Goal: Task Accomplishment & Management: Complete application form

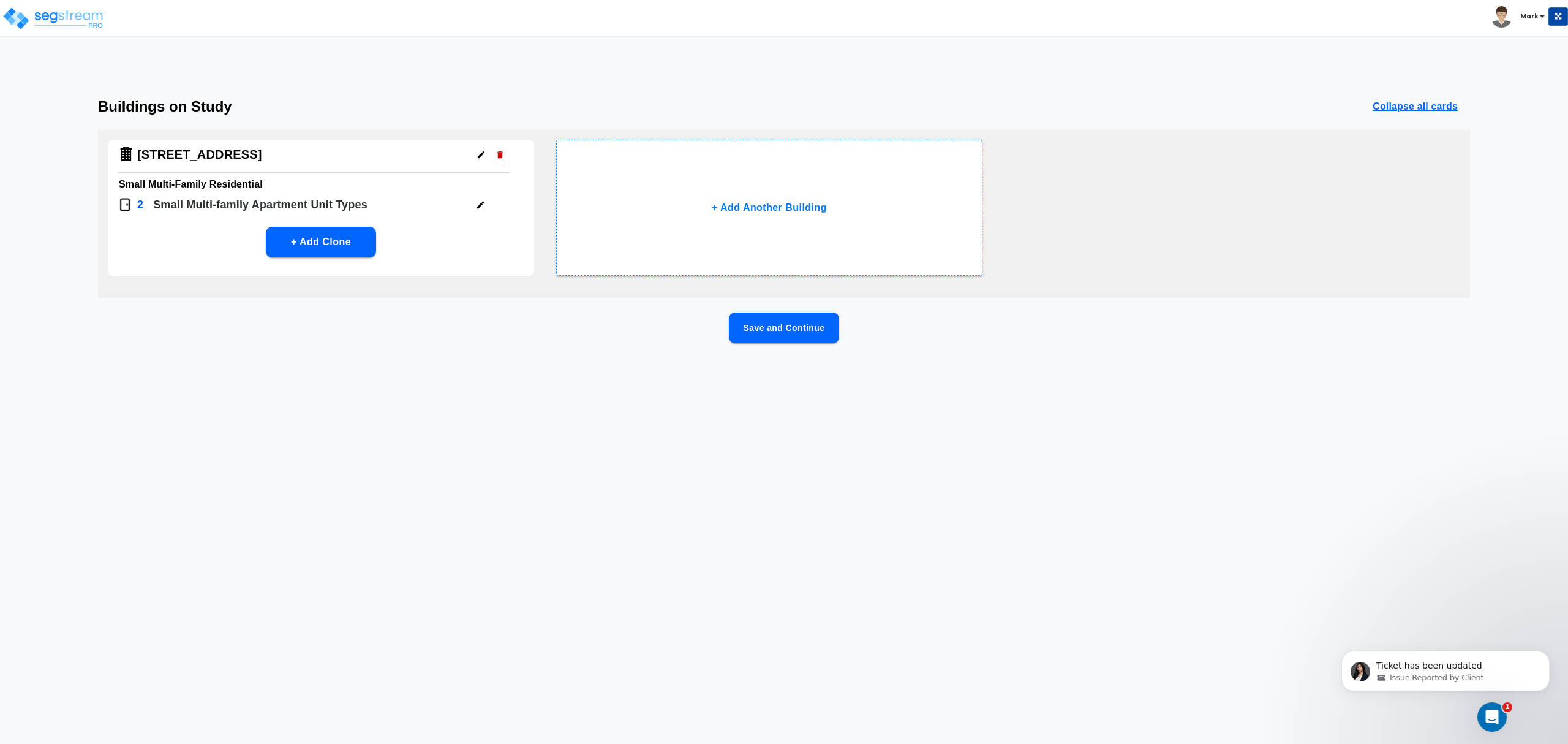
click at [226, 150] on div "[STREET_ADDRESS]" at bounding box center [313, 157] width 392 height 34
click at [480, 204] on icon "button" at bounding box center [480, 205] width 7 height 7
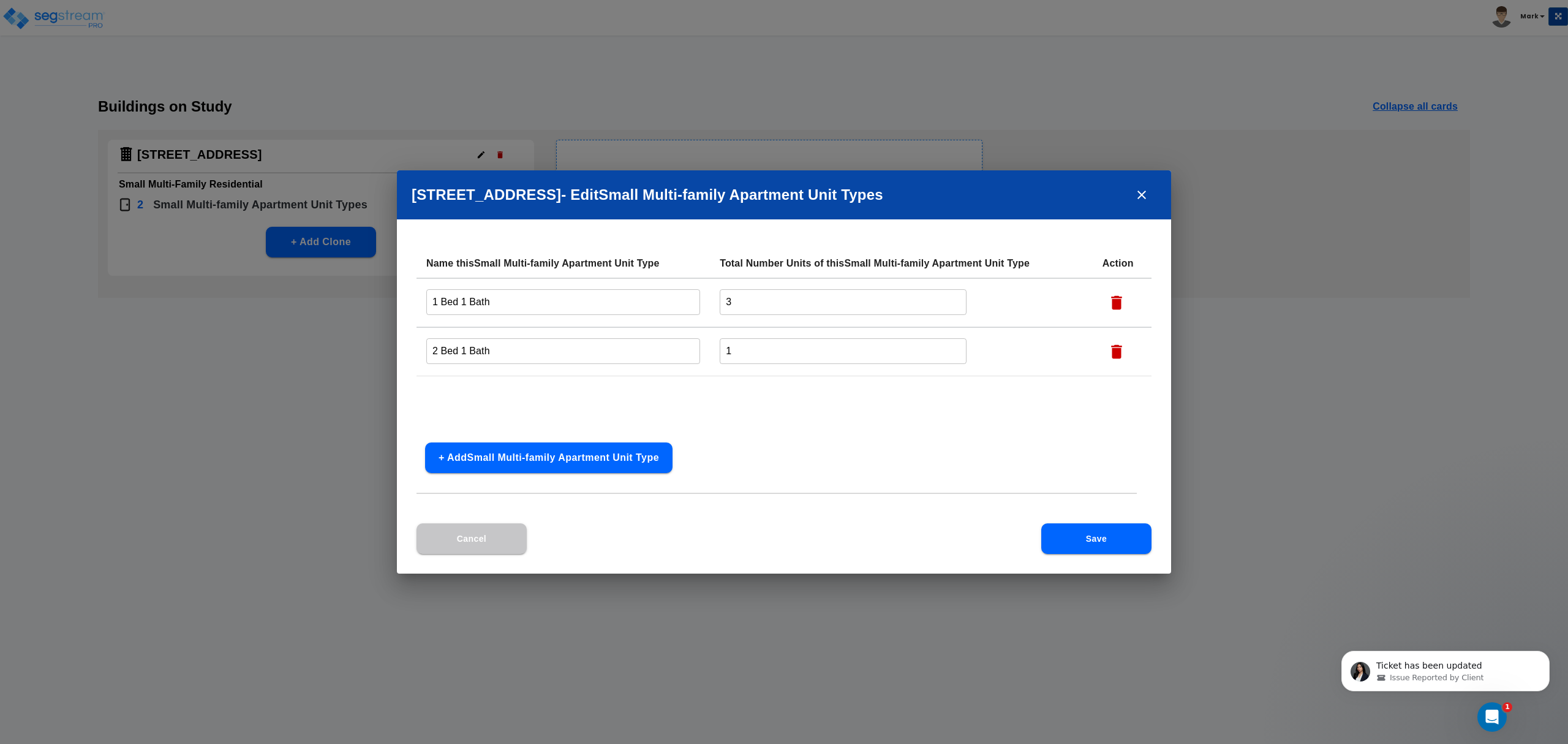
click at [554, 454] on button "+ Add Small Multi-family Apartment Unit Type" at bounding box center [549, 458] width 247 height 31
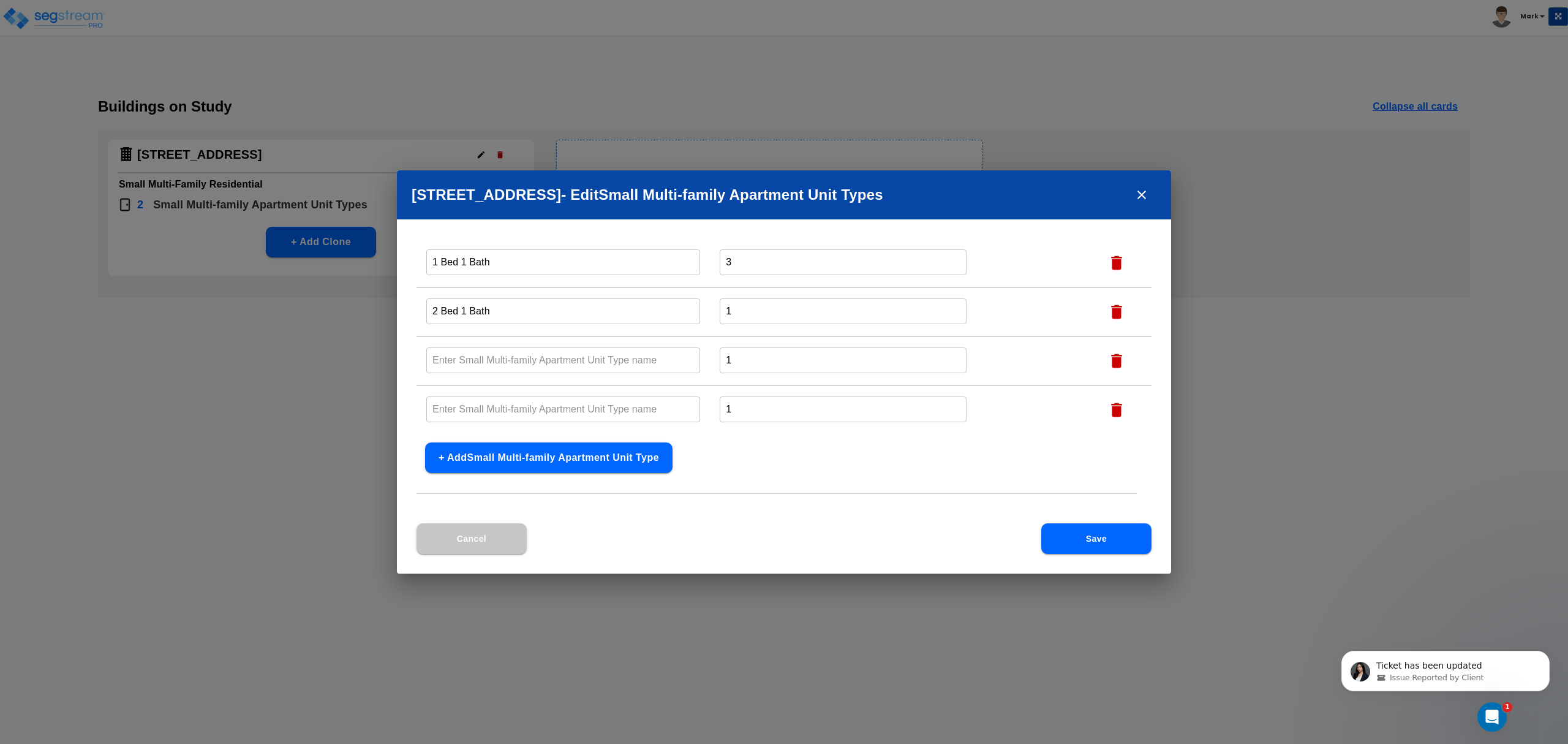
click at [547, 270] on input "1 Bed 1 Bath" at bounding box center [562, 262] width 274 height 26
click at [527, 316] on input "2 Bed 1 Bath" at bounding box center [562, 310] width 274 height 26
click at [507, 314] on input "2 Bed 1 Bath" at bounding box center [562, 310] width 274 height 26
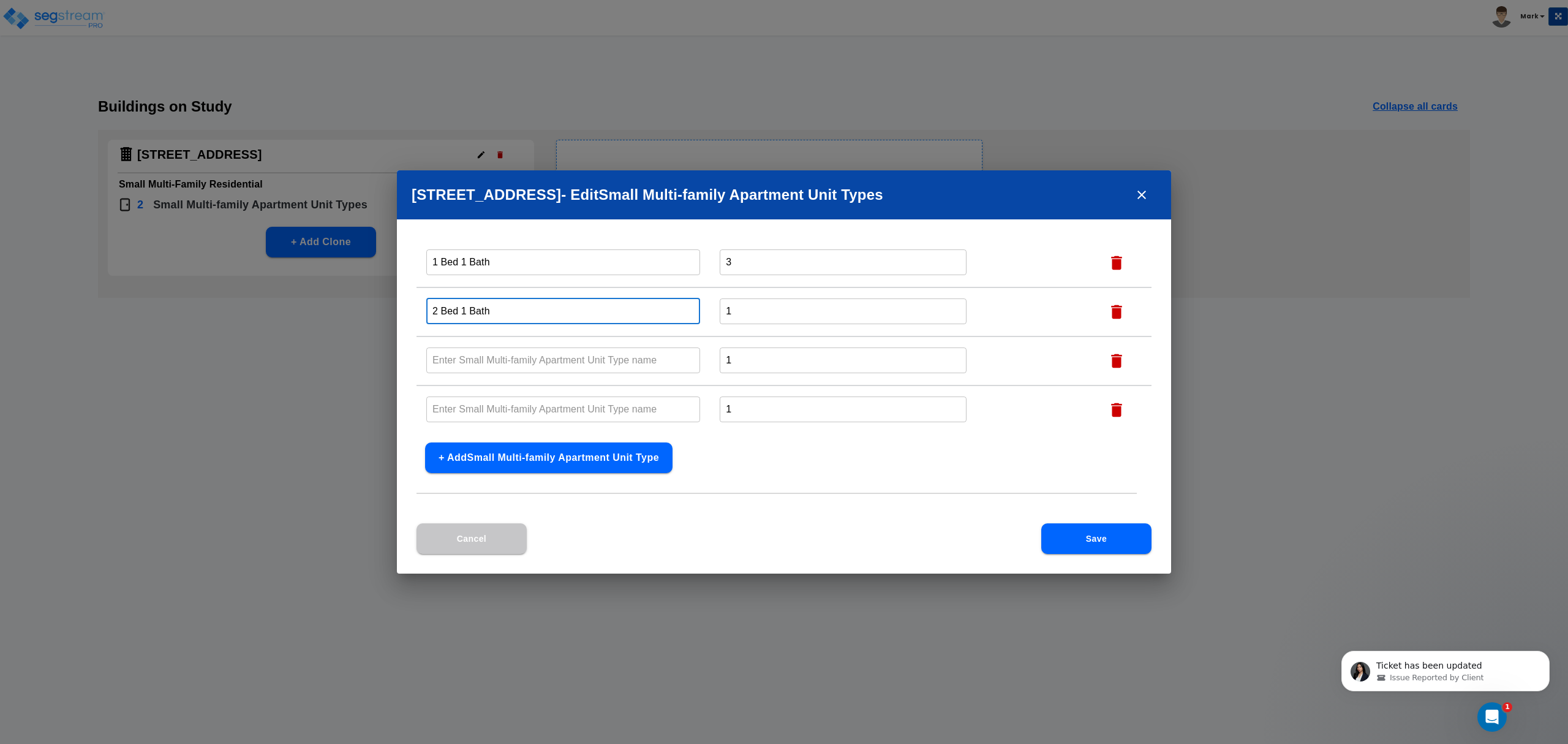
click at [507, 314] on input "2 Bed 1 Bath" at bounding box center [562, 310] width 274 height 26
drag, startPoint x: 498, startPoint y: 419, endPoint x: 501, endPoint y: 406, distance: 13.3
click at [498, 418] on input "text" at bounding box center [562, 408] width 274 height 26
paste input "2 Bed 1 Bath"
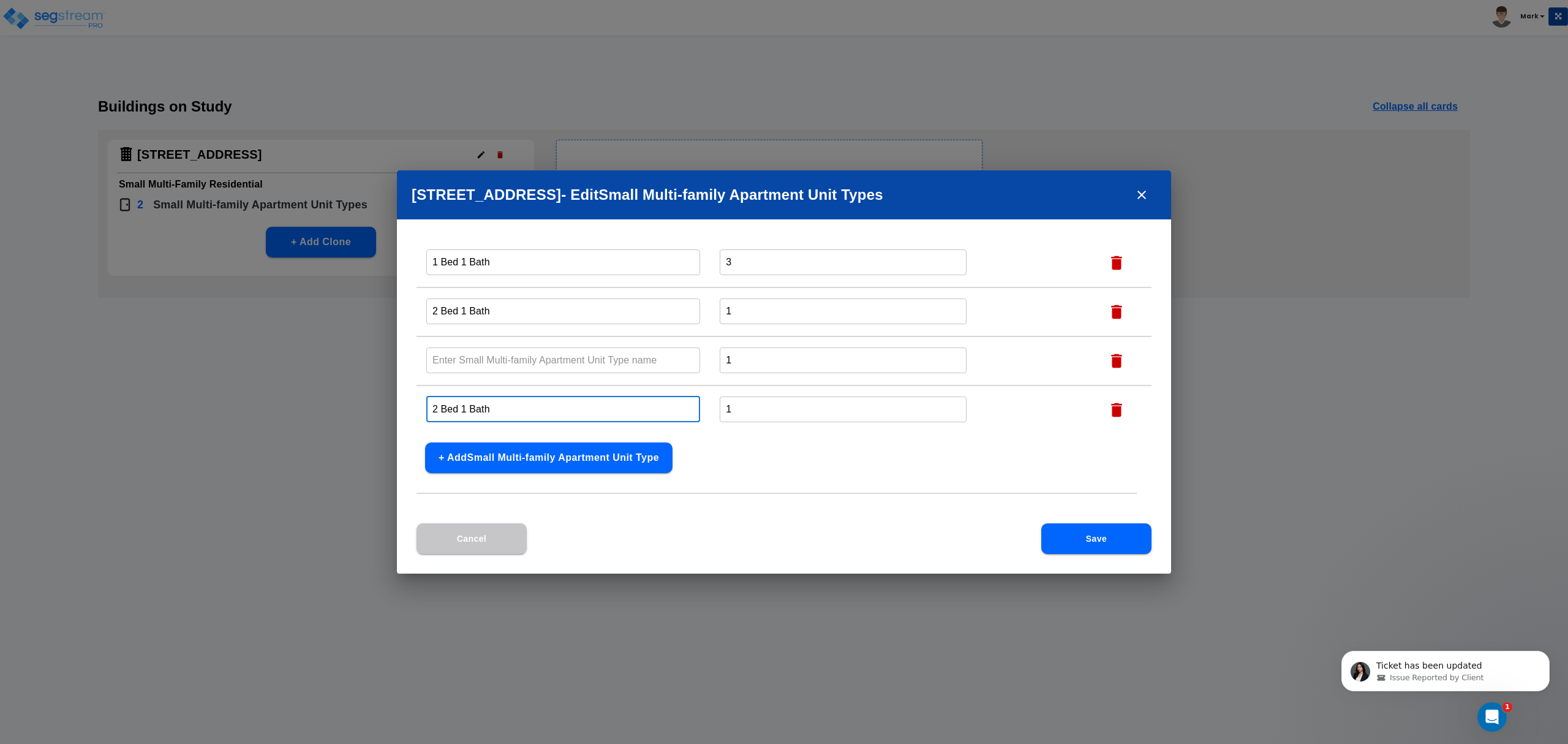
type input "2 Bed 1 Bath"
click at [513, 273] on input "1 Bed 1 Bath" at bounding box center [562, 262] width 274 height 26
click at [514, 272] on input "1 Bed 1 Bath" at bounding box center [562, 262] width 274 height 26
drag, startPoint x: 514, startPoint y: 272, endPoint x: 514, endPoint y: 280, distance: 8.0
click at [514, 275] on input "1 Bed 1 Bath" at bounding box center [562, 262] width 274 height 26
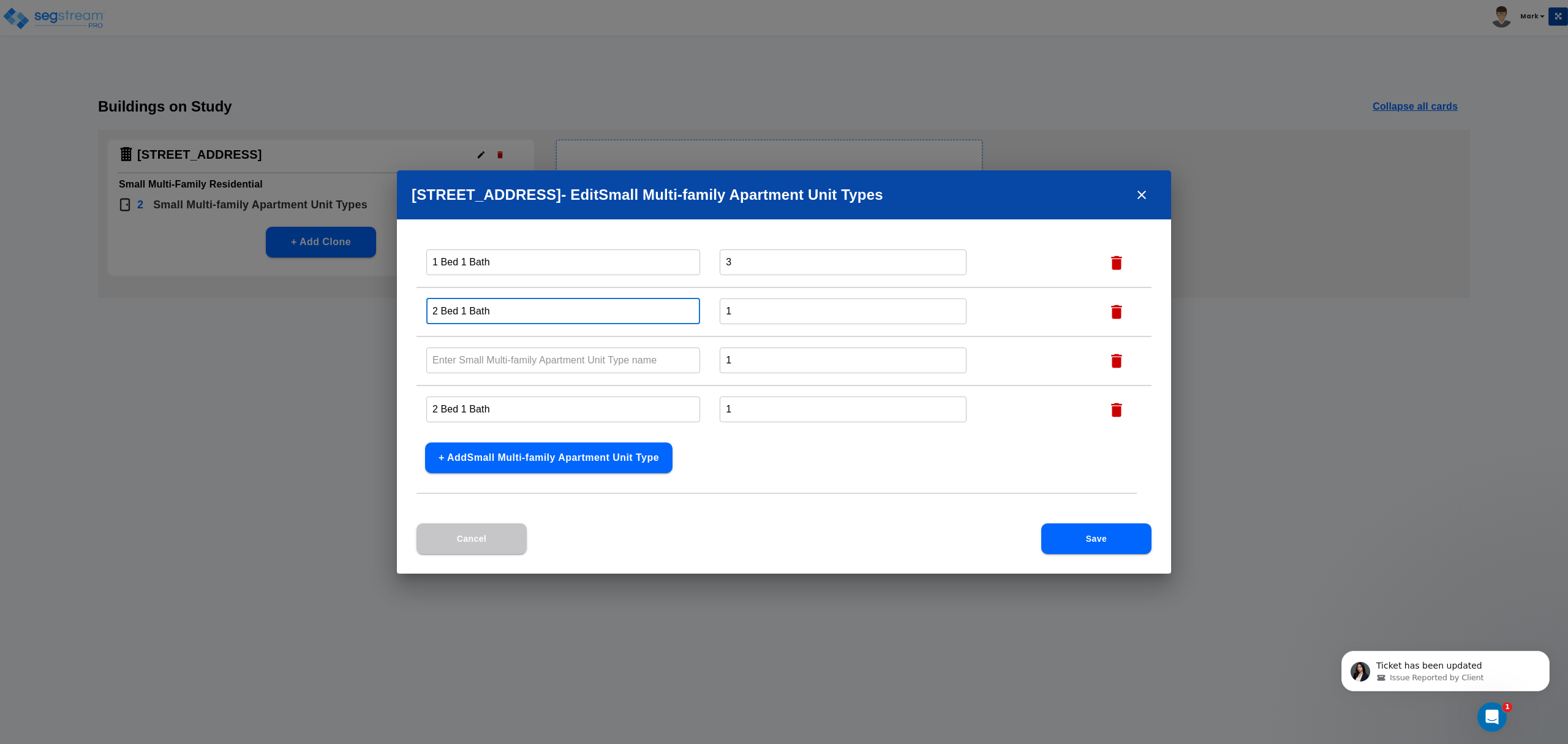
click at [512, 313] on input "2 Bed 1 Bath" at bounding box center [562, 310] width 274 height 26
paste input "1"
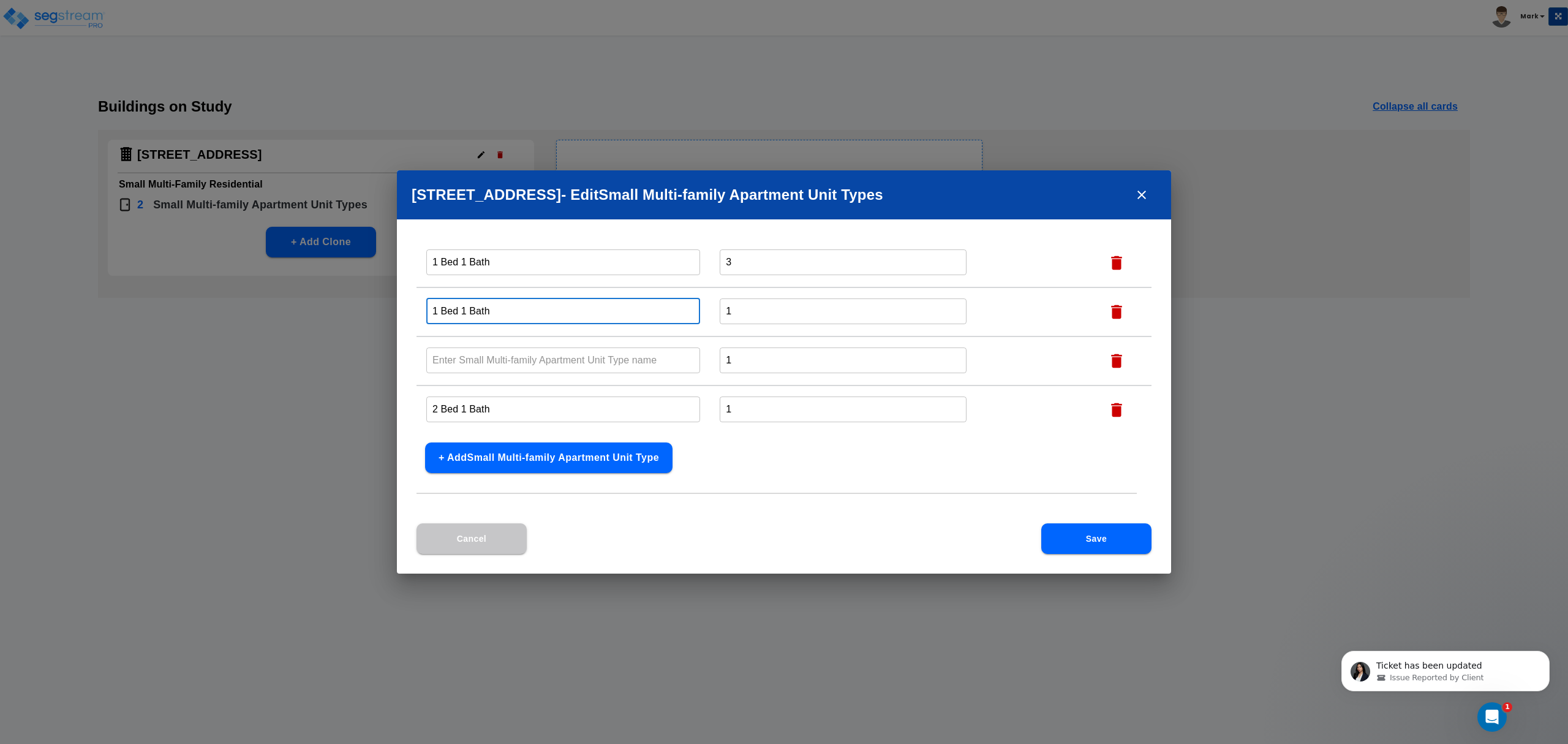
type input "1 Bed 1 Bath"
click at [501, 355] on input "text" at bounding box center [562, 359] width 274 height 26
click at [500, 357] on input "text" at bounding box center [562, 359] width 274 height 26
paste input "1 Bed 1 Bath"
click at [500, 356] on input "1 Bed 1 Bath" at bounding box center [562, 359] width 274 height 26
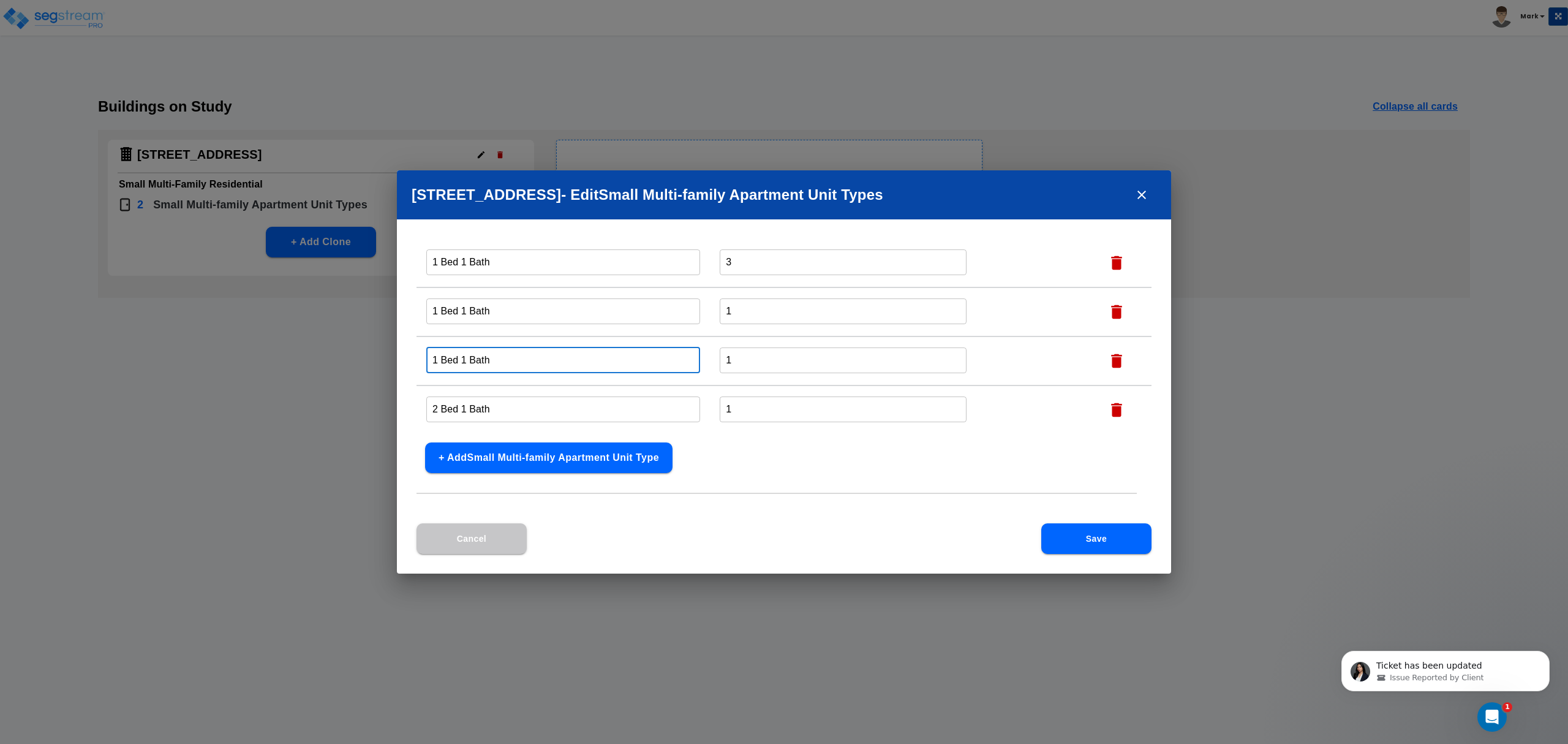
type input "1 Bed 1 Bath"
click at [742, 278] on td "3 ​" at bounding box center [901, 263] width 383 height 49
click at [741, 265] on input "3" at bounding box center [842, 262] width 247 height 26
type input "1"
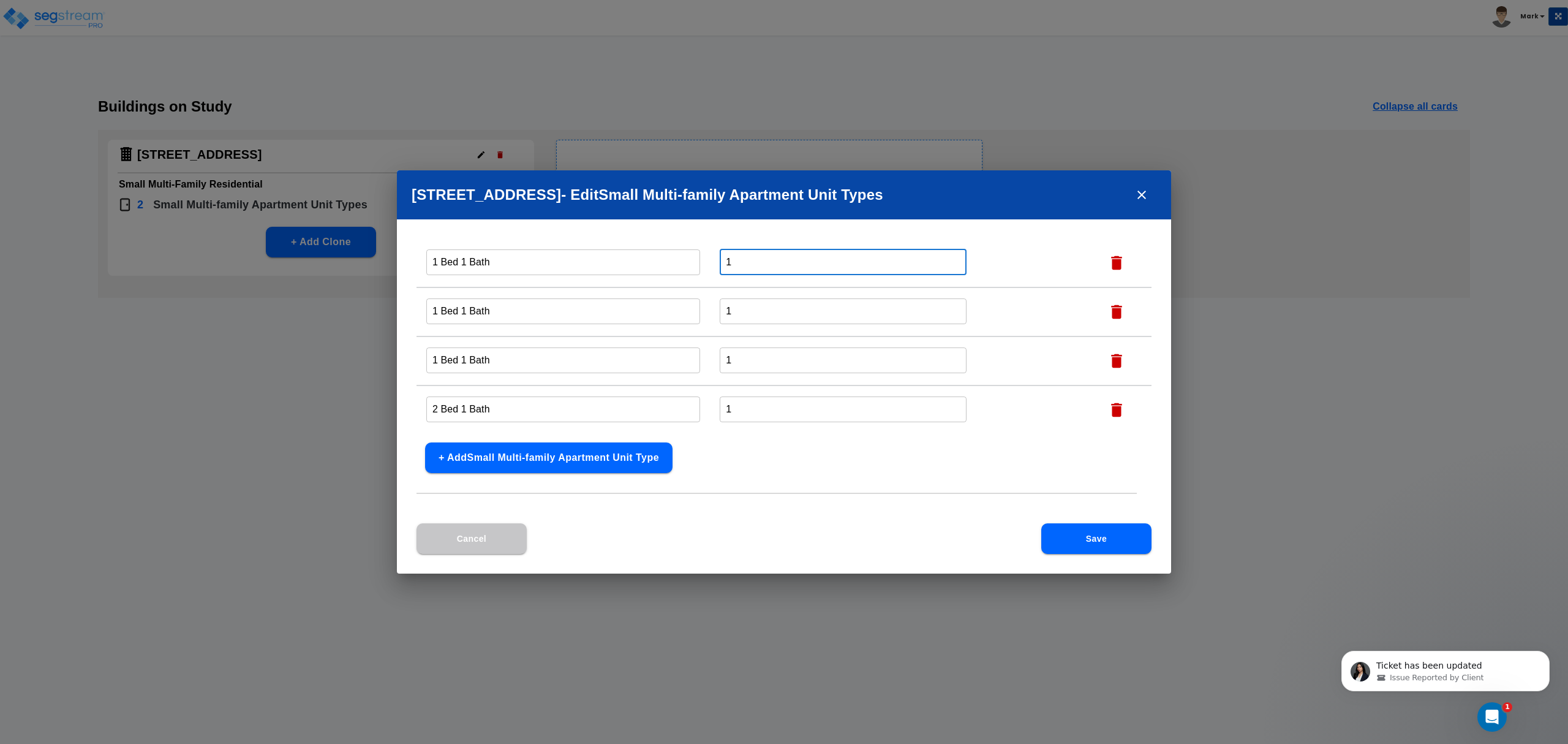
drag, startPoint x: 714, startPoint y: 247, endPoint x: 235, endPoint y: 351, distance: 490.2
click at [596, 264] on input "1 Bed 1 Bath" at bounding box center [562, 262] width 274 height 26
type input "1 Bed 1 Bath 1,200 SF"
click at [571, 308] on input "1 Bed 1 Bath" at bounding box center [562, 310] width 274 height 26
click at [517, 305] on input "1 Bed 1 Bath" at bounding box center [562, 310] width 274 height 26
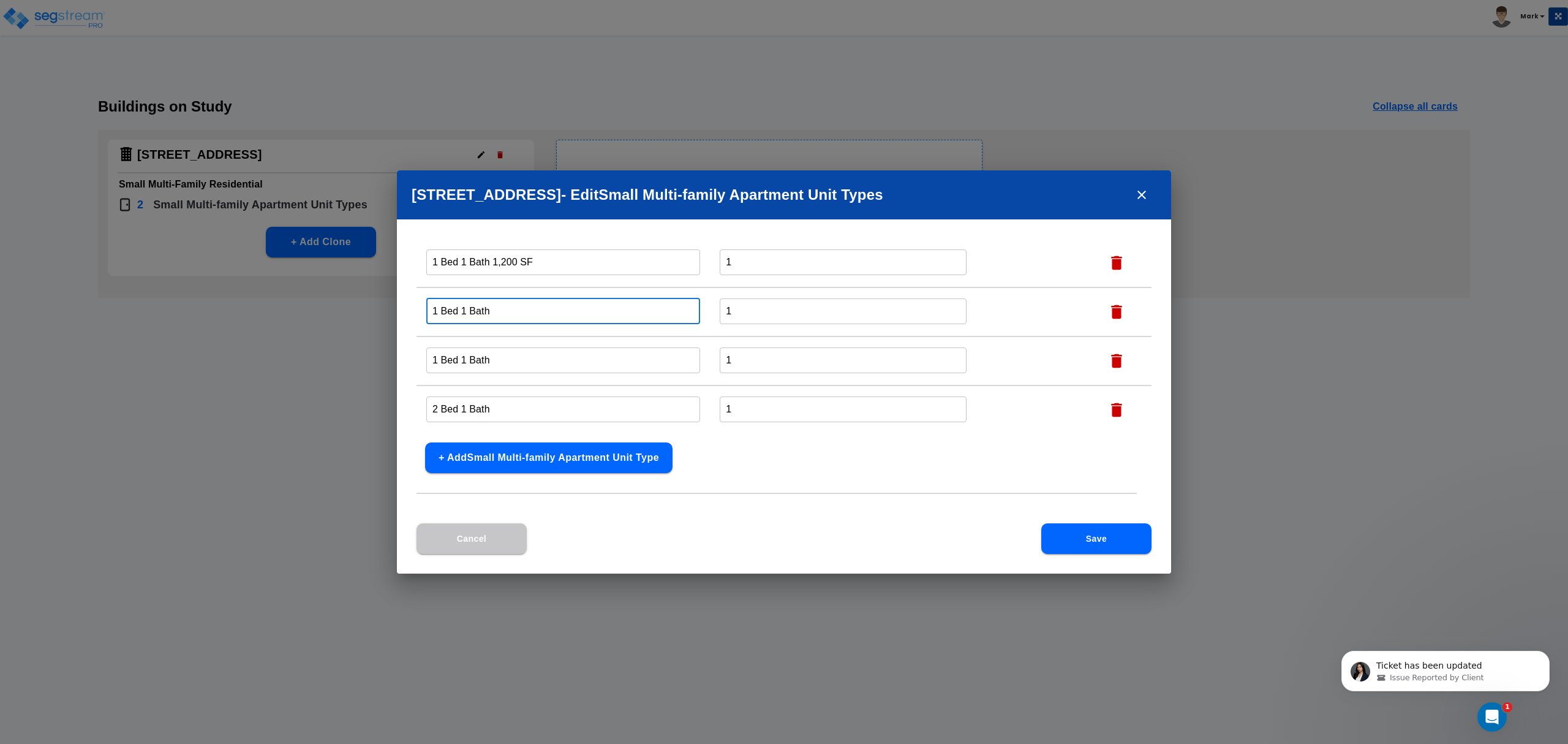
click at [517, 305] on input "1 Bed 1 Bath" at bounding box center [562, 310] width 274 height 26
click at [630, 417] on input "2 Bed 1 Bath" at bounding box center [562, 408] width 274 height 26
type input "2 Bed 1 Bath 860 SF"
click at [584, 360] on input "1 Bed 1 Bath" at bounding box center [562, 359] width 274 height 26
type input "1 Bed 1 Bath 1,137 SF"
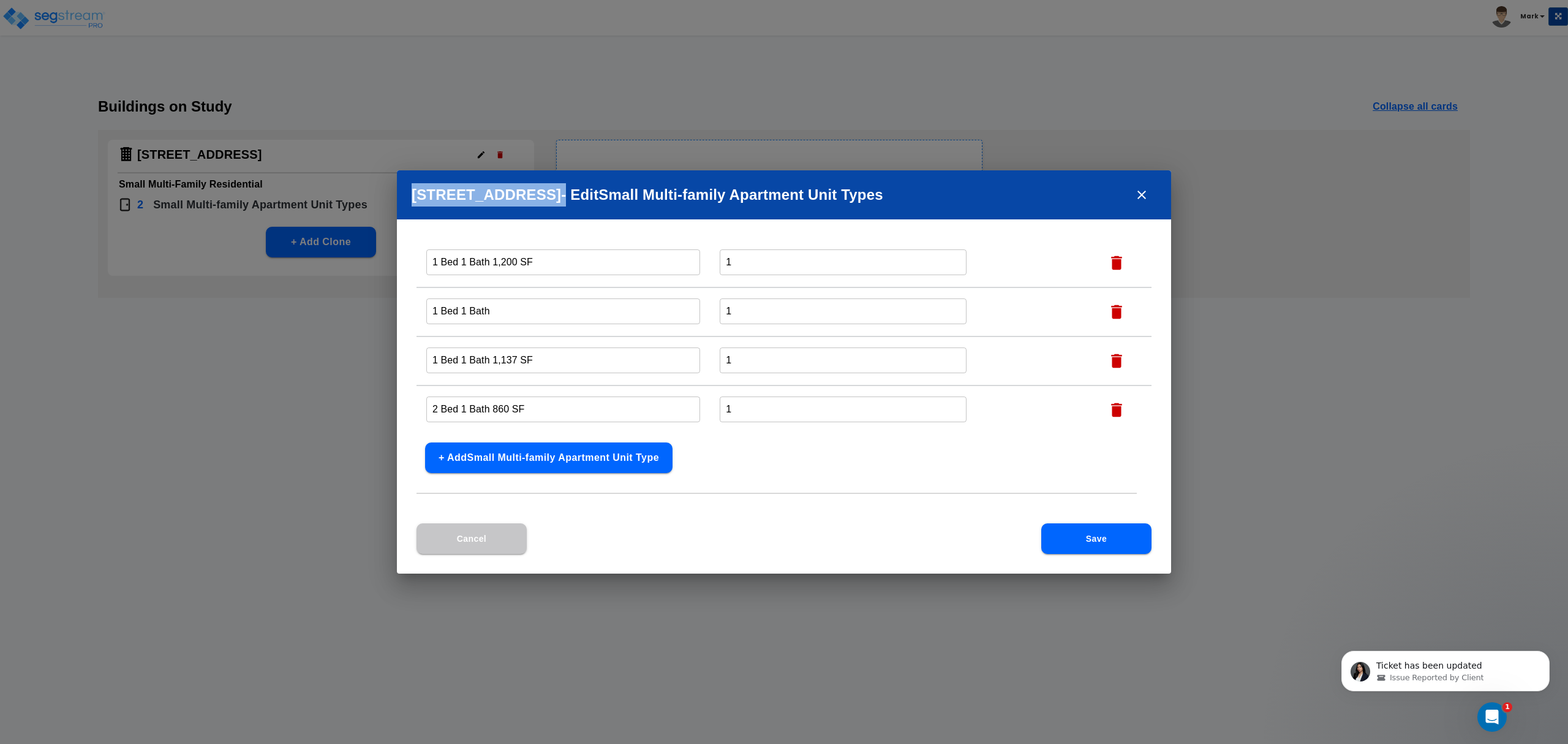
drag, startPoint x: 410, startPoint y: 195, endPoint x: 538, endPoint y: 186, distance: 128.3
click at [538, 186] on h2 "[STREET_ADDRESS] - Edit Small Multi-family Apartment Unit Type s" at bounding box center [784, 195] width 774 height 49
drag, startPoint x: 539, startPoint y: 197, endPoint x: 423, endPoint y: 192, distance: 116.1
click at [423, 192] on h2 "[STREET_ADDRESS] - Edit Small Multi-family Apartment Unit Type s" at bounding box center [784, 195] width 774 height 49
drag, startPoint x: 569, startPoint y: 282, endPoint x: 554, endPoint y: 314, distance: 35.3
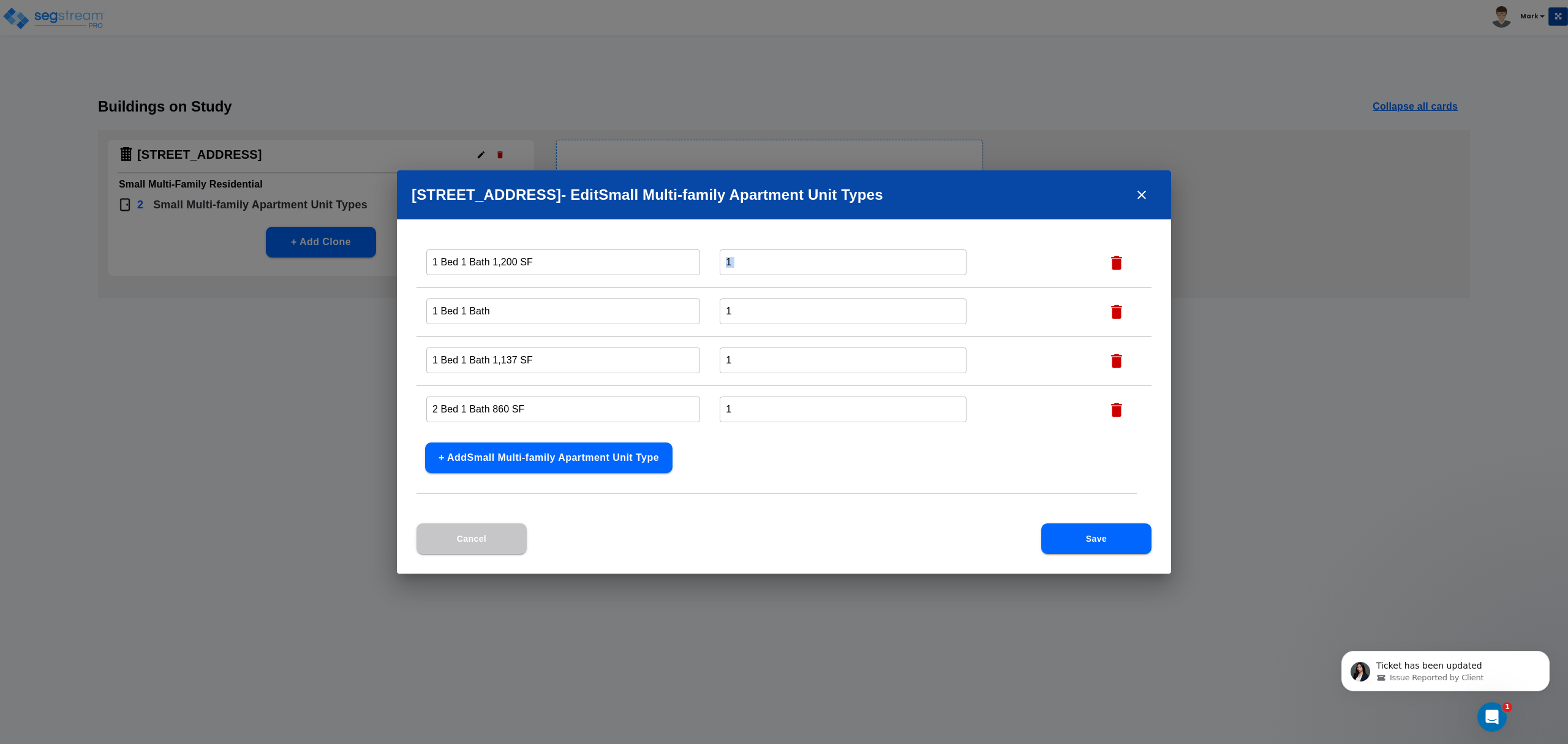
click at [556, 308] on tbody "1 Bed 1 Bath 1,200 SF ​ 1 ​ 1 Bed 1 Bath ​ 1 ​ 1 Bed 1 Bath 1,137 SF ​ 1 ​ 2 Be…" at bounding box center [784, 336] width 734 height 196
click at [554, 313] on input "1 Bed 1 Bath" at bounding box center [562, 310] width 274 height 26
type input "1 Bed 1 Bath 1,150 SF"
click at [1116, 541] on button "Save" at bounding box center [1096, 538] width 110 height 31
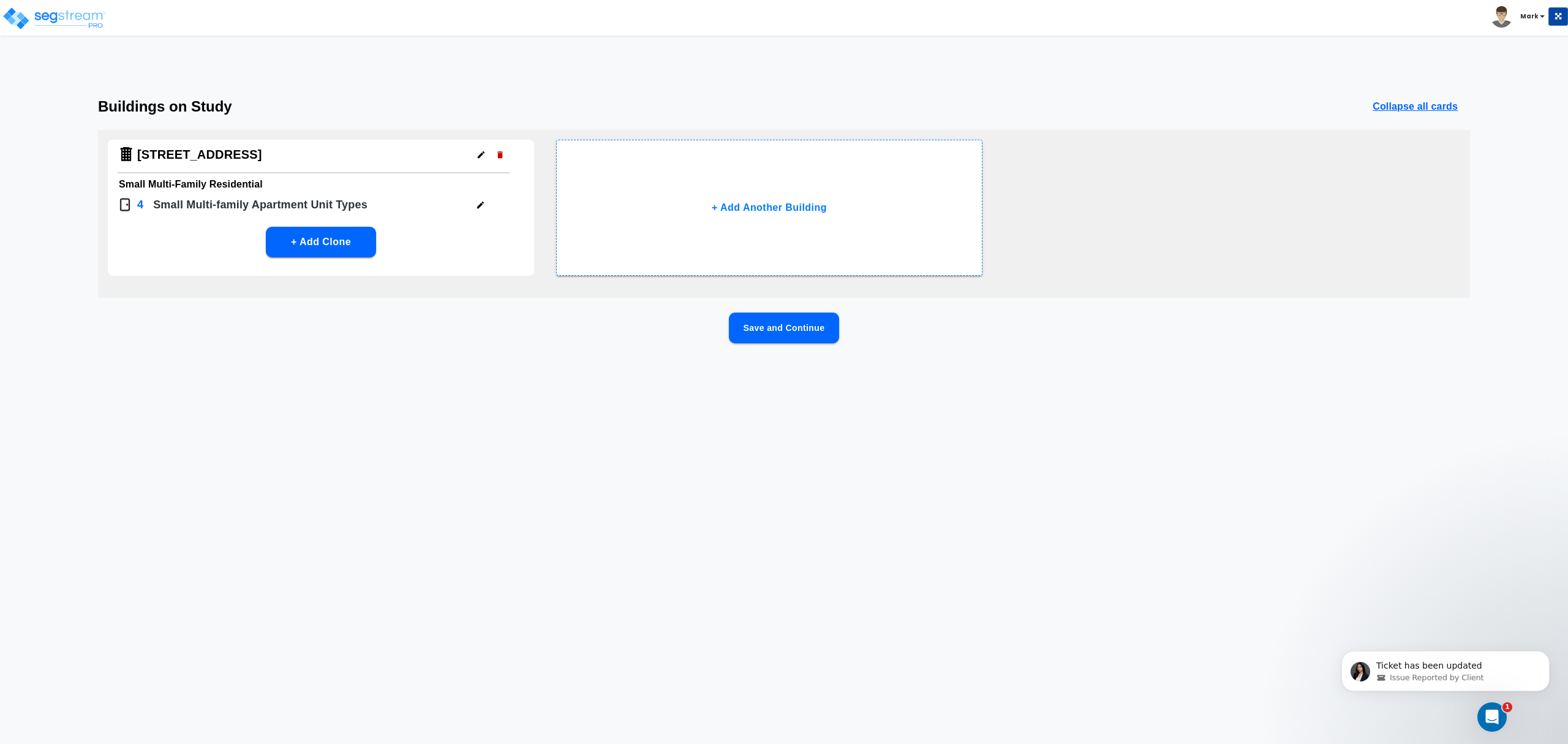
click at [758, 338] on button "Save and Continue" at bounding box center [784, 328] width 110 height 31
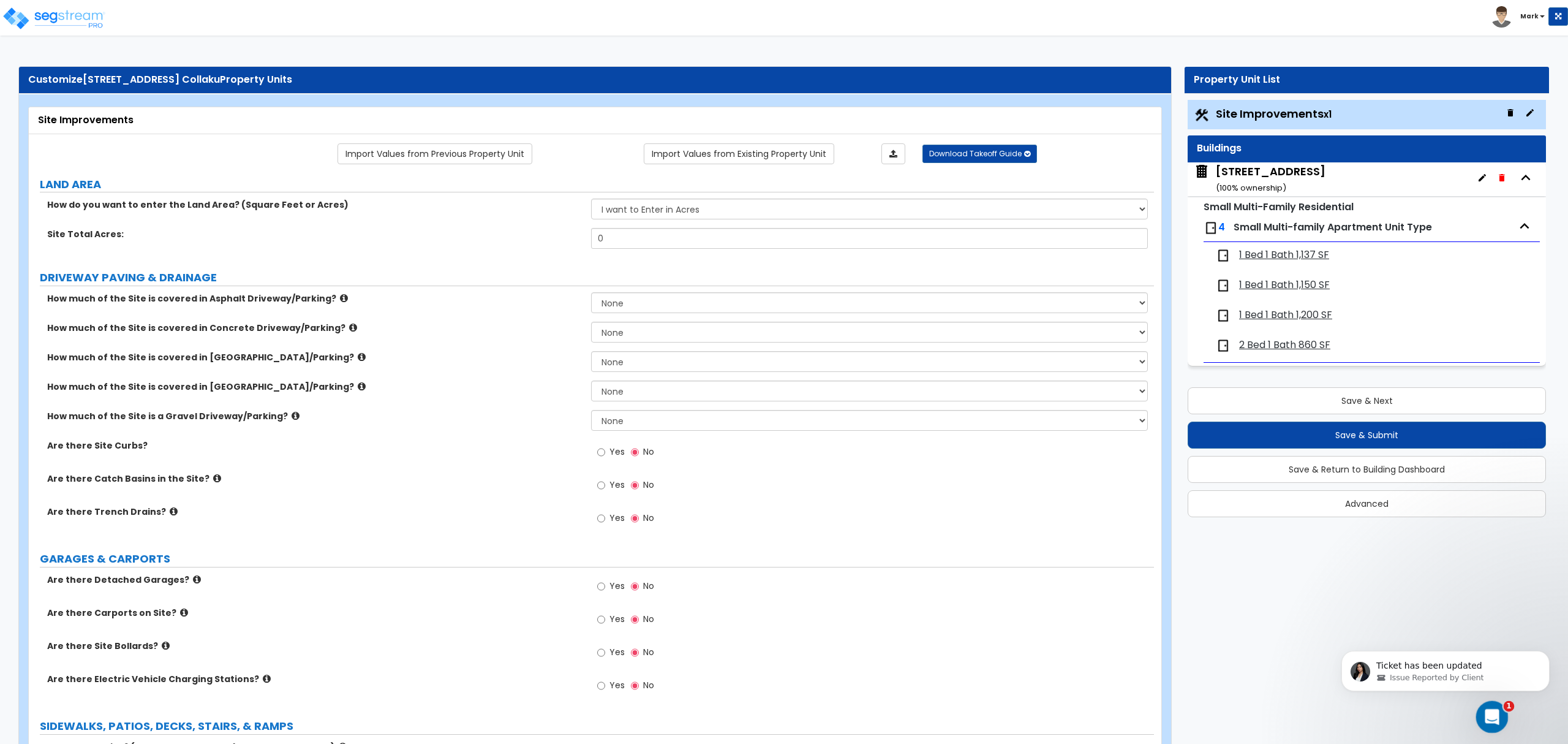
click at [1480, 715] on icon "Open Intercom Messenger" at bounding box center [1490, 715] width 20 height 20
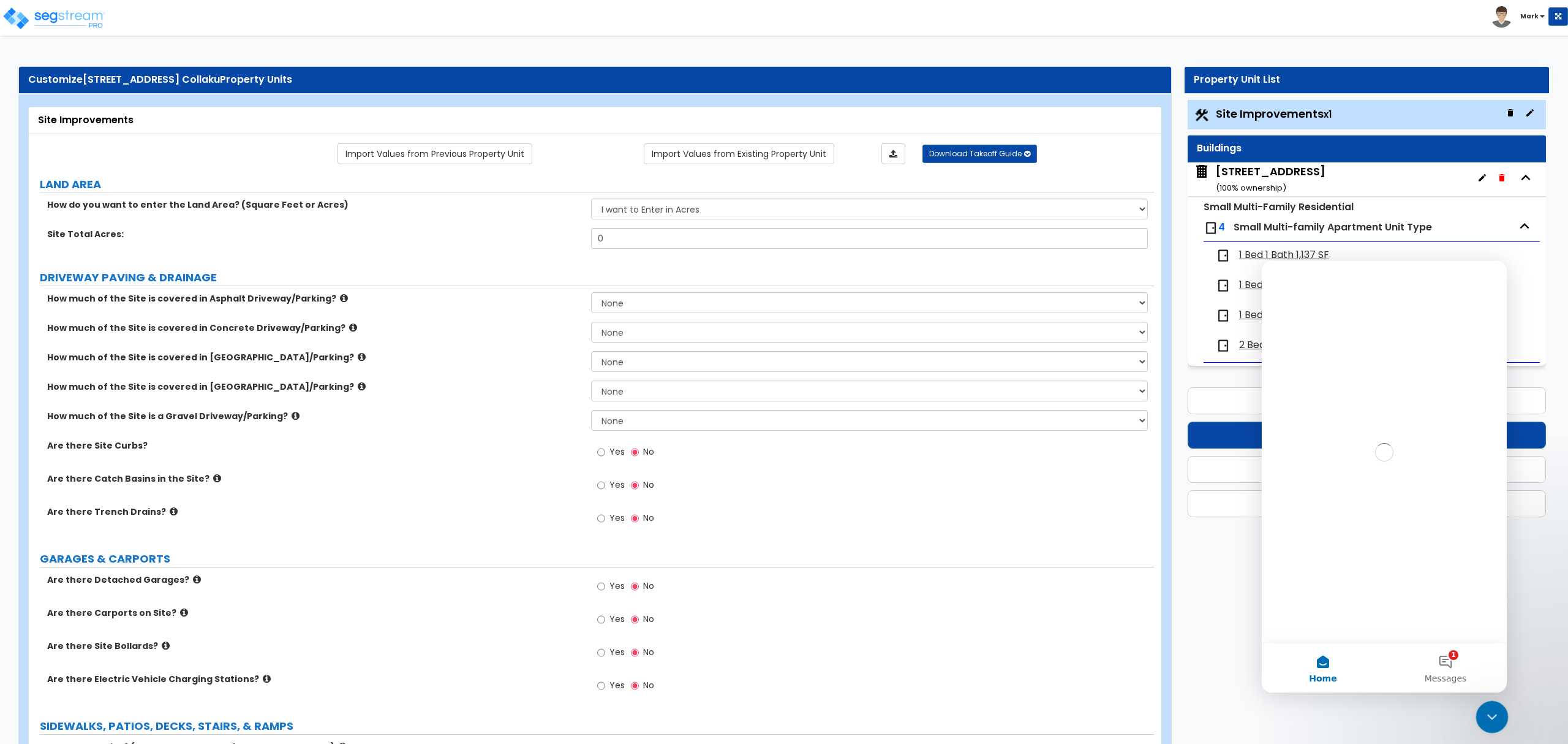
scroll to position [0, 0]
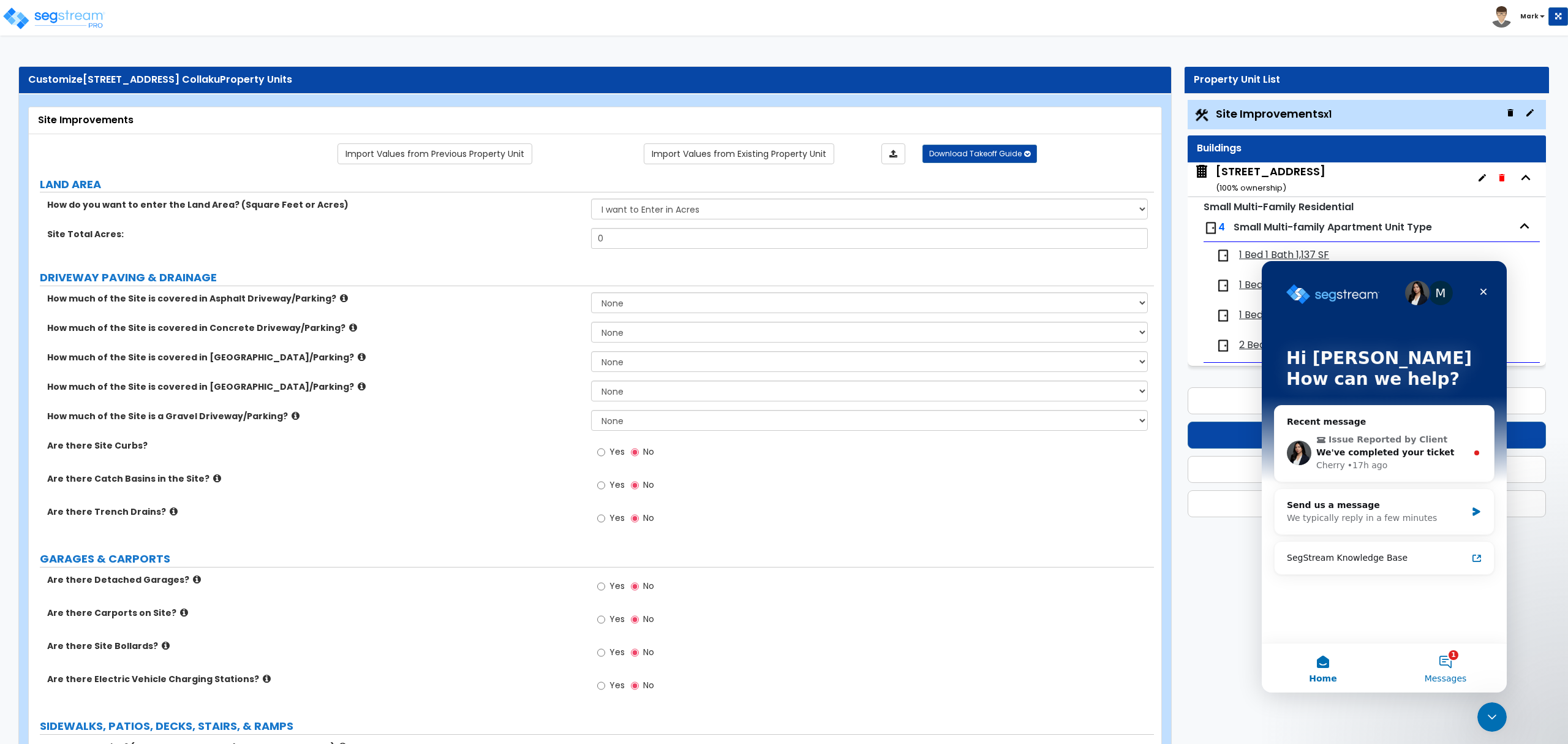
click at [1451, 656] on button "1 Messages" at bounding box center [1445, 668] width 123 height 49
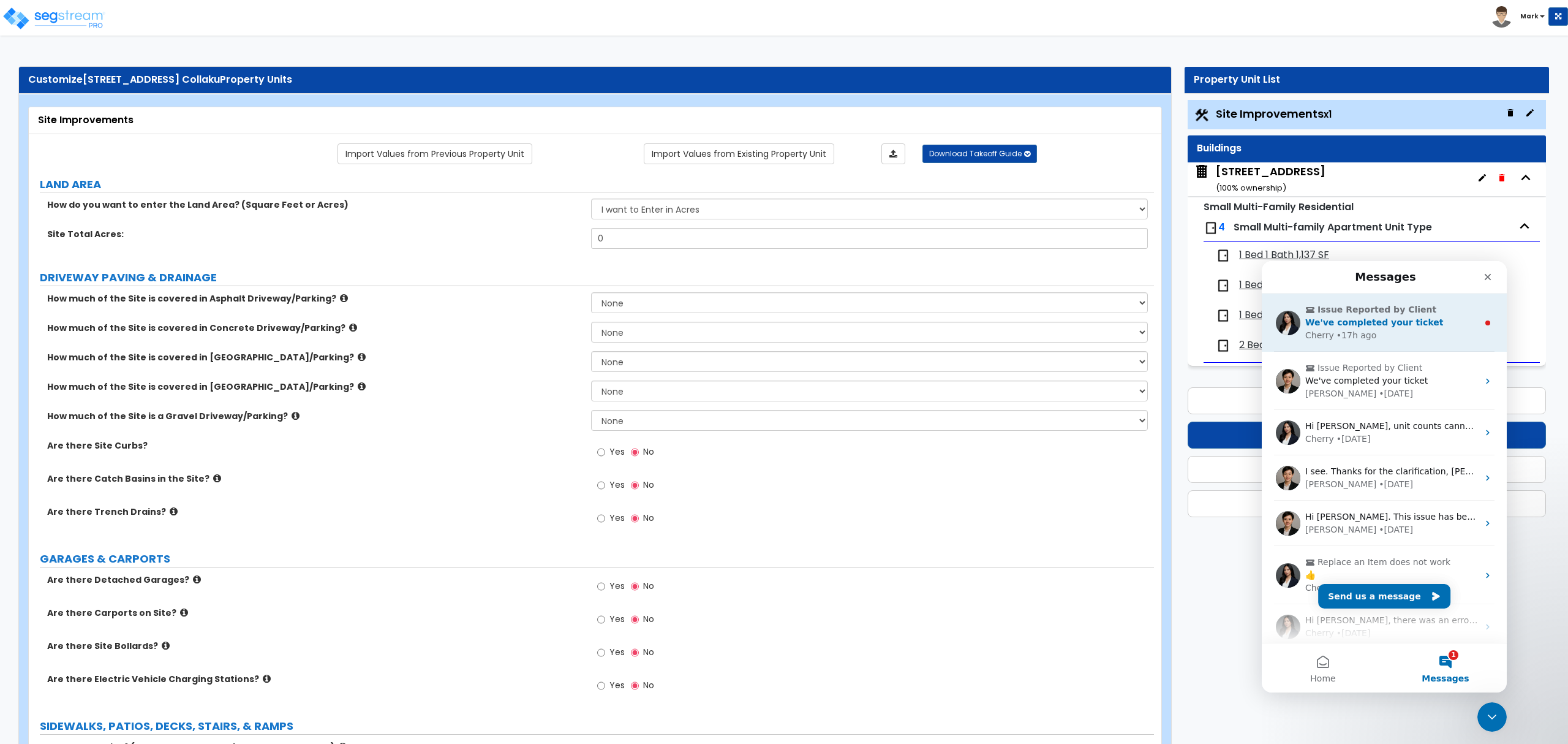
click at [1433, 322] on div "We've completed your ticket" at bounding box center [1392, 322] width 173 height 13
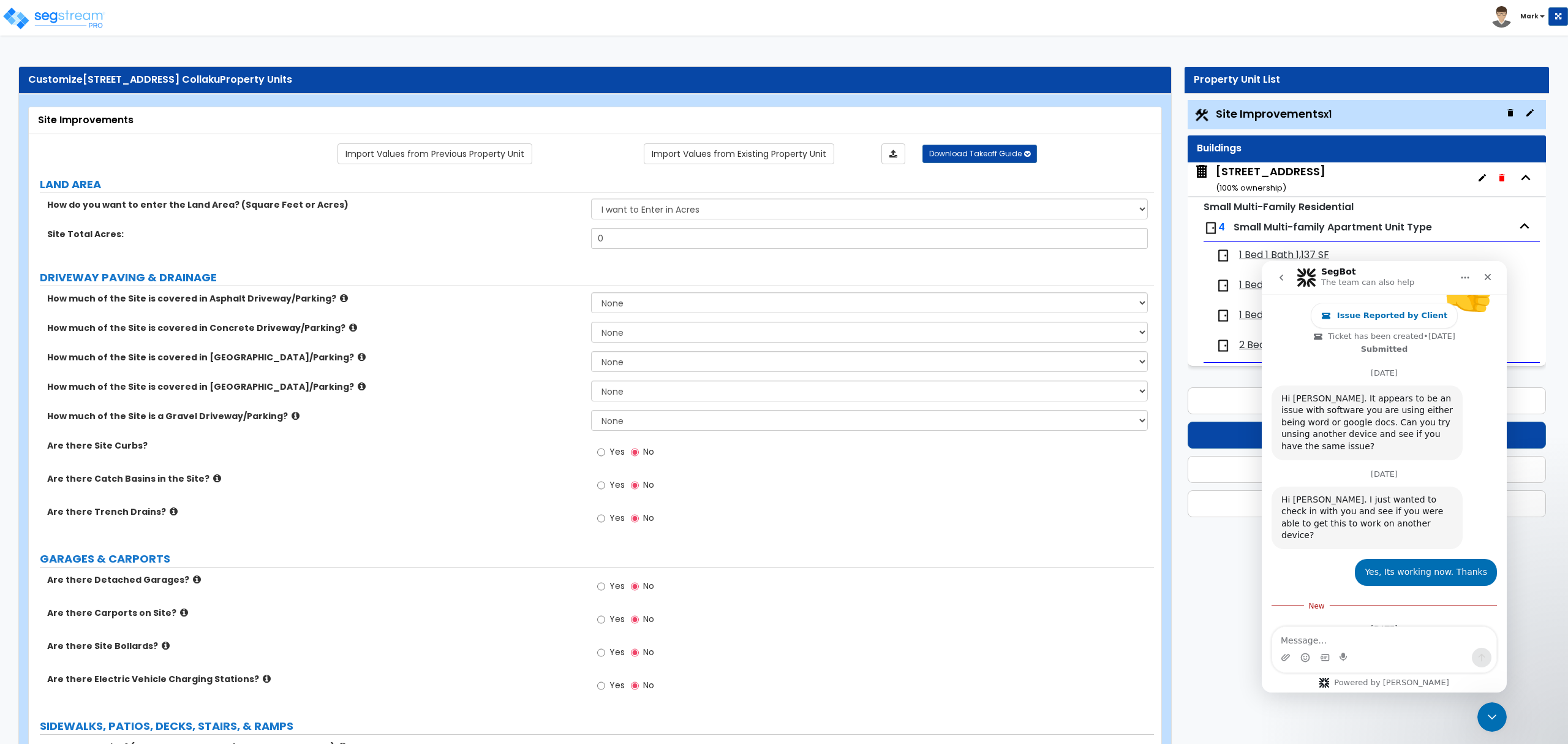
scroll to position [1031, 0]
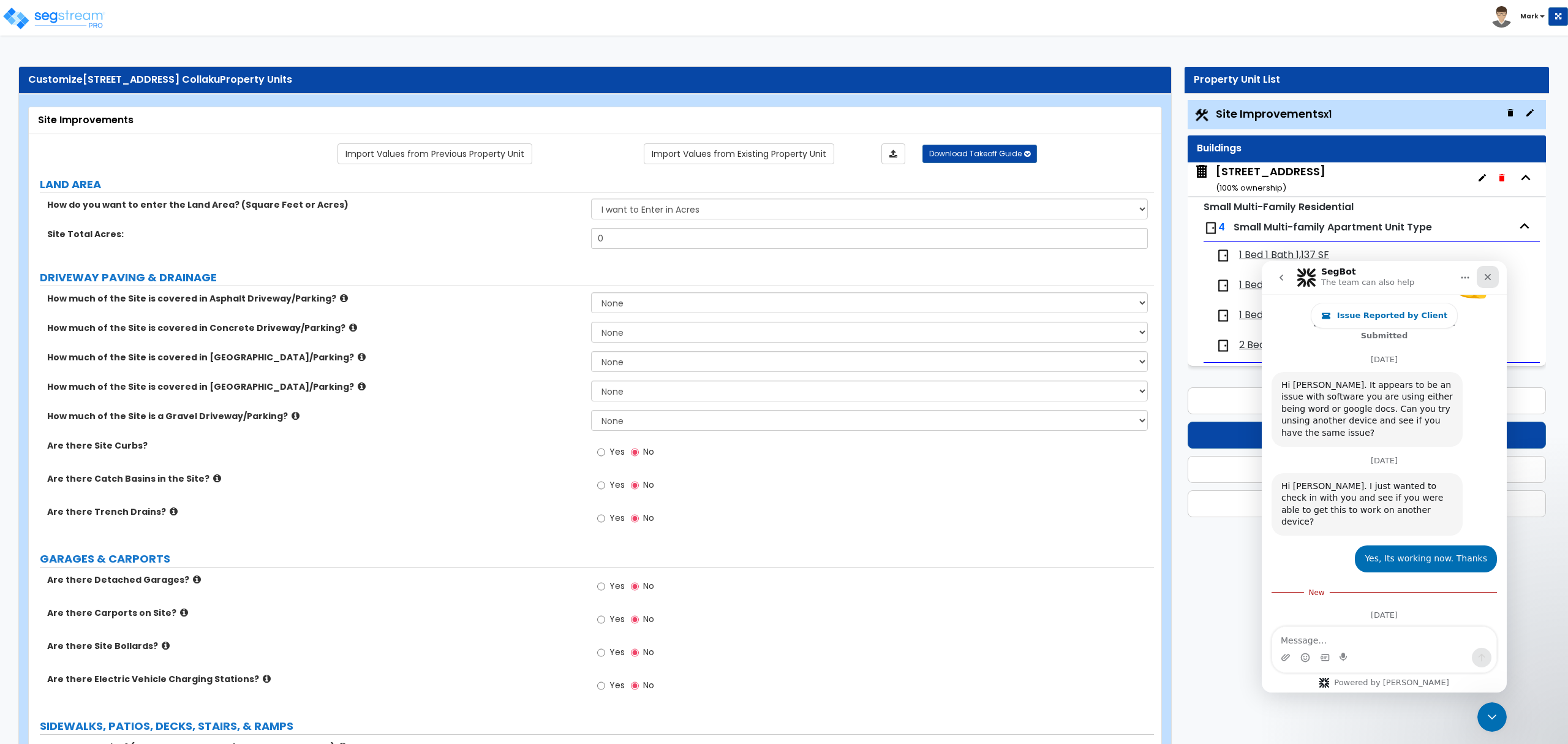
click at [1480, 271] on div "Close" at bounding box center [1488, 277] width 22 height 22
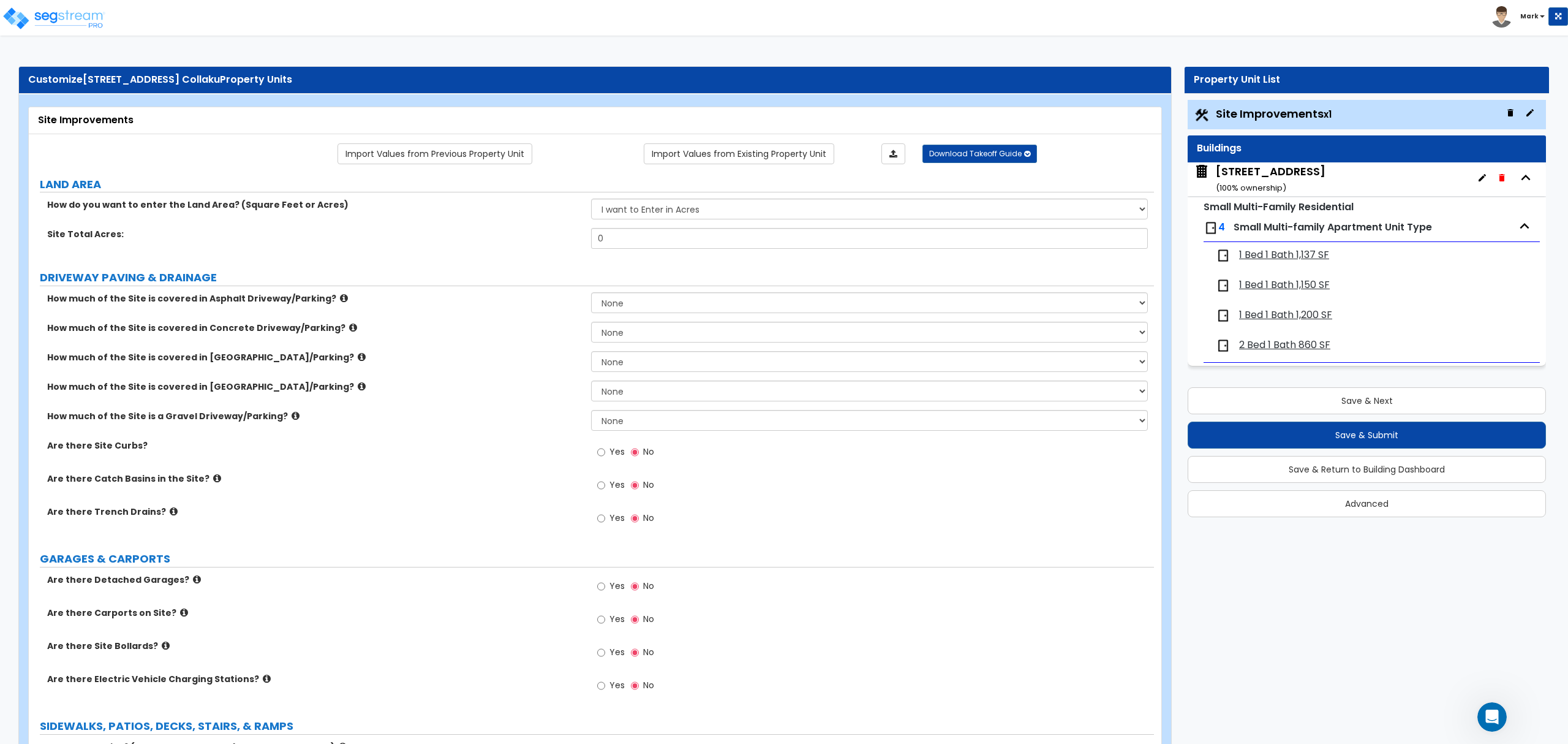
scroll to position [1002, 0]
click at [701, 238] on input "0" at bounding box center [869, 238] width 556 height 21
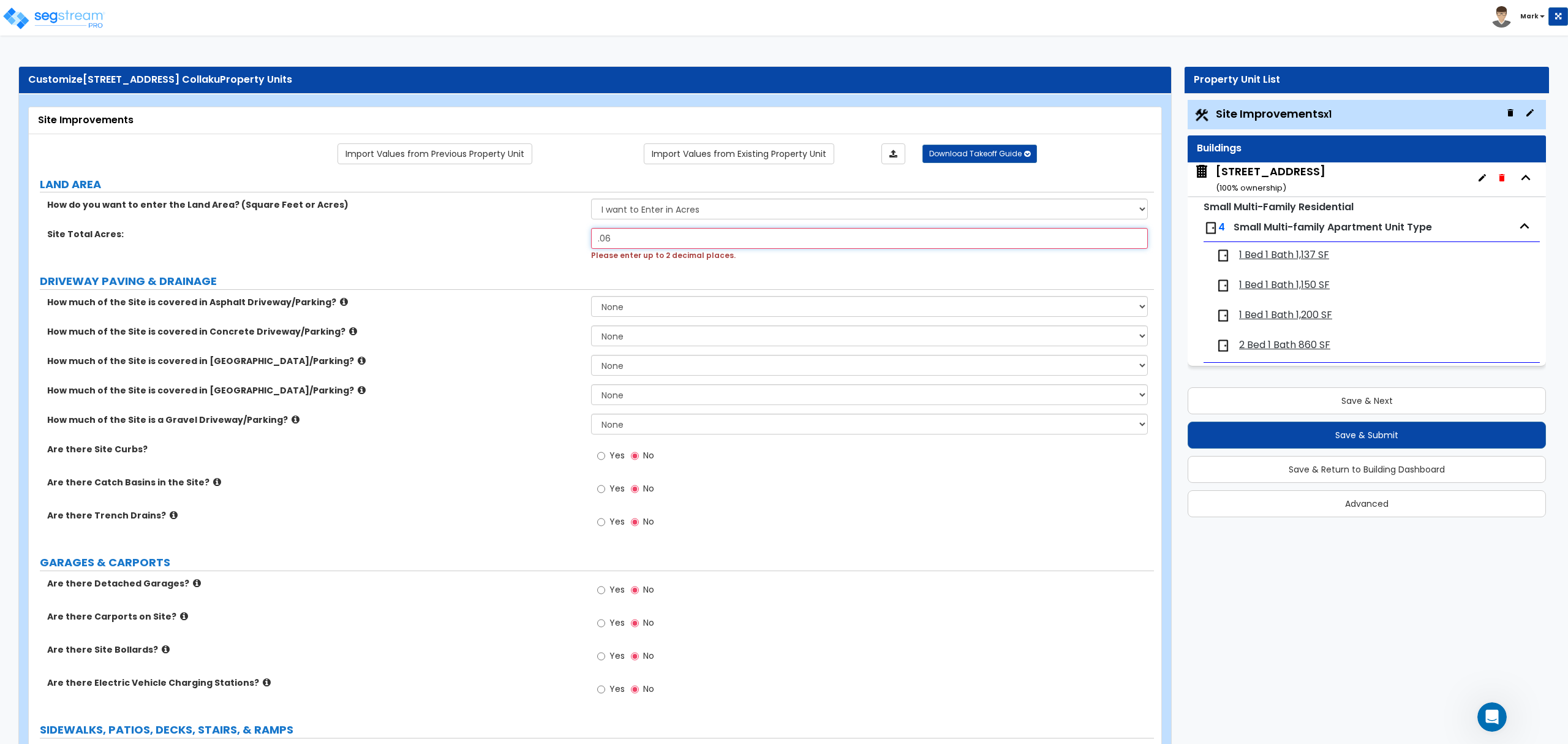
type input ".06"
click at [402, 364] on label "How much of the Site is covered in [GEOGRAPHIC_DATA]/Parking?" at bounding box center [314, 361] width 535 height 12
click at [640, 306] on select "None I want to Enter an Approximate Percentage I want to Enter the Square Foota…" at bounding box center [869, 306] width 556 height 21
select select "2"
click at [591, 297] on select "None I want to Enter an Approximate Percentage I want to Enter the Square Foota…" at bounding box center [869, 306] width 556 height 21
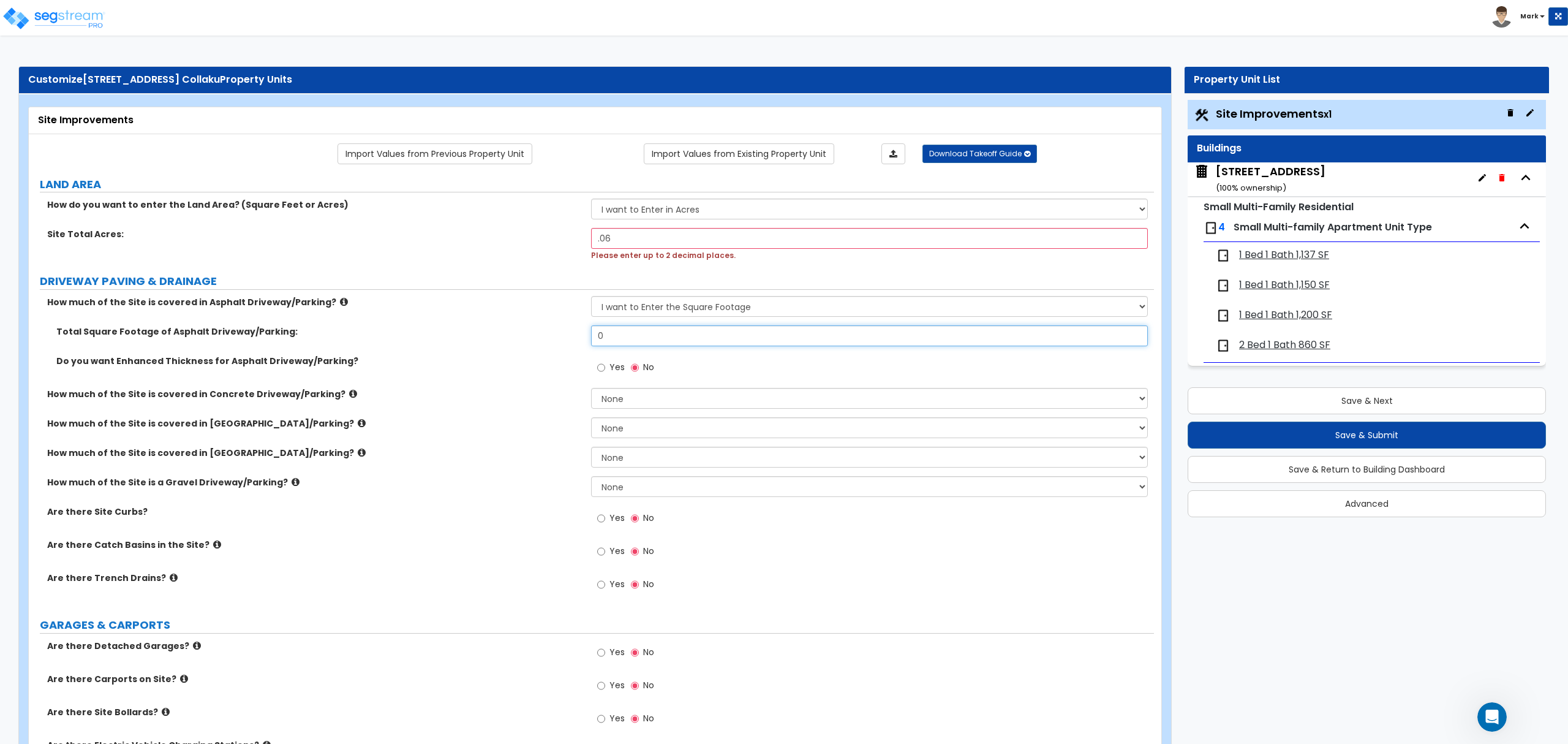
click at [648, 344] on input "0" at bounding box center [869, 336] width 556 height 21
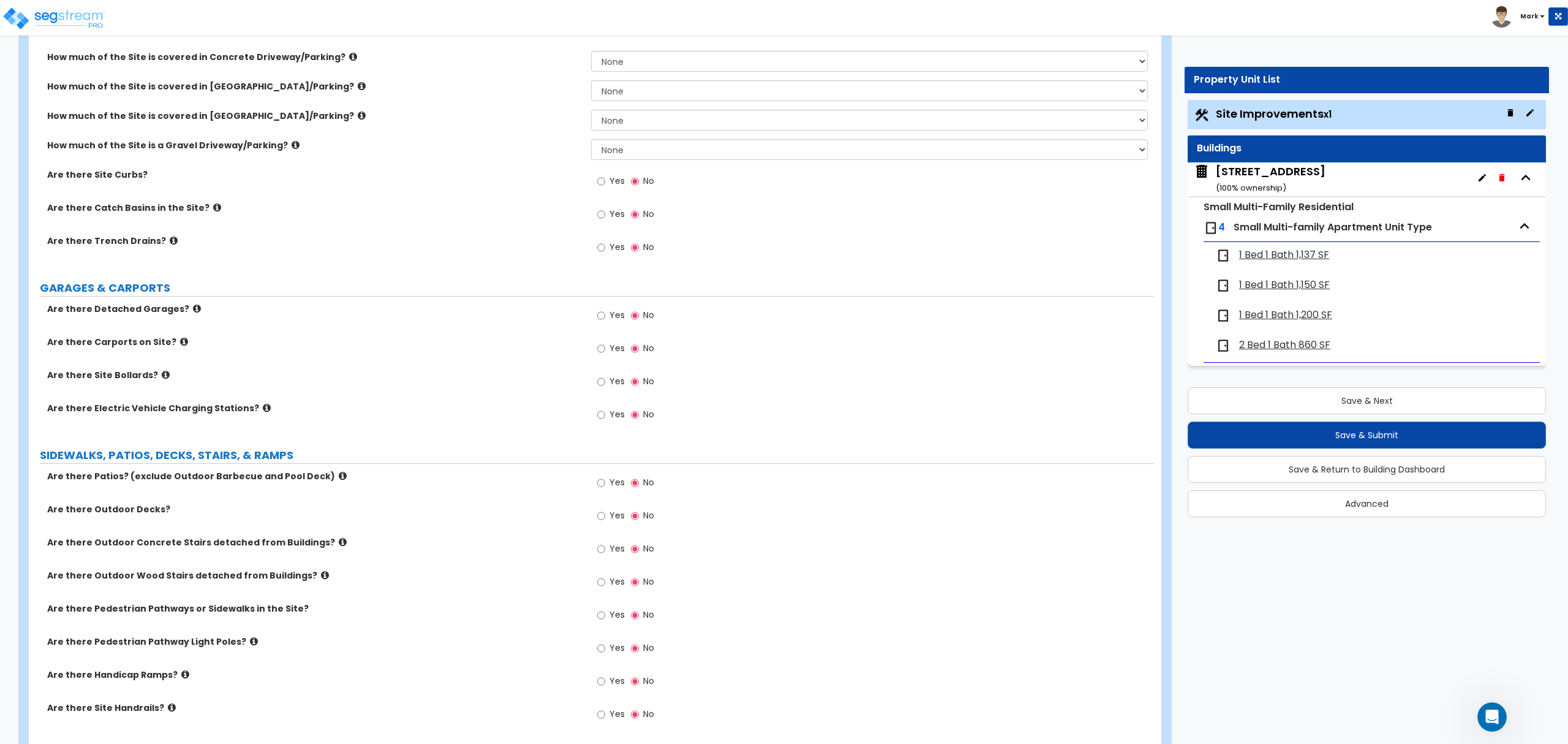
scroll to position [490, 0]
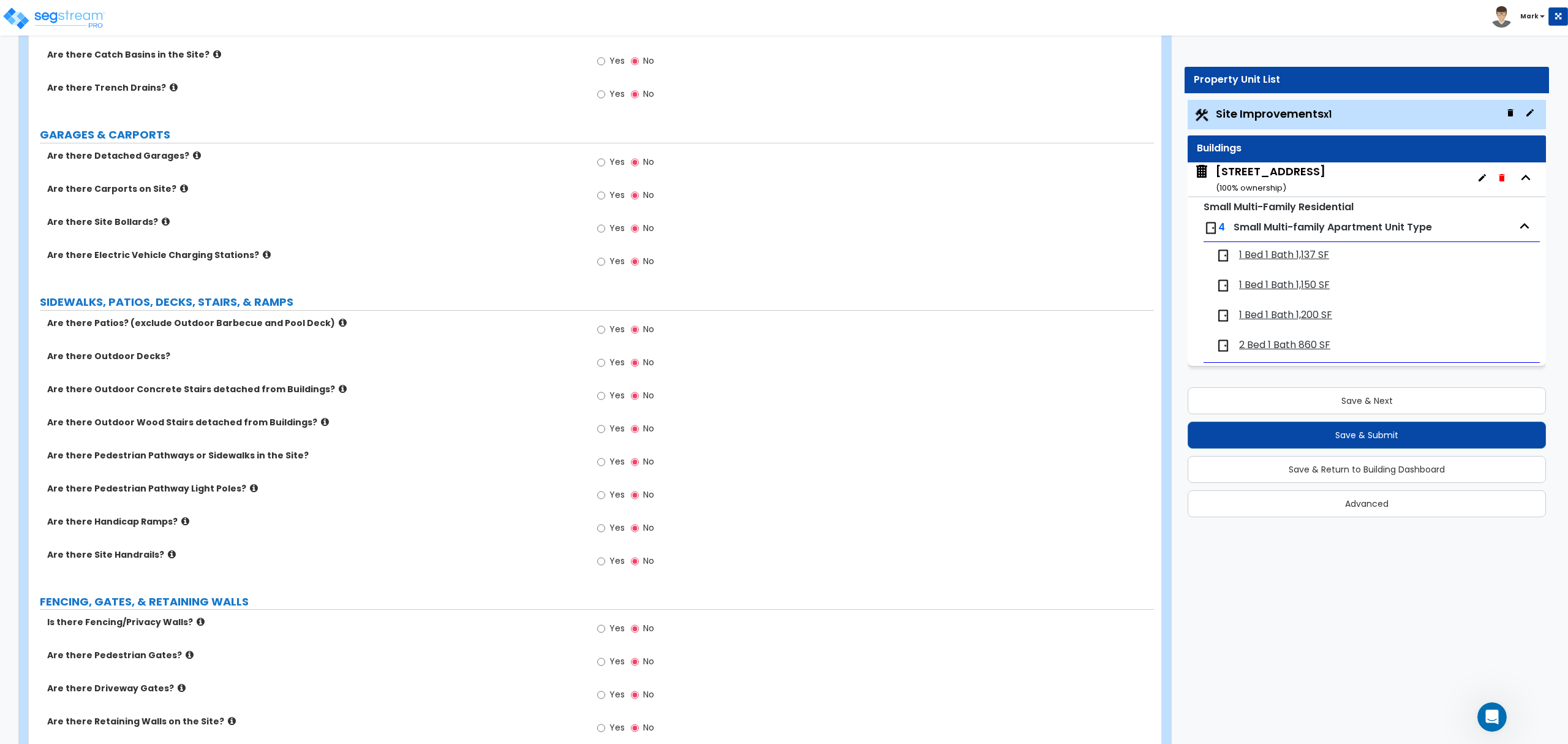
type input "320"
click at [605, 364] on input "Yes" at bounding box center [601, 363] width 8 height 14
radio input "true"
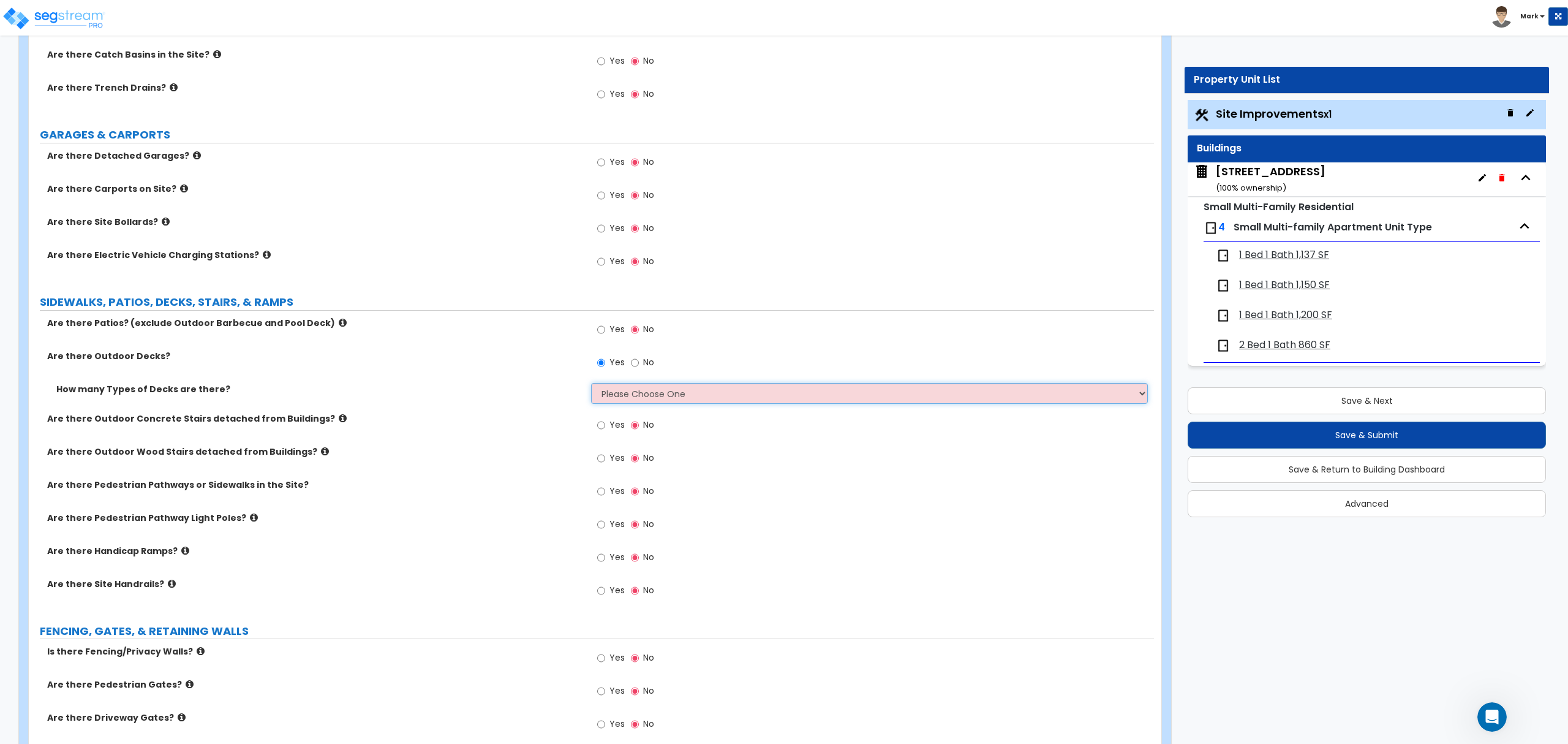
click at [613, 403] on select "Please Choose One 1 2 3 4" at bounding box center [869, 393] width 556 height 21
select select "1"
click at [591, 384] on select "Please Choose One 1 2 3 4" at bounding box center [869, 393] width 556 height 21
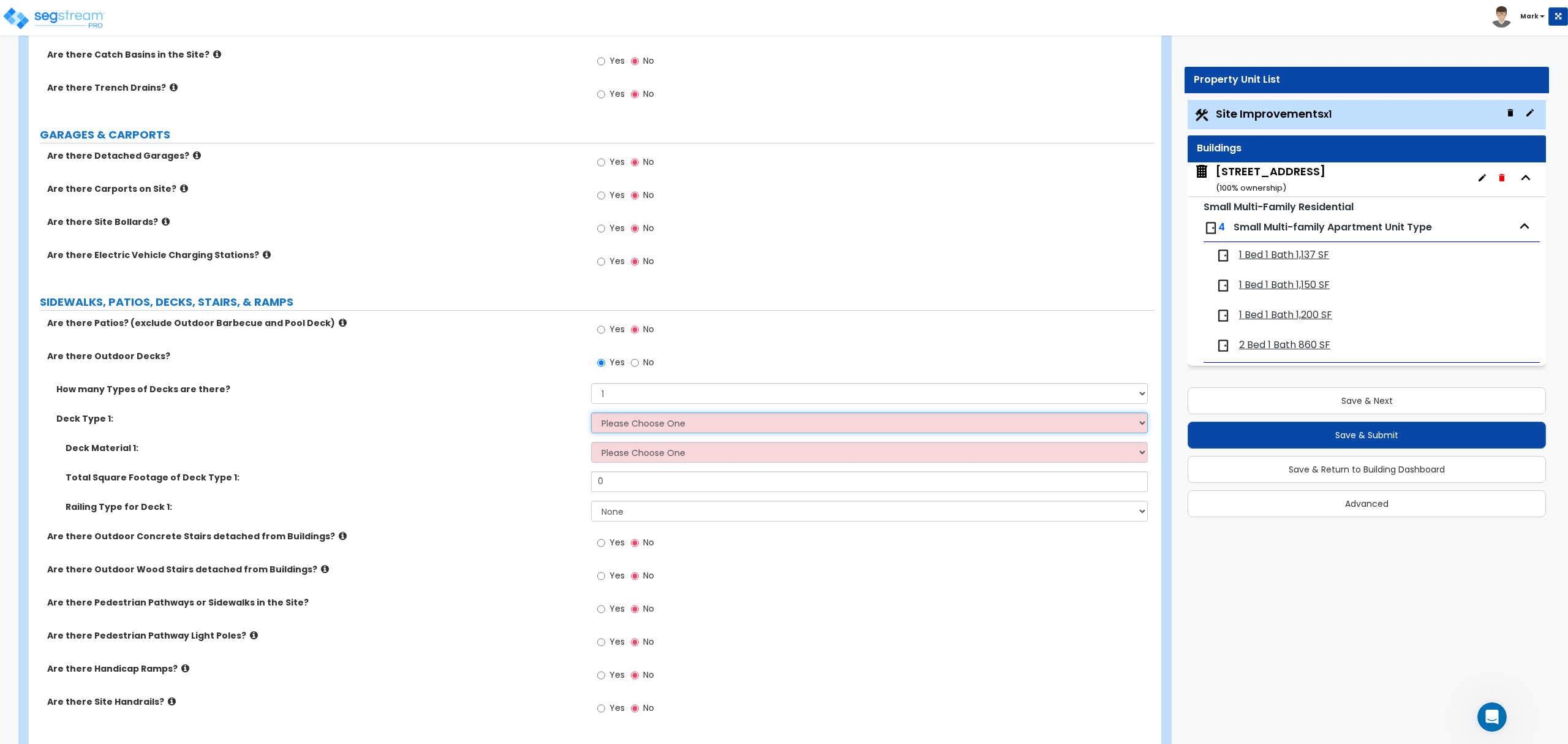
click at [610, 419] on select "Please Choose One Attached to Structure Detached from Structure" at bounding box center [869, 423] width 556 height 21
select select "1"
click at [591, 414] on select "Please Choose One Attached to Structure Detached from Structure" at bounding box center [869, 423] width 556 height 21
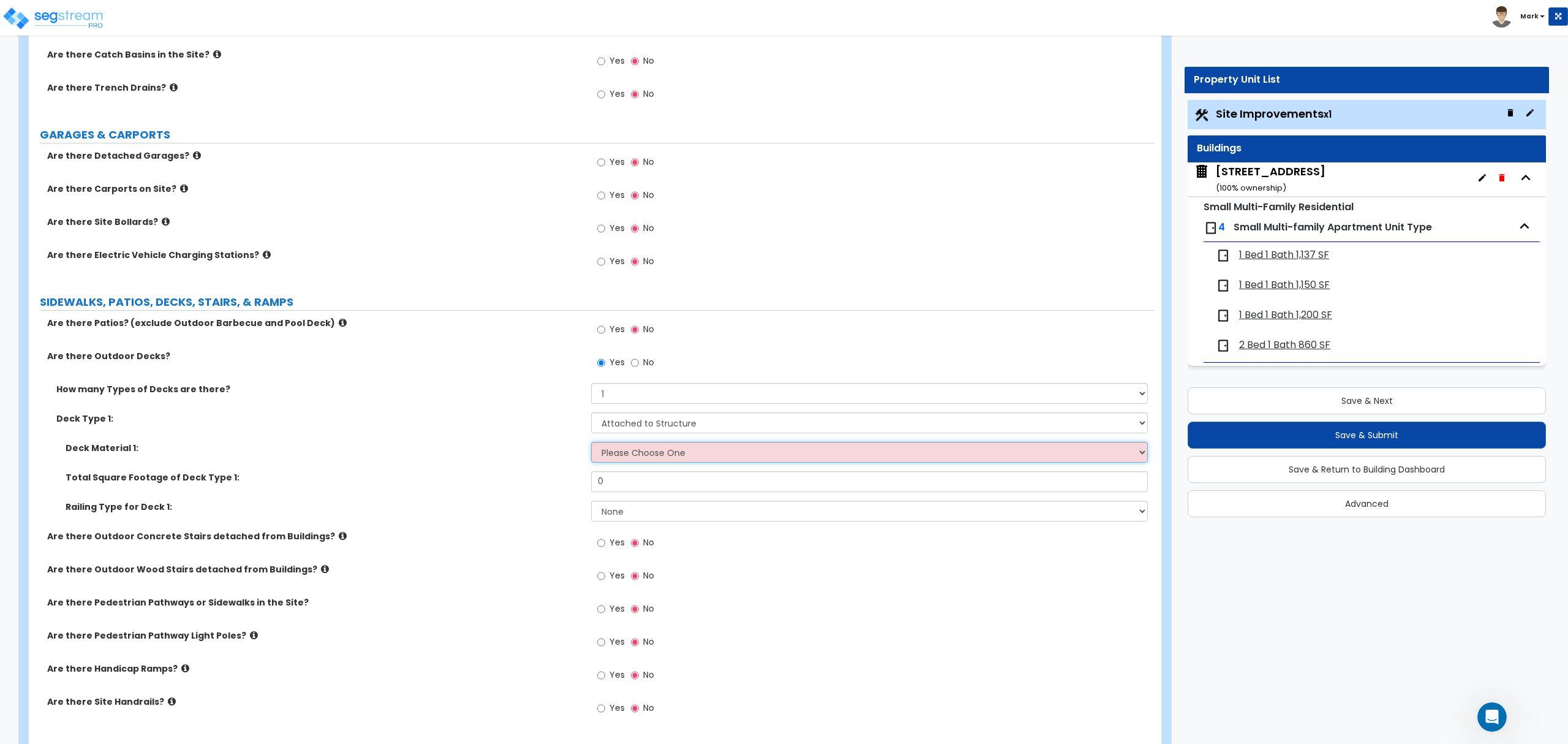
click at [613, 458] on select "Please Choose One Wood Plastic/PVC" at bounding box center [869, 452] width 556 height 21
select select "1"
click at [591, 443] on select "Please Choose One Wood Plastic/PVC" at bounding box center [869, 452] width 556 height 21
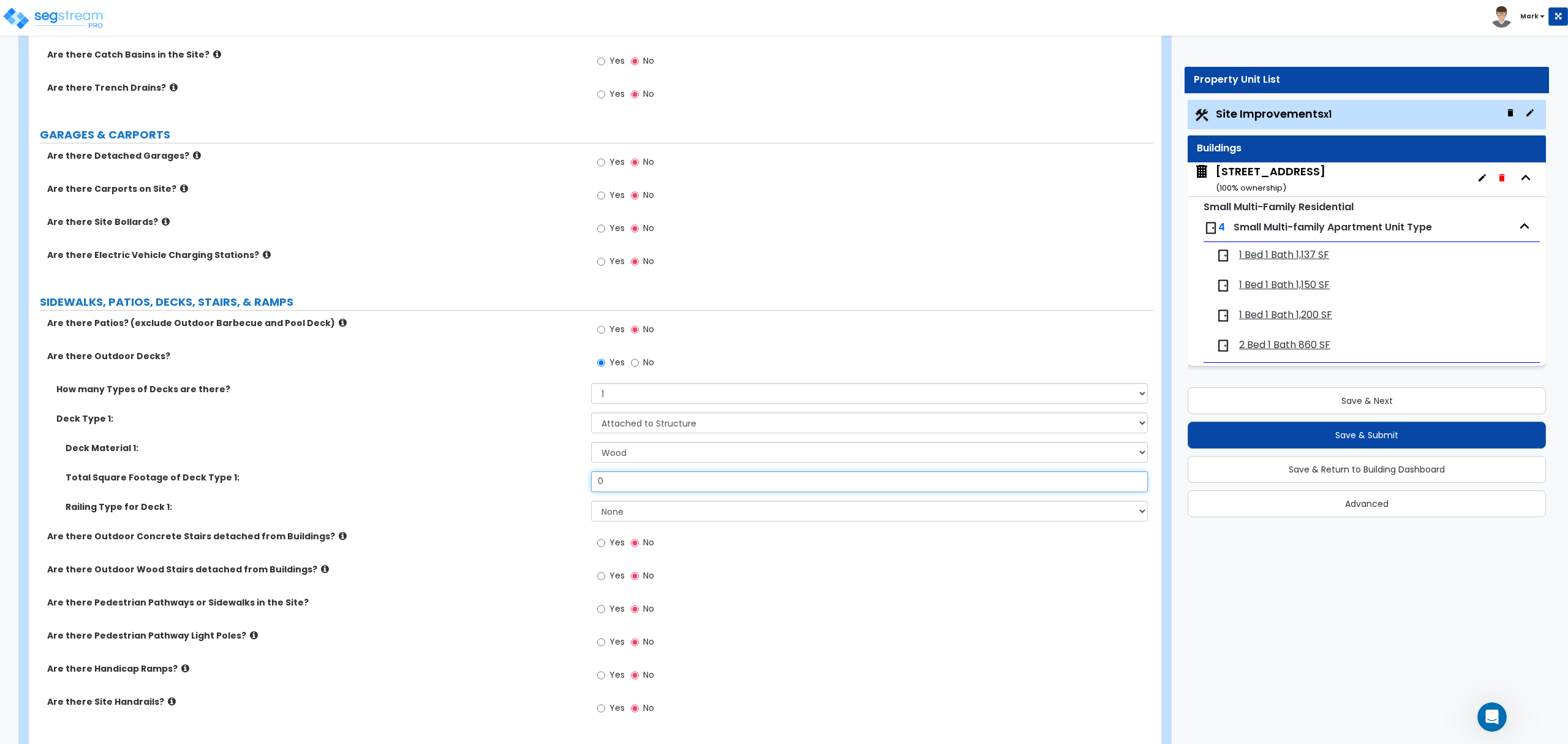
click at [635, 476] on input "0" at bounding box center [869, 481] width 556 height 21
drag, startPoint x: 635, startPoint y: 476, endPoint x: 647, endPoint y: 476, distance: 12.0
click at [635, 478] on input "0" at bounding box center [869, 481] width 556 height 21
type input "500"
click at [618, 514] on select "None Wood Plastic" at bounding box center [869, 511] width 556 height 21
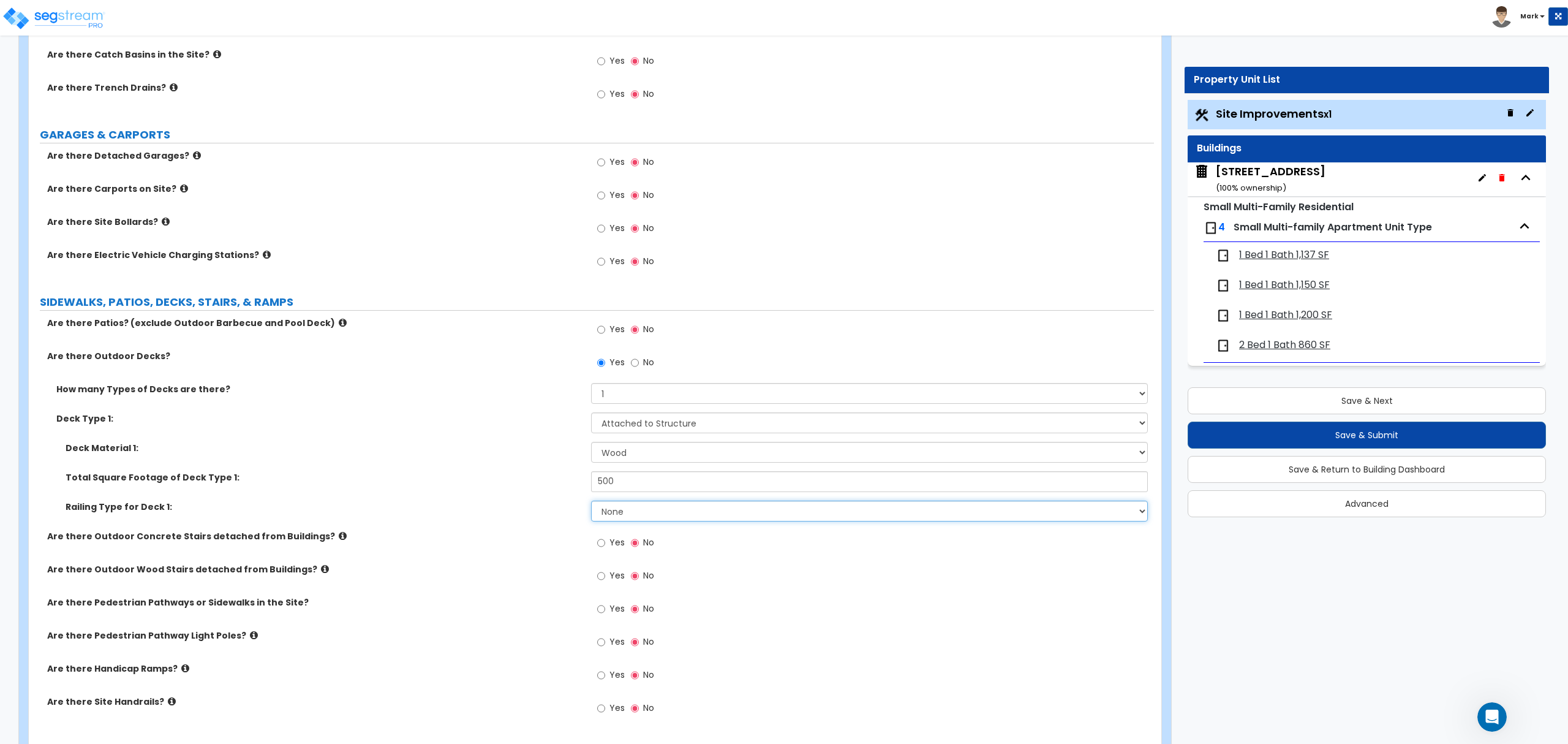
select select "1"
click at [591, 502] on select "None Wood Plastic" at bounding box center [869, 511] width 556 height 21
click at [610, 390] on select "Please Choose One 1 2 3 4" at bounding box center [869, 393] width 556 height 21
select select "3"
click at [591, 384] on select "Please Choose One 1 2 3 4" at bounding box center [869, 393] width 556 height 21
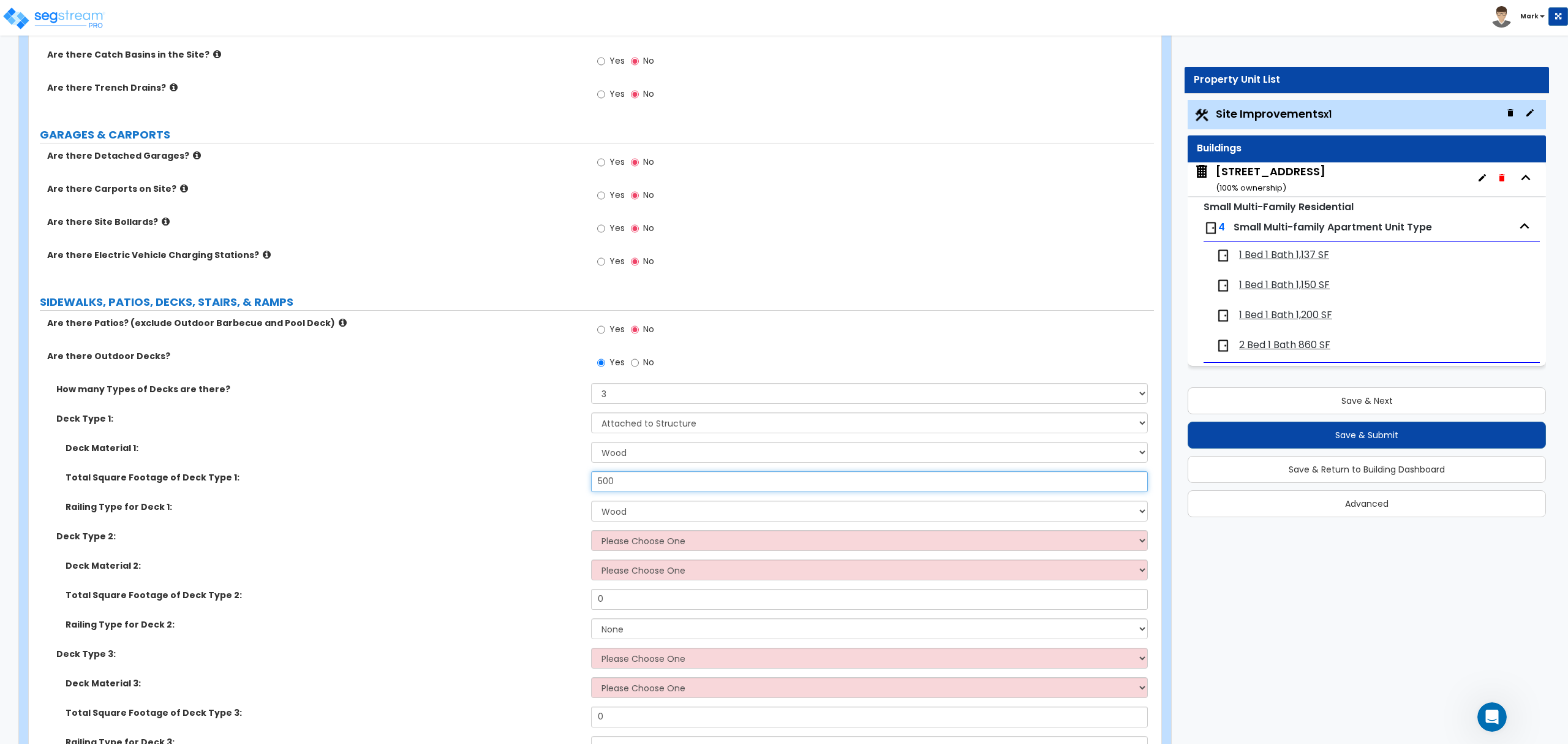
click at [624, 491] on input "500" at bounding box center [869, 481] width 556 height 21
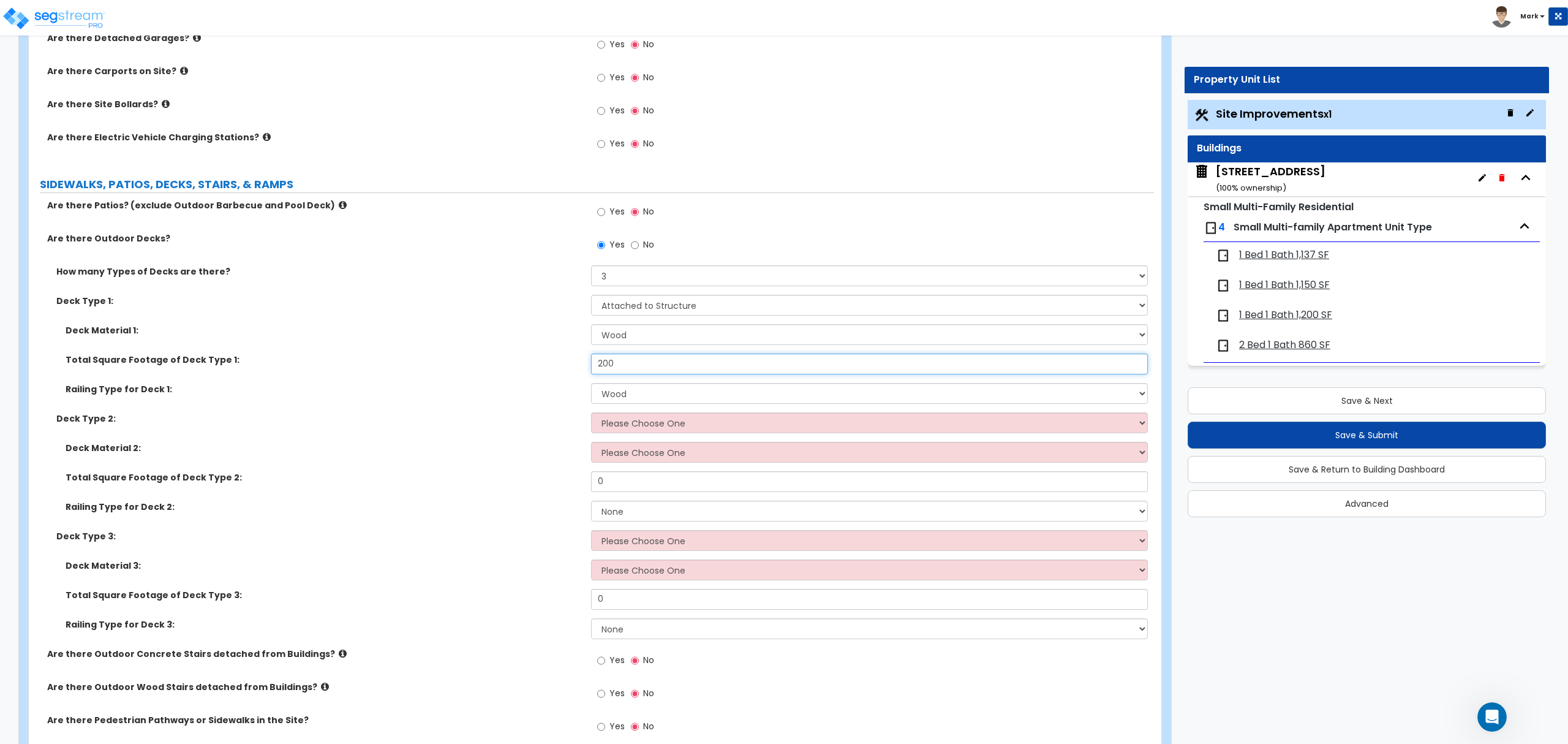
scroll to position [653, 0]
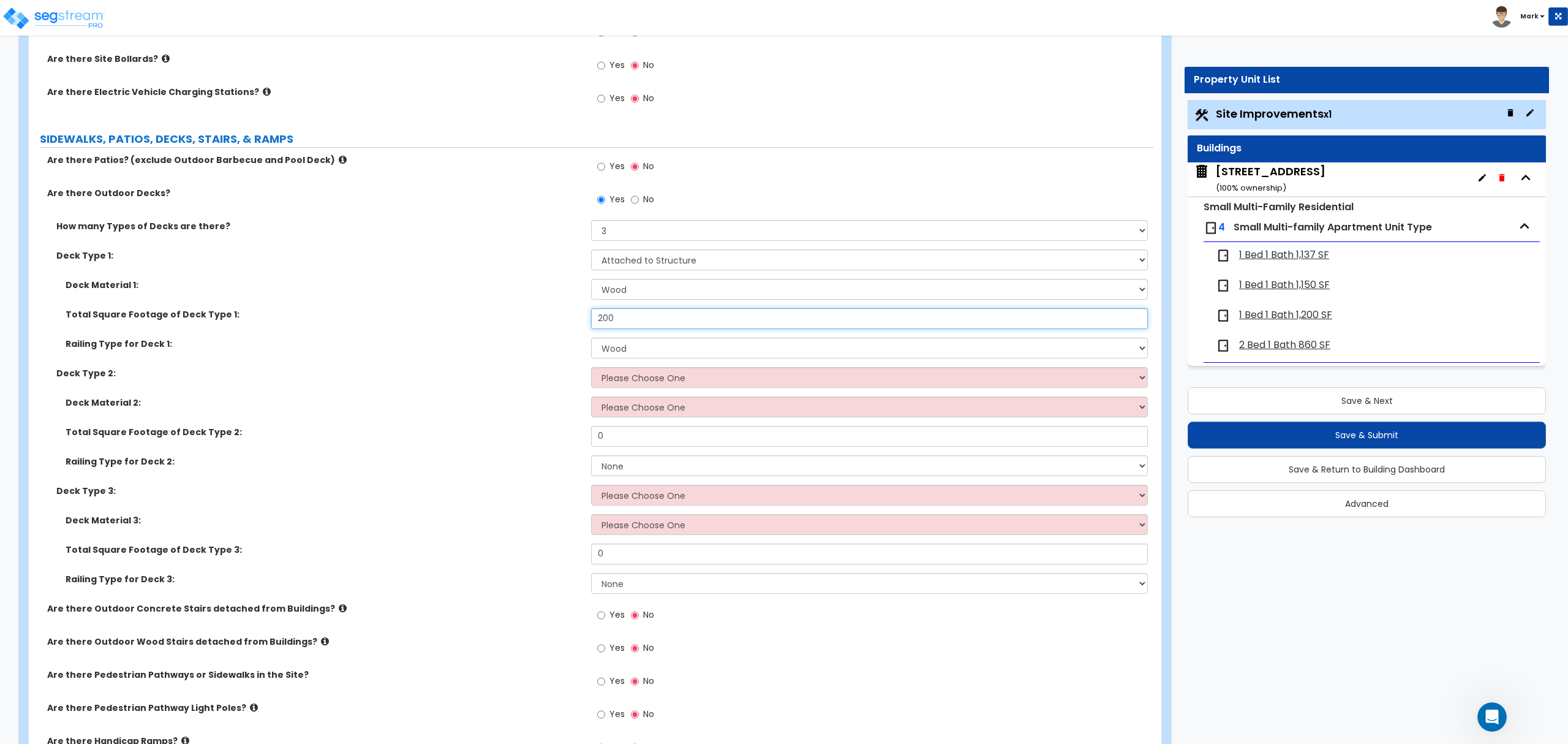
type input "200"
click at [640, 375] on select "Please Choose One Attached to Structure Detached from Structure" at bounding box center [869, 377] width 556 height 21
click at [640, 319] on input "200" at bounding box center [869, 319] width 556 height 21
click at [638, 319] on input "200" at bounding box center [869, 319] width 556 height 21
click at [656, 377] on select "Please Choose One Attached to Structure Detached from Structure" at bounding box center [869, 377] width 556 height 21
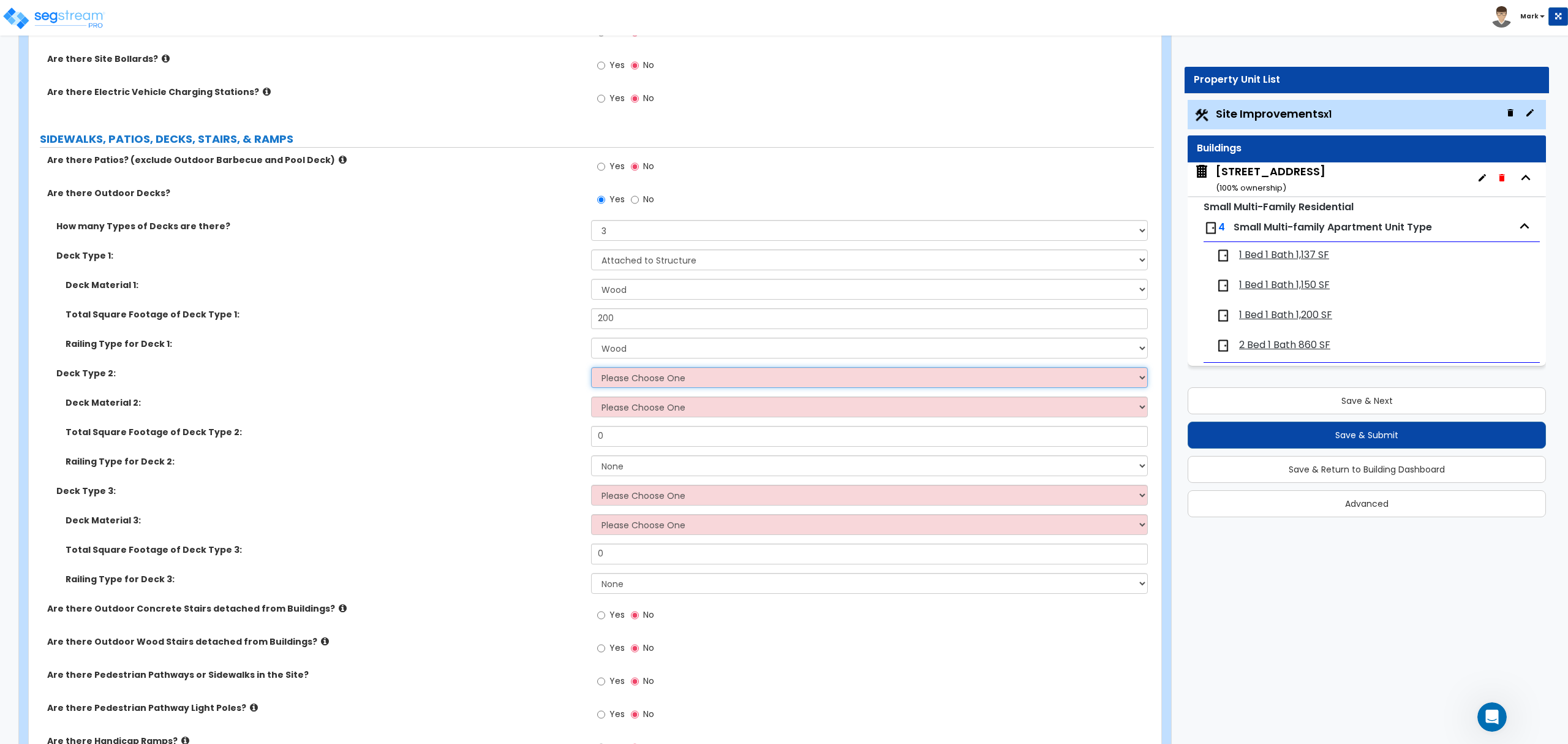
select select "1"
click at [591, 368] on select "Please Choose One Attached to Structure Detached from Structure" at bounding box center [869, 377] width 556 height 21
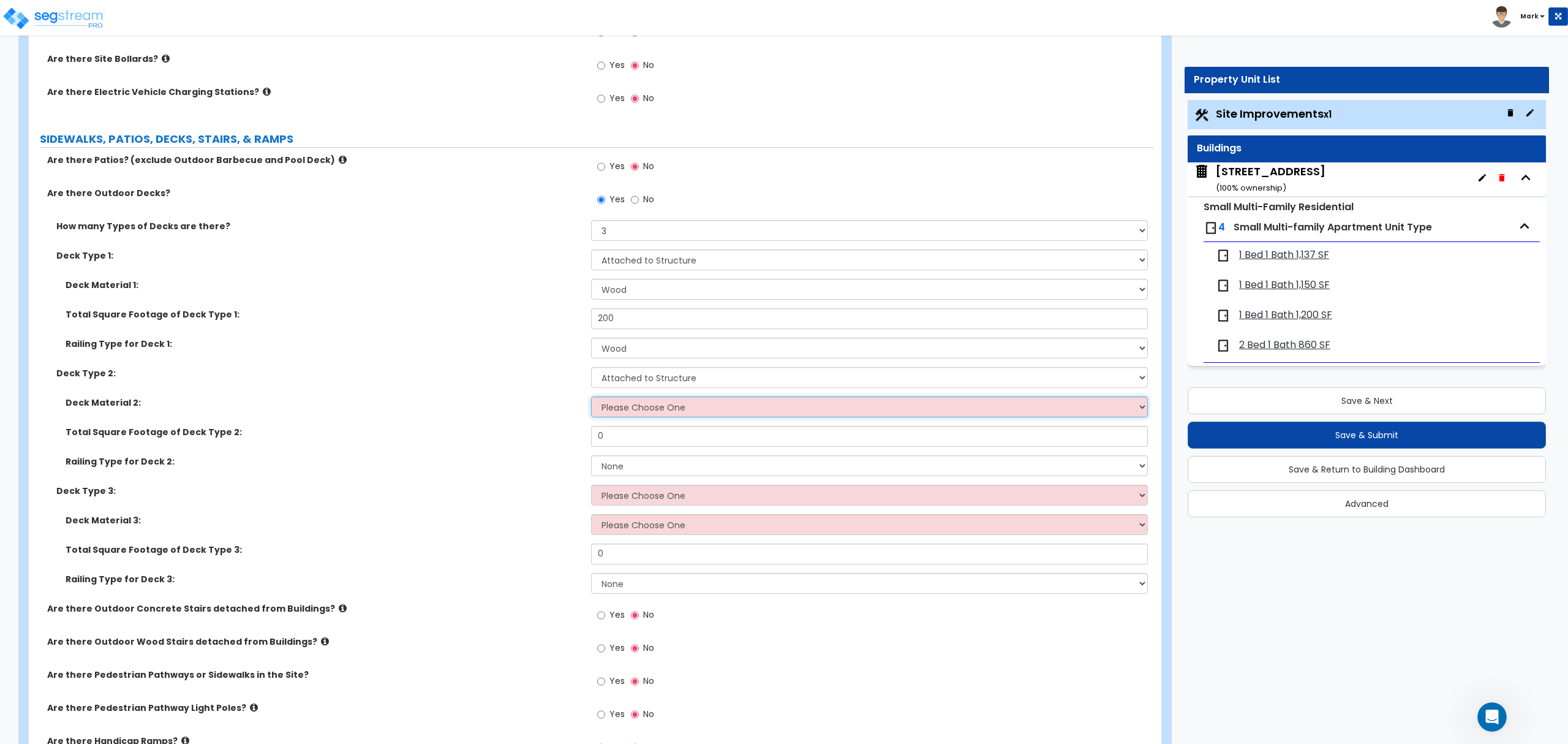
click at [649, 410] on select "Please Choose One Wood Plastic/PVC" at bounding box center [869, 407] width 556 height 21
select select "1"
click at [591, 397] on select "Please Choose One Wood Plastic/PVC" at bounding box center [869, 407] width 556 height 21
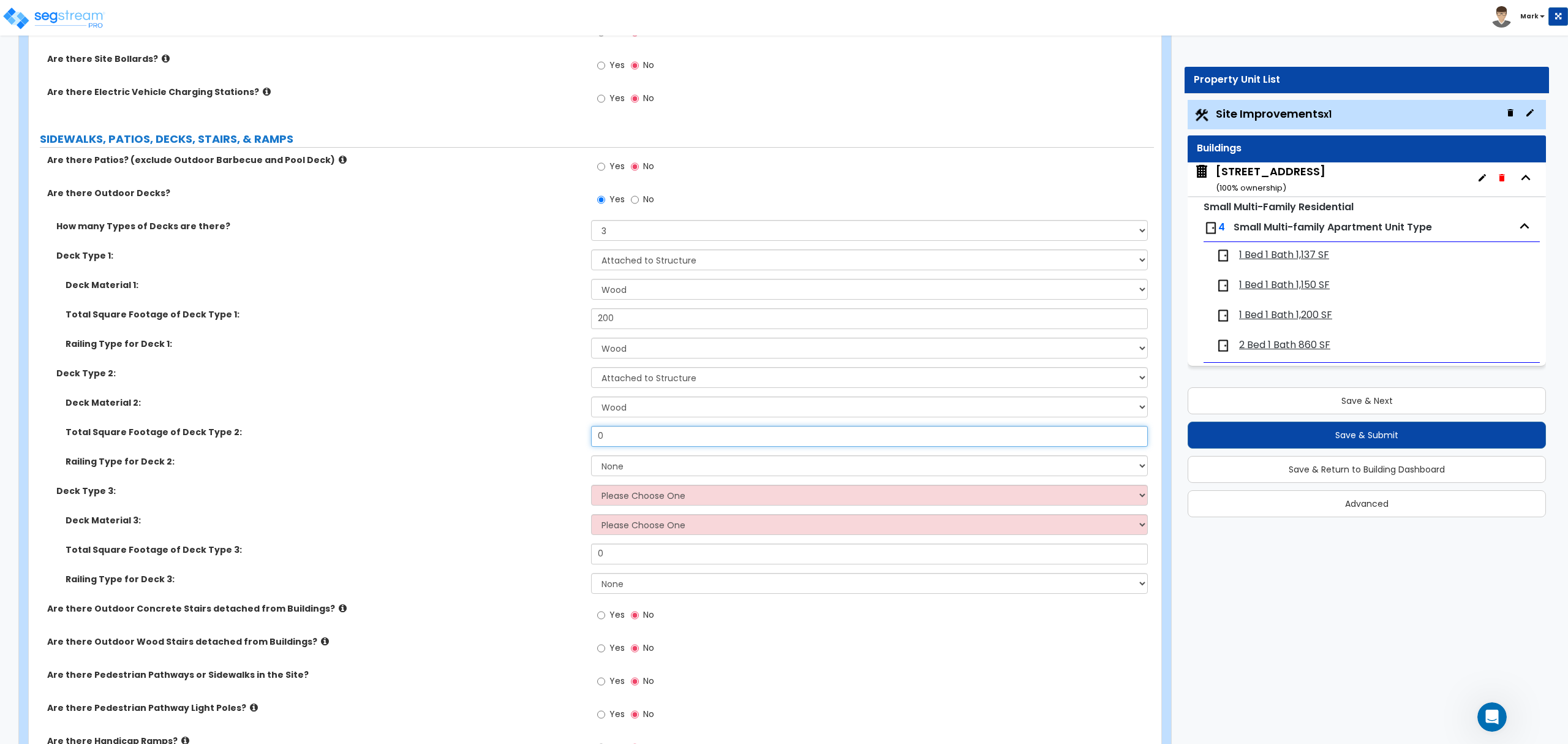
click at [635, 440] on input "0" at bounding box center [869, 436] width 556 height 21
click at [633, 440] on input "0" at bounding box center [869, 436] width 556 height 21
type input "200"
drag, startPoint x: 673, startPoint y: 465, endPoint x: 662, endPoint y: 475, distance: 14.9
click at [673, 465] on select "None Wood Plastic" at bounding box center [869, 465] width 556 height 21
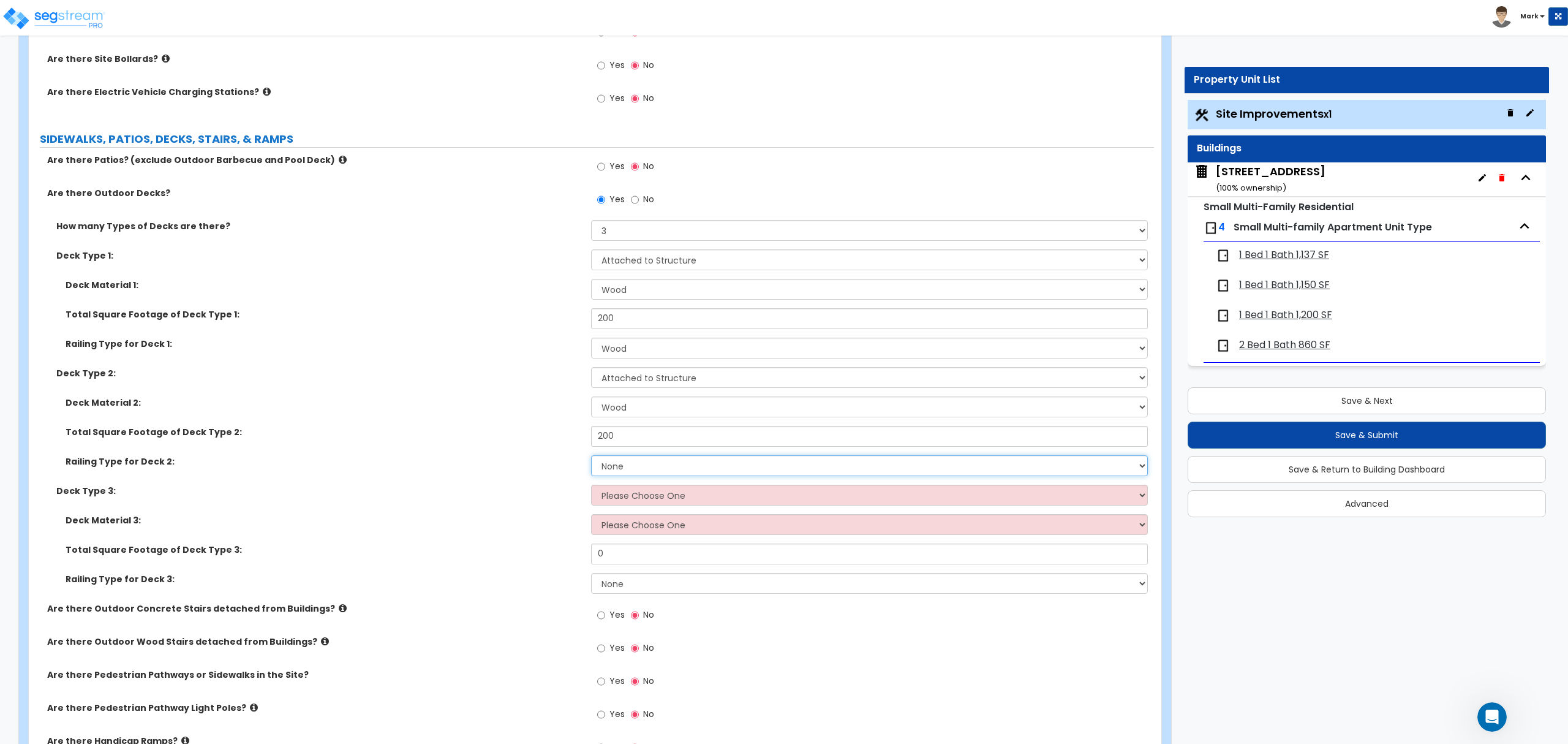
select select "1"
click at [591, 457] on select "None Wood Plastic" at bounding box center [869, 465] width 556 height 21
click at [638, 500] on select "Please Choose One Attached to Structure Detached from Structure" at bounding box center [869, 495] width 556 height 21
select select "1"
click at [591, 486] on select "Please Choose One Attached to Structure Detached from Structure" at bounding box center [869, 495] width 556 height 21
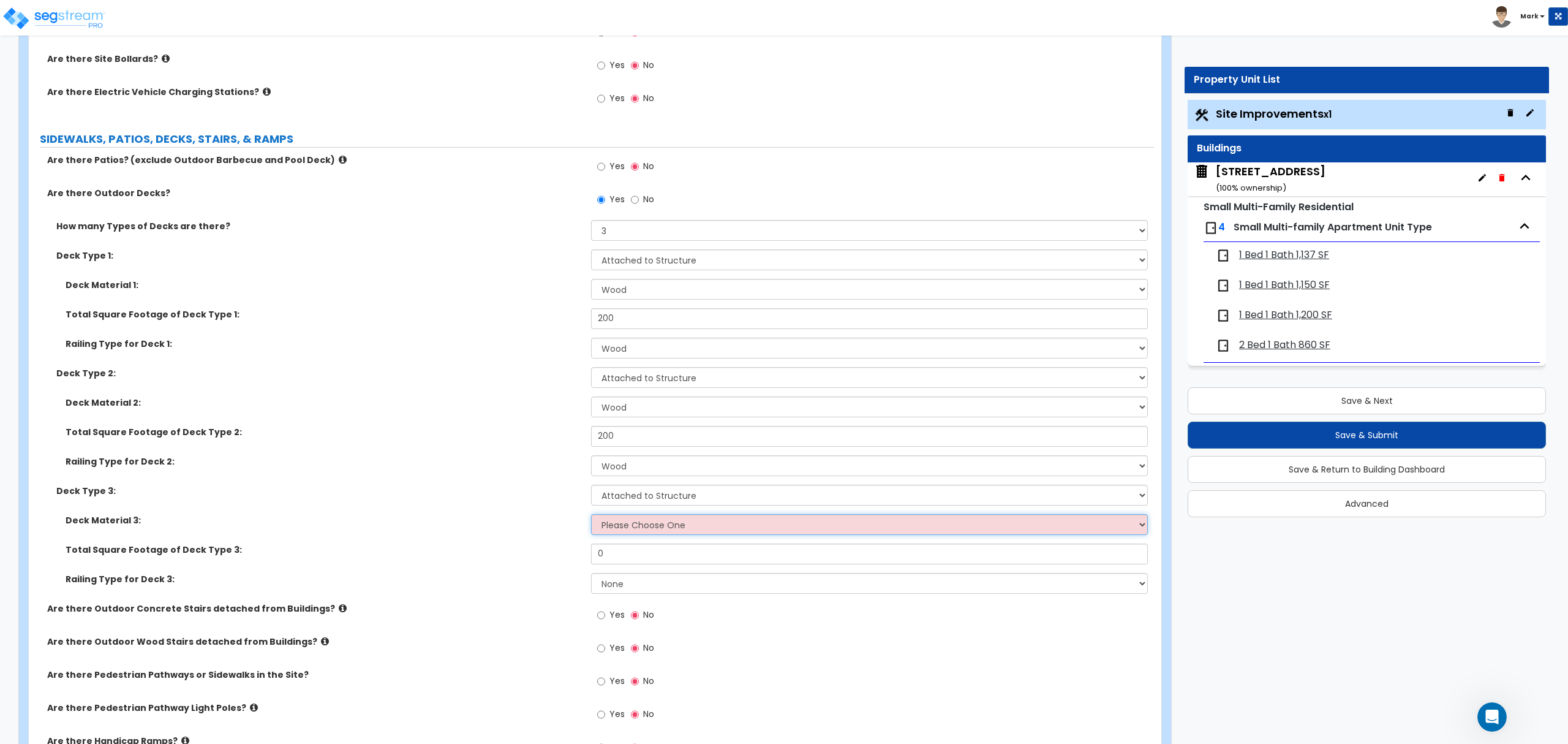
click at [632, 525] on select "Please Choose One Wood Plastic/PVC" at bounding box center [869, 525] width 556 height 21
select select "1"
click at [591, 515] on select "Please Choose One Wood Plastic/PVC" at bounding box center [869, 525] width 556 height 21
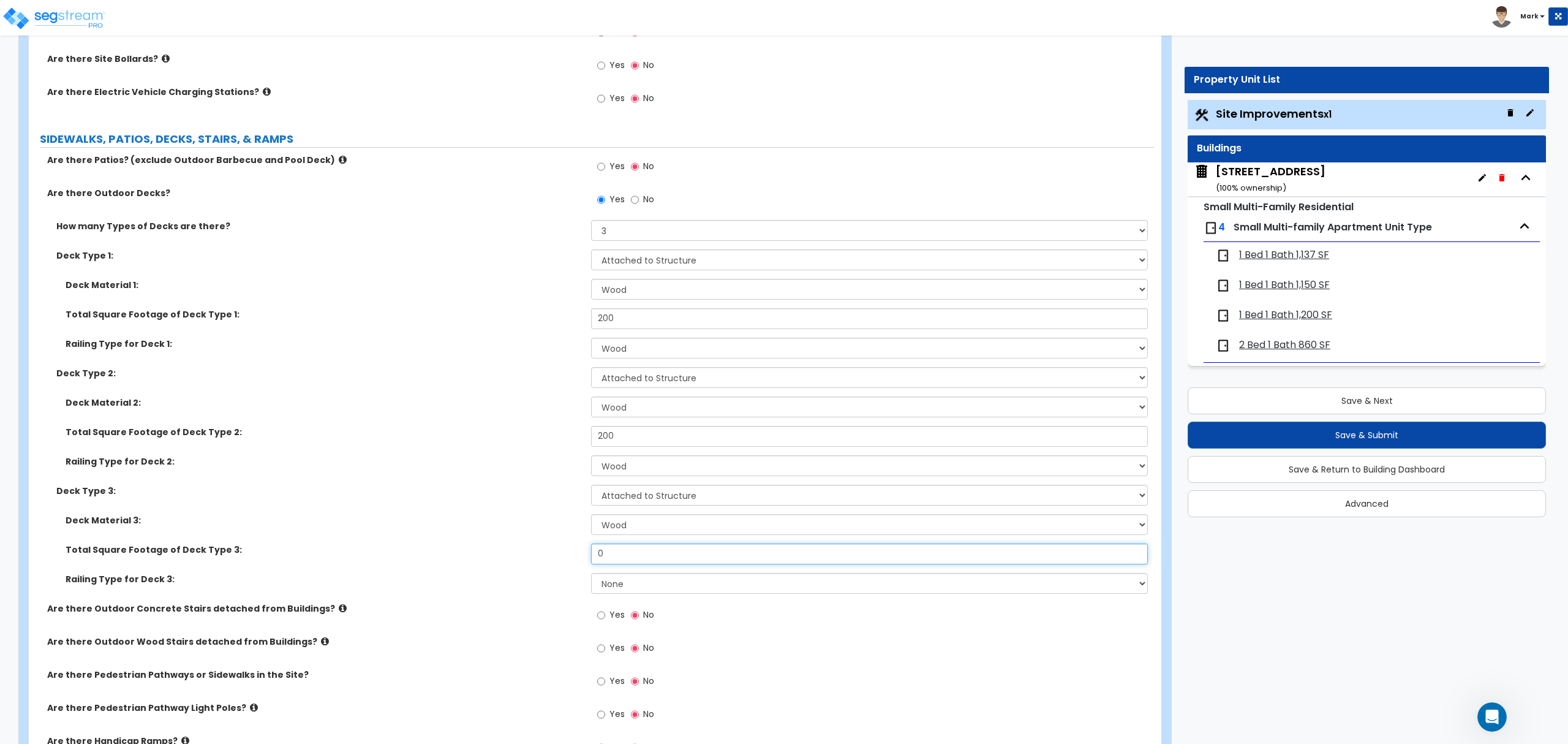
click at [632, 554] on input "0" at bounding box center [869, 553] width 556 height 21
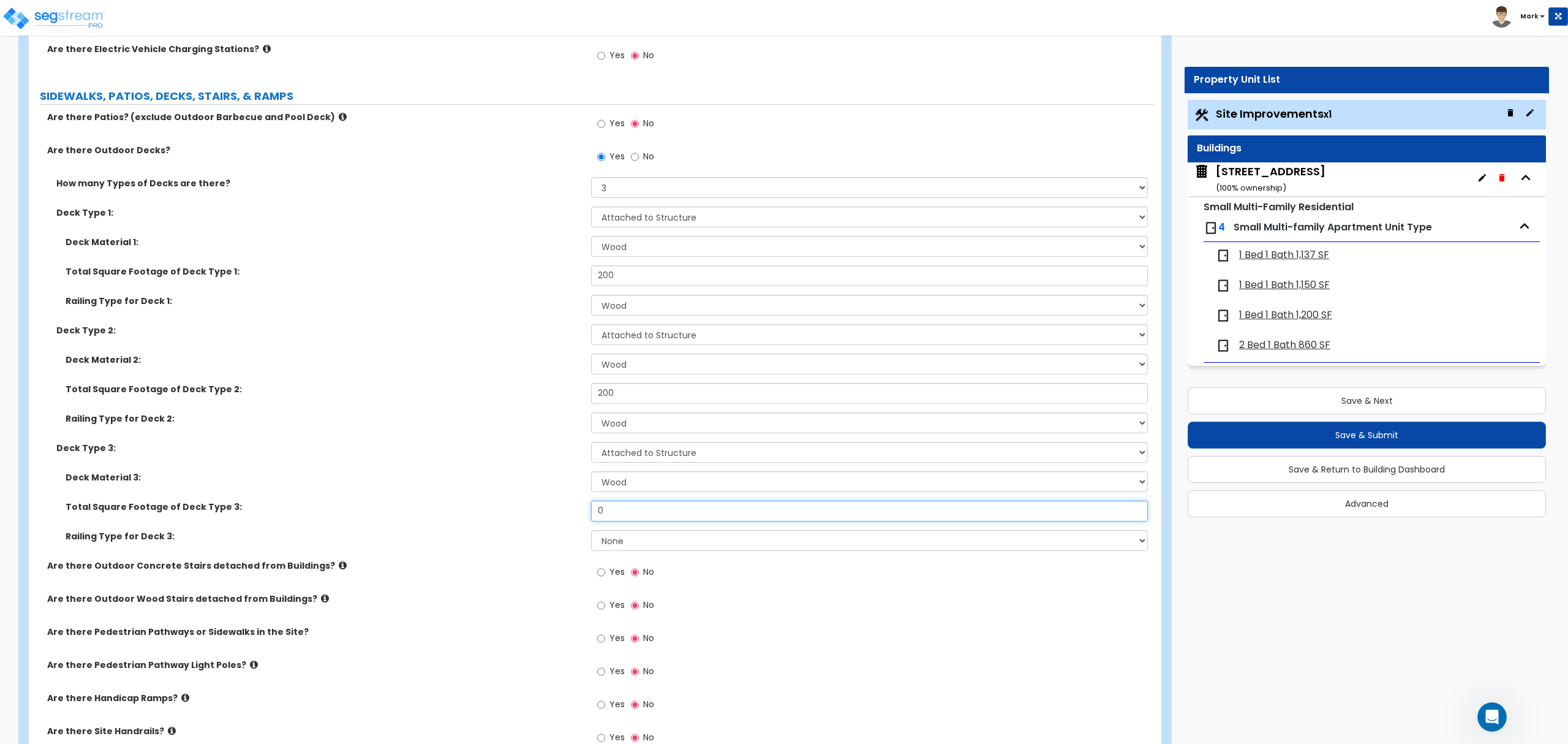
scroll to position [735, 0]
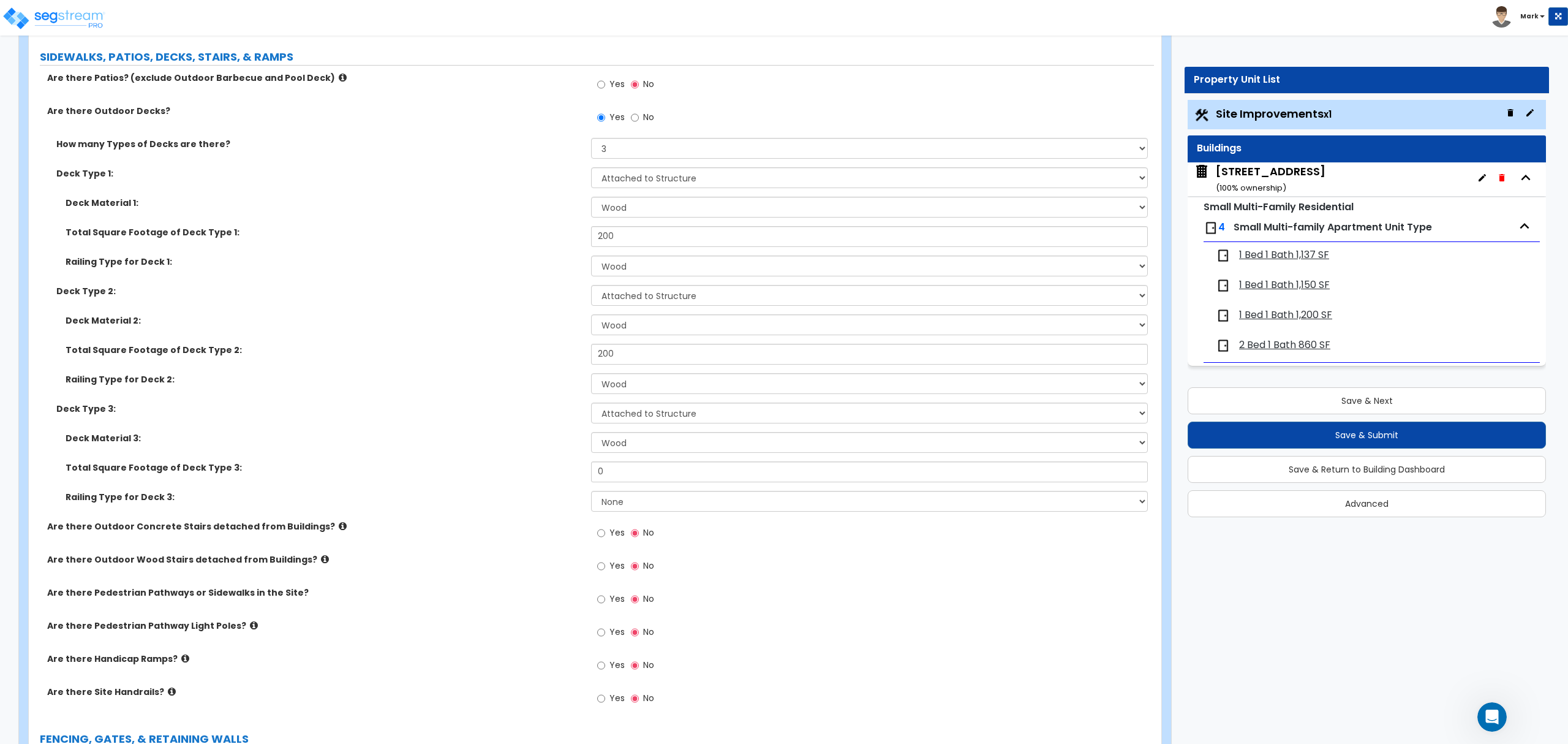
click at [667, 491] on div "Total Square Footage of Deck Type 3: 0" at bounding box center [591, 475] width 1125 height 30
click at [651, 505] on select "None Wood Plastic" at bounding box center [869, 501] width 556 height 21
select select "1"
click at [591, 491] on select "None Wood Plastic" at bounding box center [869, 501] width 556 height 21
click at [618, 481] on input "0" at bounding box center [869, 471] width 556 height 21
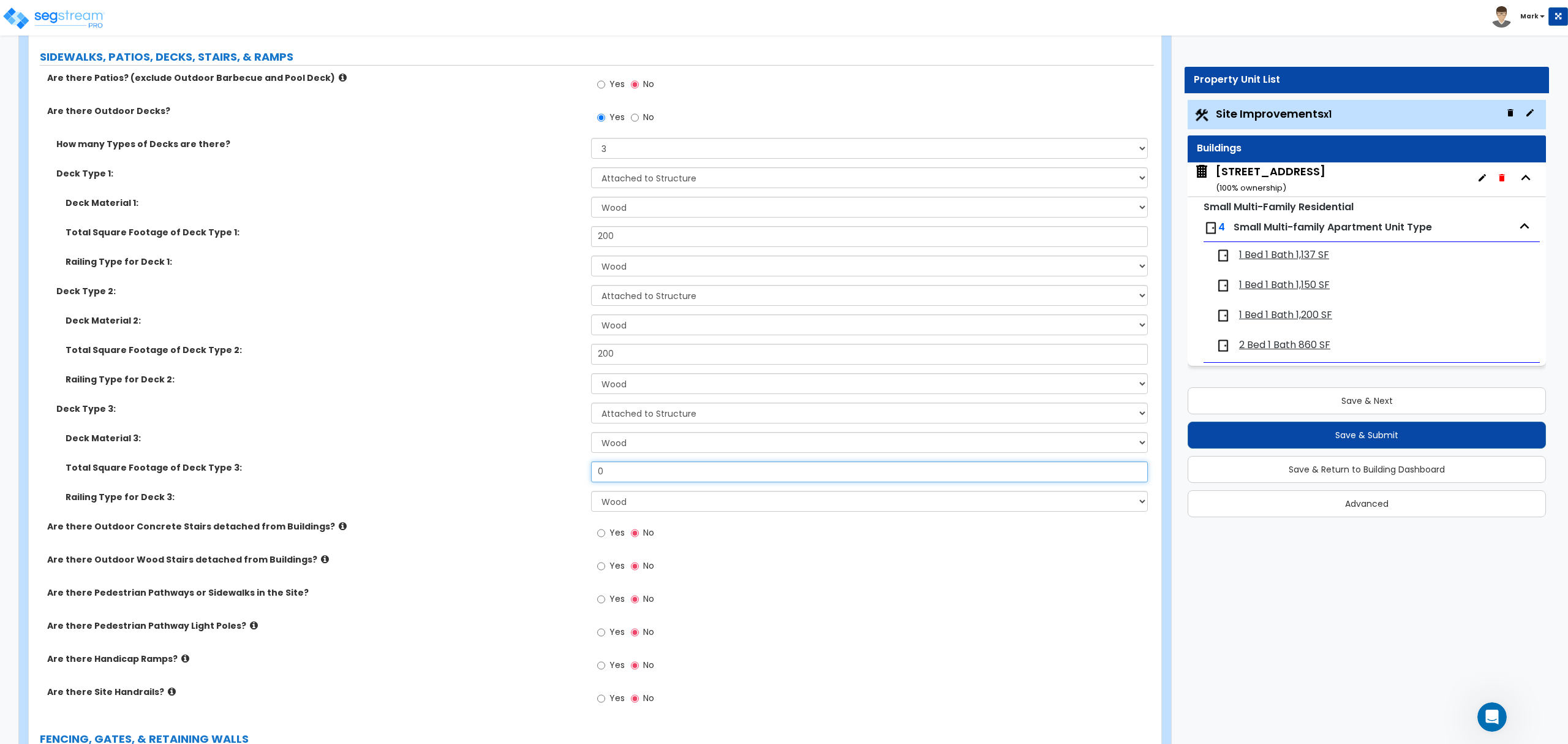
click at [618, 480] on input "0" at bounding box center [869, 471] width 556 height 21
type input "150"
drag, startPoint x: 445, startPoint y: 447, endPoint x: 474, endPoint y: 425, distance: 36.4
click at [446, 445] on div "Deck Material 3: Please Choose One Wood Plastic/PVC" at bounding box center [591, 447] width 1125 height 30
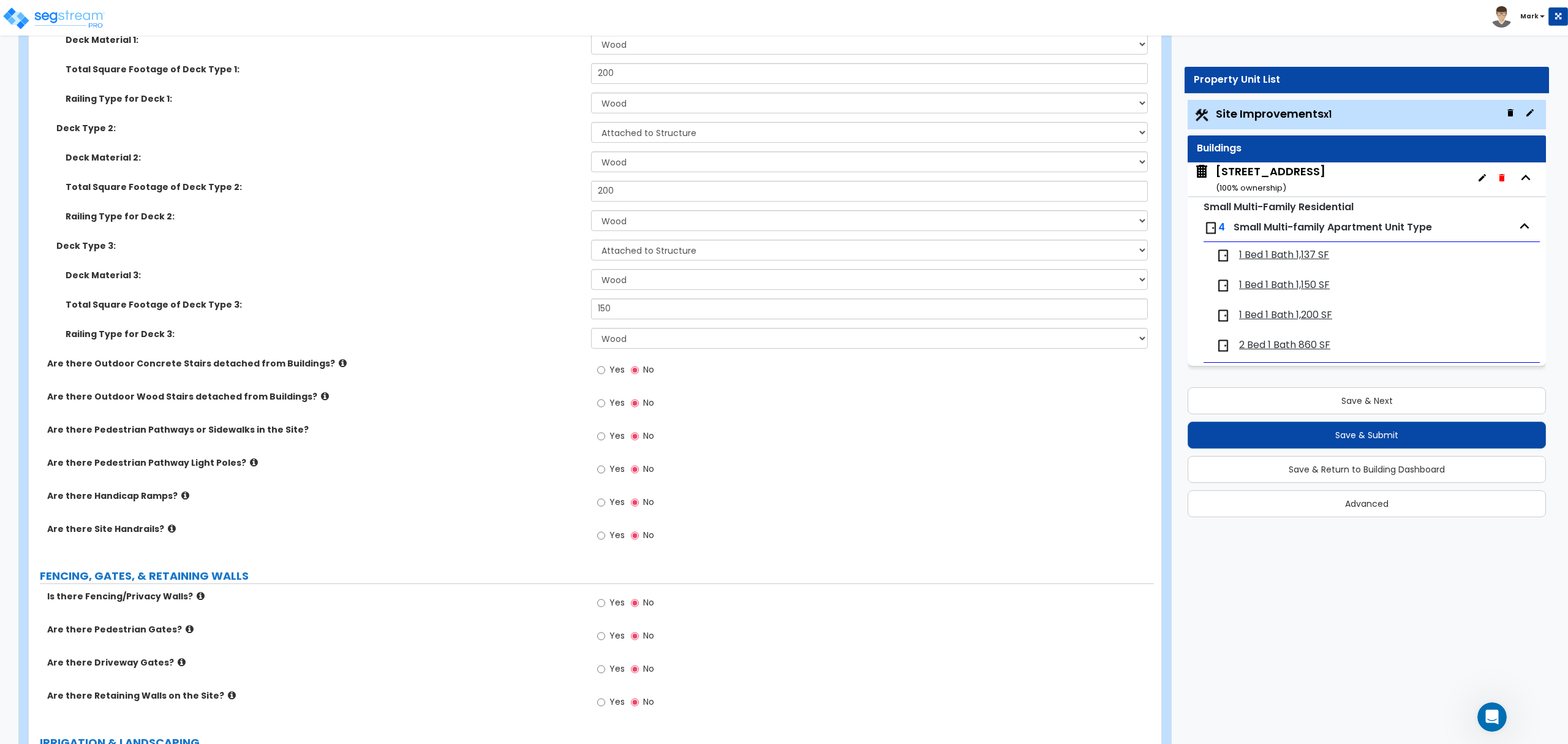
scroll to position [1034, 0]
click at [181, 497] on icon at bounding box center [185, 495] width 8 height 9
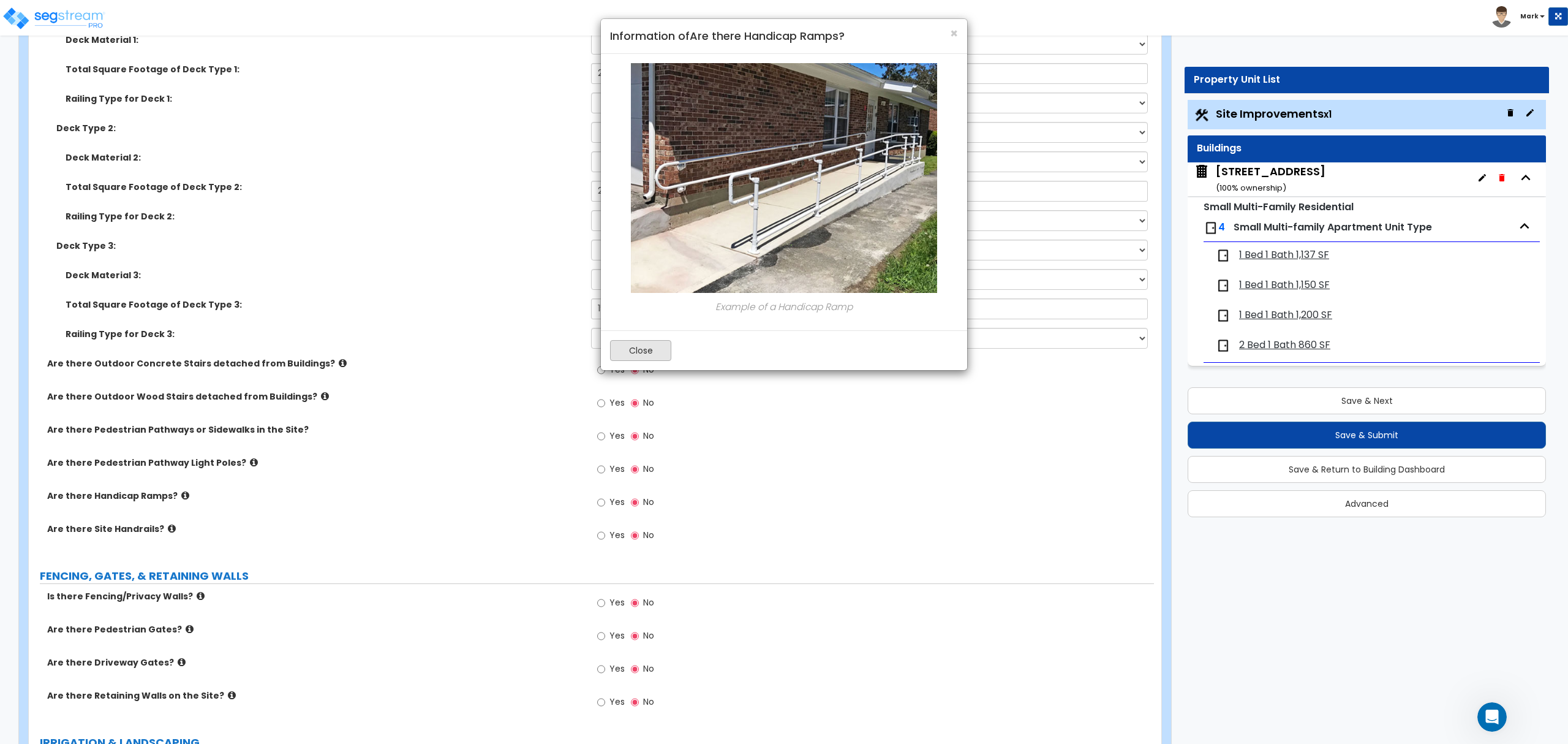
scroll to position [1002, 0]
click at [635, 351] on button "Close" at bounding box center [640, 350] width 61 height 21
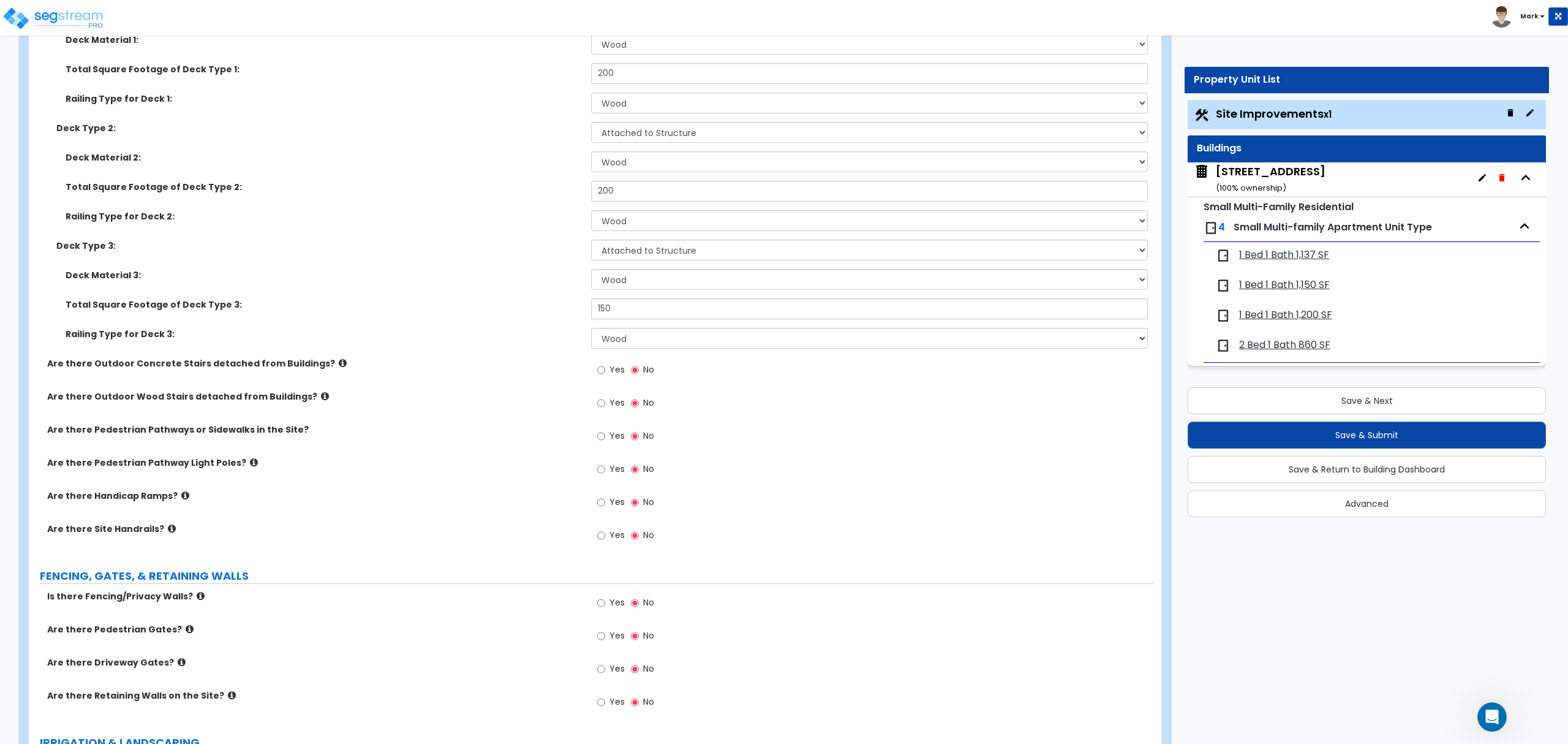
click at [168, 528] on icon at bounding box center [171, 528] width 8 height 9
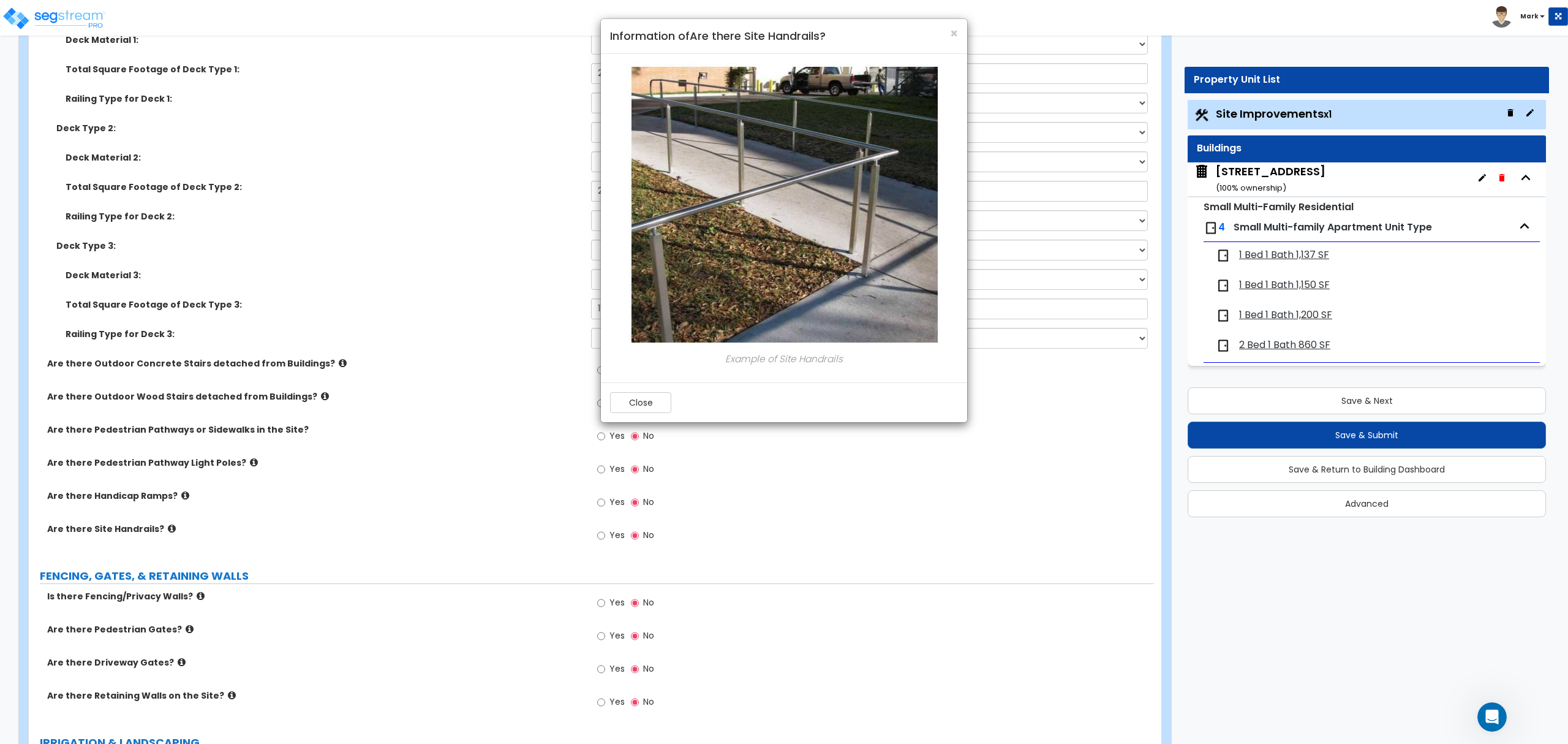
click at [651, 384] on div "Close" at bounding box center [784, 402] width 366 height 40
click at [643, 395] on button "Close" at bounding box center [640, 403] width 61 height 21
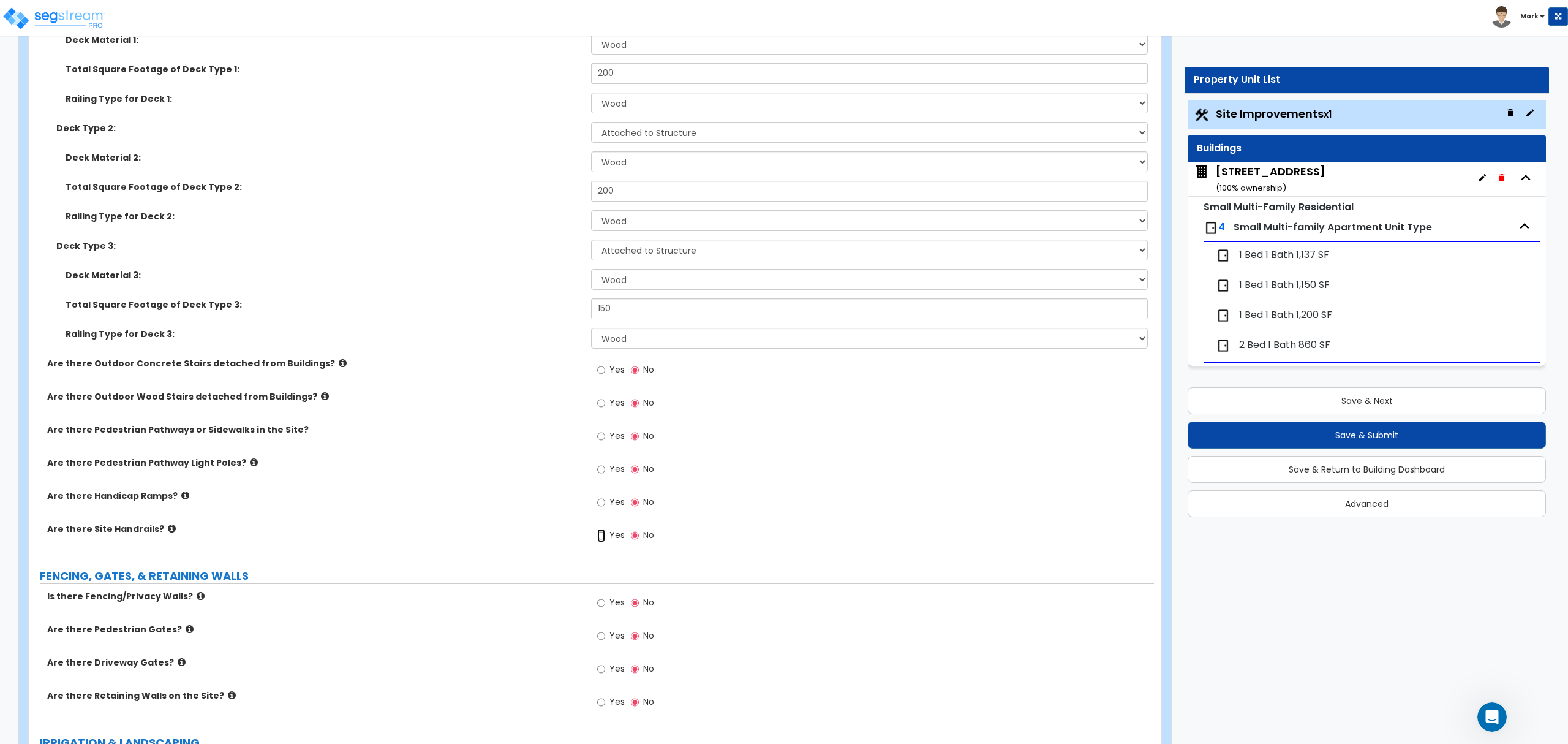
click at [601, 531] on input "Yes" at bounding box center [601, 536] width 8 height 14
radio input "true"
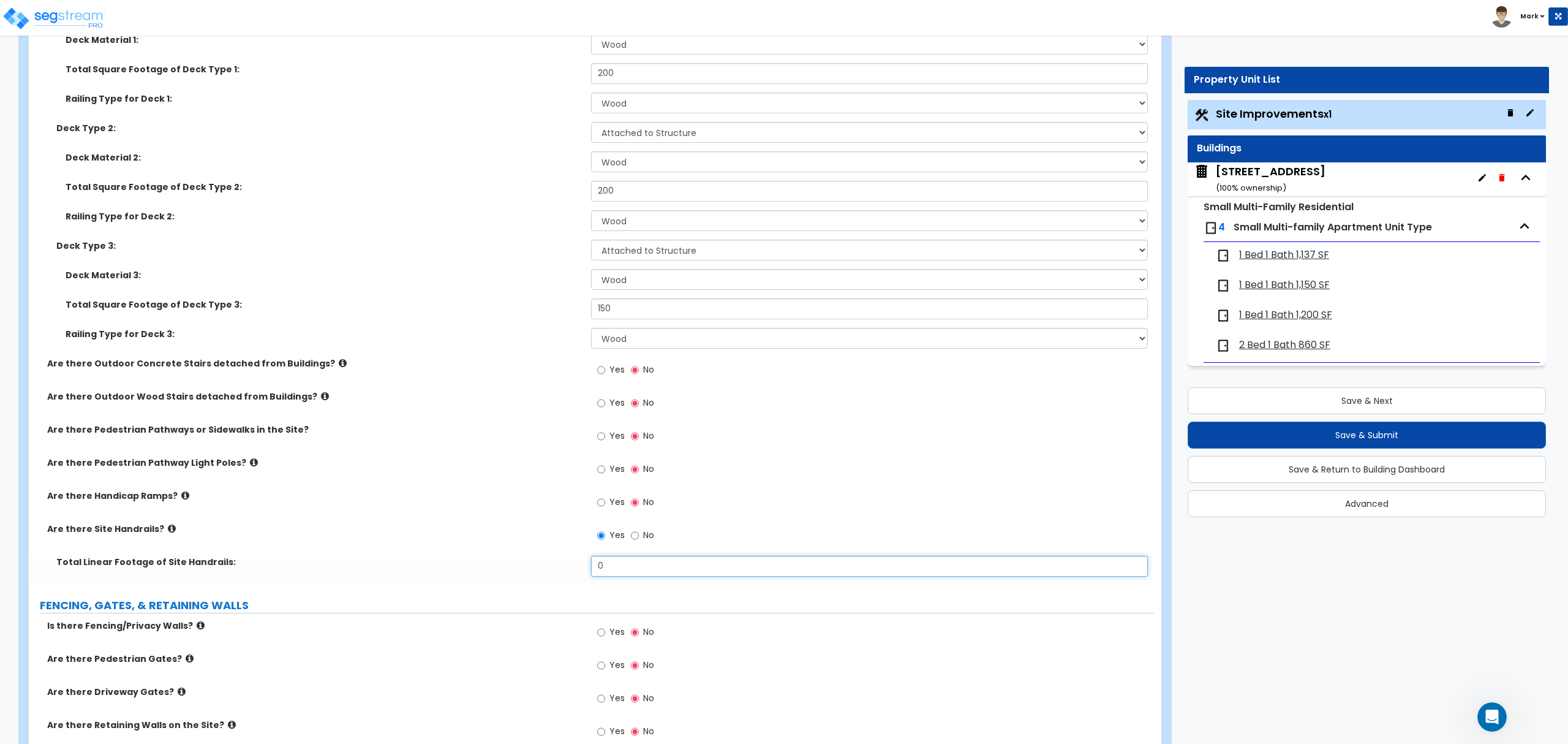
drag, startPoint x: 601, startPoint y: 531, endPoint x: 616, endPoint y: 563, distance: 35.3
click at [616, 563] on input "0" at bounding box center [869, 566] width 556 height 21
type input "5"
drag, startPoint x: 346, startPoint y: 510, endPoint x: 351, endPoint y: 506, distance: 6.4
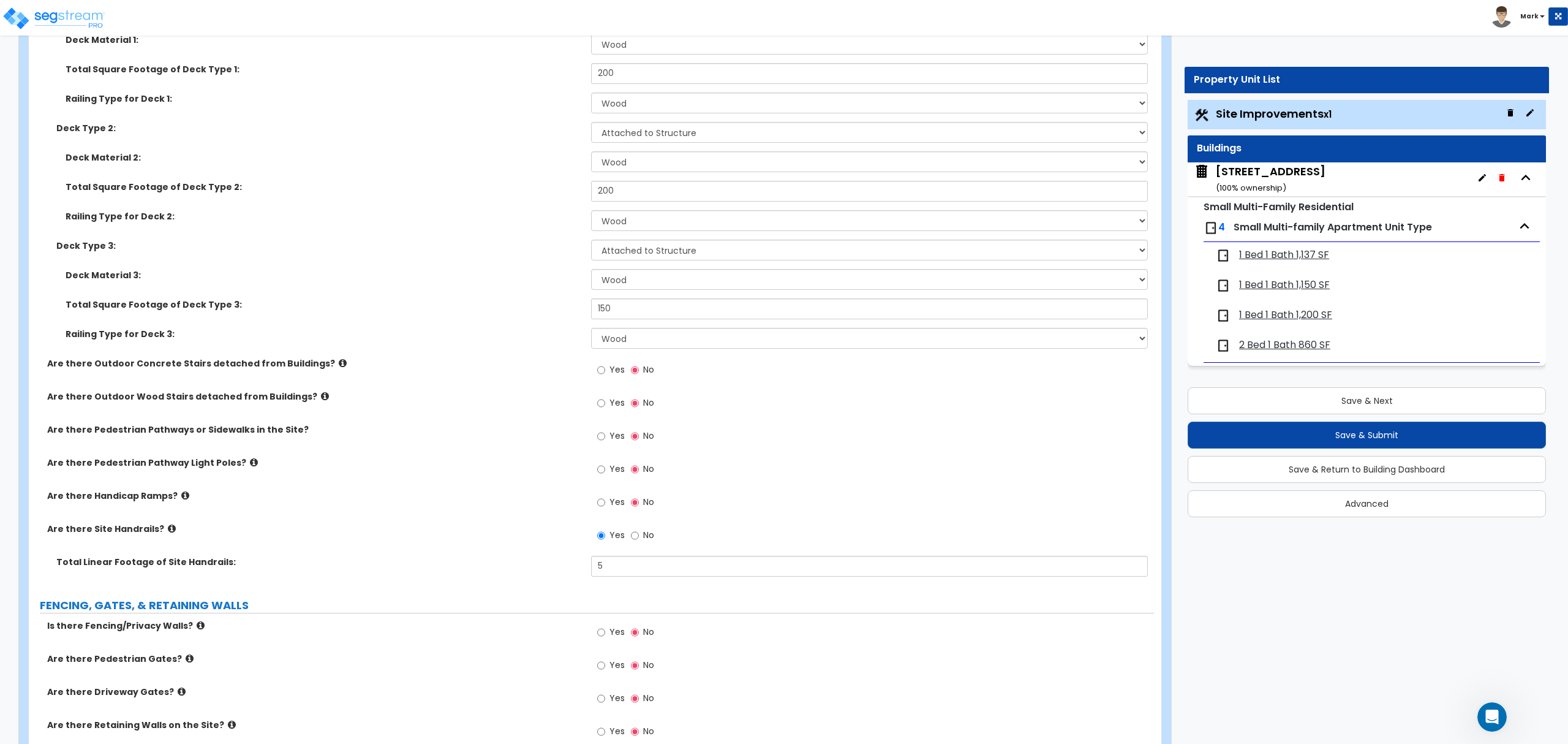
click at [349, 508] on div "Are there Handicap Ramps? Yes No" at bounding box center [591, 506] width 1125 height 33
drag, startPoint x: 351, startPoint y: 506, endPoint x: 360, endPoint y: 501, distance: 10.3
click at [358, 501] on div "Are there Handicap Ramps? Yes No" at bounding box center [591, 506] width 1125 height 33
click at [361, 501] on label "Are there Handicap Ramps?" at bounding box center [314, 496] width 535 height 12
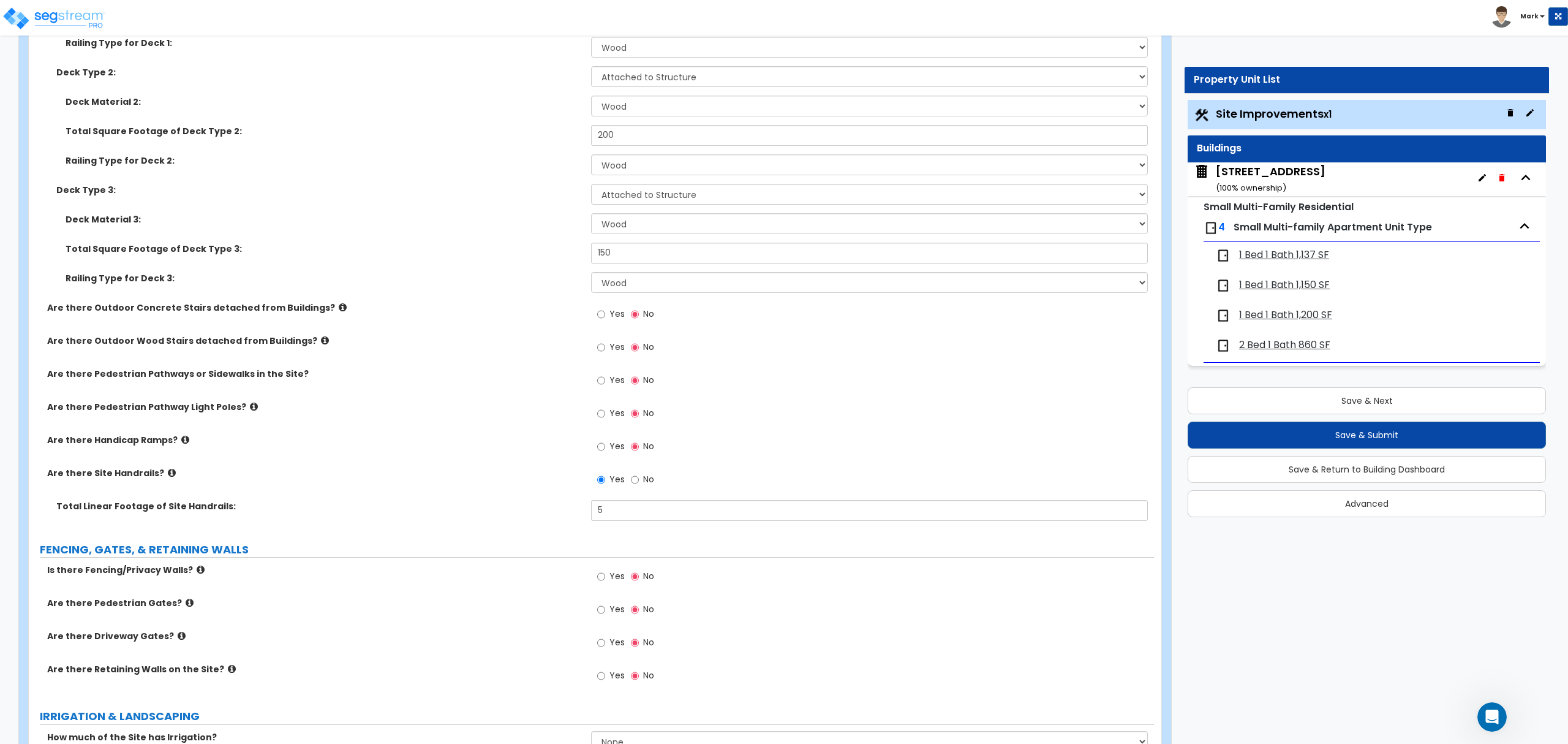
scroll to position [980, 0]
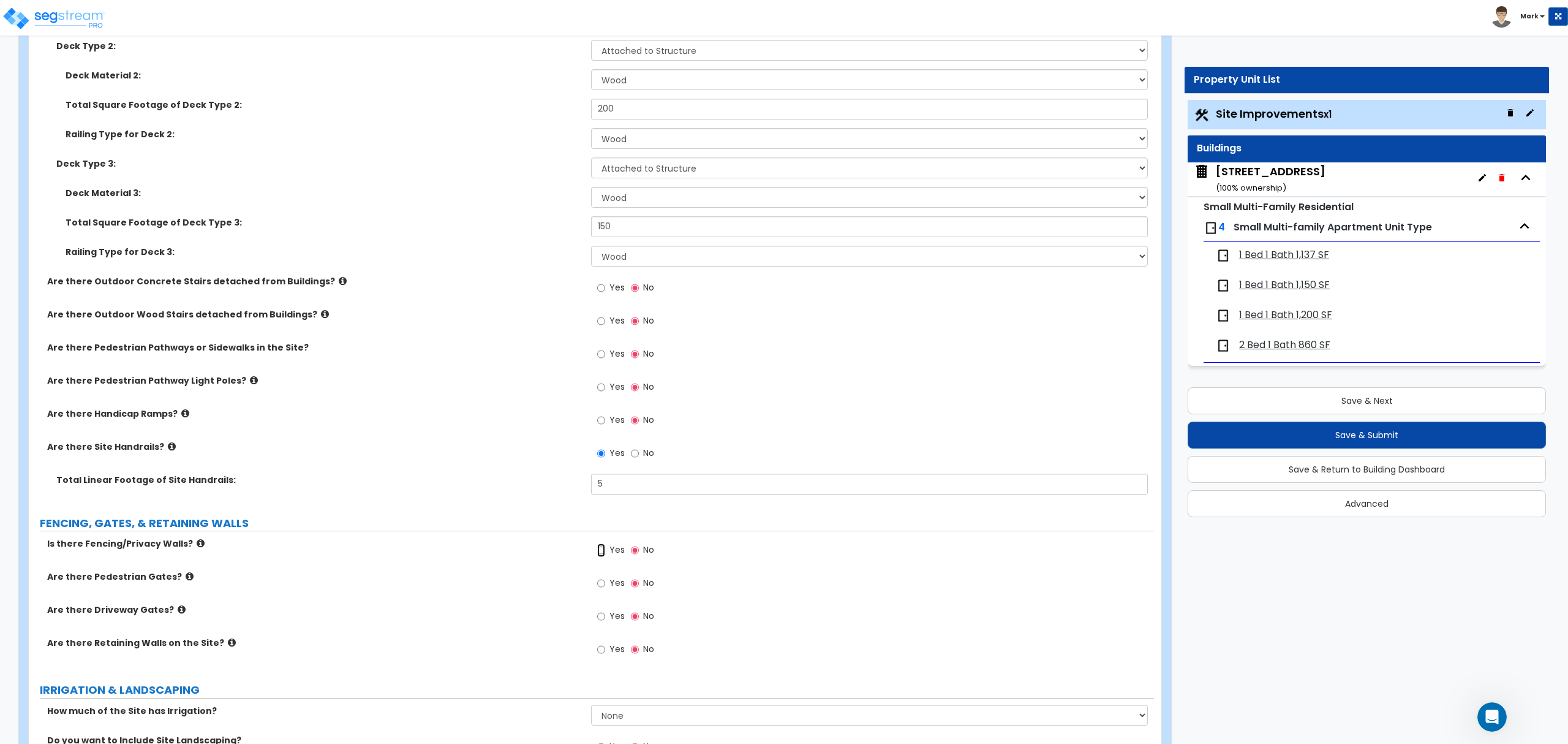
click at [605, 555] on input "Yes" at bounding box center [601, 550] width 8 height 14
radio input "true"
click at [602, 616] on input "Yes" at bounding box center [601, 616] width 8 height 14
radio input "true"
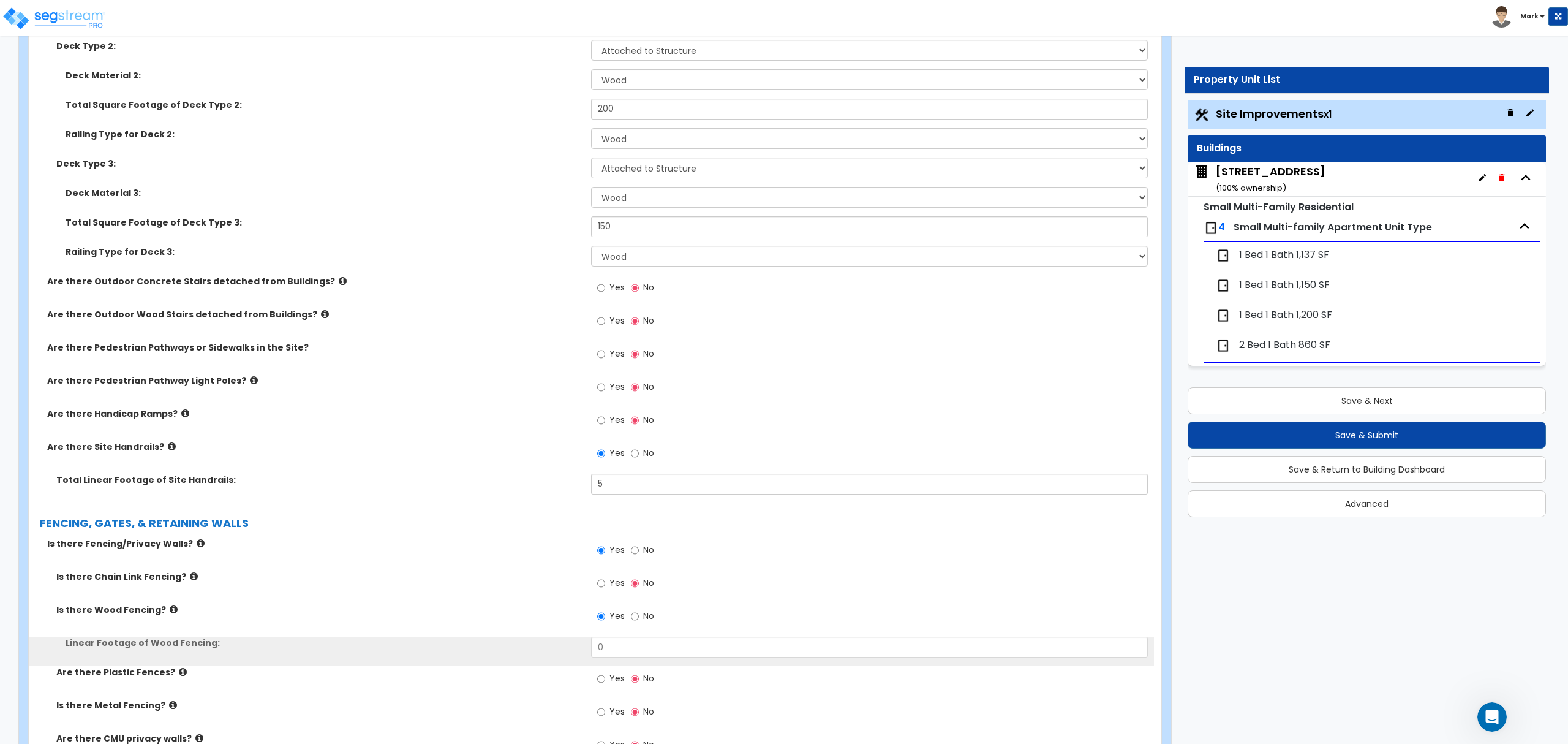
click at [618, 636] on div "Yes No" at bounding box center [873, 619] width 562 height 33
click at [618, 642] on input "0" at bounding box center [869, 647] width 556 height 21
drag, startPoint x: 618, startPoint y: 642, endPoint x: 567, endPoint y: 610, distance: 60.2
click at [594, 631] on div "Is there Chain Link Fencing? Yes No Is there Wood Fencing? Yes No Linear Footag…" at bounding box center [591, 750] width 1106 height 360
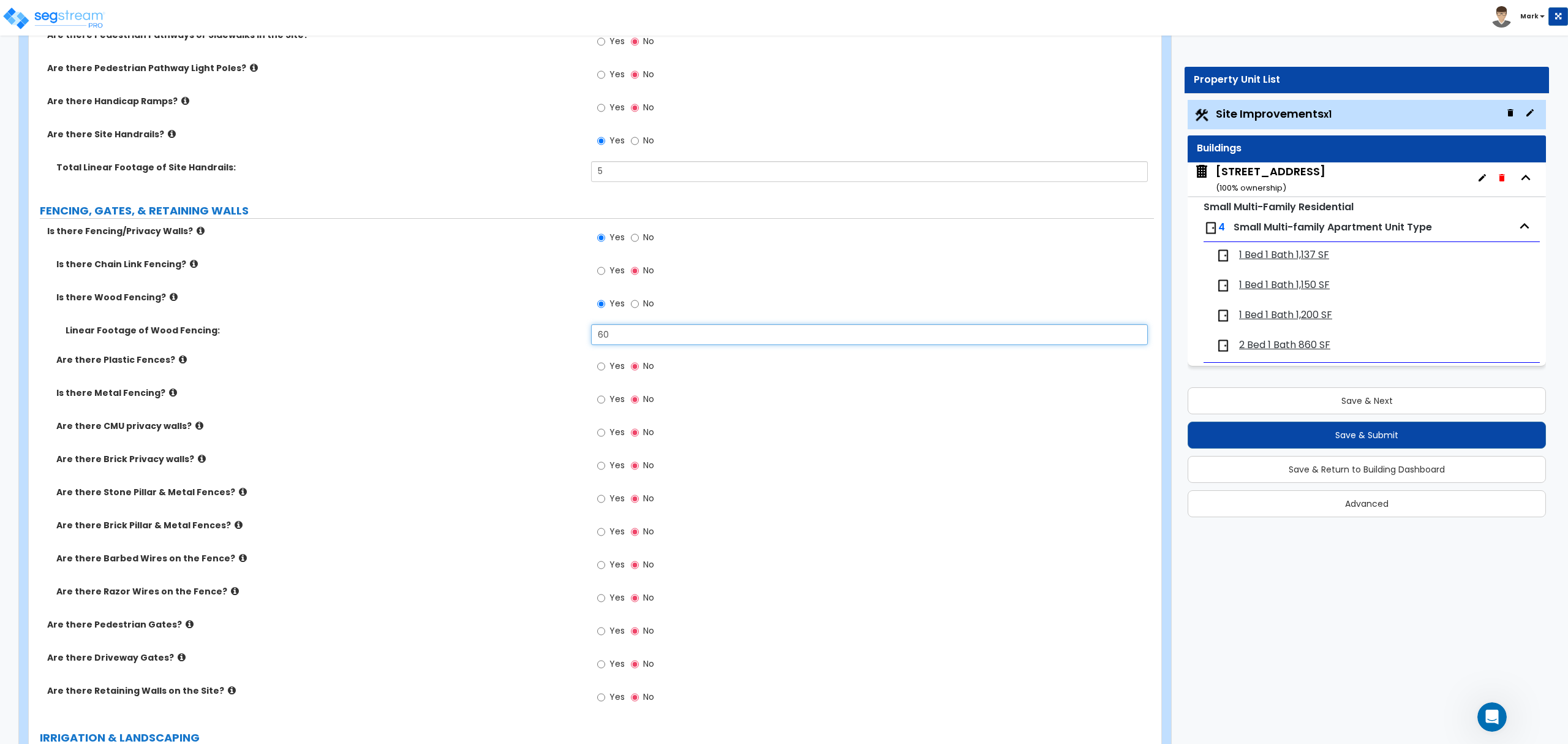
scroll to position [1388, 0]
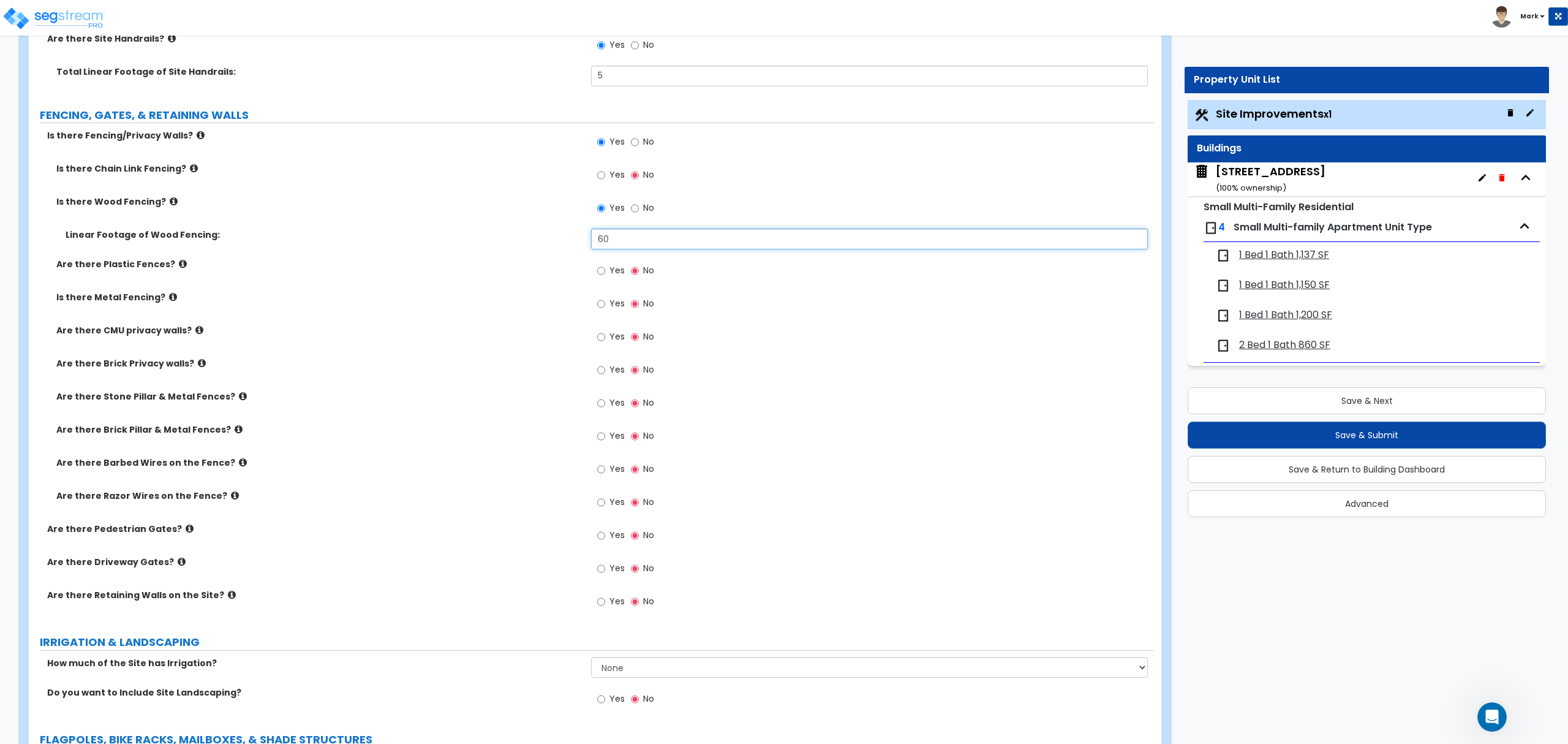
type input "60"
click at [599, 535] on input "Yes" at bounding box center [601, 536] width 8 height 14
radio input "true"
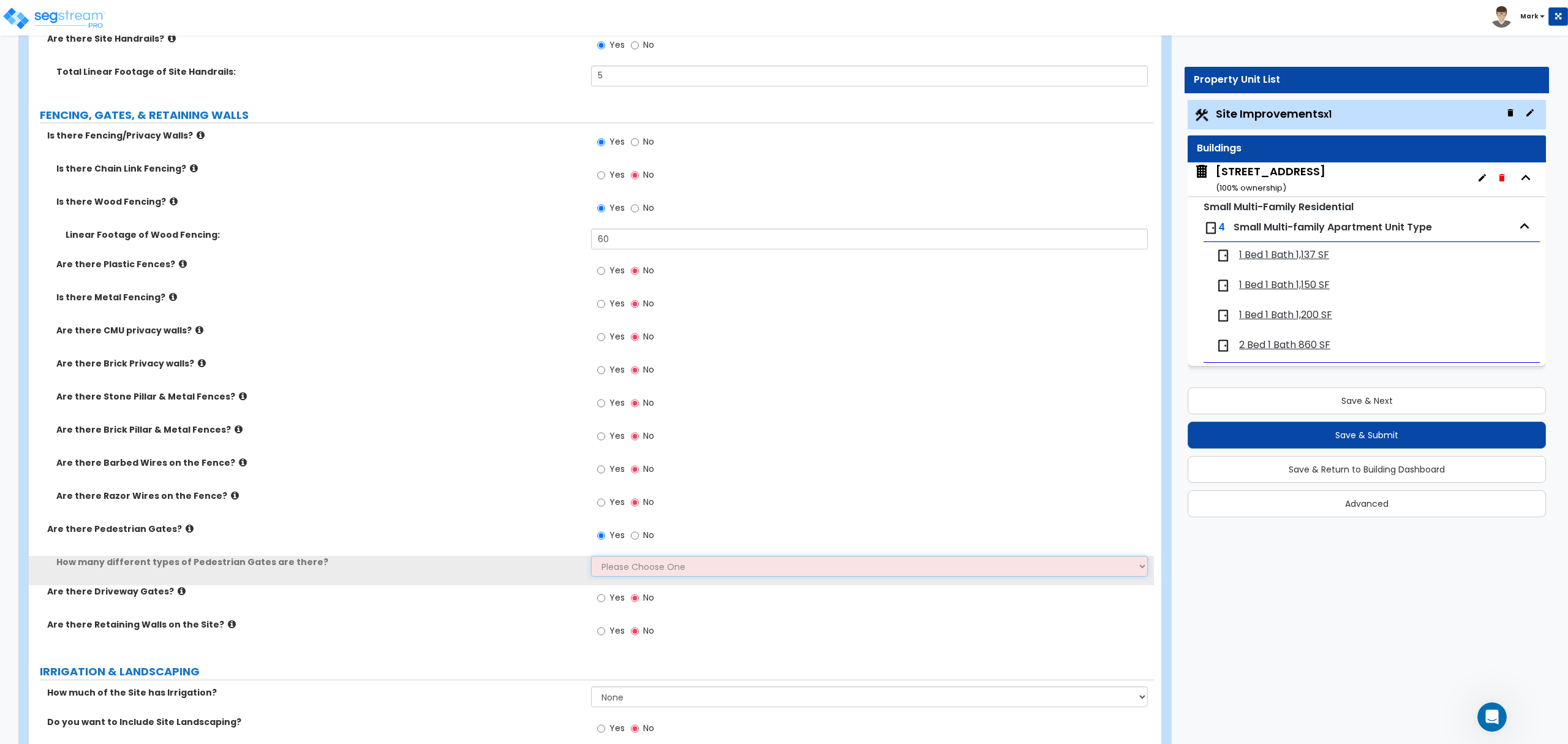
click at [610, 576] on select "Please Choose One 1 2 3" at bounding box center [869, 566] width 556 height 21
select select "1"
click at [591, 558] on select "Please Choose One 1 2 3" at bounding box center [869, 566] width 556 height 21
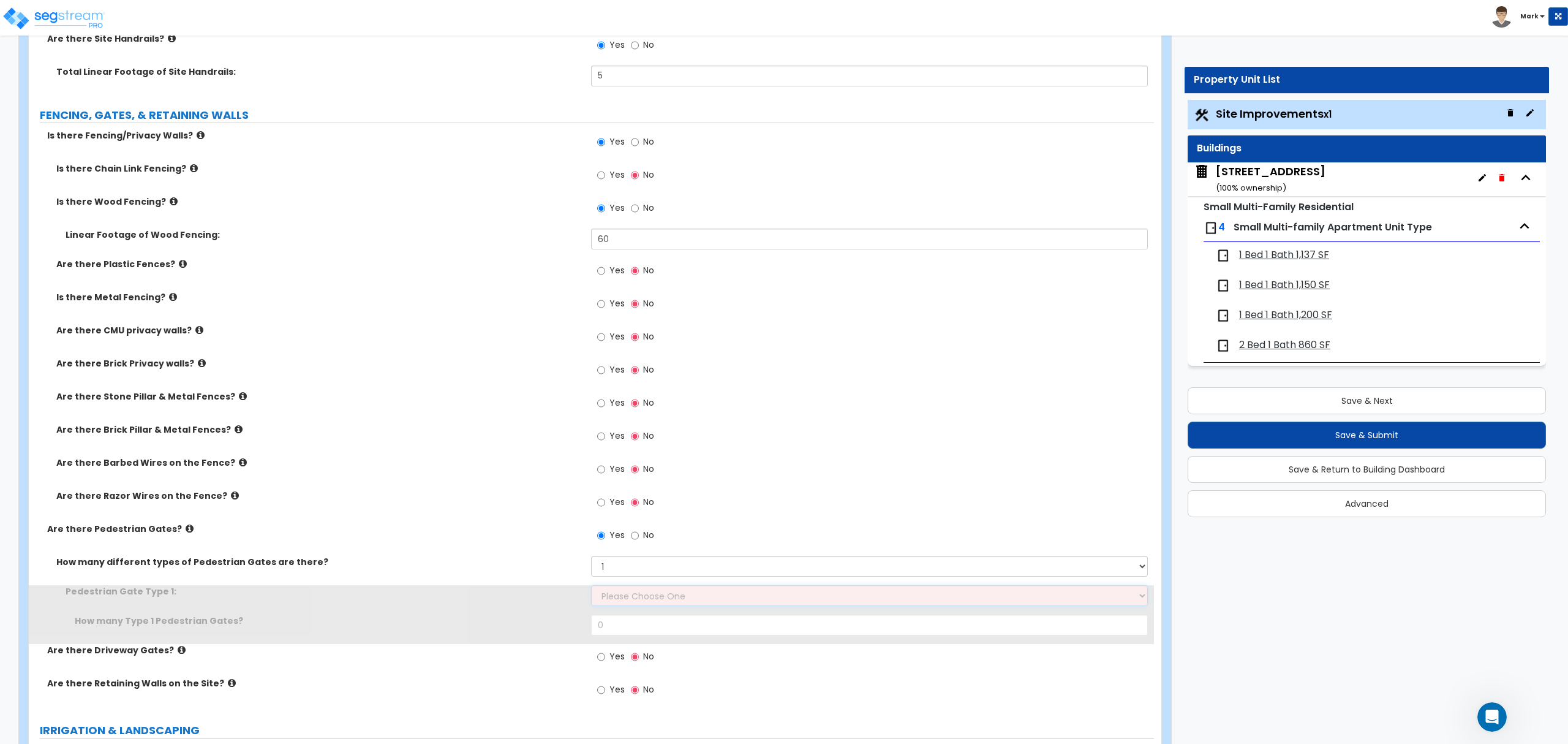
click at [618, 598] on select "Please Choose One Chain Link, 3 ft Height Chain Link, 4 ft Height Chain Link, 6…" at bounding box center [869, 595] width 556 height 21
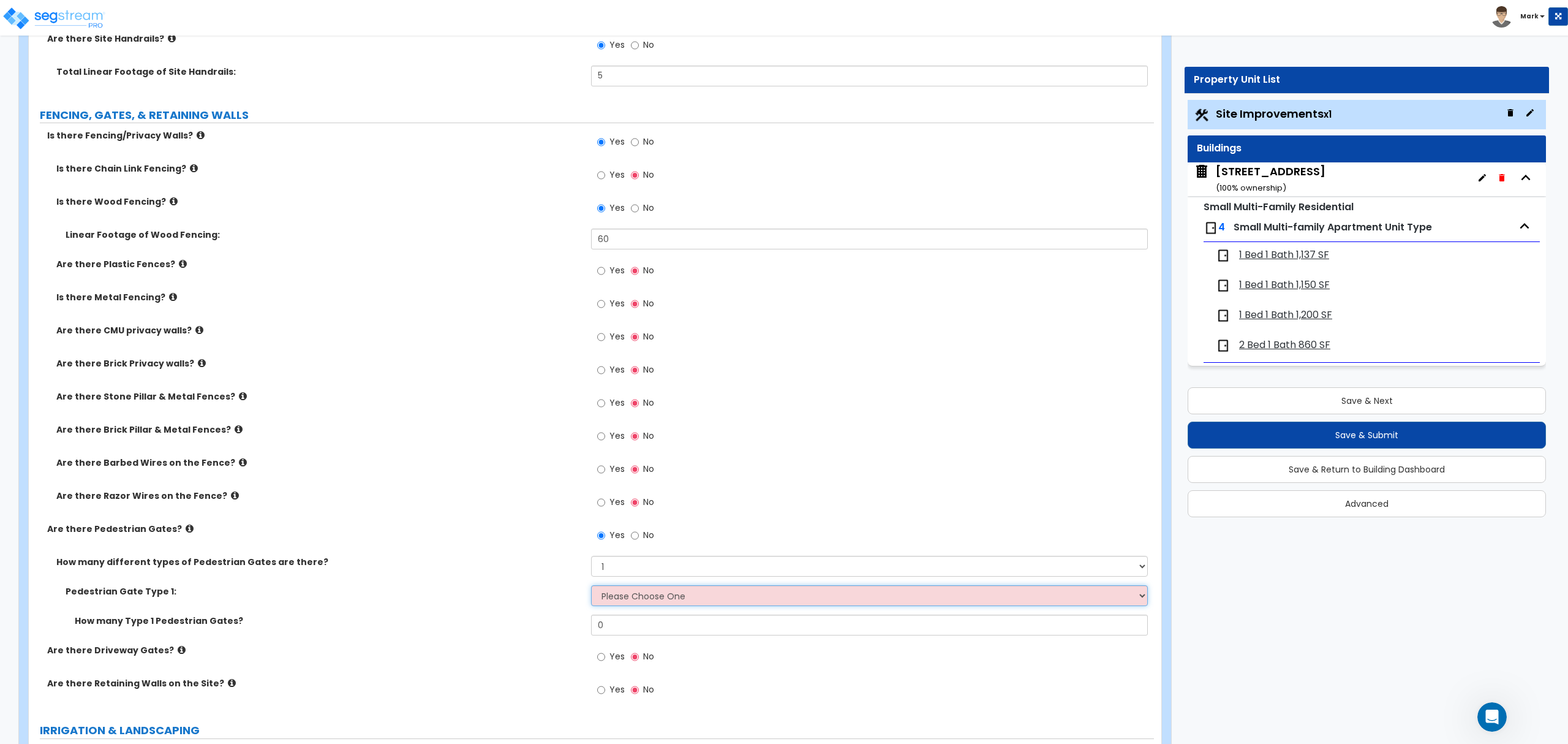
select select "9"
click at [591, 587] on select "Please Choose One Chain Link, 3 ft Height Chain Link, 4 ft Height Chain Link, 6…" at bounding box center [869, 595] width 556 height 21
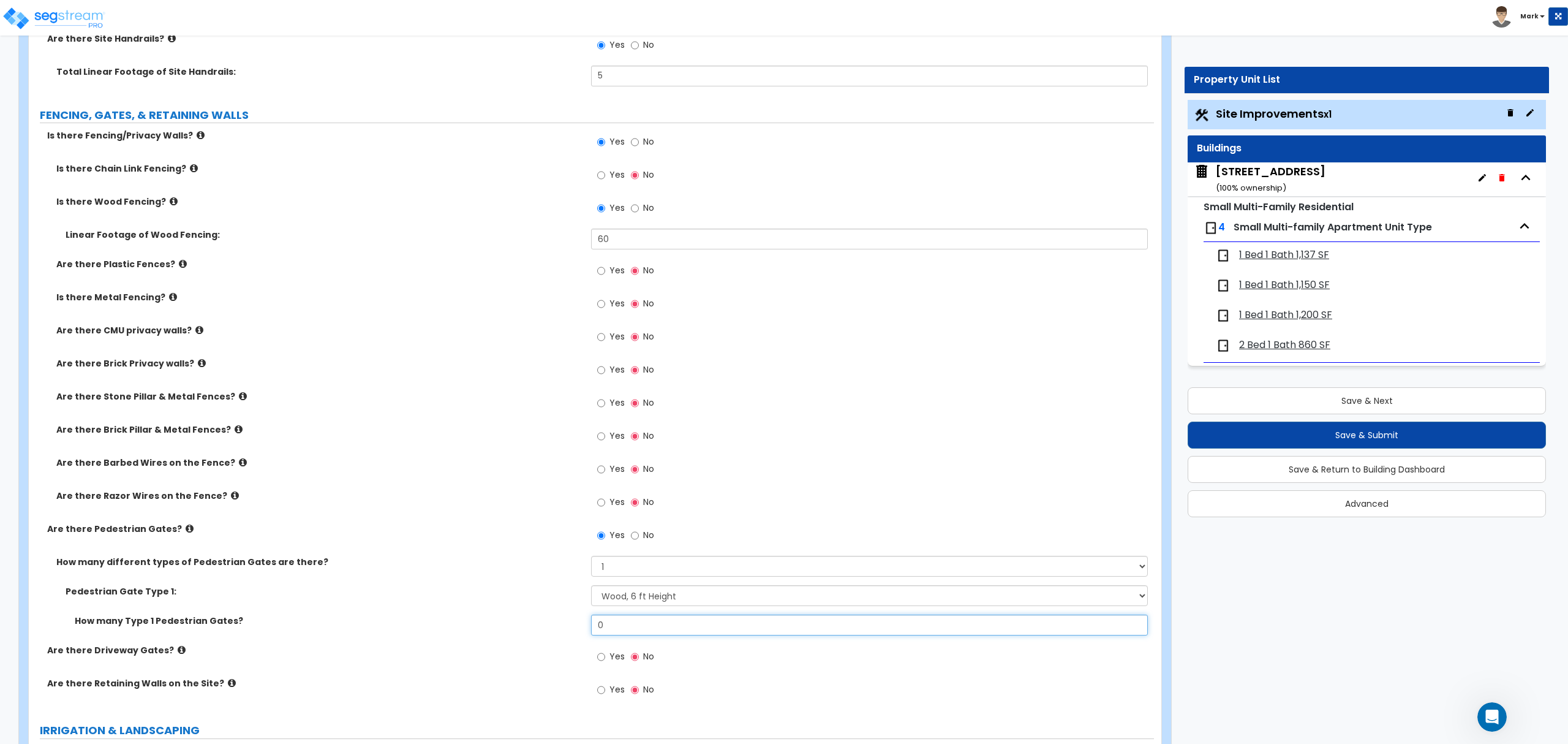
click at [642, 626] on input "0" at bounding box center [869, 625] width 556 height 21
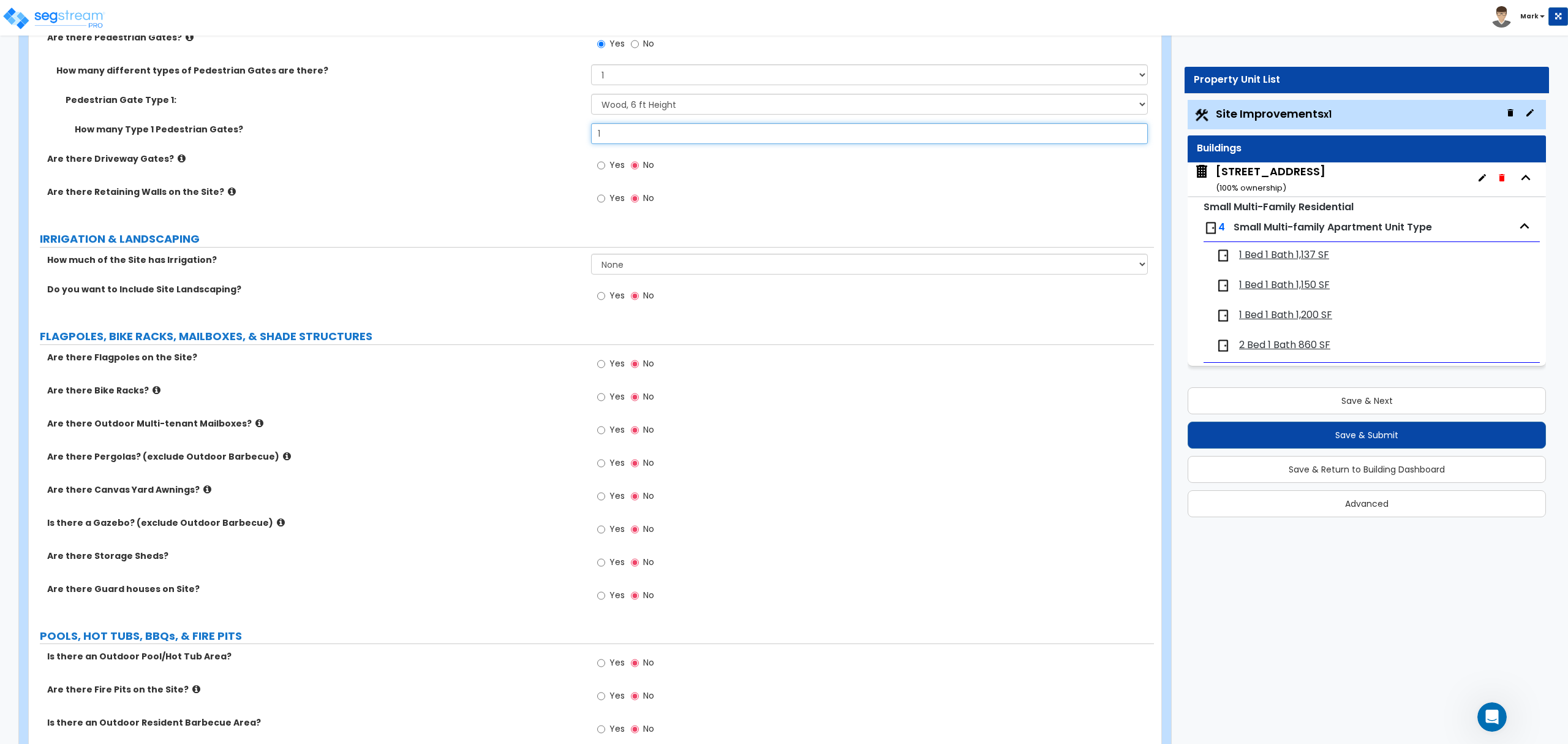
scroll to position [1625, 0]
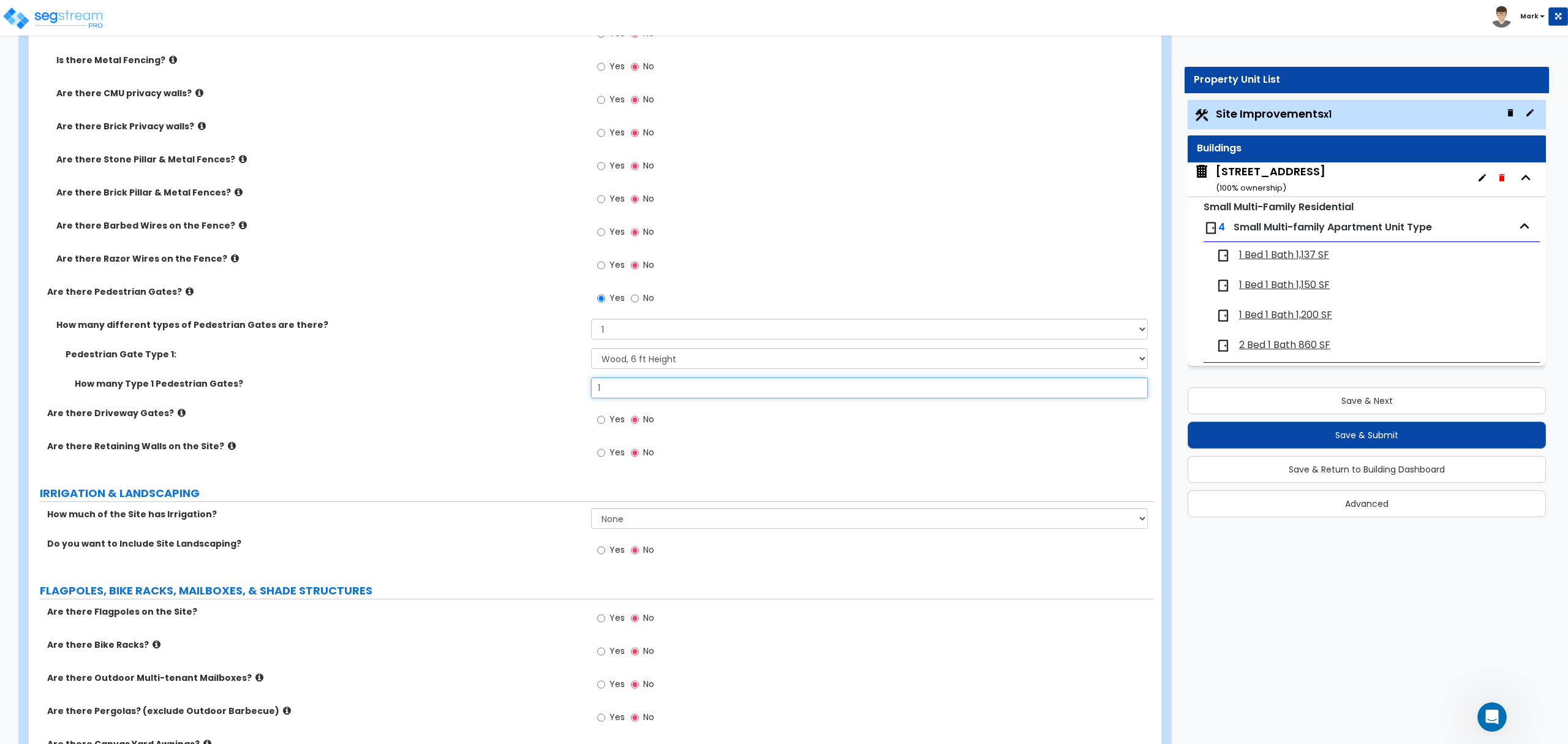
type input "1"
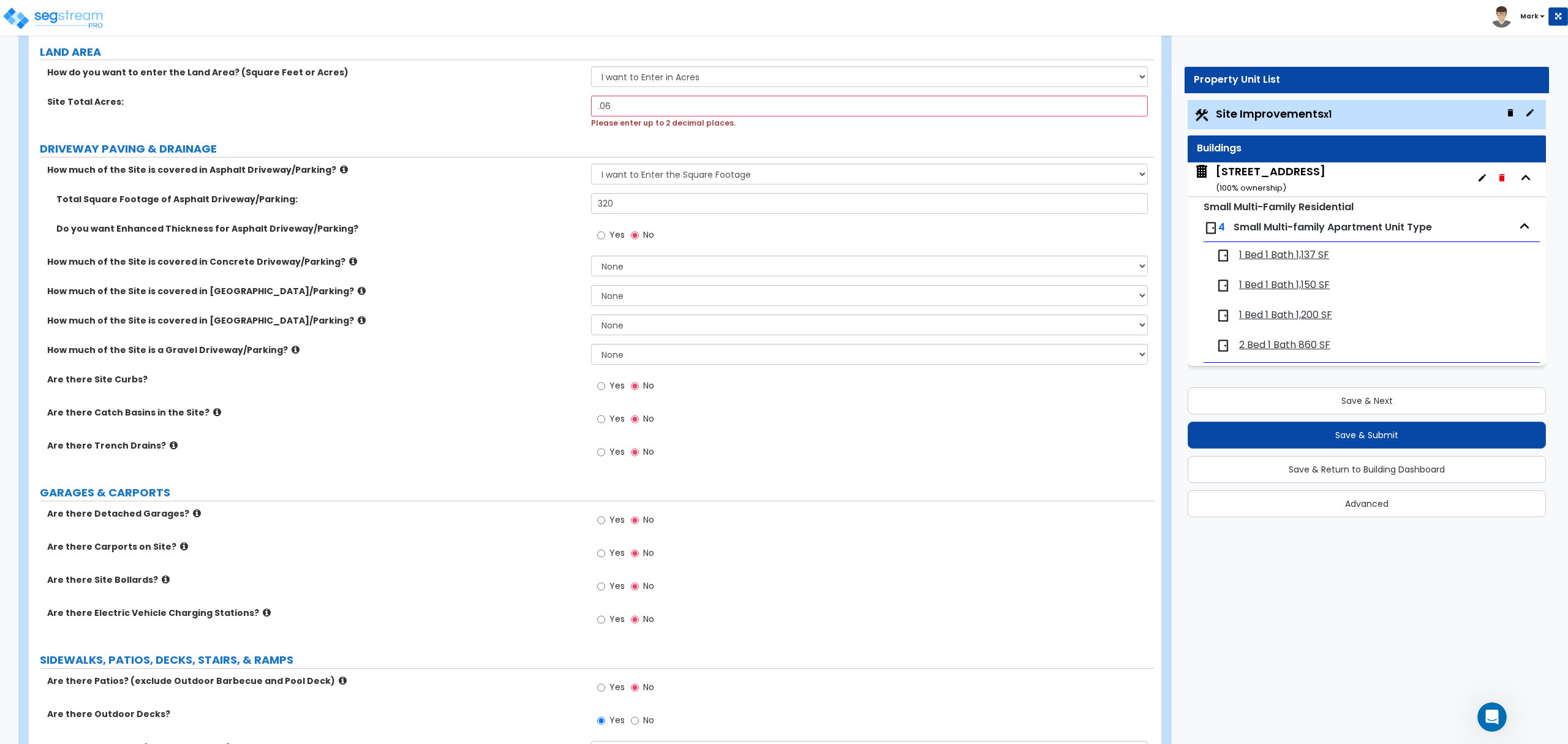
scroll to position [0, 0]
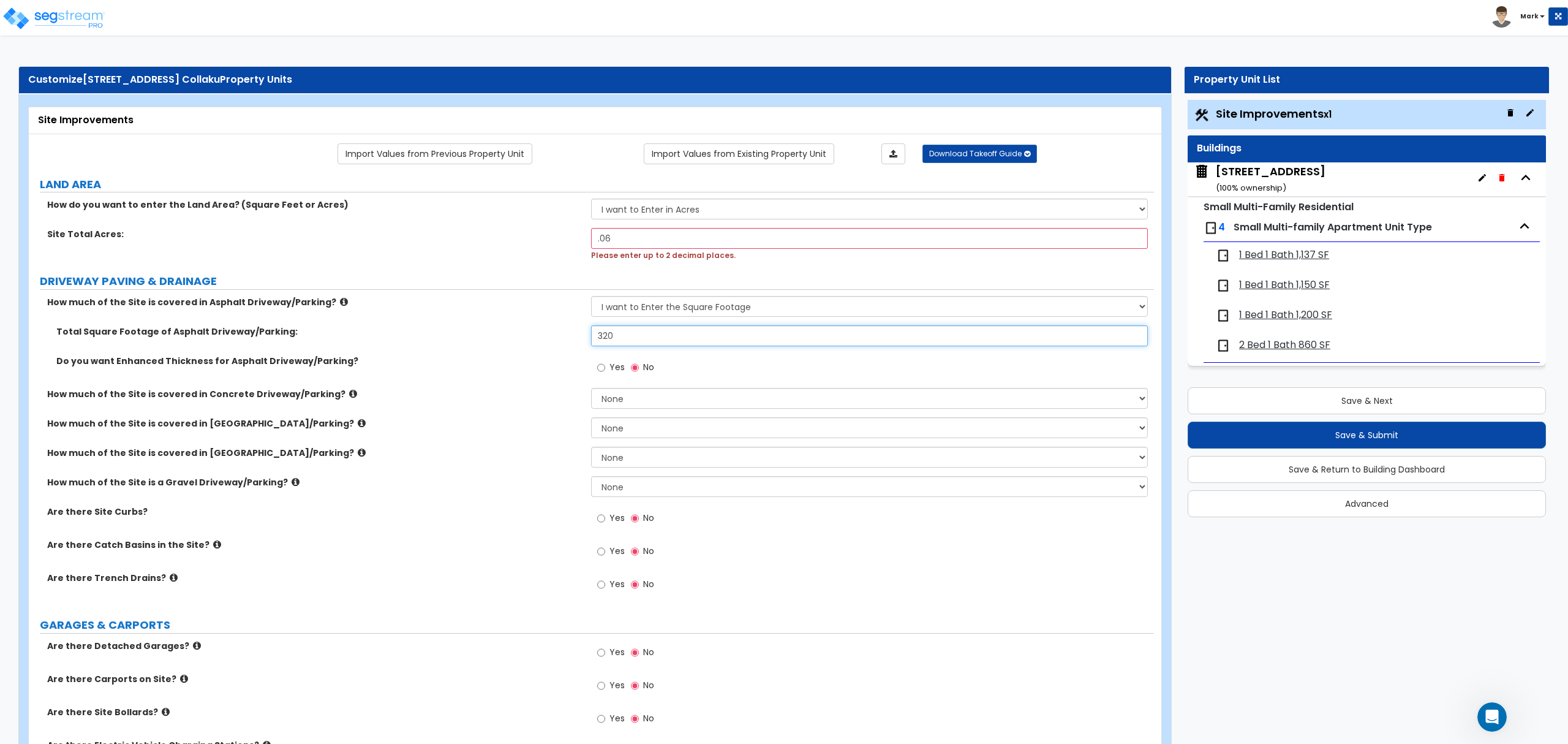
click at [643, 339] on input "320" at bounding box center [869, 336] width 556 height 21
click at [630, 316] on select "None I want to Enter an Approximate Percentage I want to Enter the Square Foota…" at bounding box center [869, 306] width 556 height 21
select select "0"
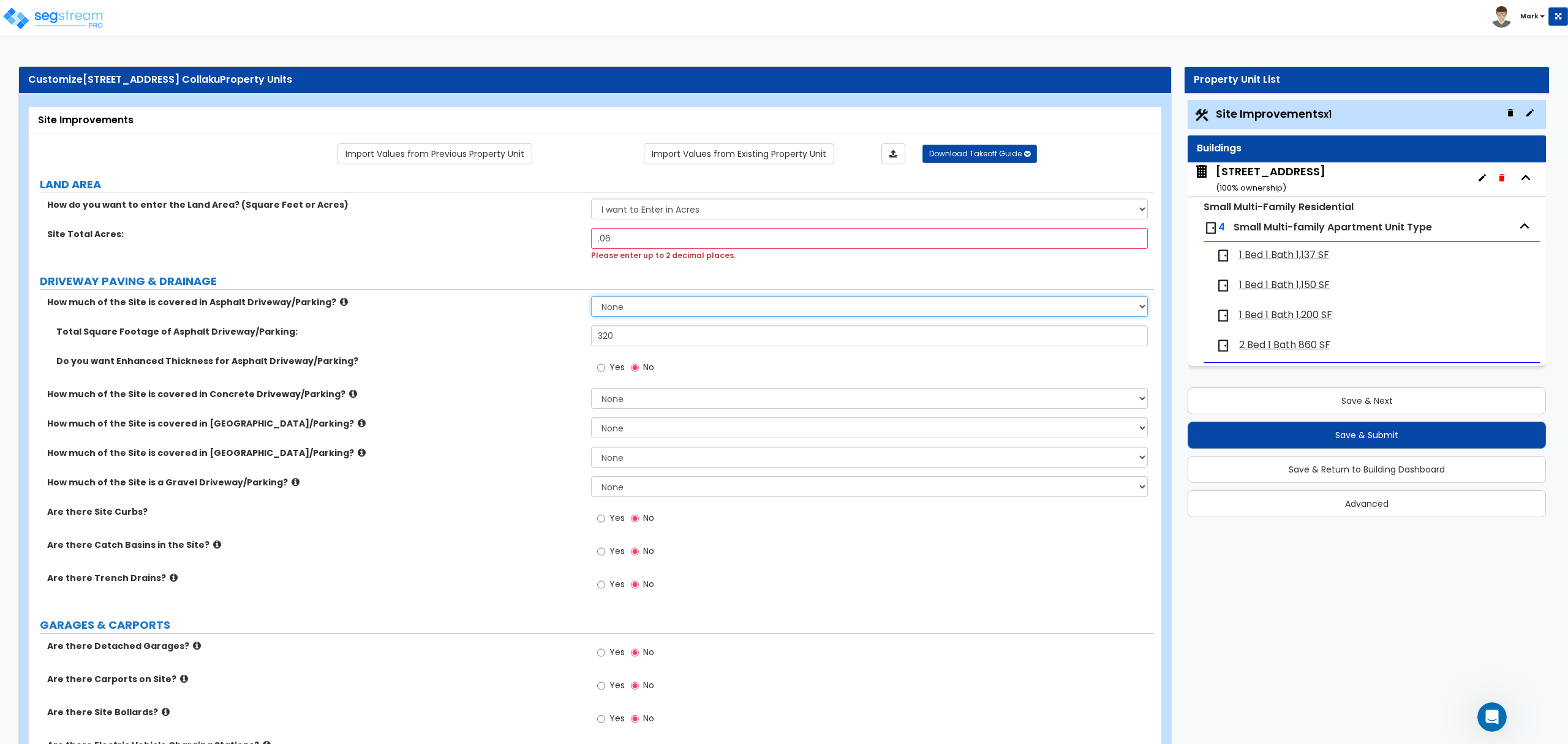
click at [591, 297] on select "None I want to Enter an Approximate Percentage I want to Enter the Square Foota…" at bounding box center [869, 306] width 556 height 21
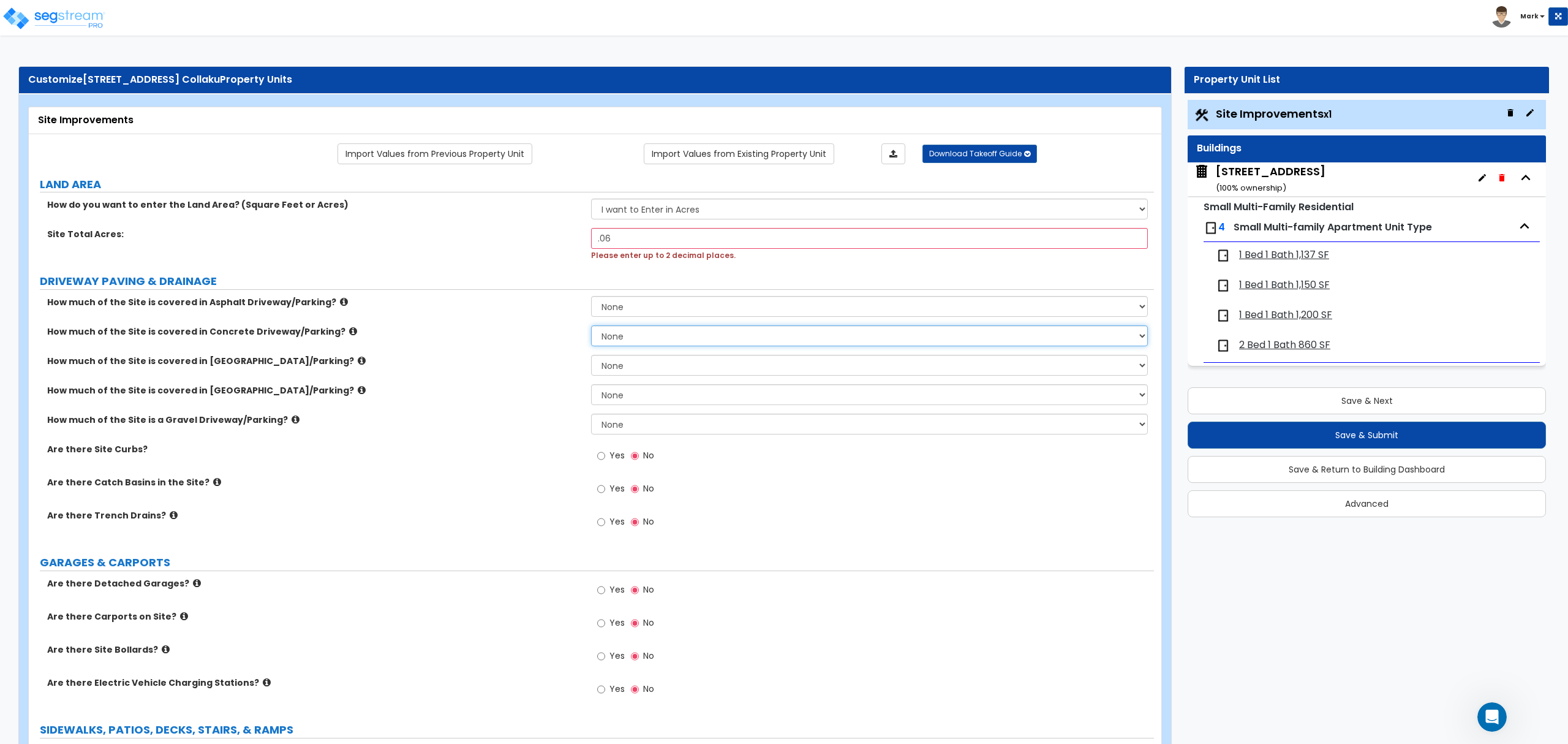
click at [599, 341] on select "None I want to Enter an Approximate Percentage I want to Enter the Square Foota…" at bounding box center [869, 336] width 556 height 21
select select "2"
click at [591, 326] on select "None I want to Enter an Approximate Percentage I want to Enter the Square Foota…" at bounding box center [869, 336] width 556 height 21
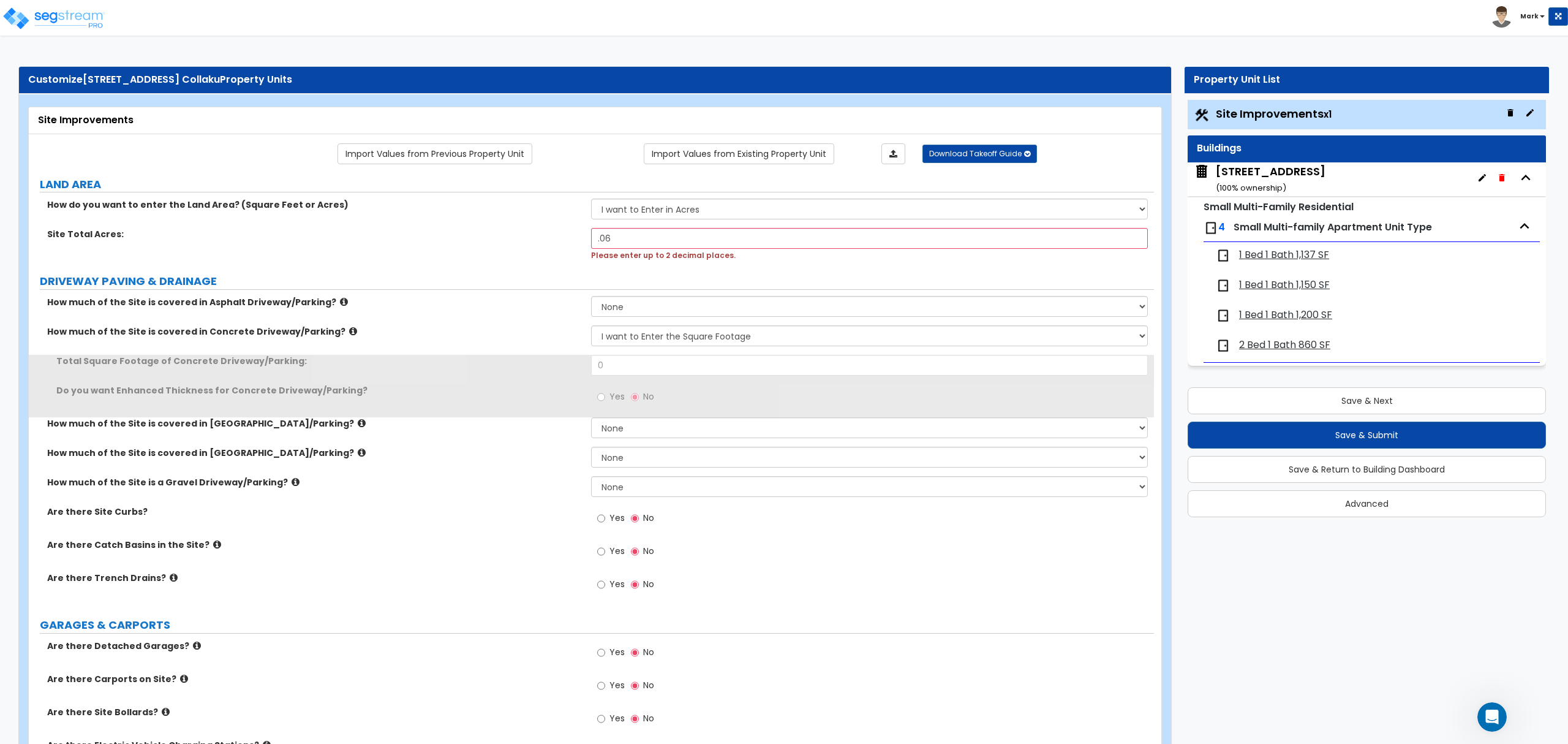
click at [610, 383] on div "Total Square Footage of Concrete Driveway/Parking: 0" at bounding box center [591, 369] width 1125 height 30
click at [609, 373] on input "0" at bounding box center [869, 365] width 556 height 21
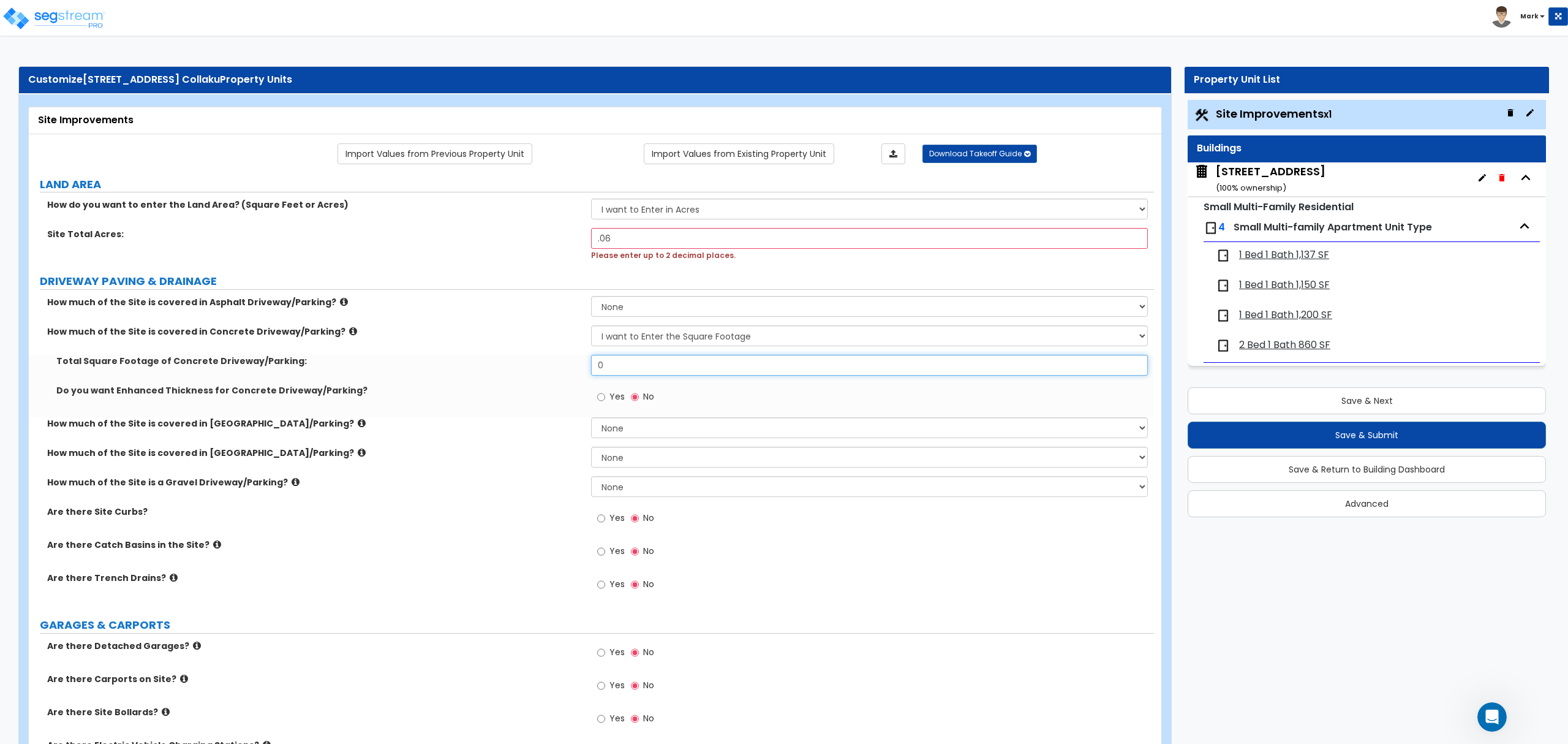
click at [609, 373] on input "0" at bounding box center [869, 365] width 556 height 21
type input "320"
click at [397, 351] on div "How much of the Site is covered in Concrete Driveway/Parking? None I want to En…" at bounding box center [591, 340] width 1125 height 30
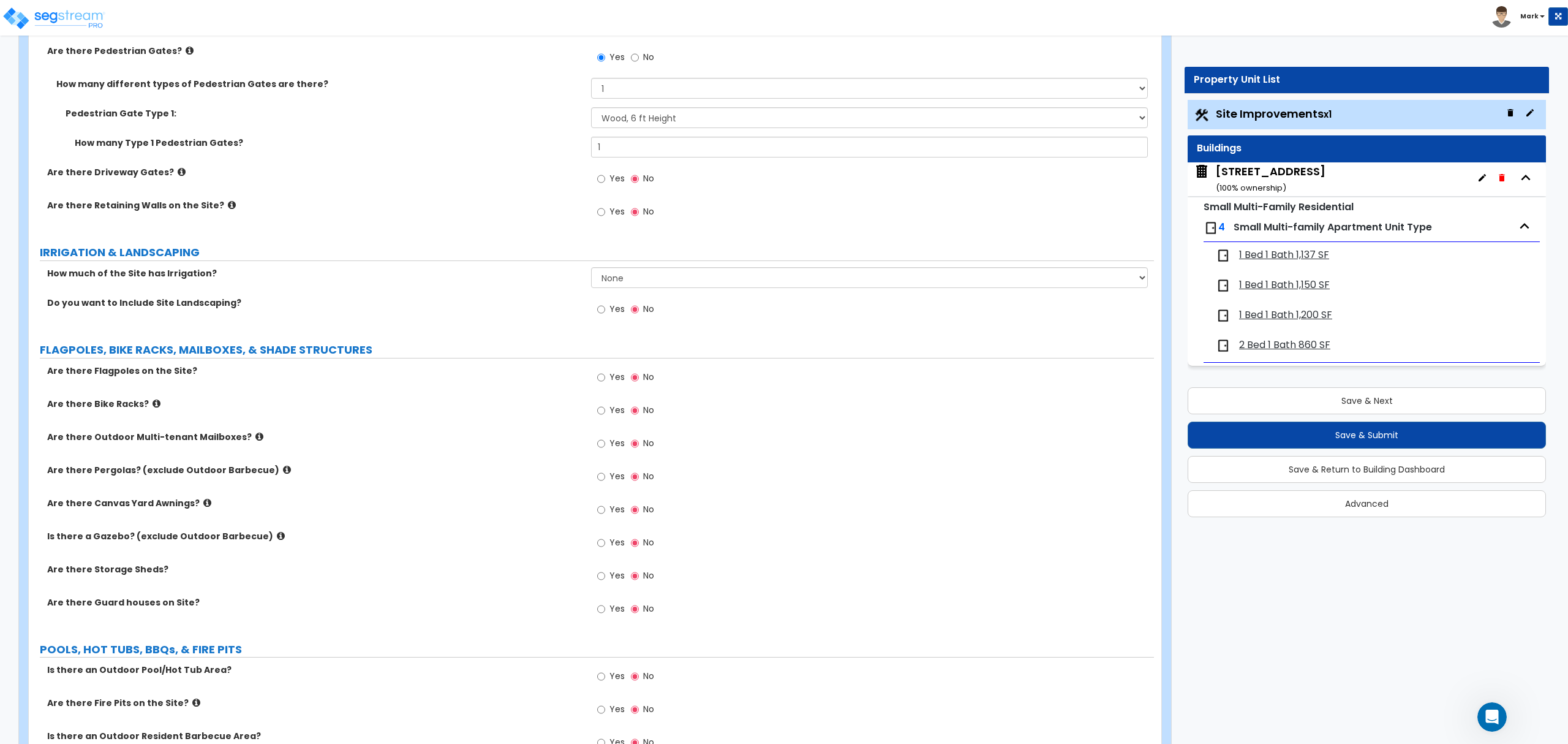
scroll to position [1868, 0]
click at [603, 209] on input "Yes" at bounding box center [601, 210] width 8 height 14
radio input "true"
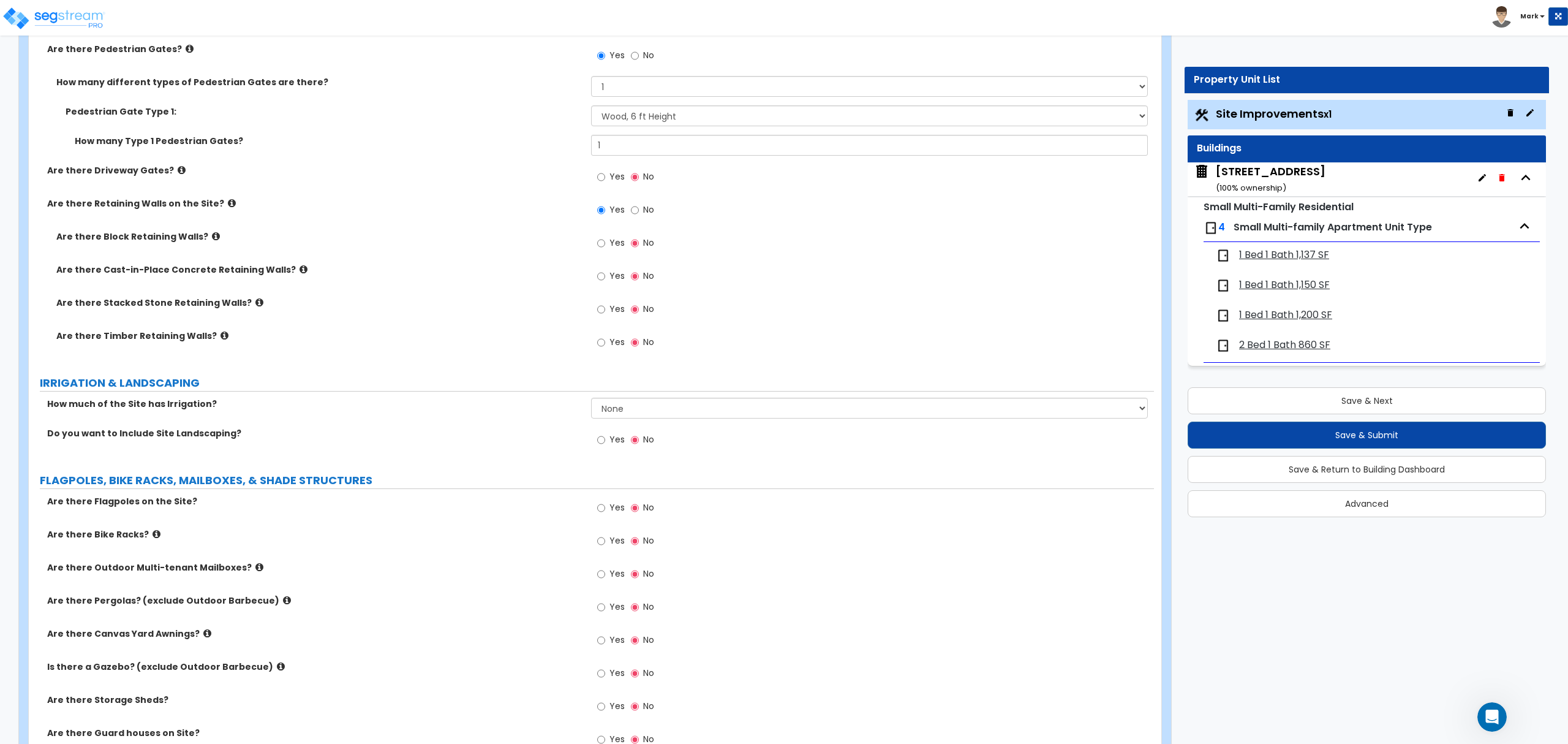
click at [212, 241] on label "Are there Block Retaining Walls?" at bounding box center [319, 236] width 525 height 12
click at [211, 241] on label "Are there Block Retaining Walls?" at bounding box center [319, 236] width 525 height 12
click at [212, 240] on icon at bounding box center [215, 236] width 8 height 9
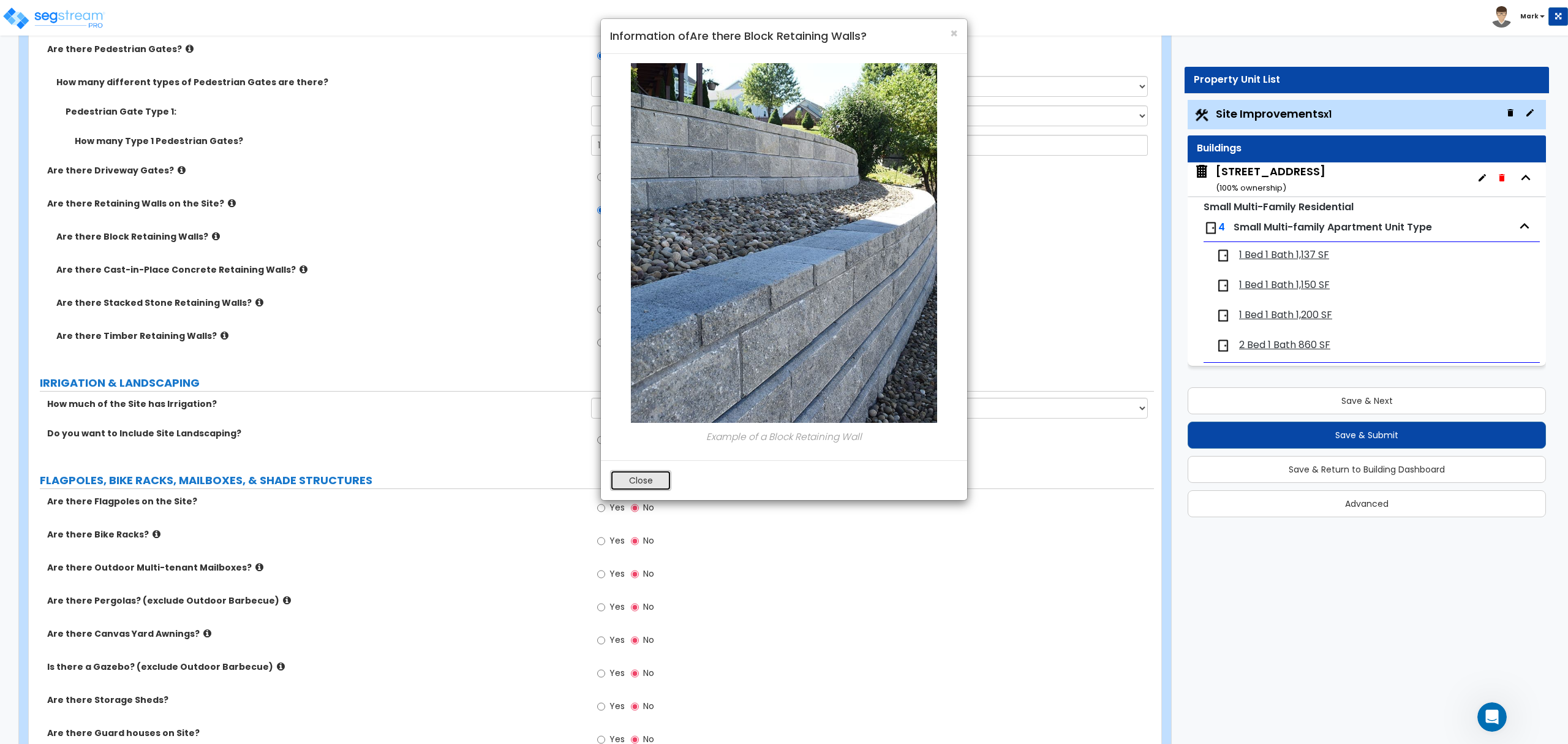
click at [633, 476] on button "Close" at bounding box center [640, 480] width 61 height 21
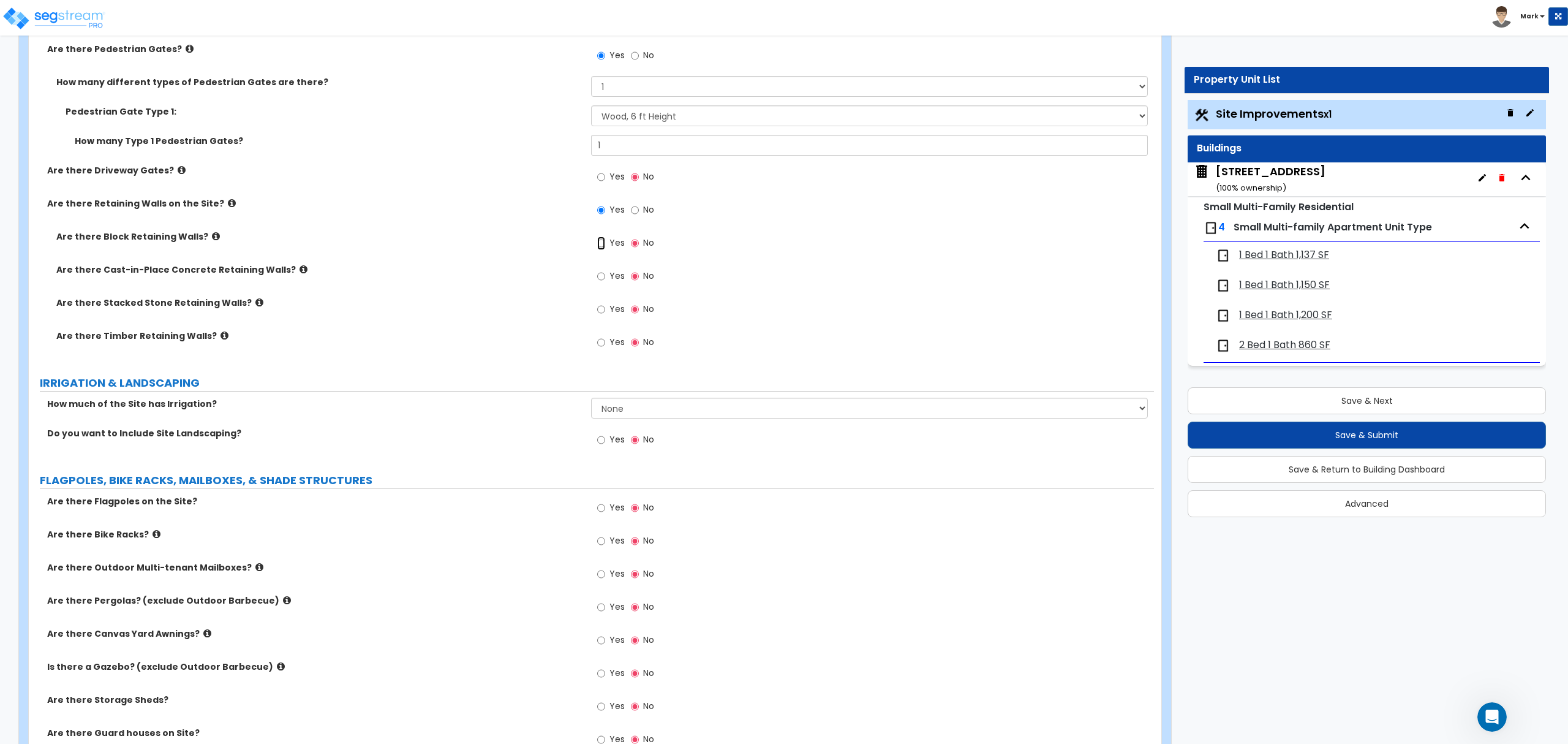
click at [599, 245] on input "Yes" at bounding box center [601, 243] width 8 height 14
radio input "true"
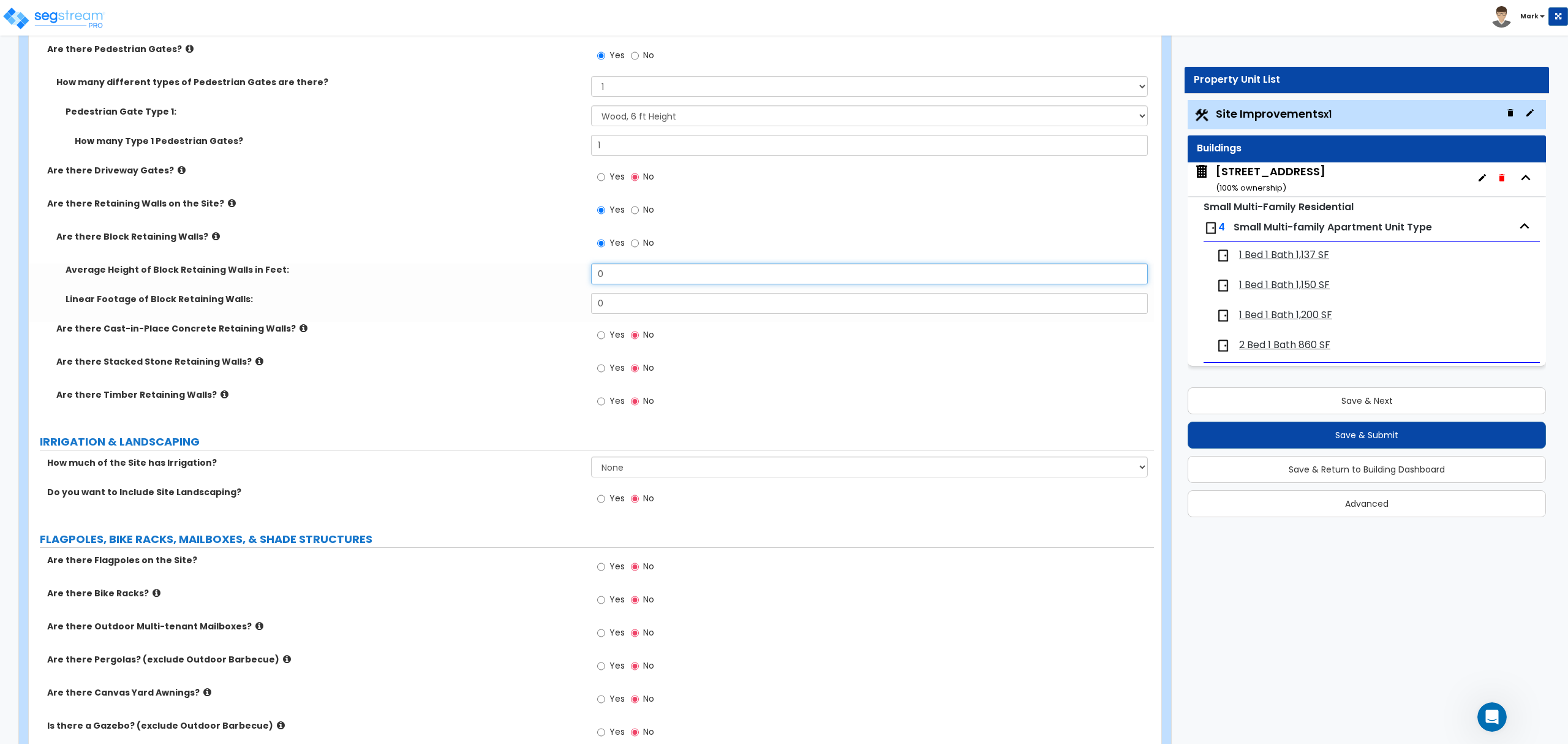
click at [622, 280] on input "0" at bounding box center [869, 274] width 556 height 21
type input "3"
click at [637, 308] on input "0" at bounding box center [869, 303] width 556 height 21
type input "25"
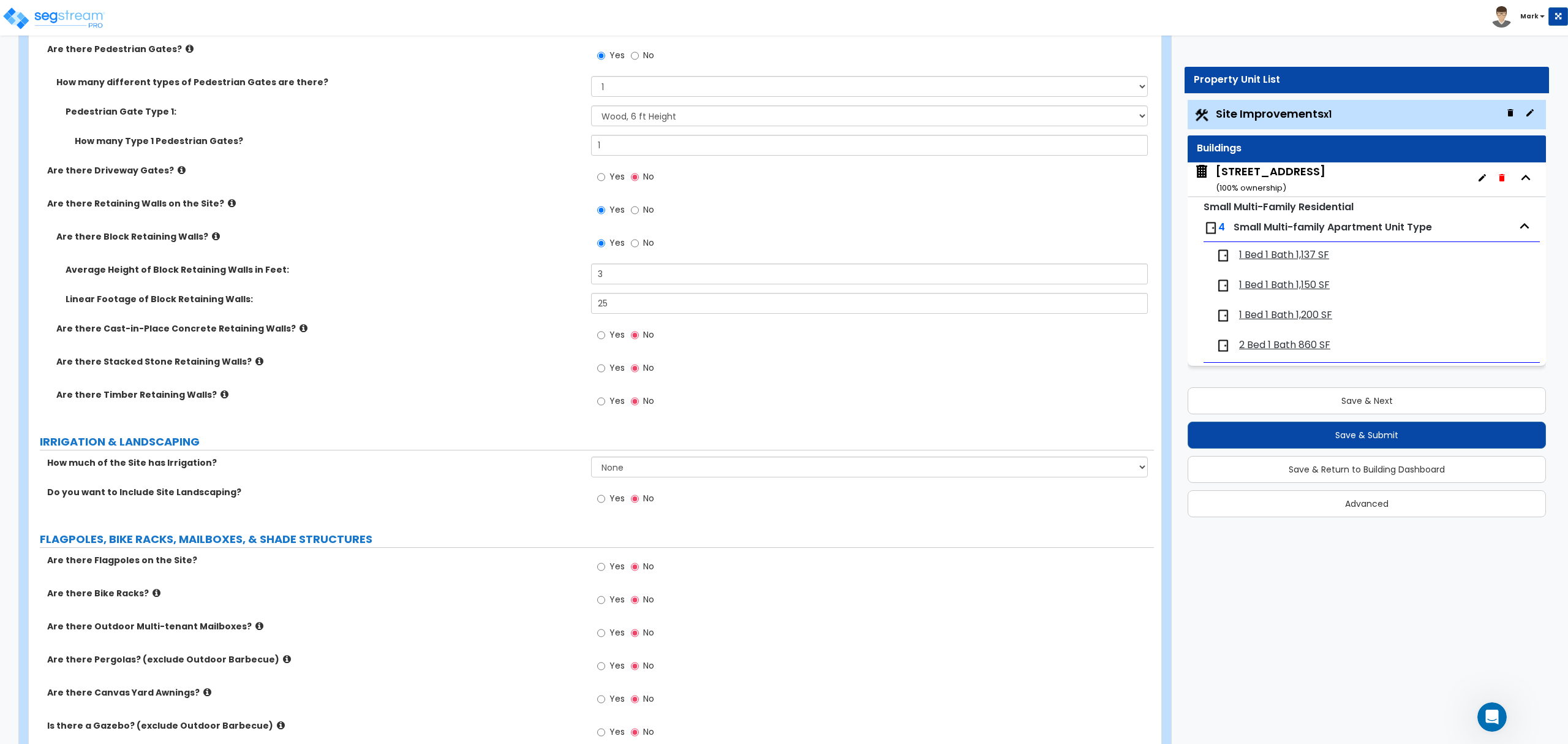
click at [436, 346] on div "Are there Cast-in-Place Concrete Retaining Walls? Yes No" at bounding box center [591, 338] width 1125 height 33
click at [343, 408] on div "Are there Timber Retaining Walls? Yes No" at bounding box center [591, 404] width 1125 height 33
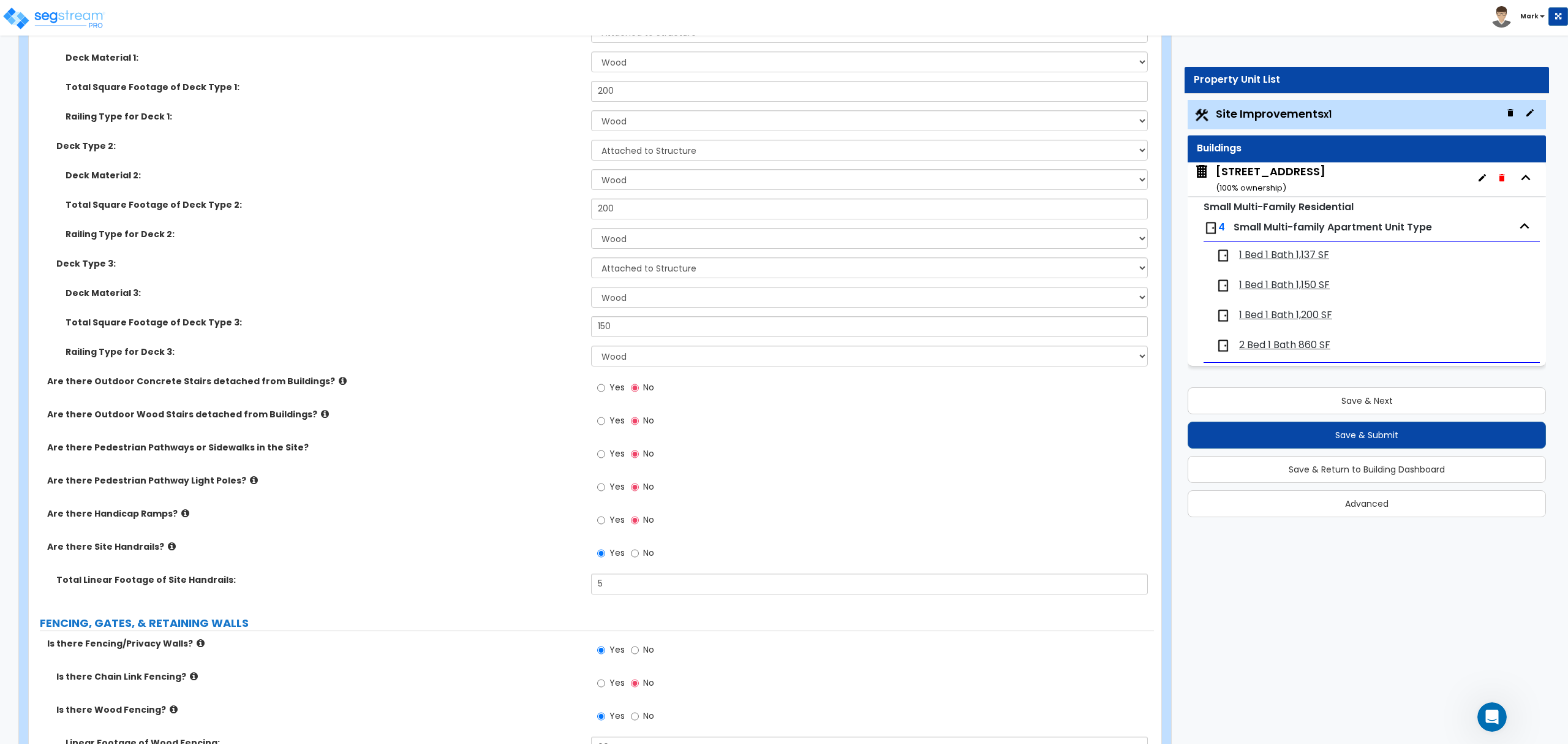
scroll to position [561, 0]
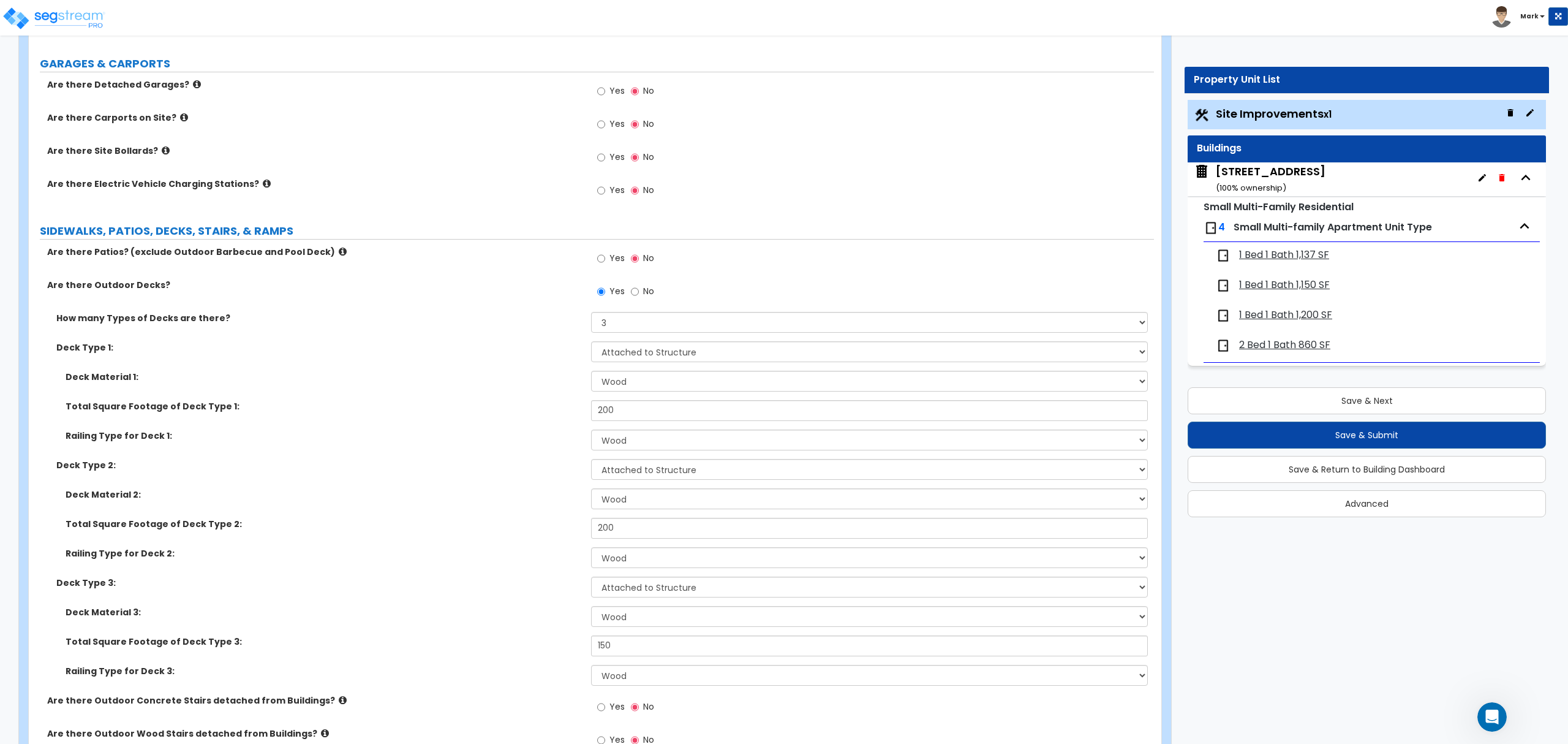
click at [326, 253] on label "Are there Patios? (exclude Outdoor Barbecue and Pool Deck)" at bounding box center [314, 252] width 535 height 12
click at [339, 253] on icon at bounding box center [342, 251] width 8 height 9
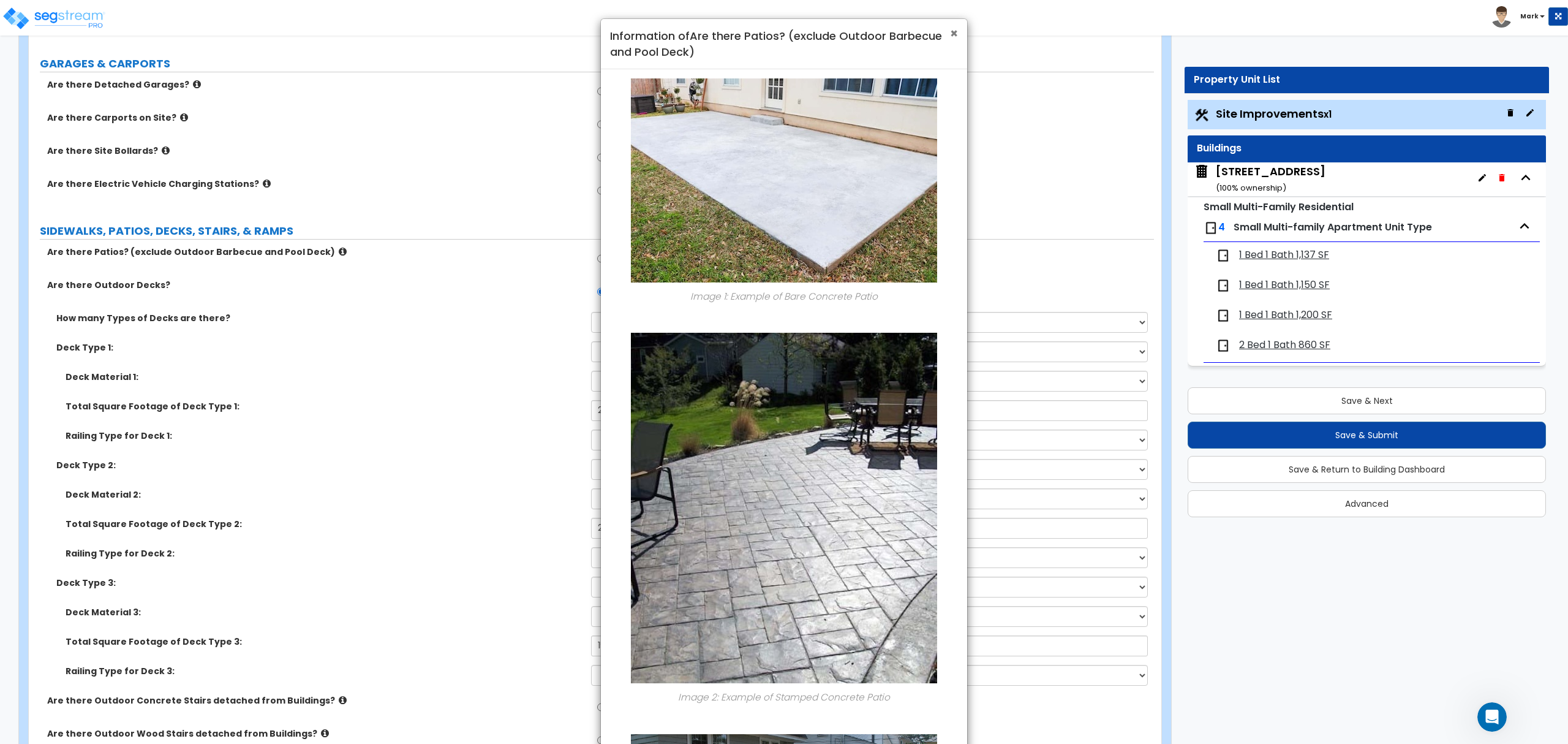
click at [953, 36] on span "×" at bounding box center [953, 33] width 8 height 18
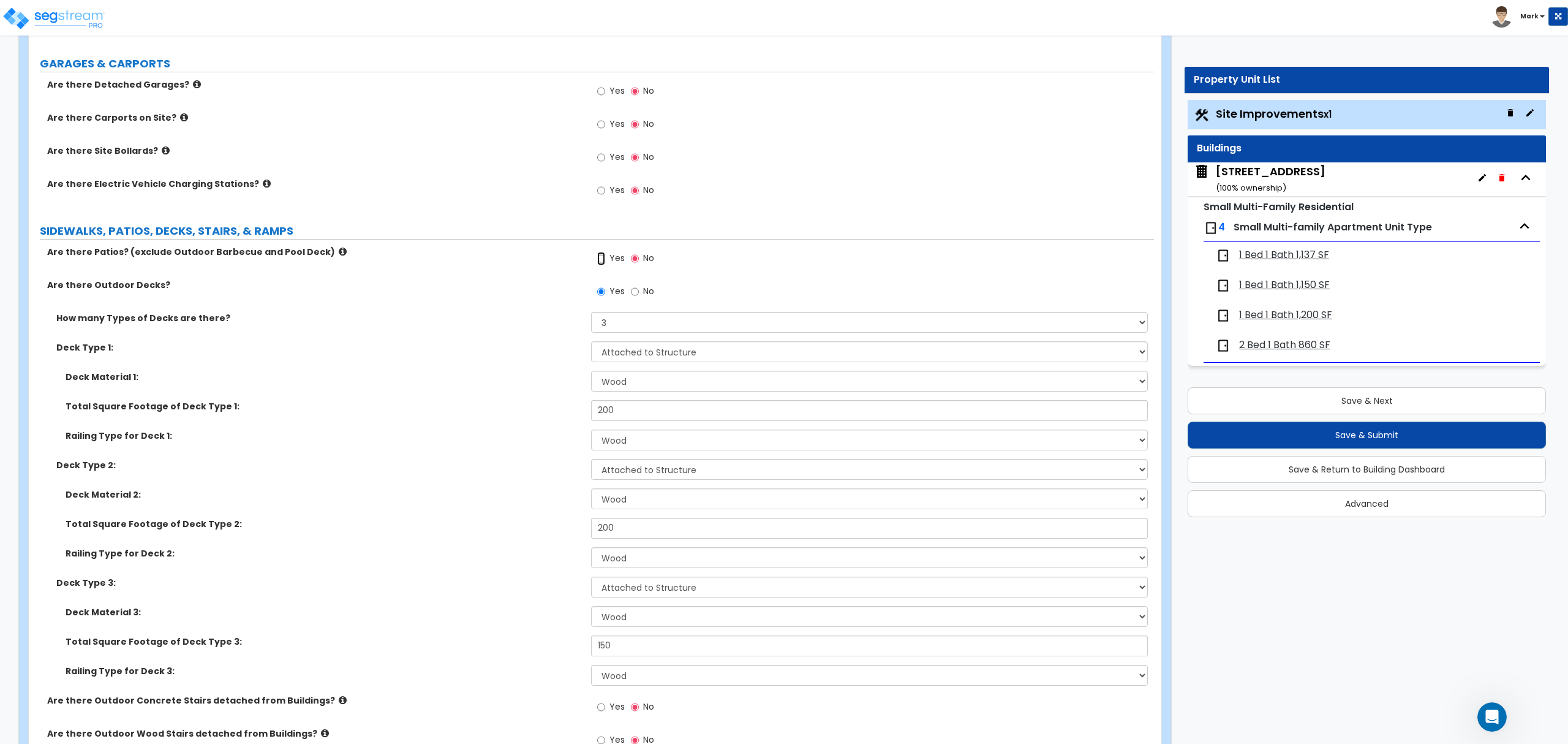
click at [603, 261] on input "Yes" at bounding box center [601, 258] width 8 height 14
radio input "true"
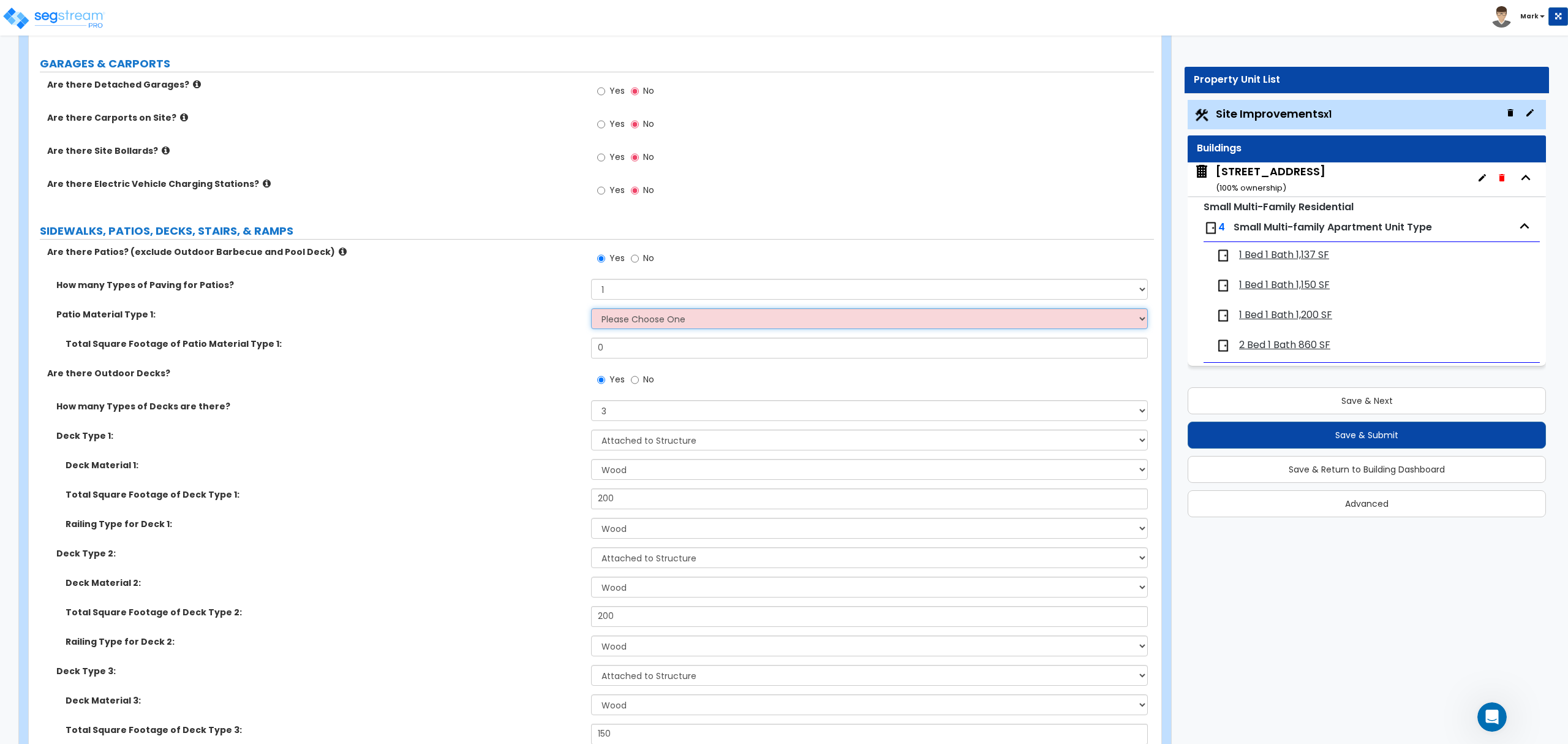
click at [622, 327] on select "Please Choose One Bare Concrete Stamped Concrete Brick Pavers Stone Pavers Tile…" at bounding box center [869, 319] width 556 height 21
select select "3"
click at [591, 309] on select "Please Choose One Bare Concrete Stamped Concrete Brick Pavers Stone Pavers Tile…" at bounding box center [869, 319] width 556 height 21
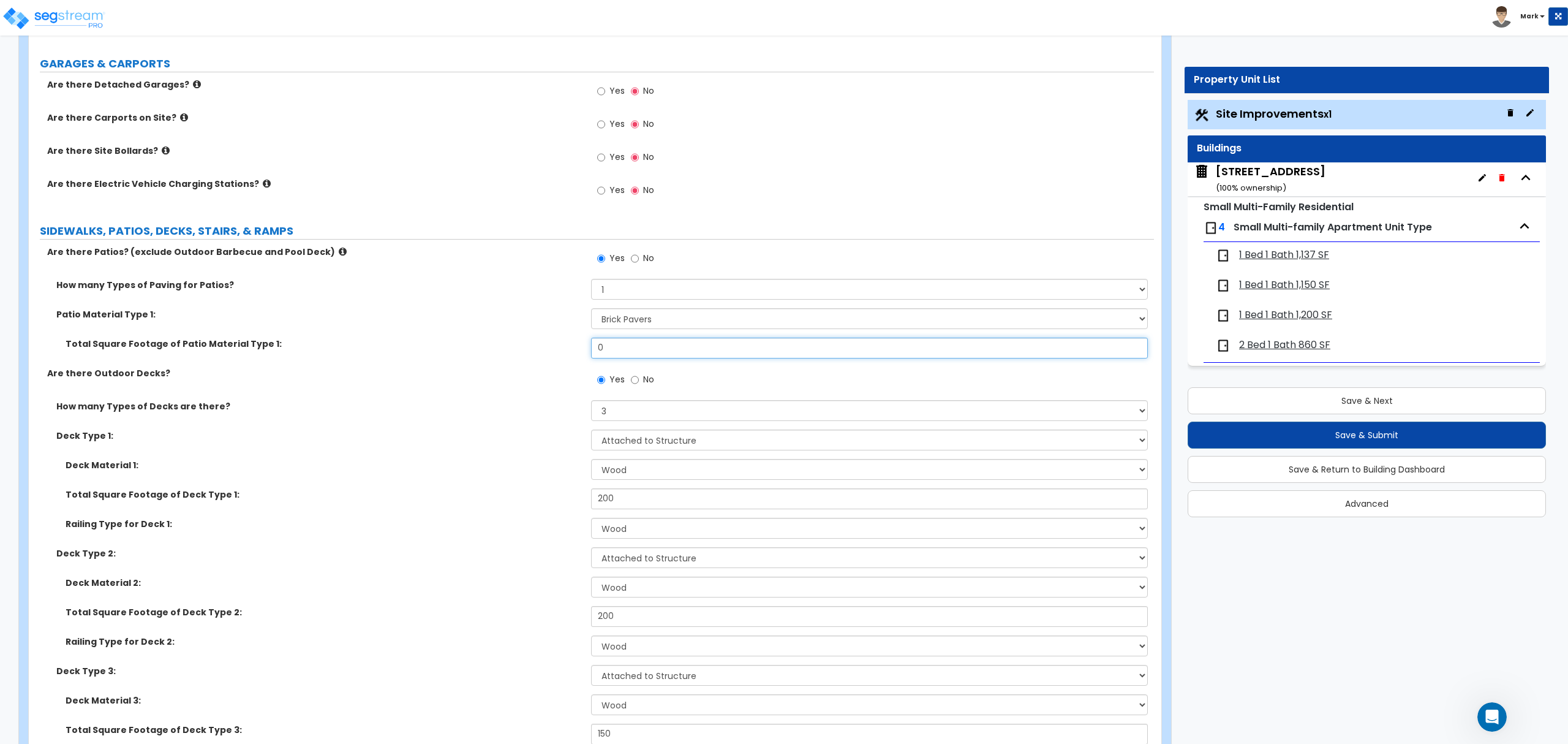
click at [621, 344] on input "0" at bounding box center [869, 347] width 556 height 21
click at [622, 346] on input "0" at bounding box center [869, 347] width 556 height 21
type input "250"
click at [457, 451] on div "Deck Type 1: Please Choose One Attached to Structure Detached from Structure" at bounding box center [591, 444] width 1125 height 30
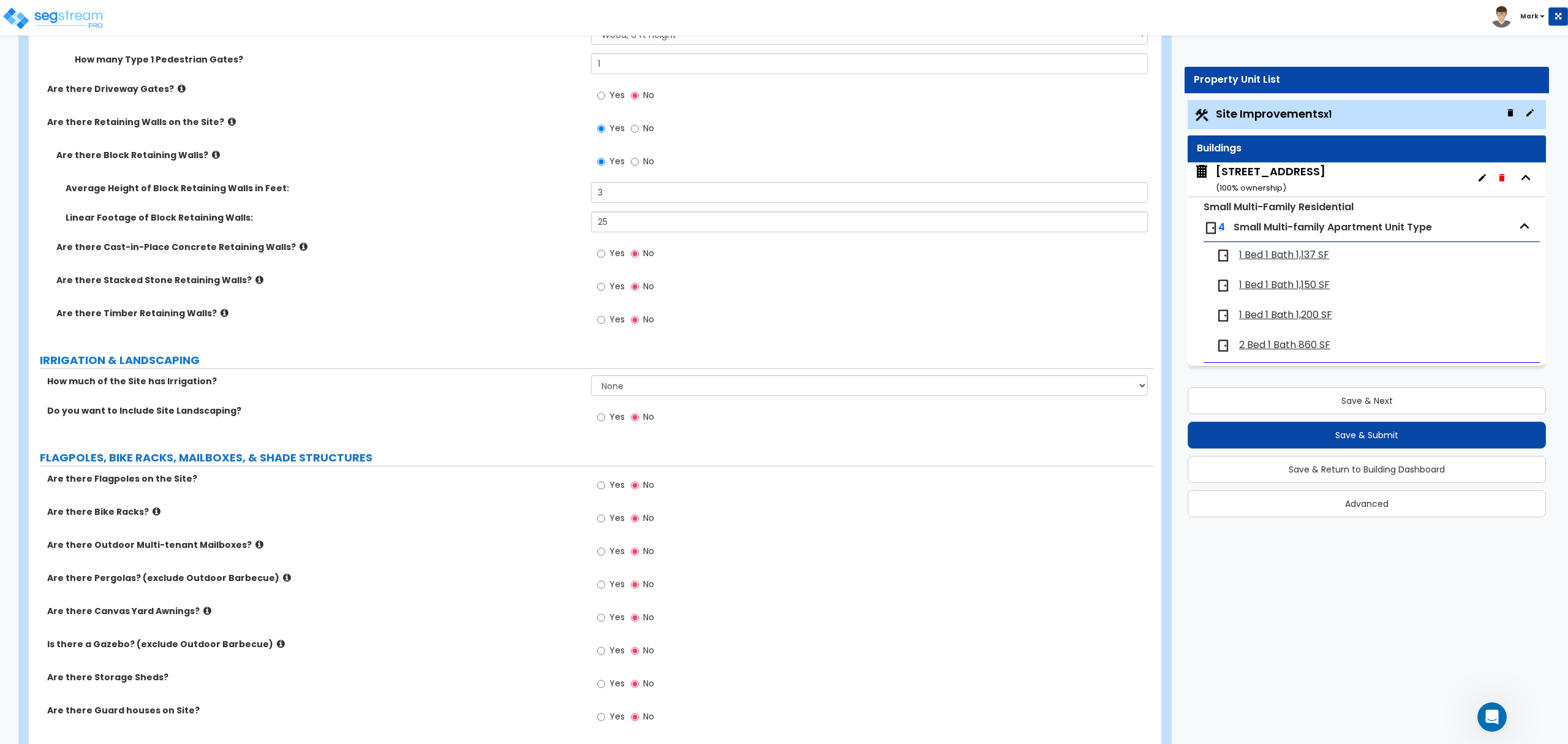
scroll to position [2276, 0]
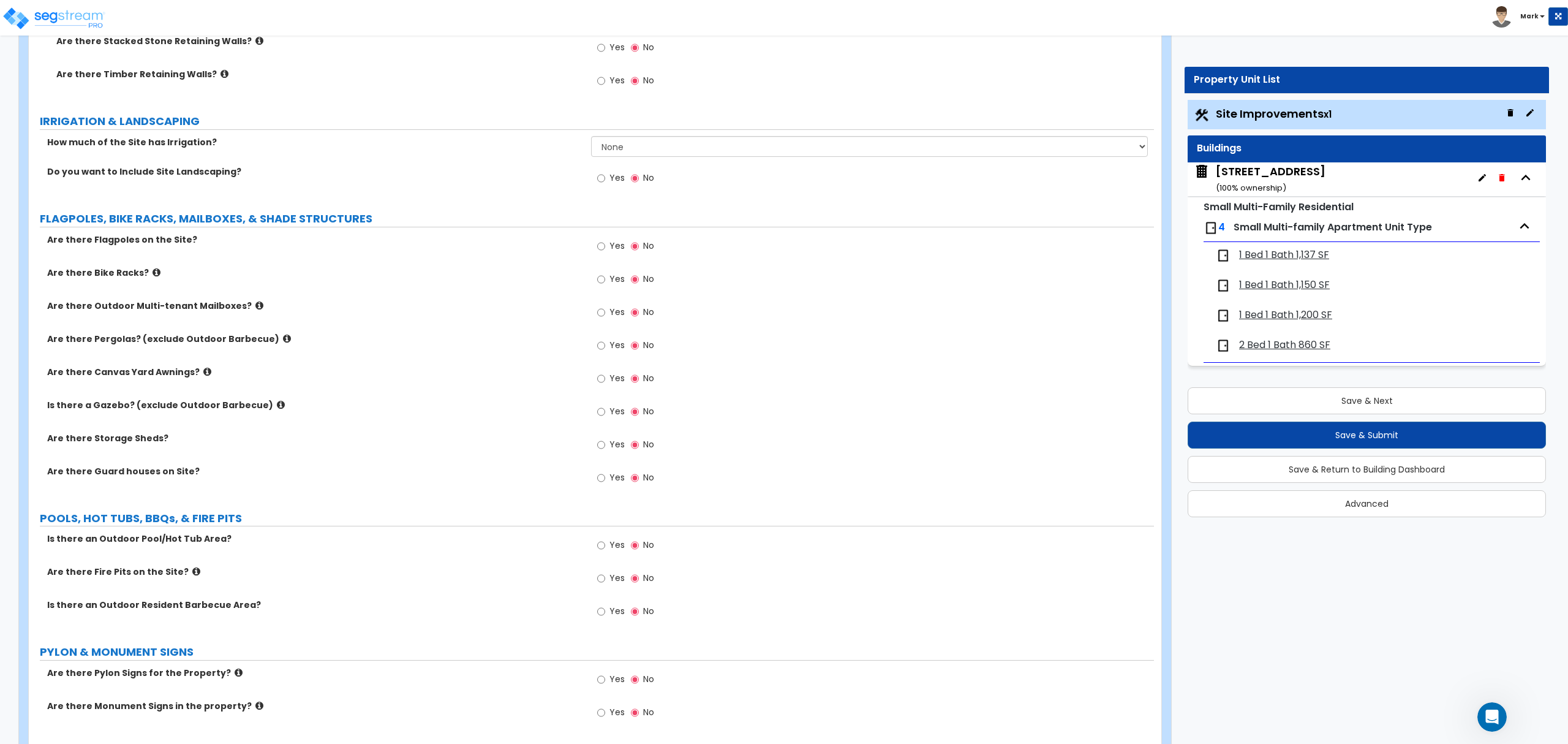
click at [1260, 385] on div "Save & Next Save & Submit Save & Return to Building Dashboard Advanced" at bounding box center [1366, 447] width 358 height 138
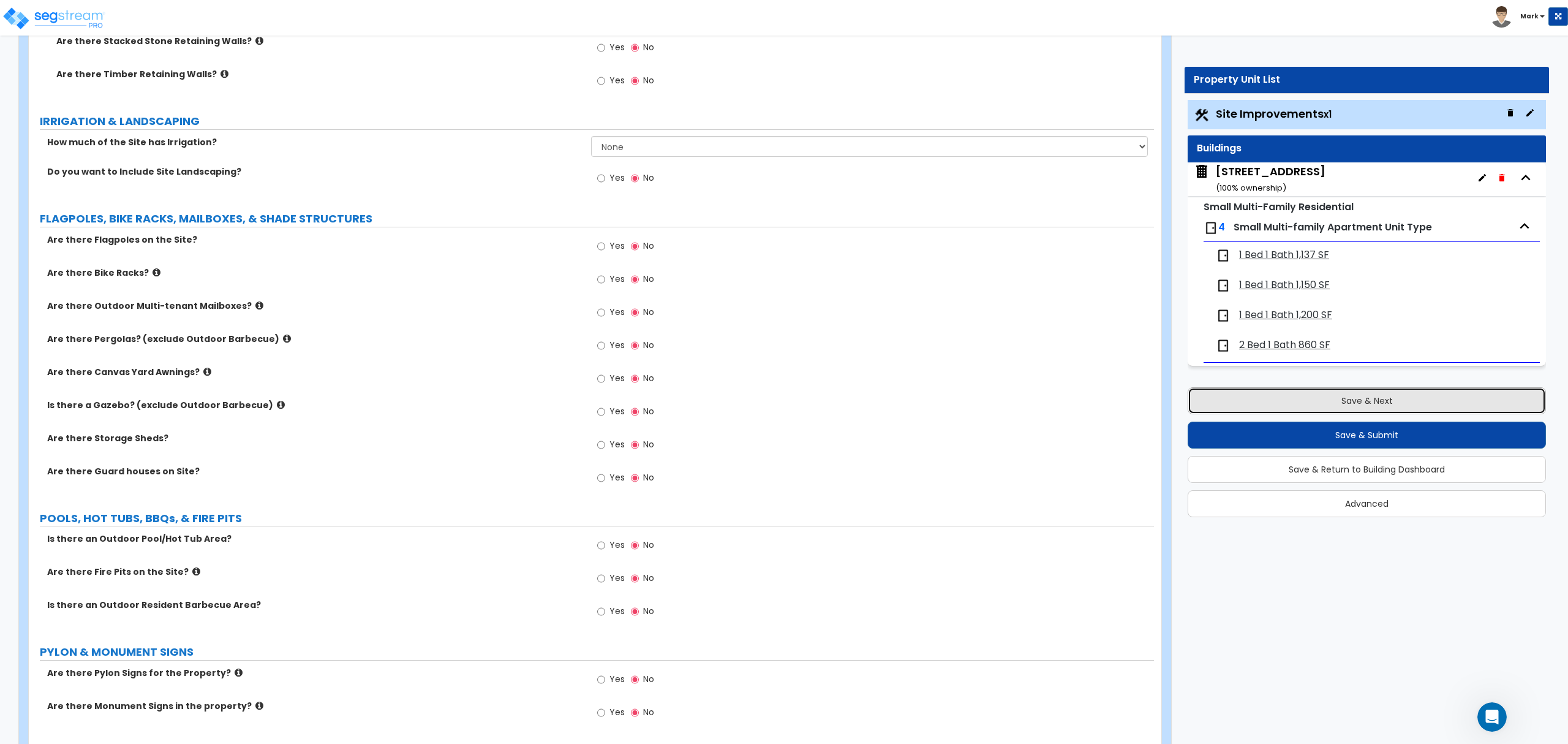
click at [1258, 400] on button "Save & Next" at bounding box center [1366, 401] width 358 height 27
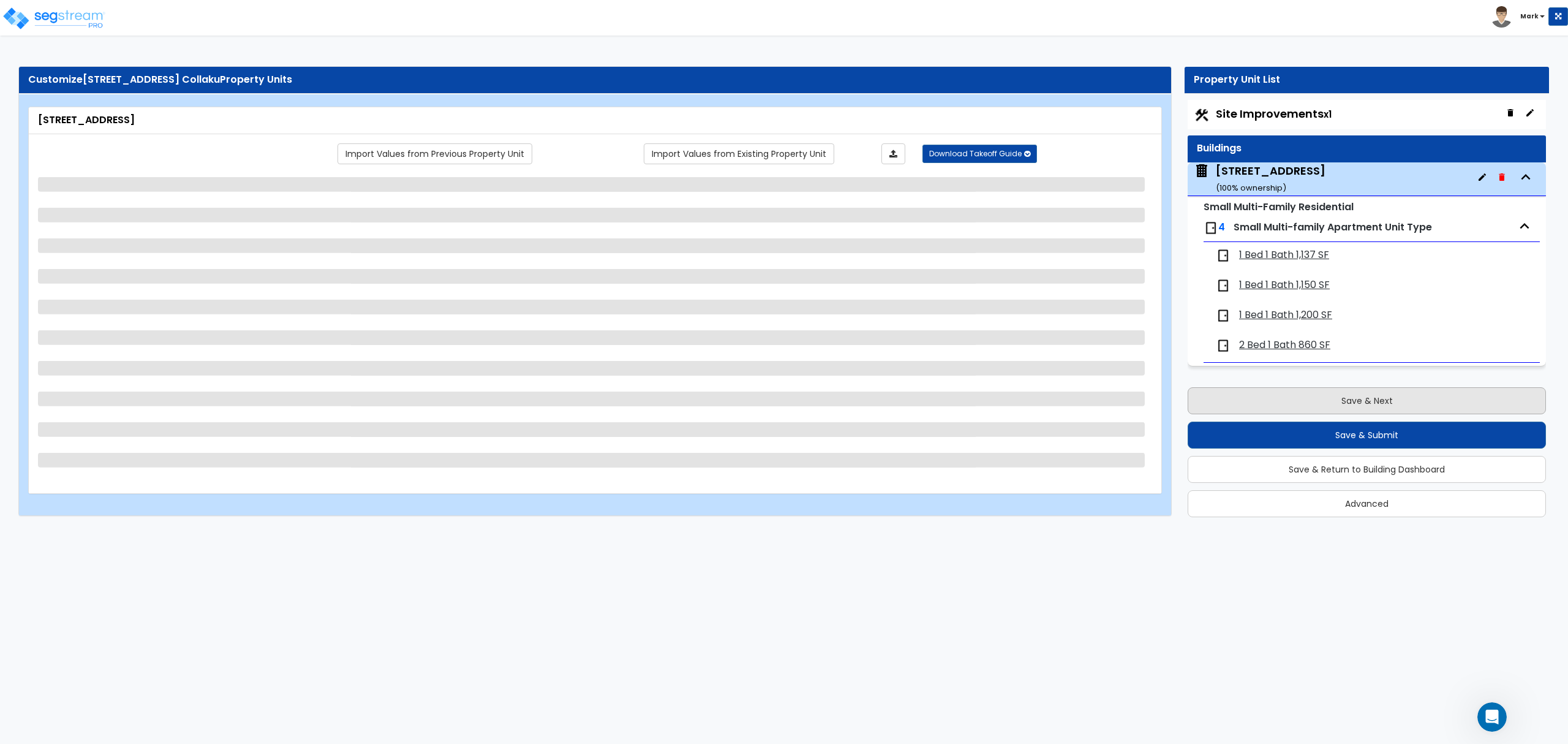
scroll to position [0, 0]
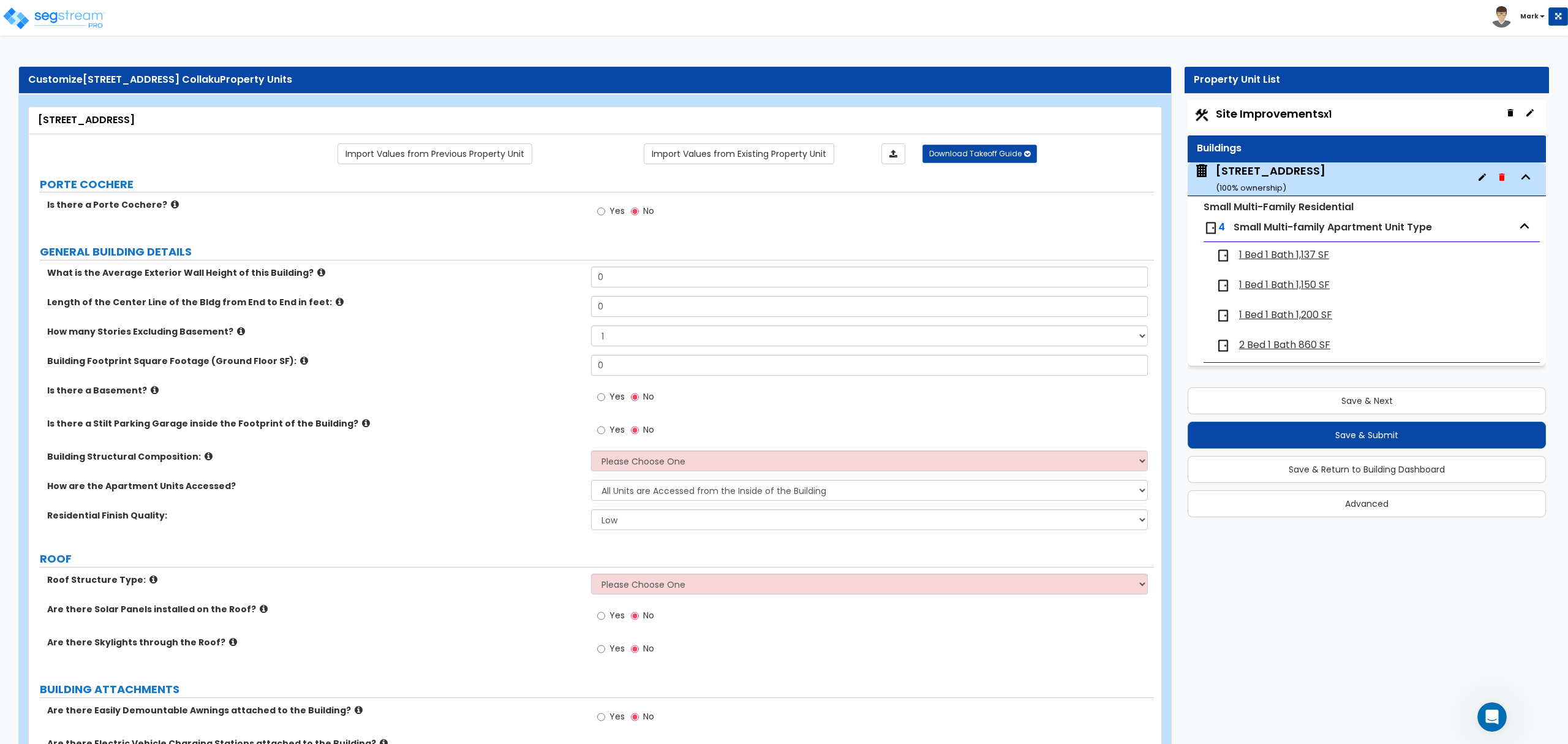
click at [393, 525] on div "Residential Finish Quality: Low Average High" at bounding box center [591, 524] width 1125 height 30
click at [317, 275] on icon at bounding box center [320, 272] width 8 height 9
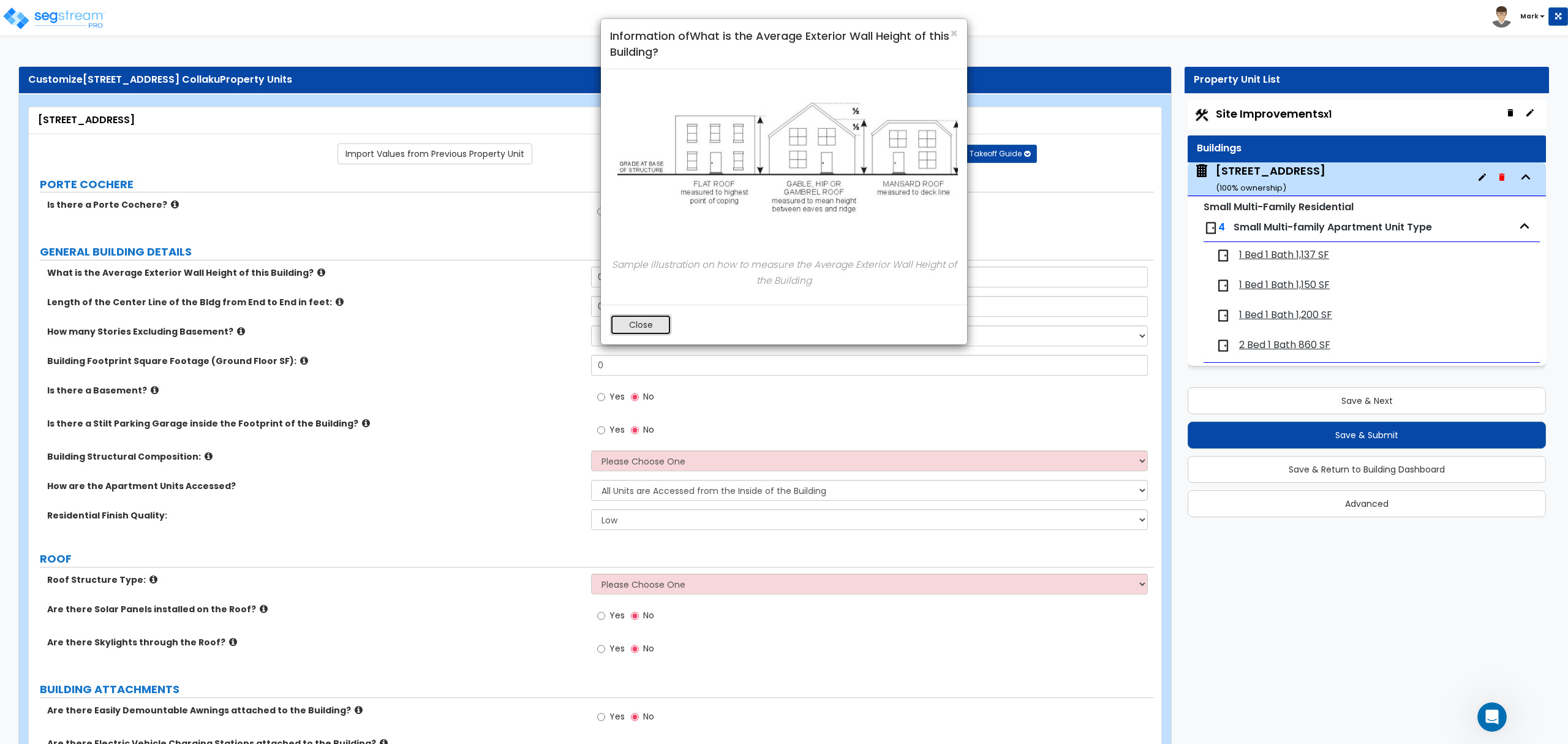
click at [616, 328] on button "Close" at bounding box center [640, 325] width 61 height 21
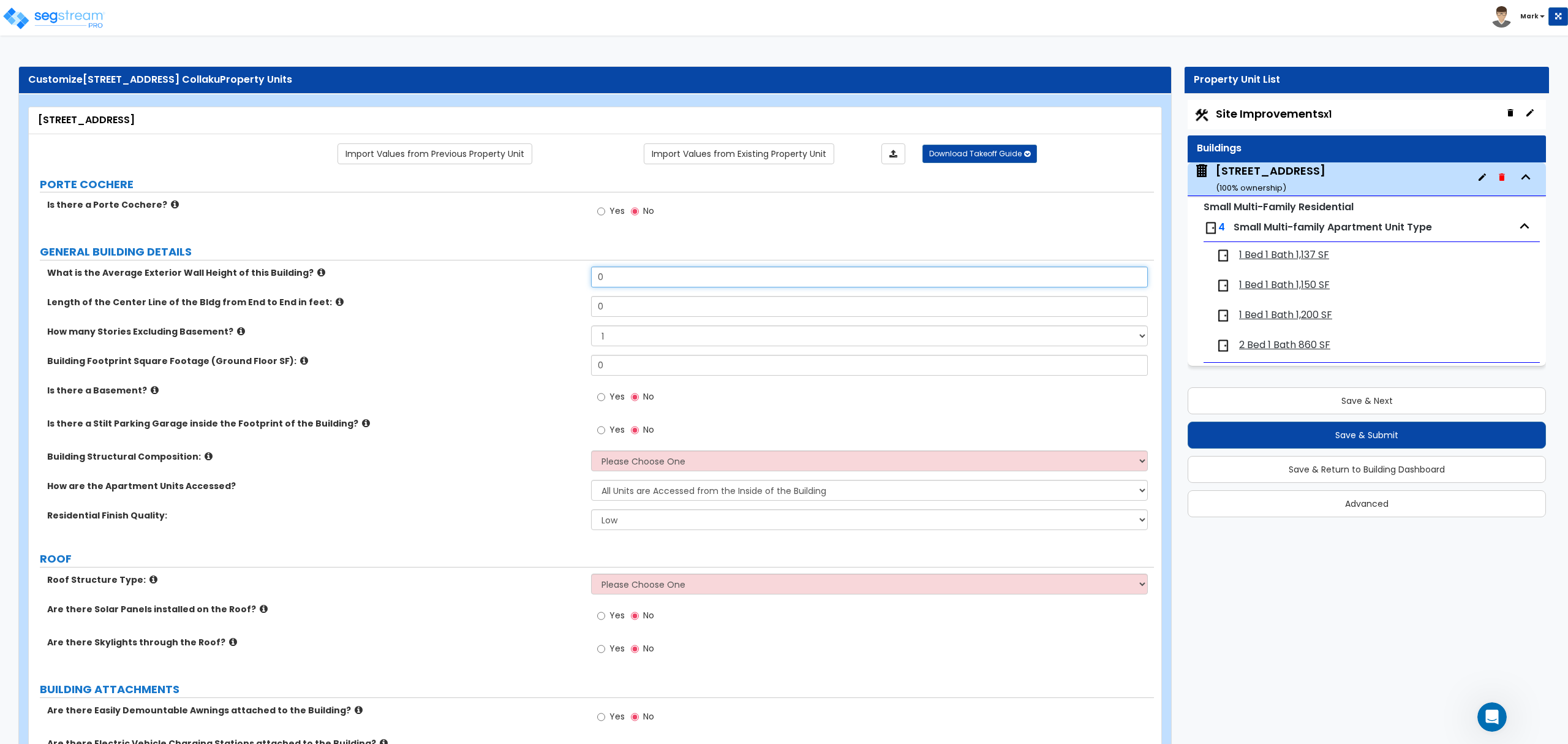
click at [640, 280] on input "0" at bounding box center [869, 276] width 556 height 21
type input "35"
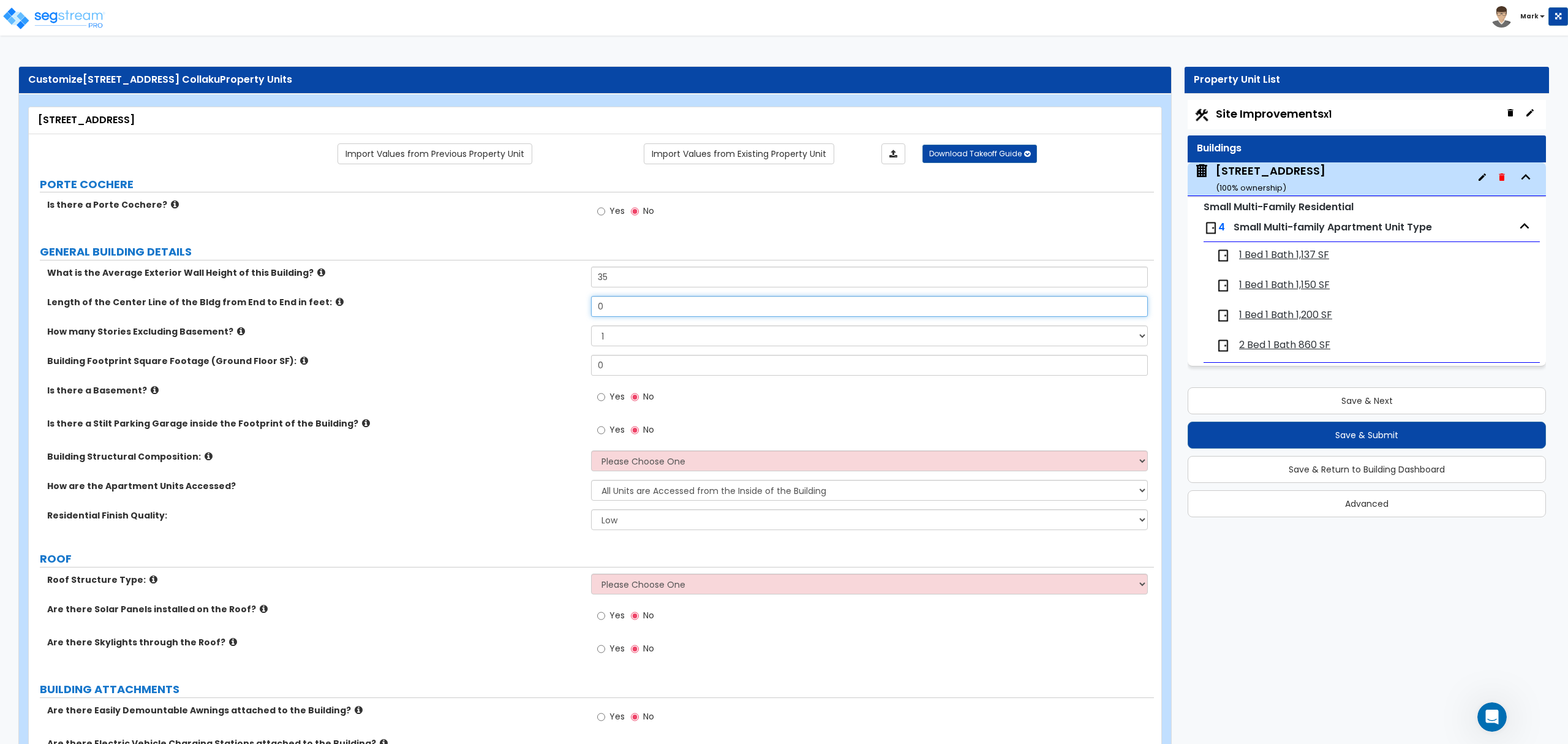
click at [635, 305] on input "0" at bounding box center [869, 306] width 556 height 21
type input "38"
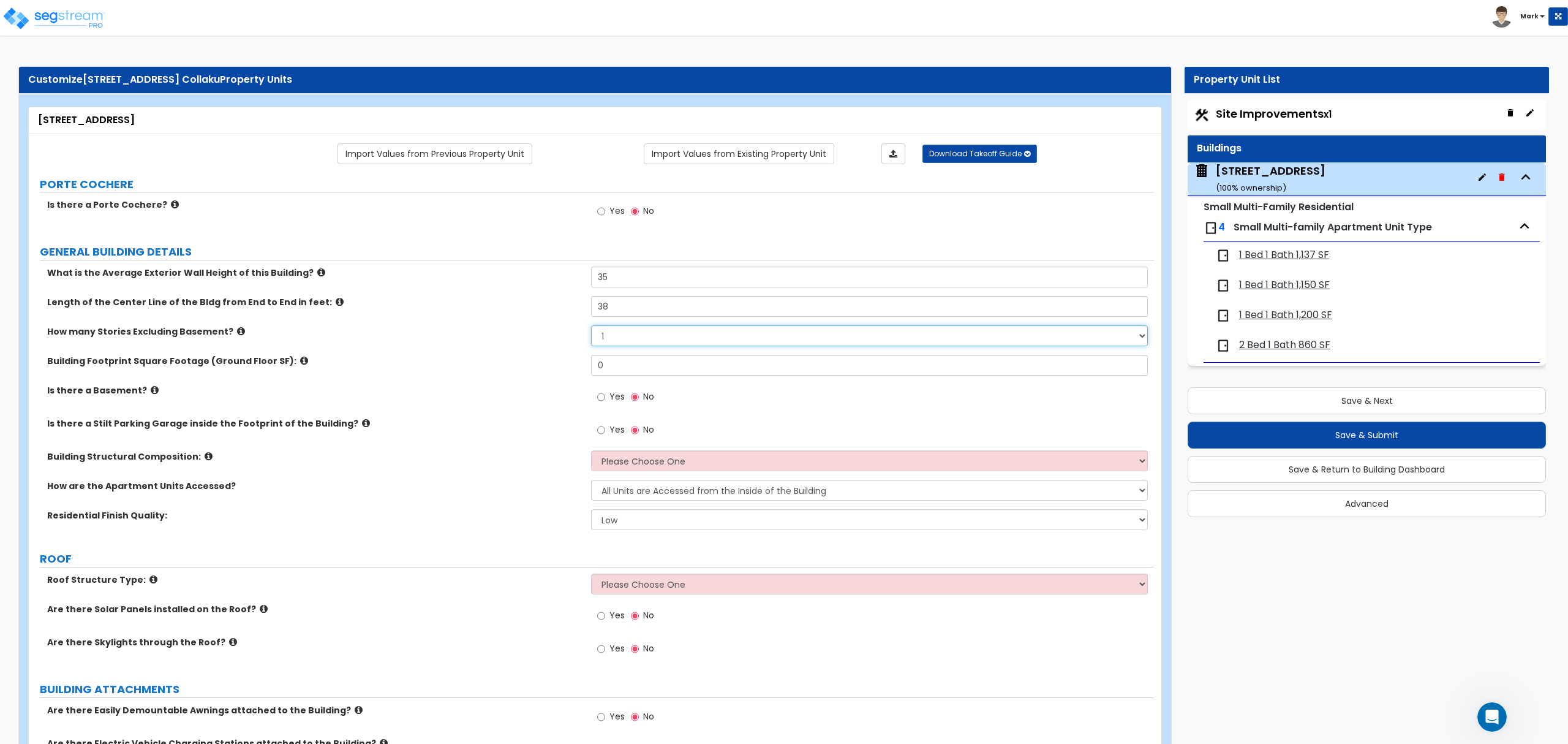
click at [624, 343] on select "1 2 3 4 5" at bounding box center [869, 336] width 556 height 21
select select "3"
click at [591, 326] on select "1 2 3 4 5" at bounding box center [869, 336] width 556 height 21
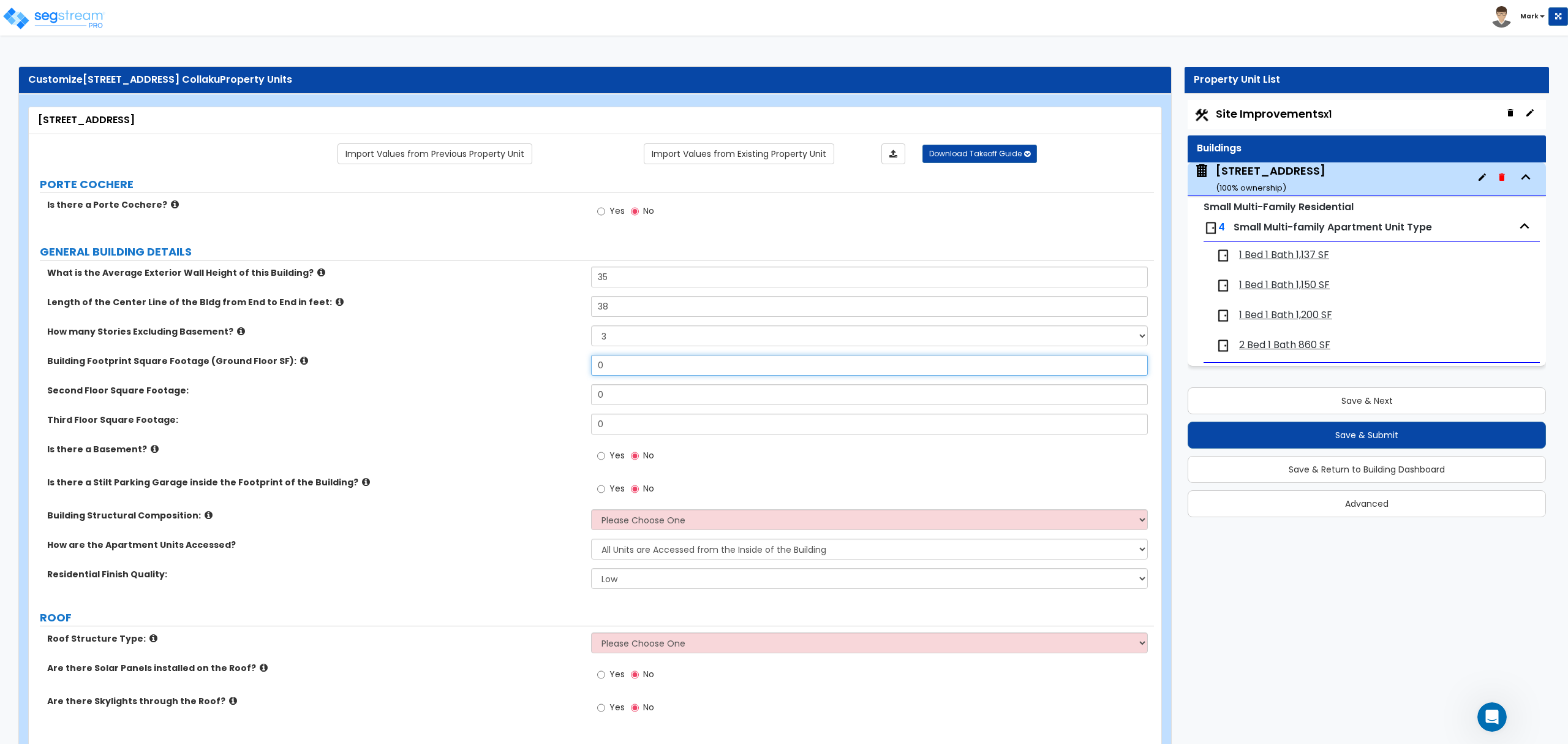
click at [615, 368] on input "0" at bounding box center [869, 365] width 556 height 21
click at [613, 369] on input "0" at bounding box center [869, 365] width 556 height 21
type input "1,325"
click at [684, 403] on input "0" at bounding box center [869, 394] width 556 height 21
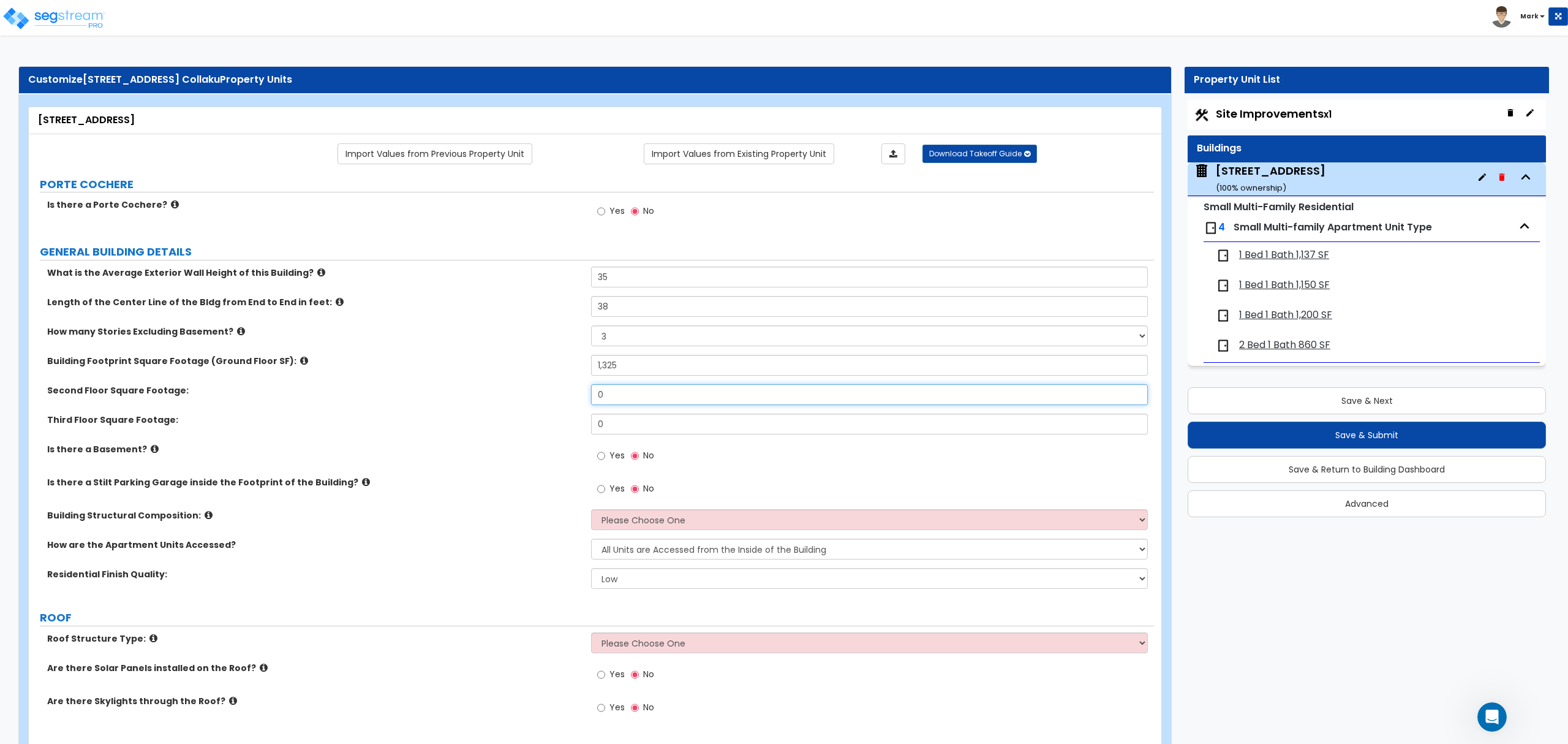
click at [684, 403] on input "0" at bounding box center [869, 394] width 556 height 21
type input "1,325"
click at [613, 419] on input "0" at bounding box center [869, 424] width 556 height 21
click at [613, 420] on input "0" at bounding box center [869, 424] width 556 height 21
type input "1,325"
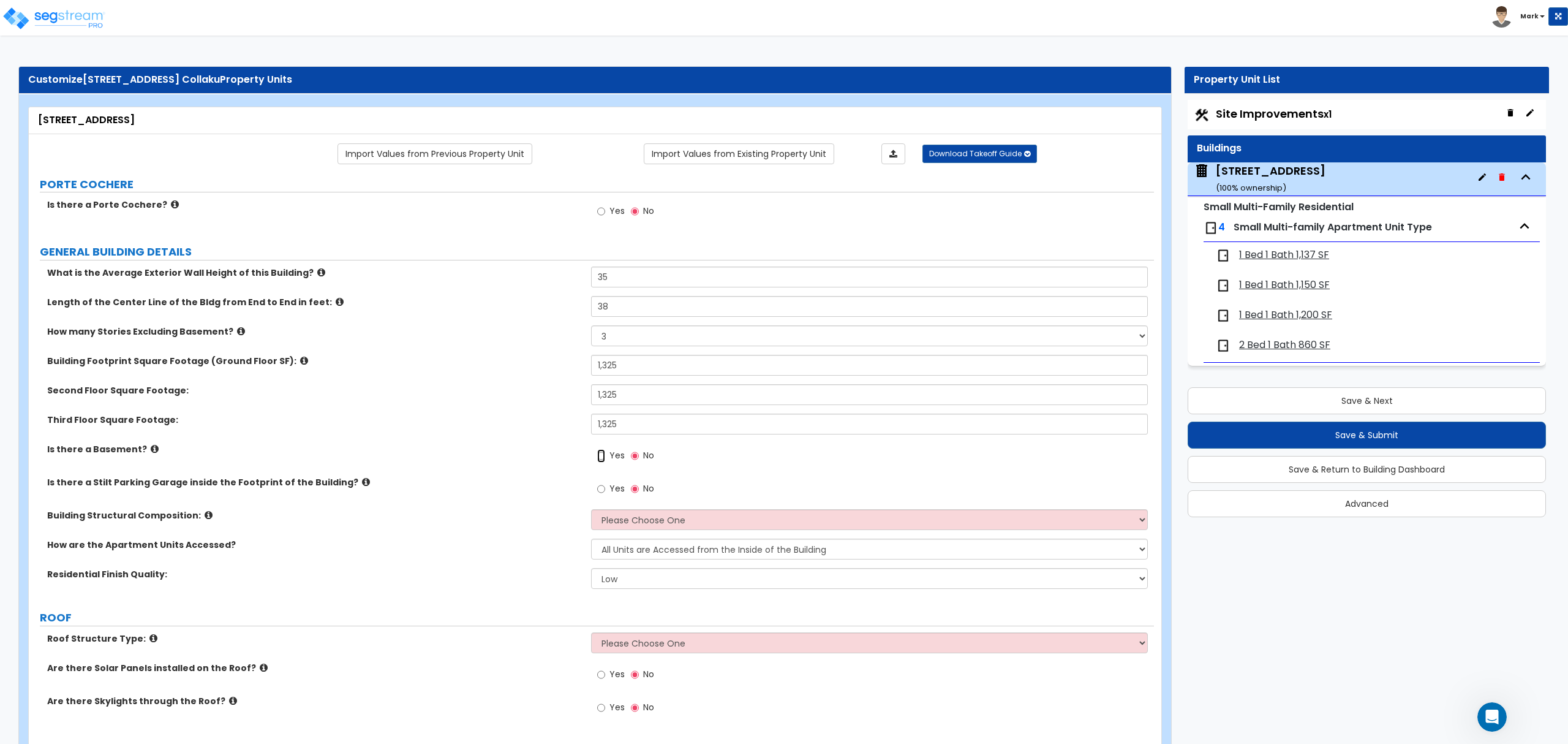
click at [597, 457] on input "Yes" at bounding box center [601, 456] width 8 height 14
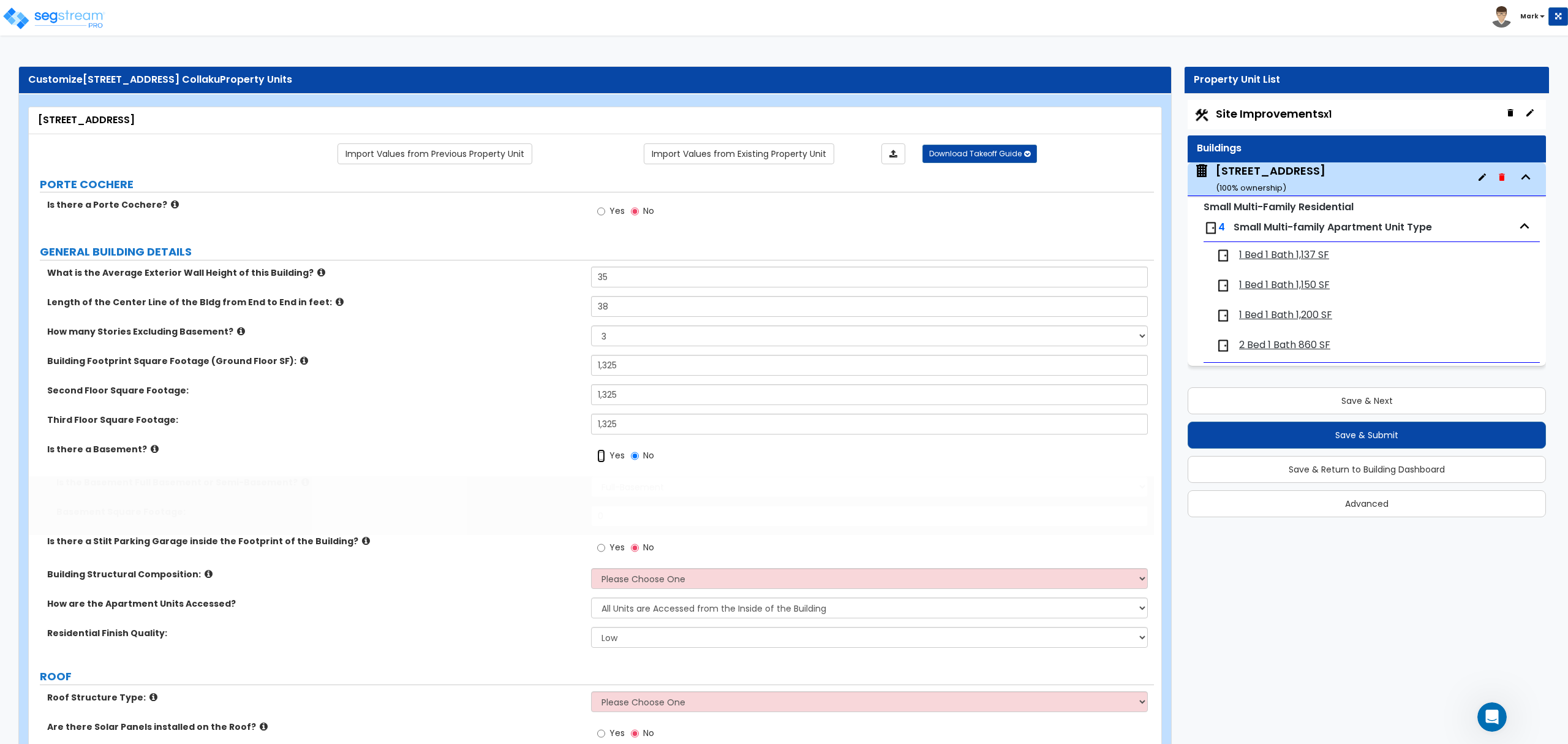
radio input "true"
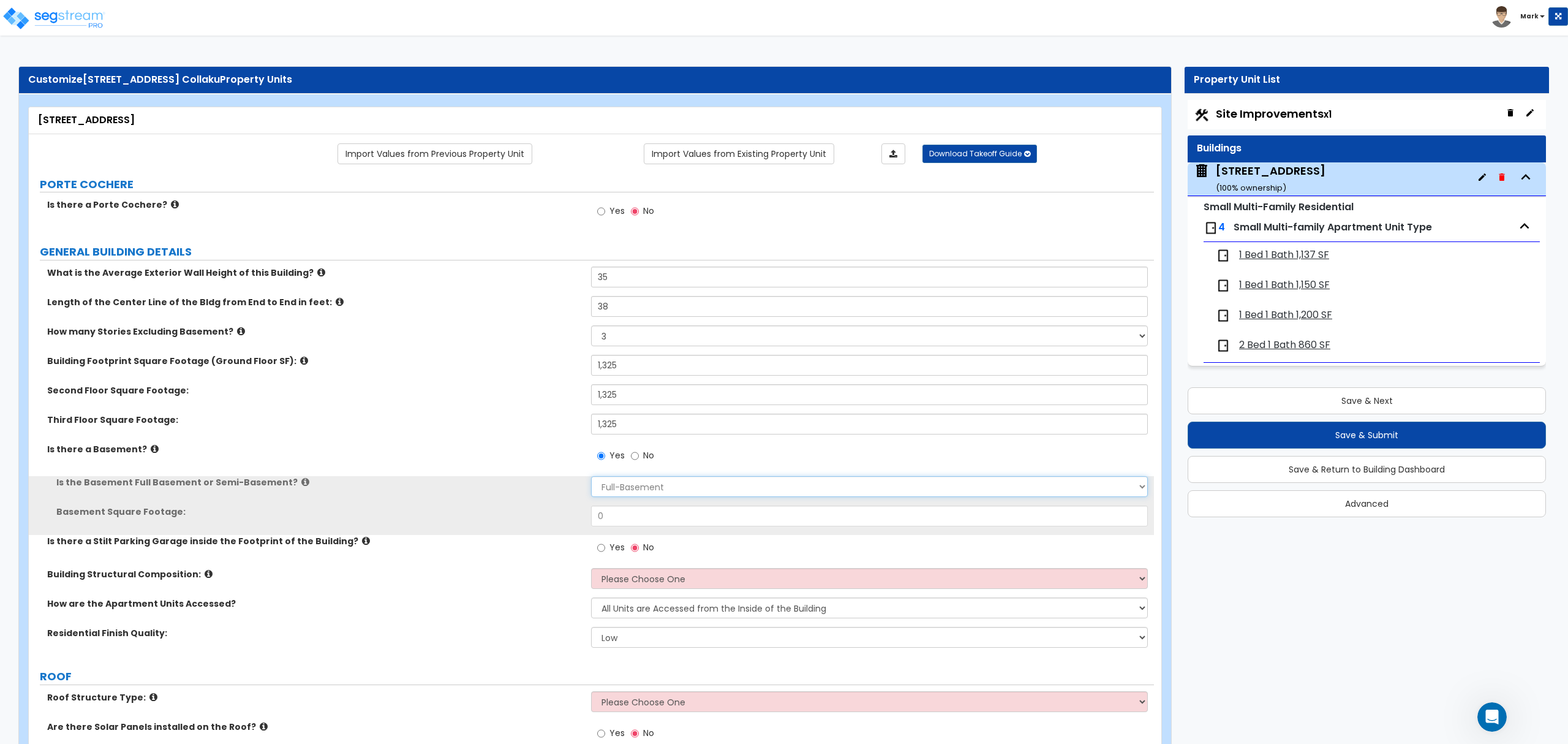
click at [622, 484] on select "Full-Basement Semi-Basement" at bounding box center [869, 486] width 556 height 21
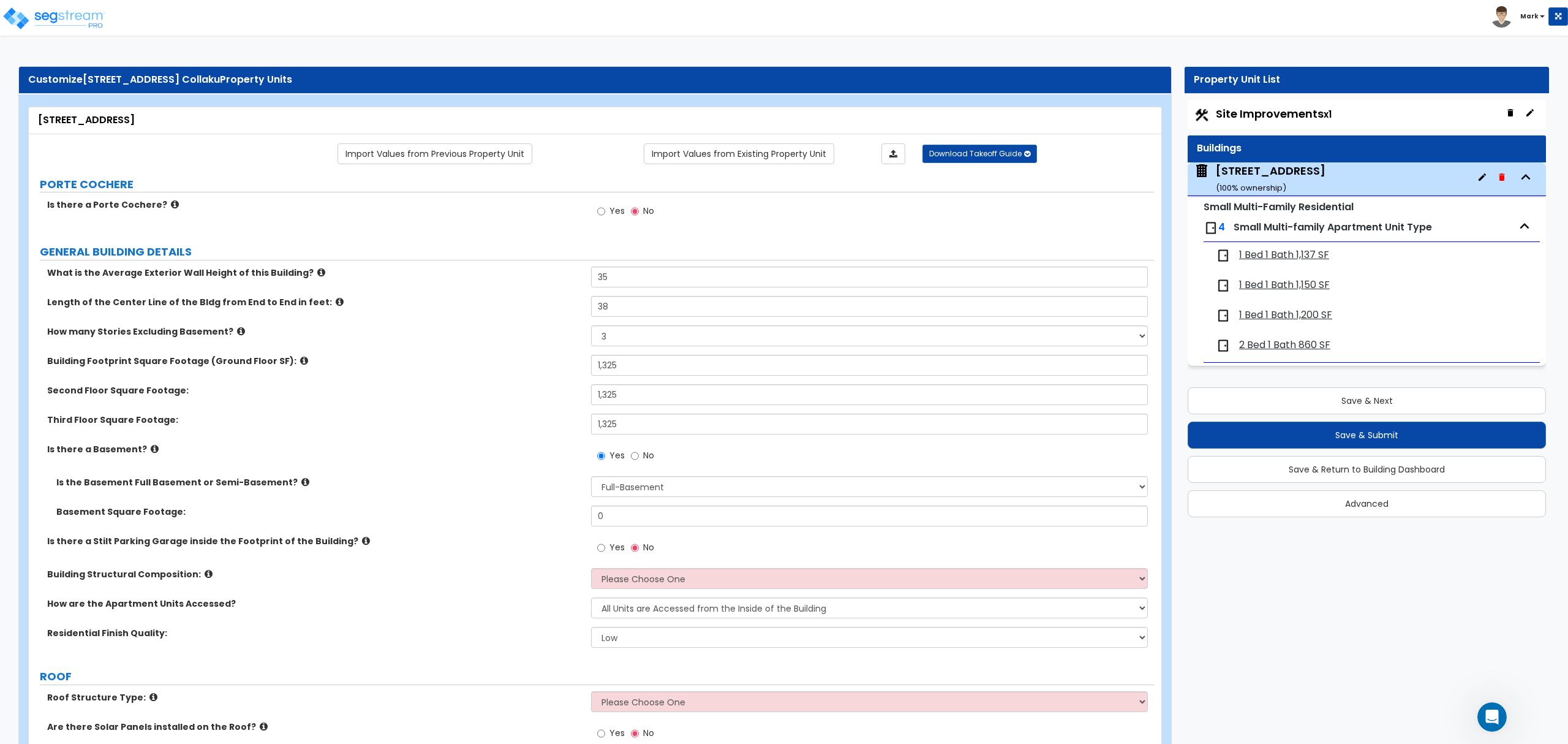
drag, startPoint x: 471, startPoint y: 515, endPoint x: 547, endPoint y: 517, distance: 76.0
click at [483, 514] on label "Basement Square Footage:" at bounding box center [319, 511] width 525 height 12
click at [671, 520] on input "0" at bounding box center [869, 515] width 556 height 21
drag, startPoint x: 671, startPoint y: 520, endPoint x: 633, endPoint y: 483, distance: 53.0
click at [656, 525] on input "0" at bounding box center [869, 515] width 556 height 21
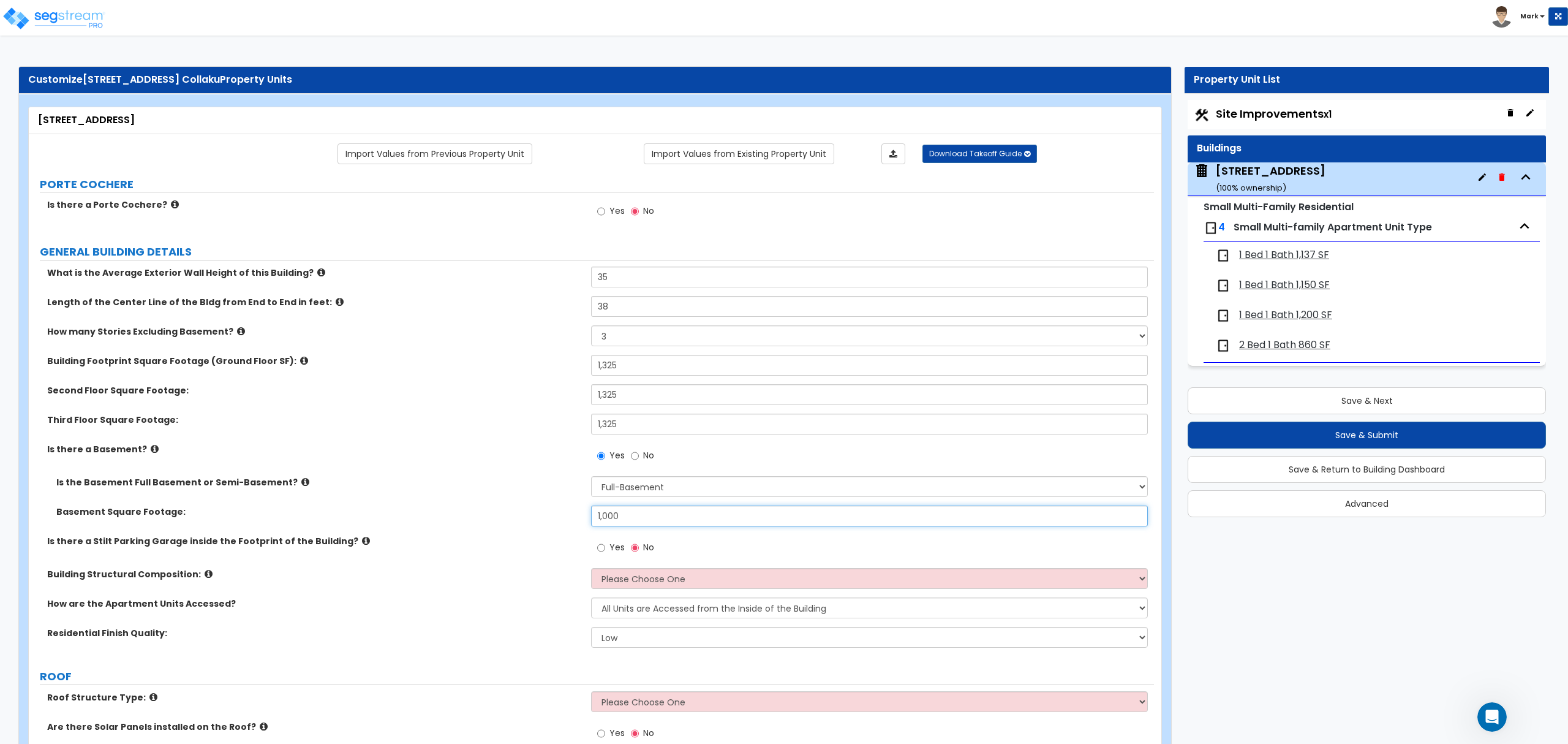
type input "1,000"
click at [533, 405] on div "Second Floor Square Footage: 1,325" at bounding box center [591, 398] width 1125 height 30
click at [601, 569] on select "Please Choose One Reinforced Concrete Structural Steel Brick Masonry CMU Masonr…" at bounding box center [869, 578] width 556 height 21
select select "7"
click at [591, 569] on select "Please Choose One Reinforced Concrete Structural Steel Brick Masonry CMU Masonr…" at bounding box center [869, 578] width 556 height 21
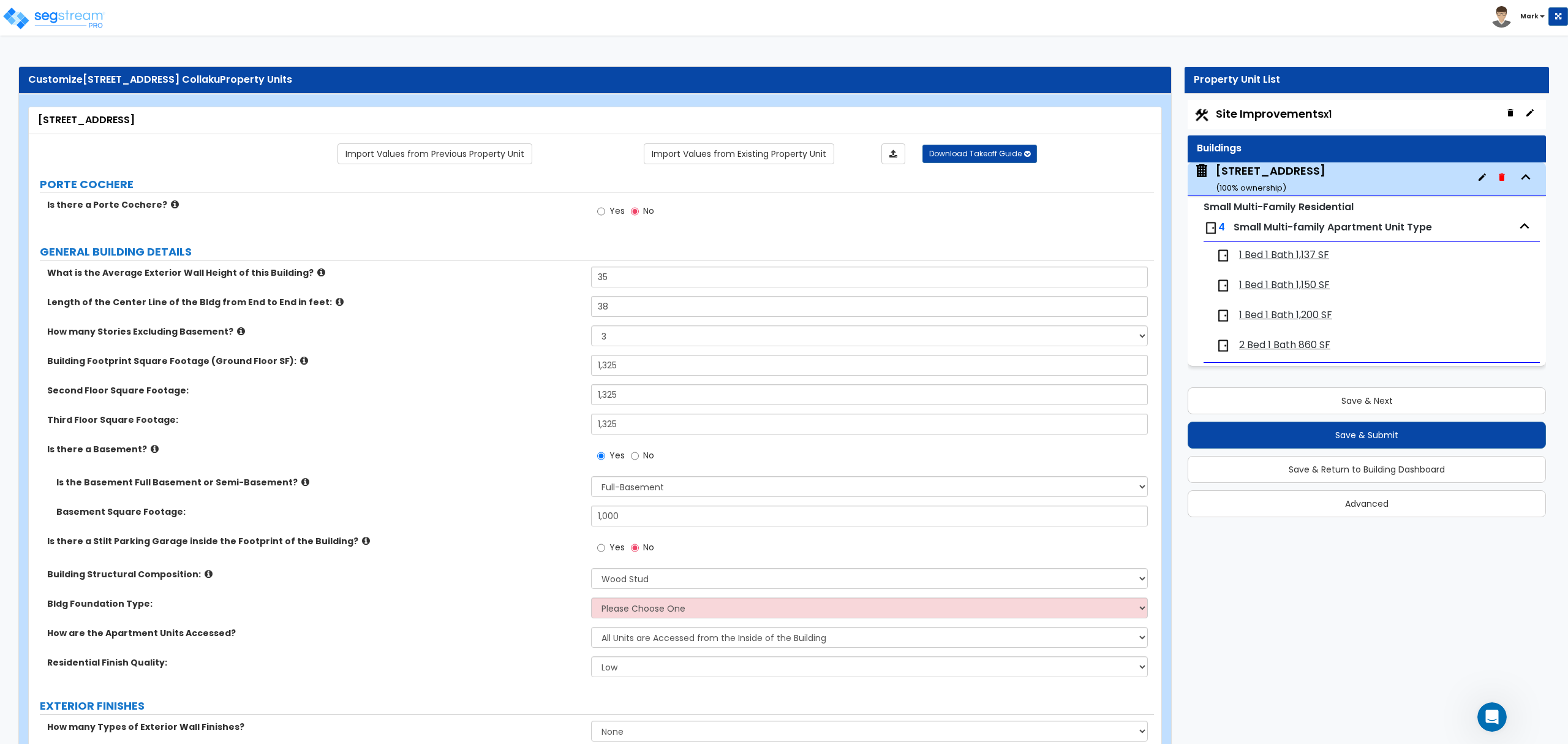
click at [635, 621] on div "Bldg Foundation Type: Please Choose One Spread Ftg, Col, & Beam FDN Slab on Gra…" at bounding box center [591, 612] width 1125 height 30
click at [640, 614] on select "Please Choose One Spread Ftg, Col, & Beam FDN Slab on Grade" at bounding box center [869, 608] width 556 height 21
select select "2"
click at [591, 598] on select "Please Choose One Spread Ftg, Col, & Beam FDN Slab on Grade" at bounding box center [869, 608] width 556 height 21
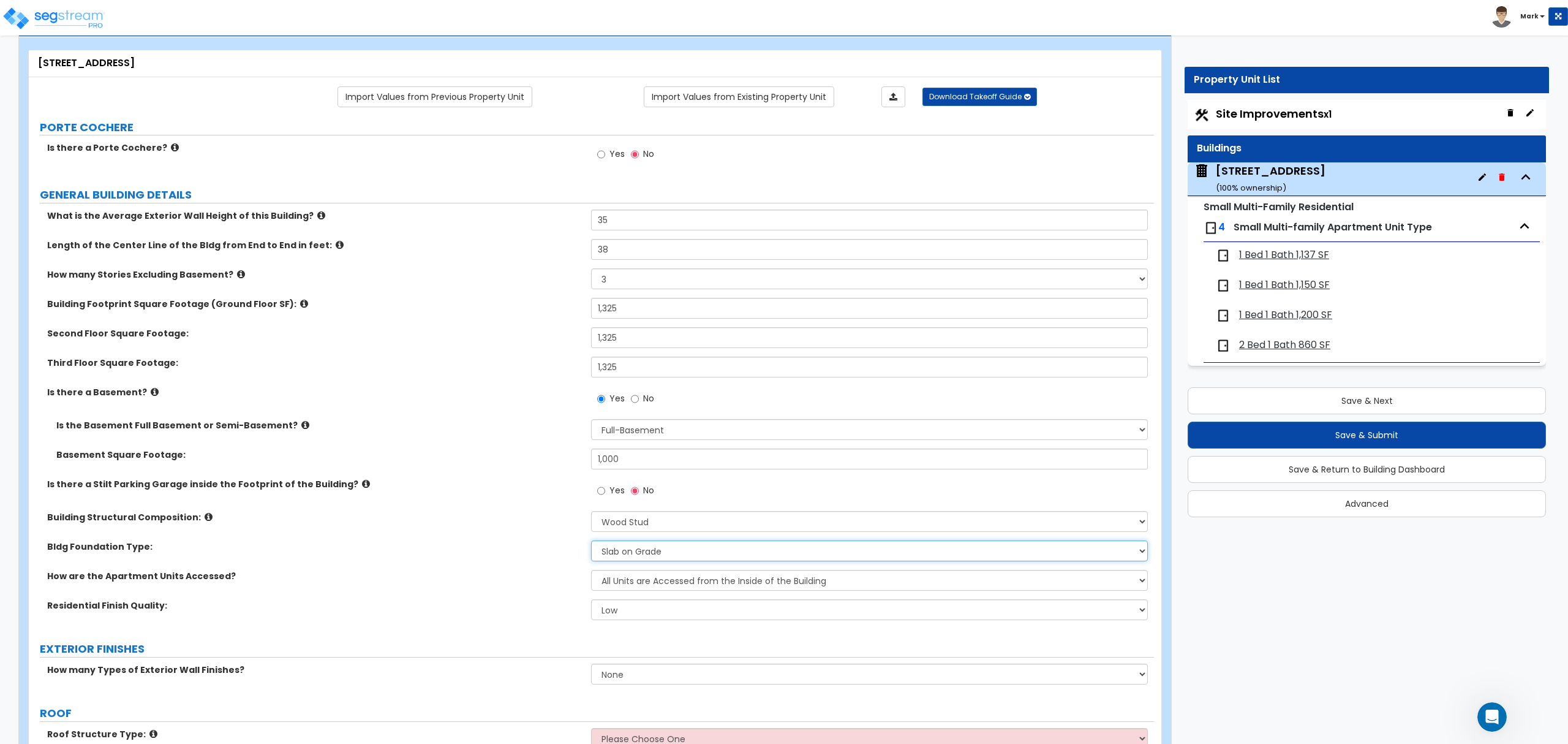
scroll to position [81, 0]
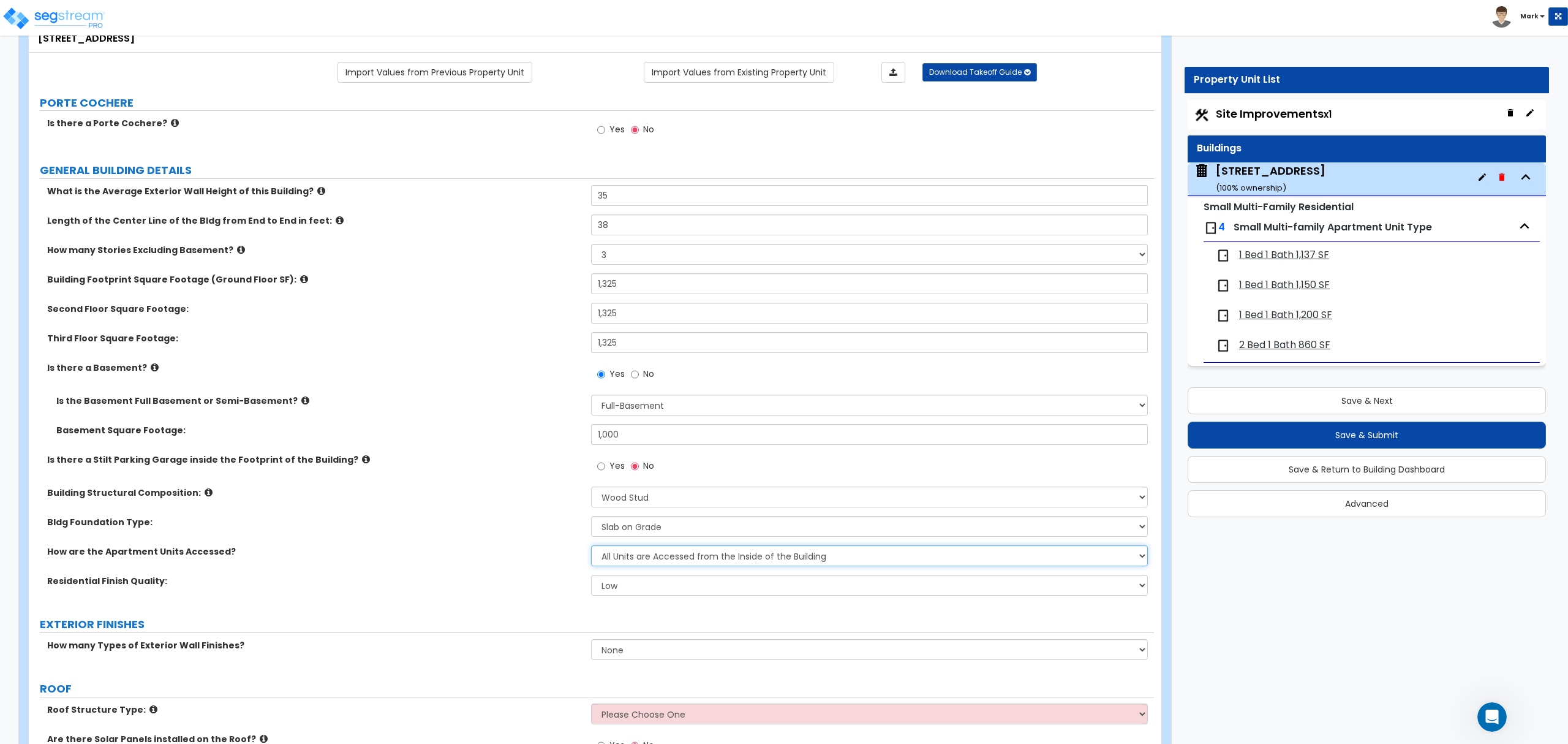
click at [638, 564] on select "All Units are Accessed from the Inside of the Building All Units are Accessed f…" at bounding box center [869, 555] width 556 height 21
click at [591, 547] on select "All Units are Accessed from the Inside of the Building All Units are Accessed f…" at bounding box center [869, 555] width 556 height 21
click at [642, 586] on select "Low Average High" at bounding box center [869, 585] width 556 height 21
select select "2"
click at [591, 576] on select "Low Average High" at bounding box center [869, 585] width 556 height 21
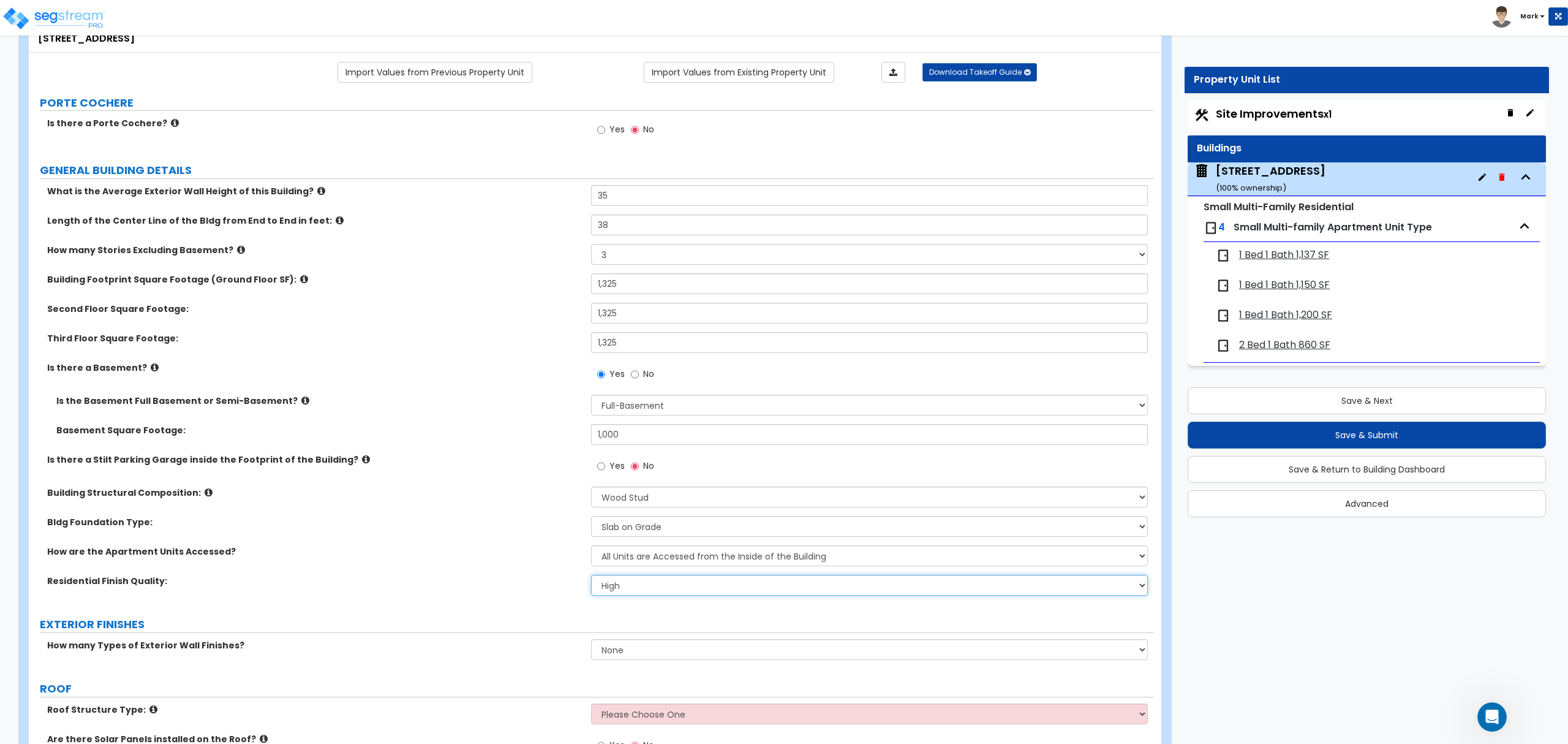
scroll to position [163, 0]
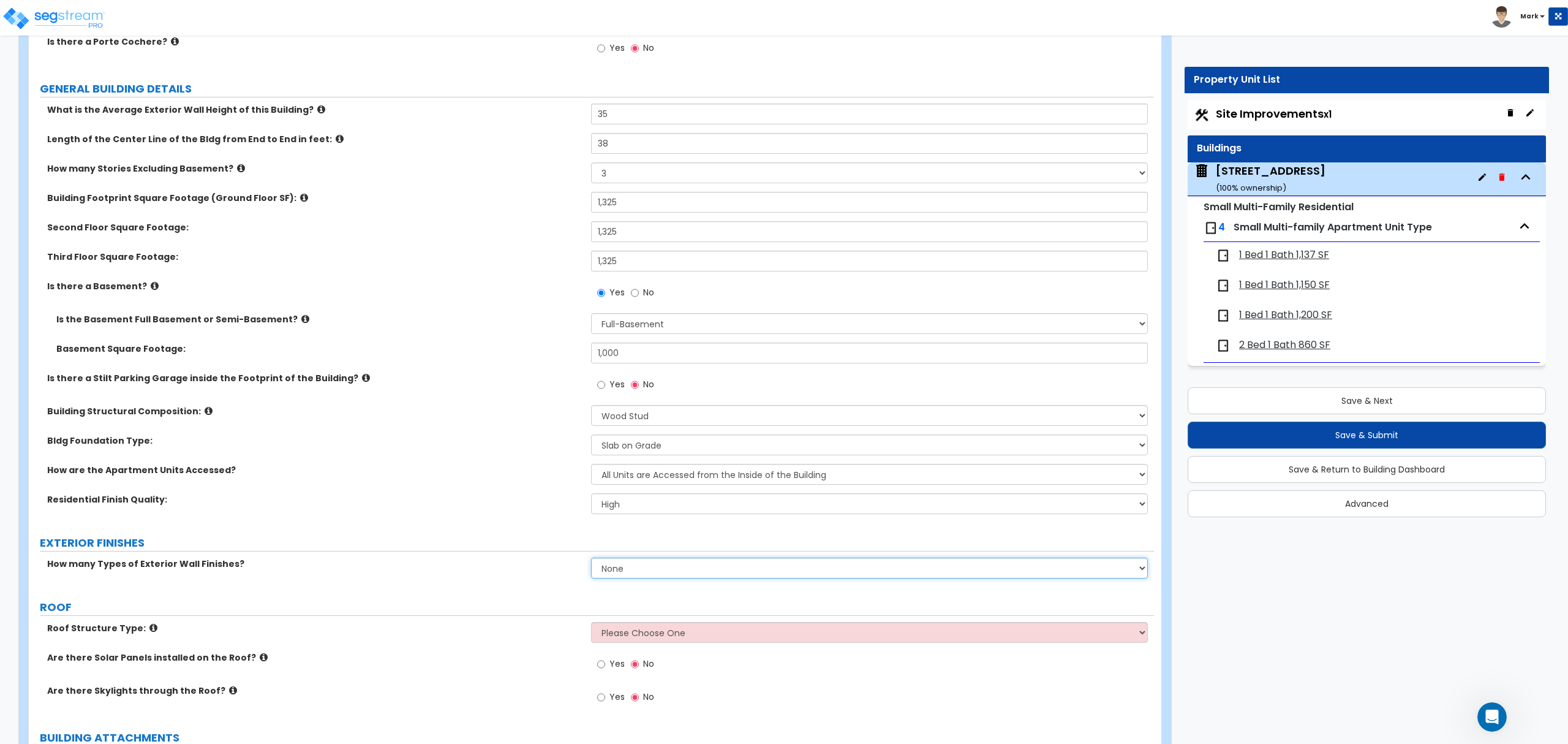
click at [635, 571] on select "None 1 2 3" at bounding box center [869, 568] width 556 height 21
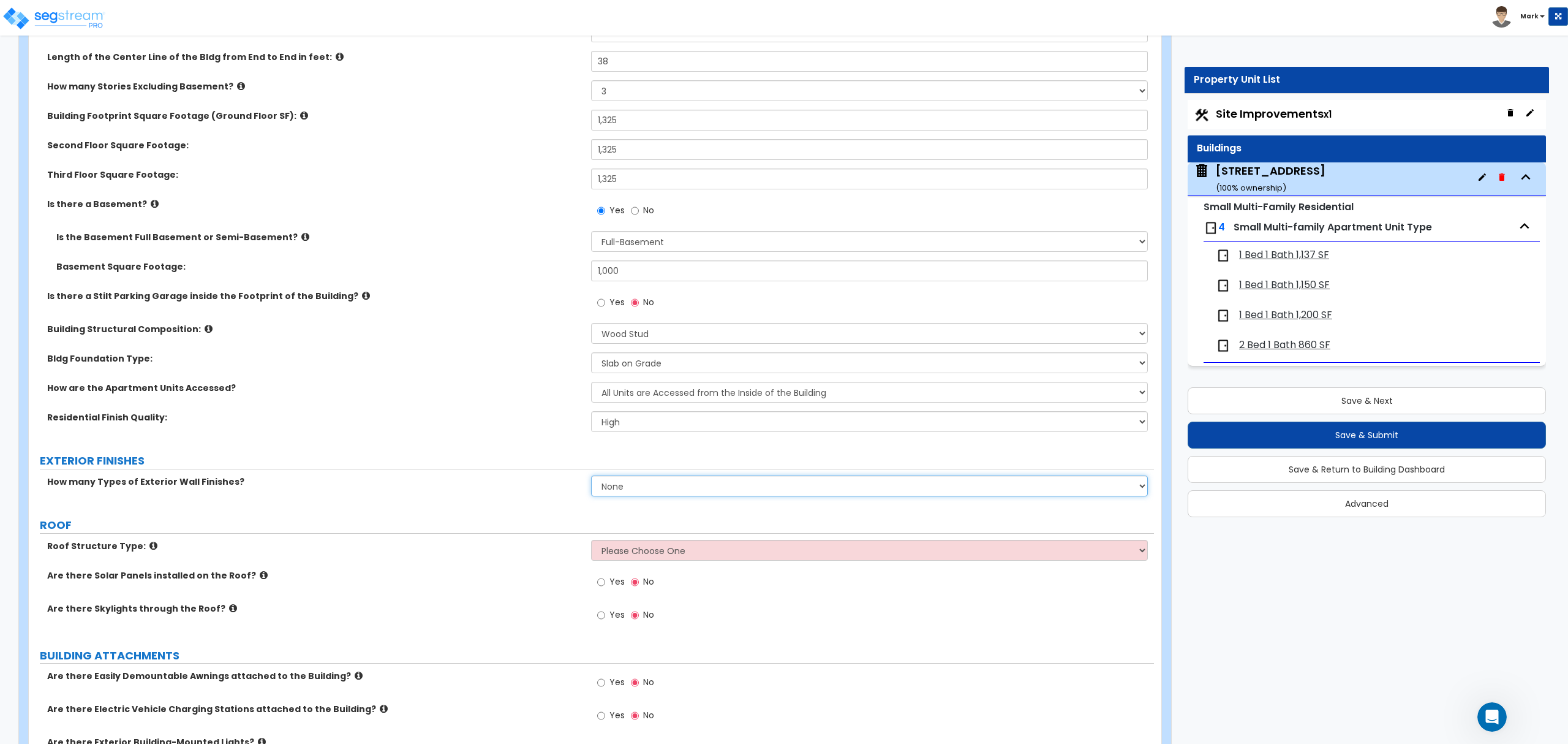
drag, startPoint x: 629, startPoint y: 488, endPoint x: 623, endPoint y: 495, distance: 9.2
click at [624, 491] on select "None 1 2 3" at bounding box center [869, 486] width 556 height 21
click at [591, 476] on select "None 1 2 3" at bounding box center [869, 486] width 556 height 21
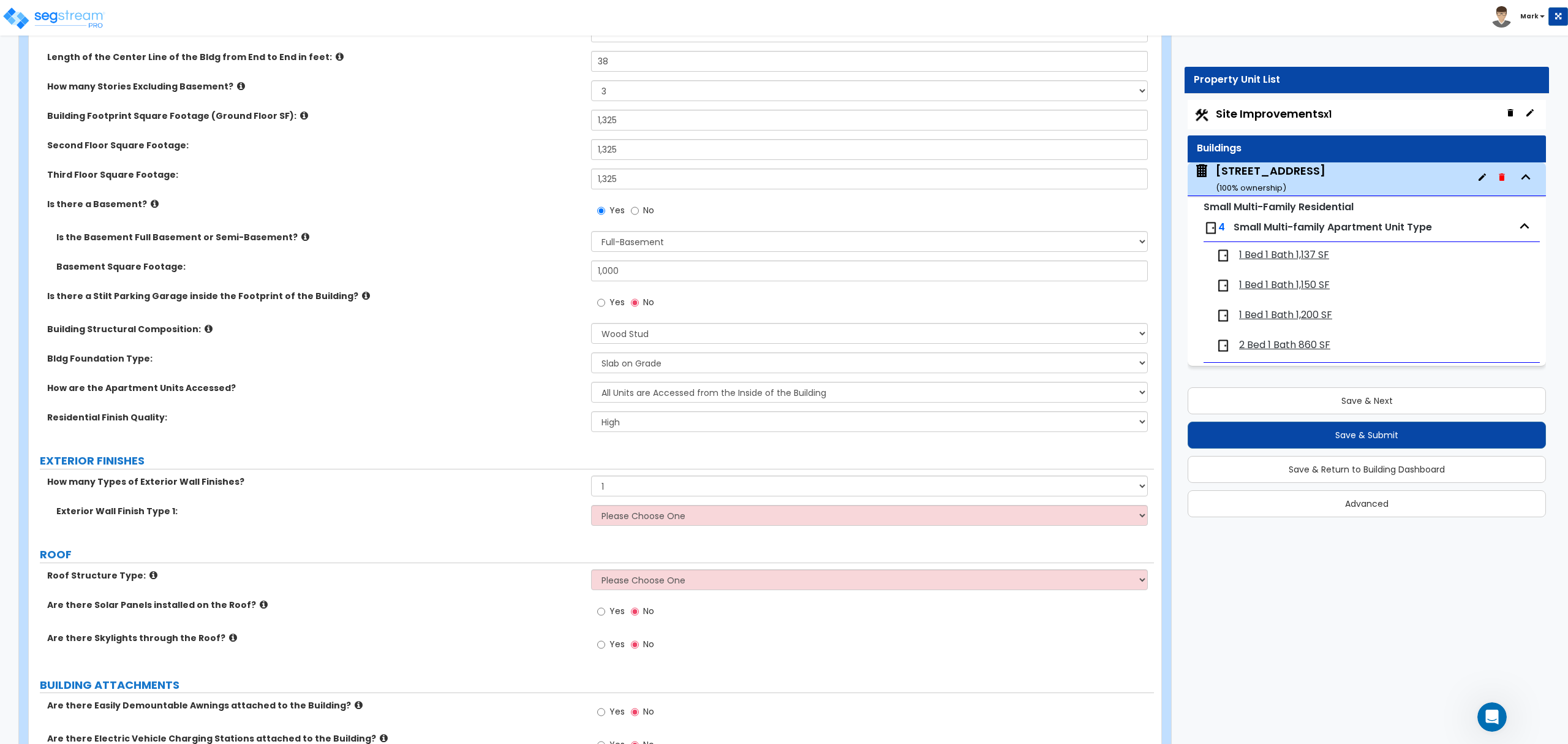
click at [618, 527] on div "Exterior Wall Finish Type 1: Please Choose One No Finish/Shared Wall No Wall Br…" at bounding box center [591, 519] width 1125 height 30
drag, startPoint x: 621, startPoint y: 523, endPoint x: 620, endPoint y: 530, distance: 7.1
click at [621, 525] on select "Please Choose One No Finish/Shared Wall No Wall Brick Veneer Stone Veneer Wood …" at bounding box center [869, 515] width 556 height 21
drag, startPoint x: 404, startPoint y: 481, endPoint x: 623, endPoint y: 538, distance: 226.3
click at [427, 479] on label "How many Types of Exterior Wall Finishes?" at bounding box center [314, 481] width 535 height 12
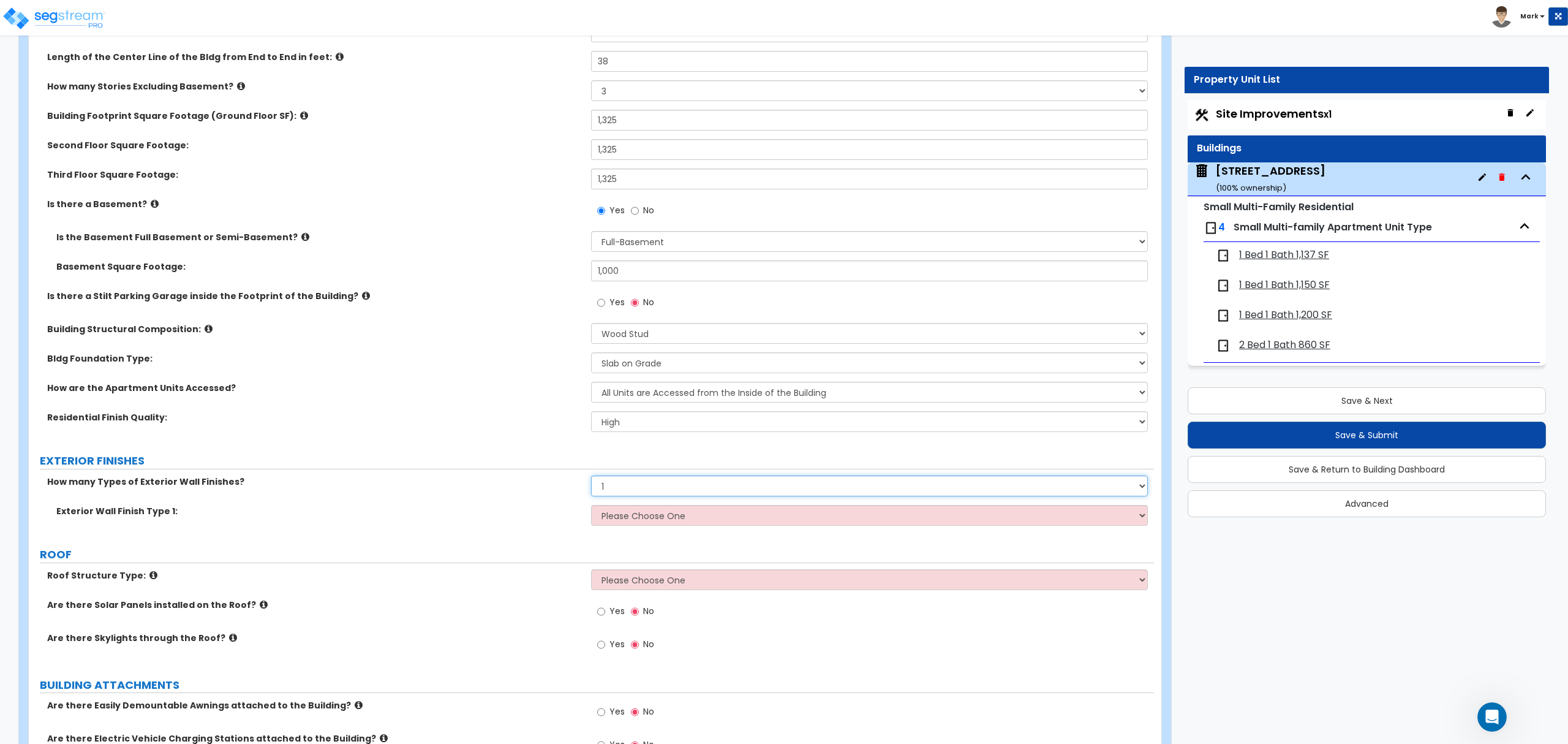
click at [640, 486] on select "None 1 2 3" at bounding box center [869, 486] width 556 height 21
select select "2"
click at [591, 476] on select "None 1 2 3" at bounding box center [869, 486] width 556 height 21
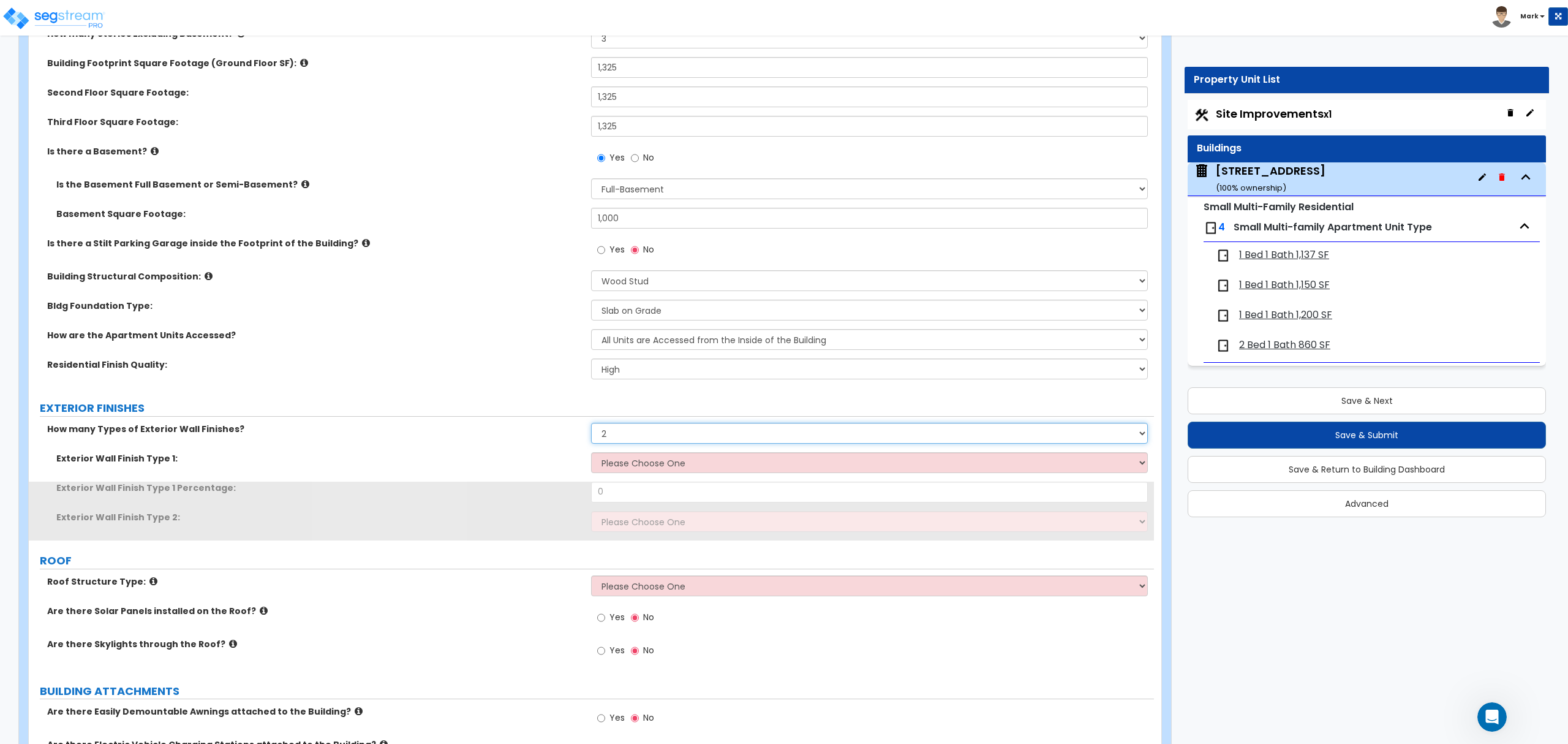
scroll to position [326, 0]
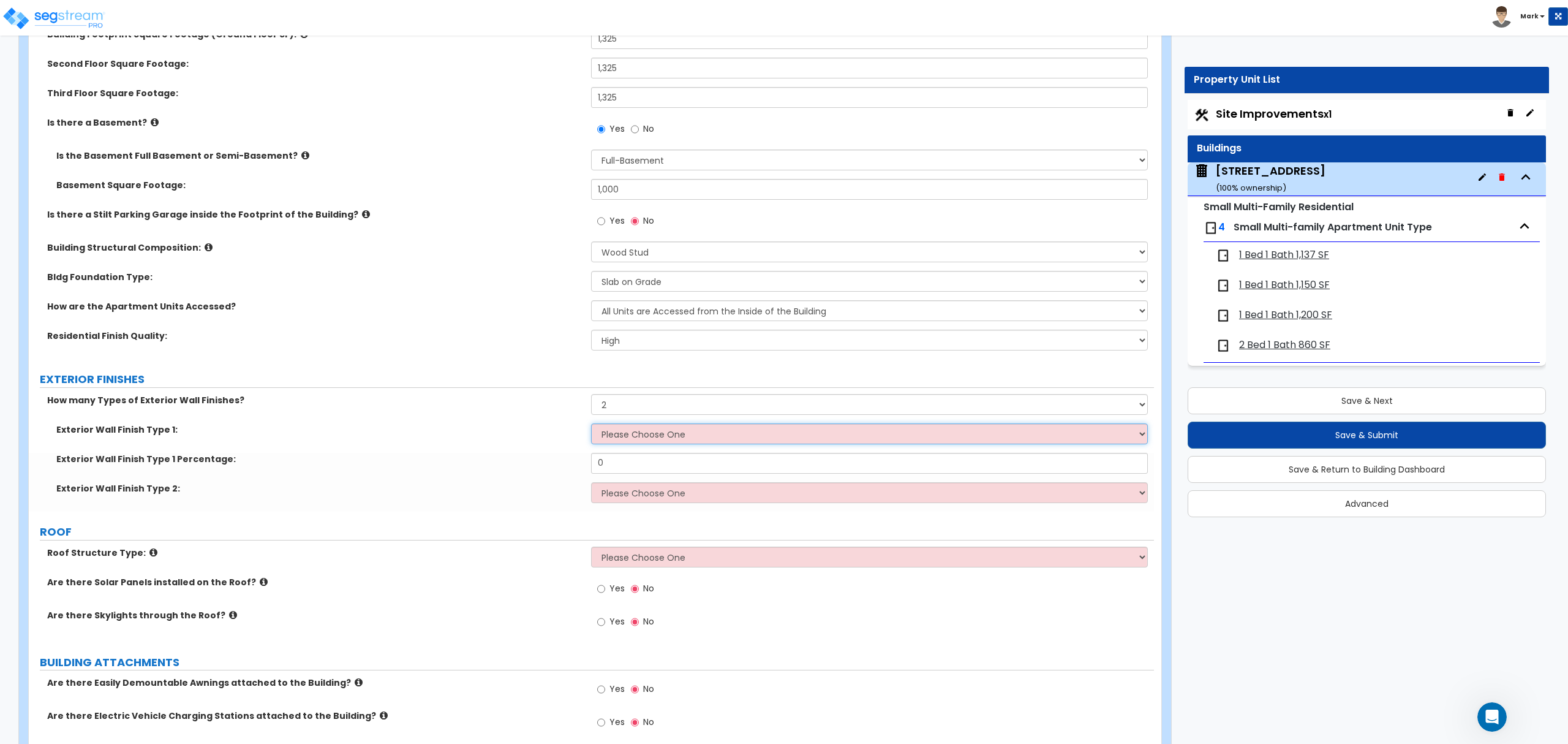
click at [635, 440] on select "Please Choose One No Finish/Shared Wall No Wall Brick Veneer Stone Veneer Wood …" at bounding box center [869, 434] width 556 height 21
select select "2"
click at [591, 425] on select "Please Choose One No Finish/Shared Wall No Wall Brick Veneer Stone Veneer Wood …" at bounding box center [869, 434] width 556 height 21
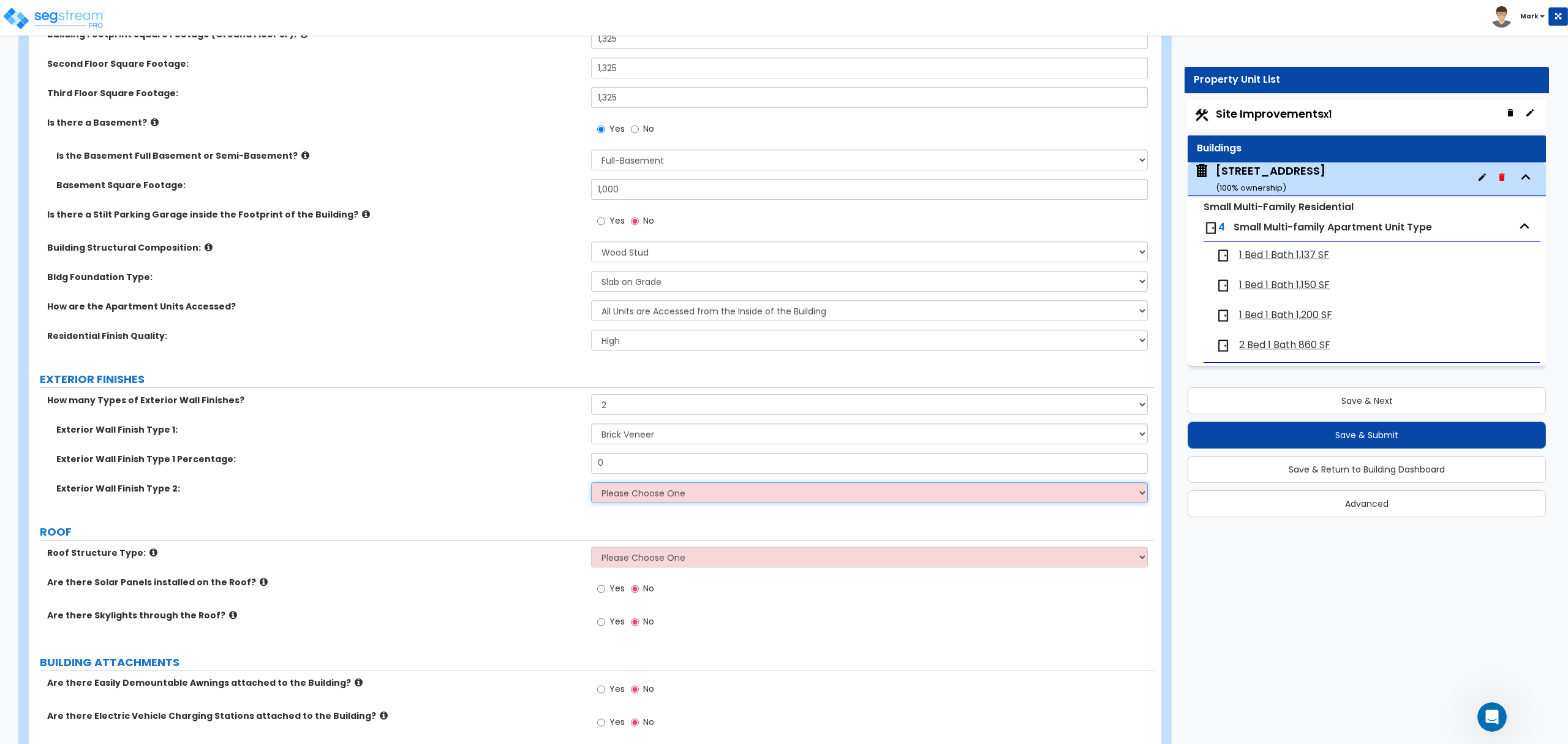
click at [640, 484] on select "Please Choose One No Finish/Shared Wall No Wall Brick Veneer Stone Veneer Wood …" at bounding box center [869, 492] width 556 height 21
select select "5"
click at [591, 483] on select "Please Choose One No Finish/Shared Wall No Wall Brick Veneer Stone Veneer Wood …" at bounding box center [869, 492] width 556 height 21
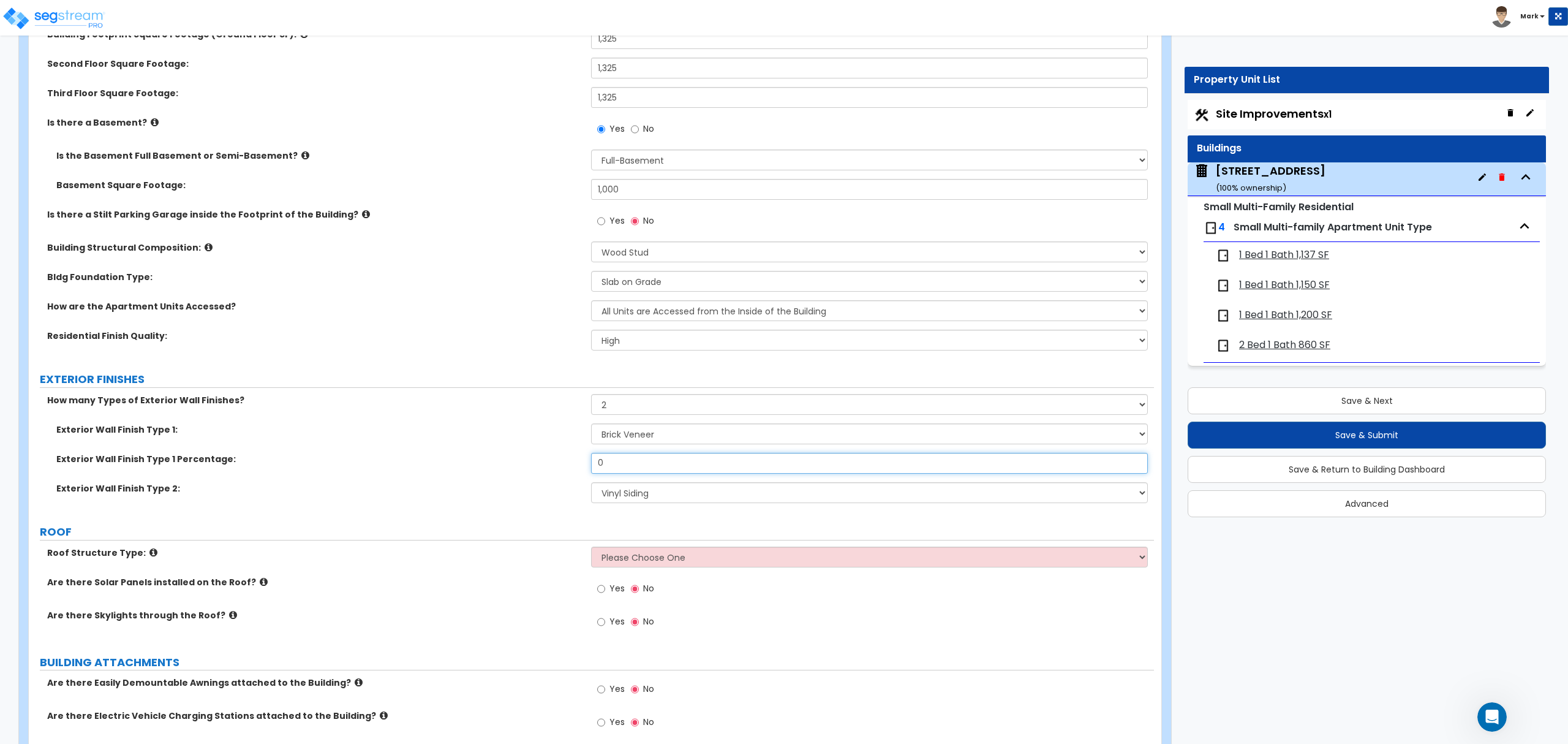
click at [640, 461] on input "0" at bounding box center [869, 463] width 556 height 21
click at [640, 461] on input "0" at bounding box center [869, 463] width 556 height 21
type input "50"
click at [348, 414] on div "How many Types of Exterior Wall Finishes? None 1 2 3" at bounding box center [591, 408] width 1125 height 30
click at [630, 566] on select "Please Choose One Gabled Roof Flat Roof Hybrid [PERSON_NAME] & Flat Roof" at bounding box center [869, 557] width 556 height 21
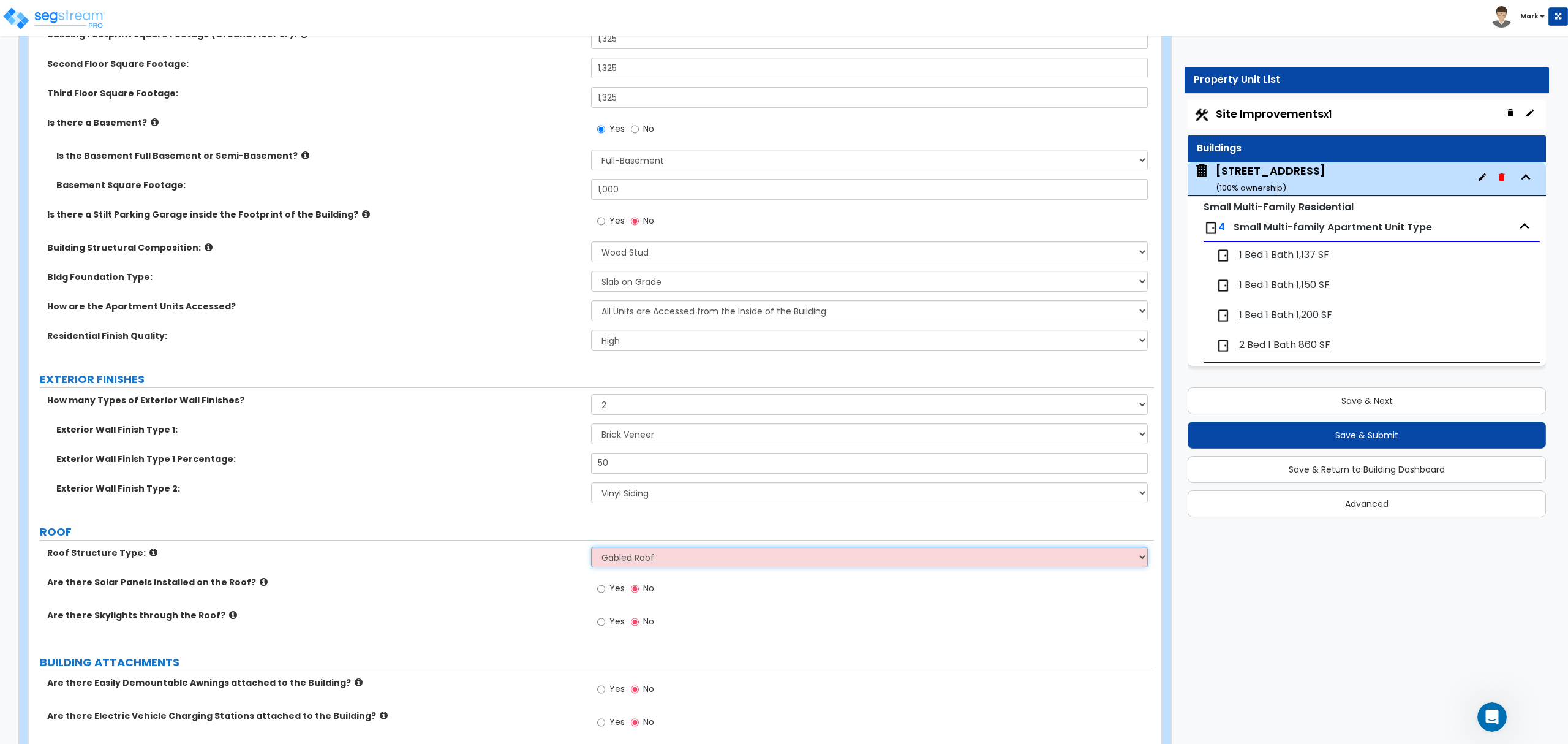
click at [591, 547] on select "Please Choose One Gabled Roof Flat Roof Hybrid [PERSON_NAME] & Flat Roof" at bounding box center [869, 557] width 556 height 21
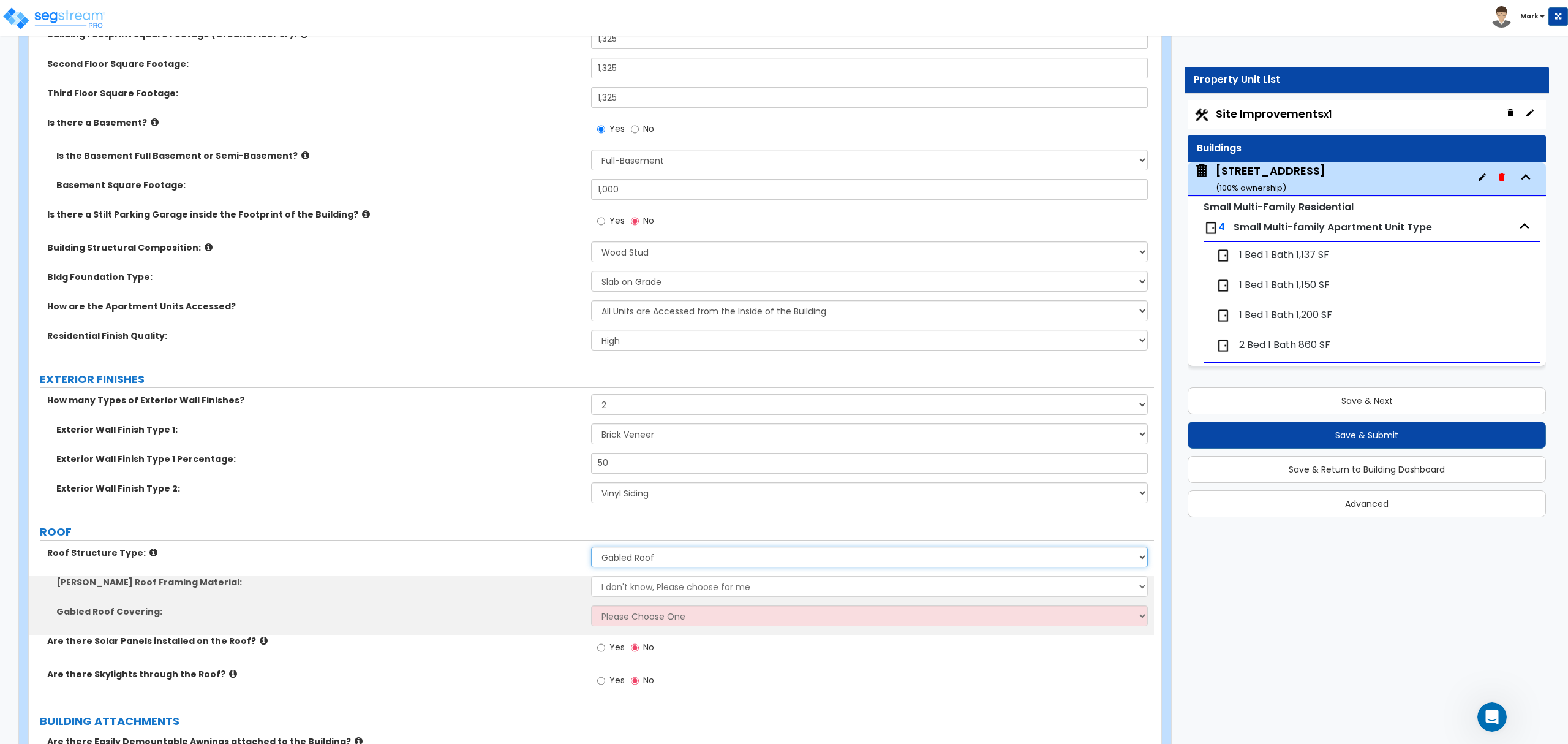
click at [633, 565] on select "Please Choose One Gabled Roof Flat Roof Hybrid [PERSON_NAME] & Flat Roof" at bounding box center [869, 557] width 556 height 21
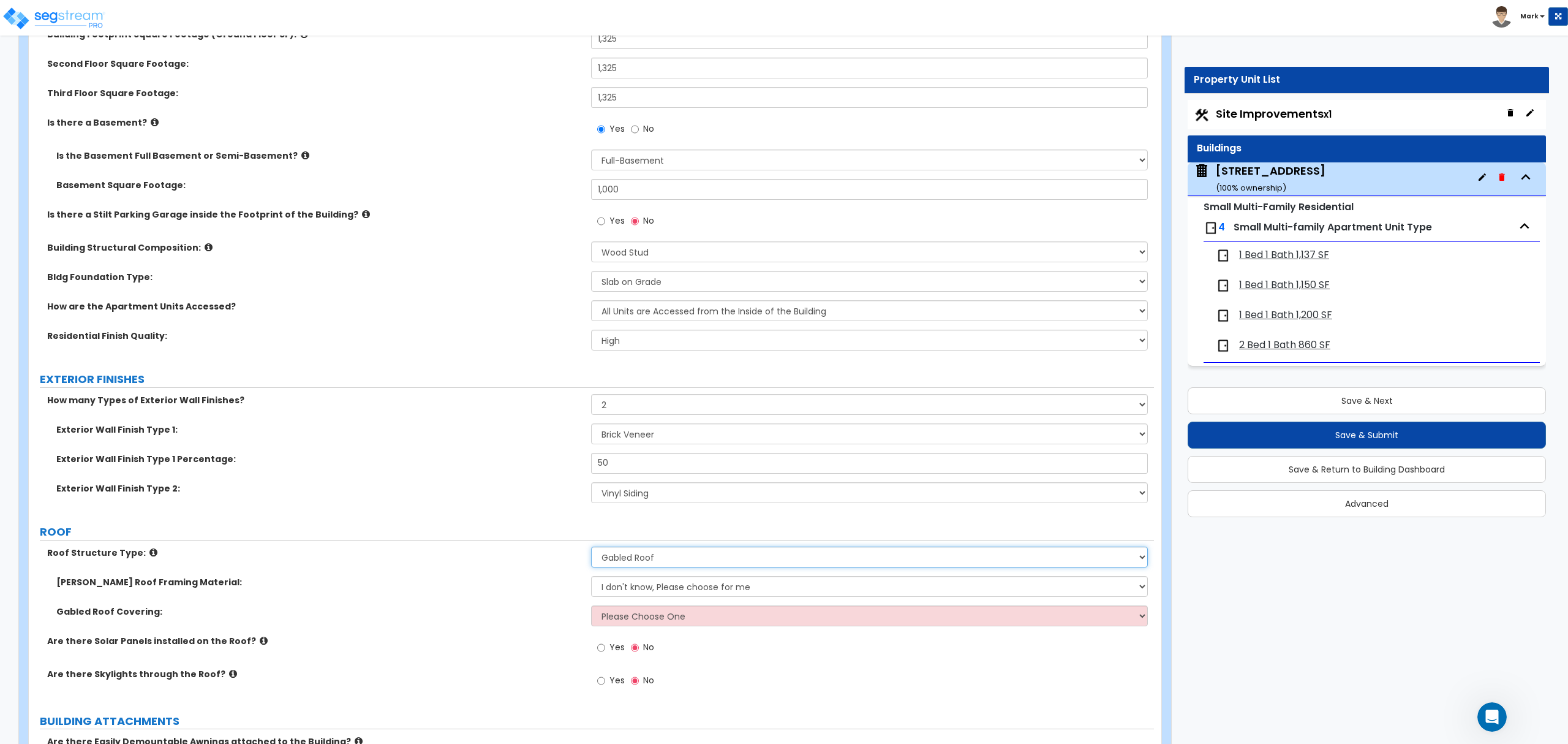
select select "2"
click at [591, 547] on select "Please Choose One Gabled Roof Flat Roof Hybrid [PERSON_NAME] & Flat Roof" at bounding box center [869, 557] width 556 height 21
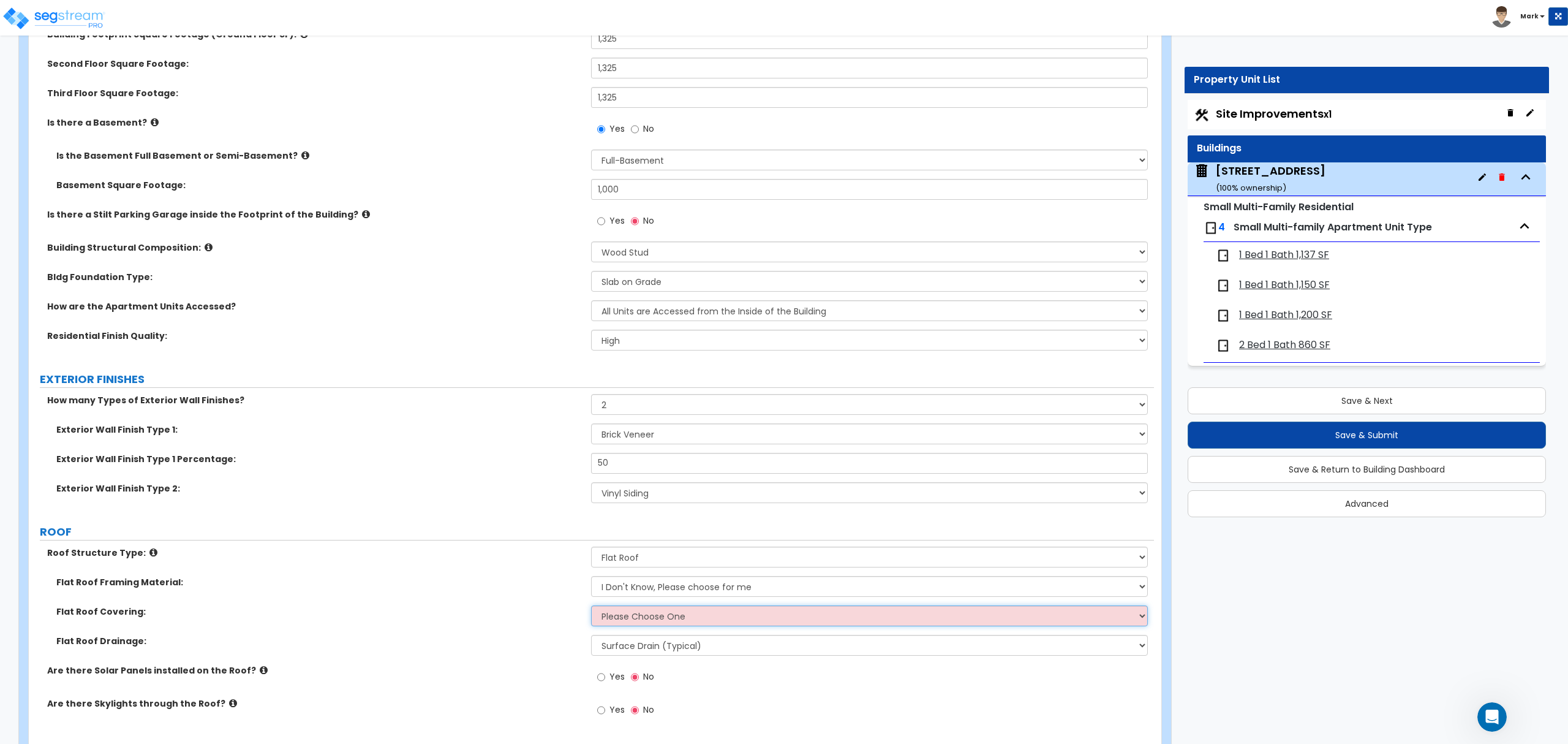
click at [645, 618] on select "Please Choose One Rolled Asphalt PVC Membrane Plastic (EPDM) Membrane Asphalt F…" at bounding box center [869, 615] width 556 height 21
click at [591, 607] on select "Please Choose One Rolled Asphalt PVC Membrane Plastic (EPDM) Membrane Asphalt F…" at bounding box center [869, 615] width 556 height 21
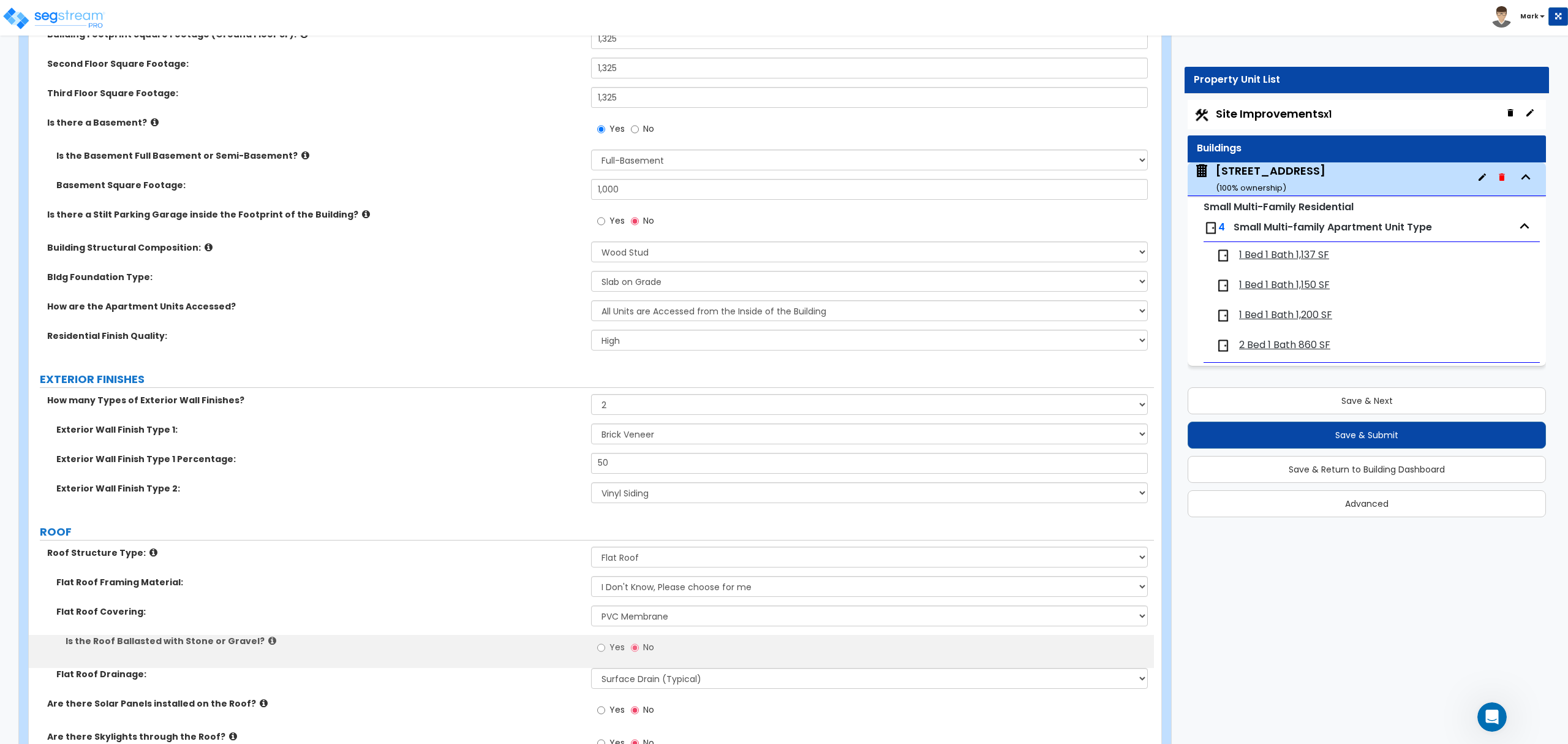
click at [668, 601] on div "Flat Roof Framing Material: I Don't Know, Please choose for me Metal Wood" at bounding box center [591, 591] width 1125 height 30
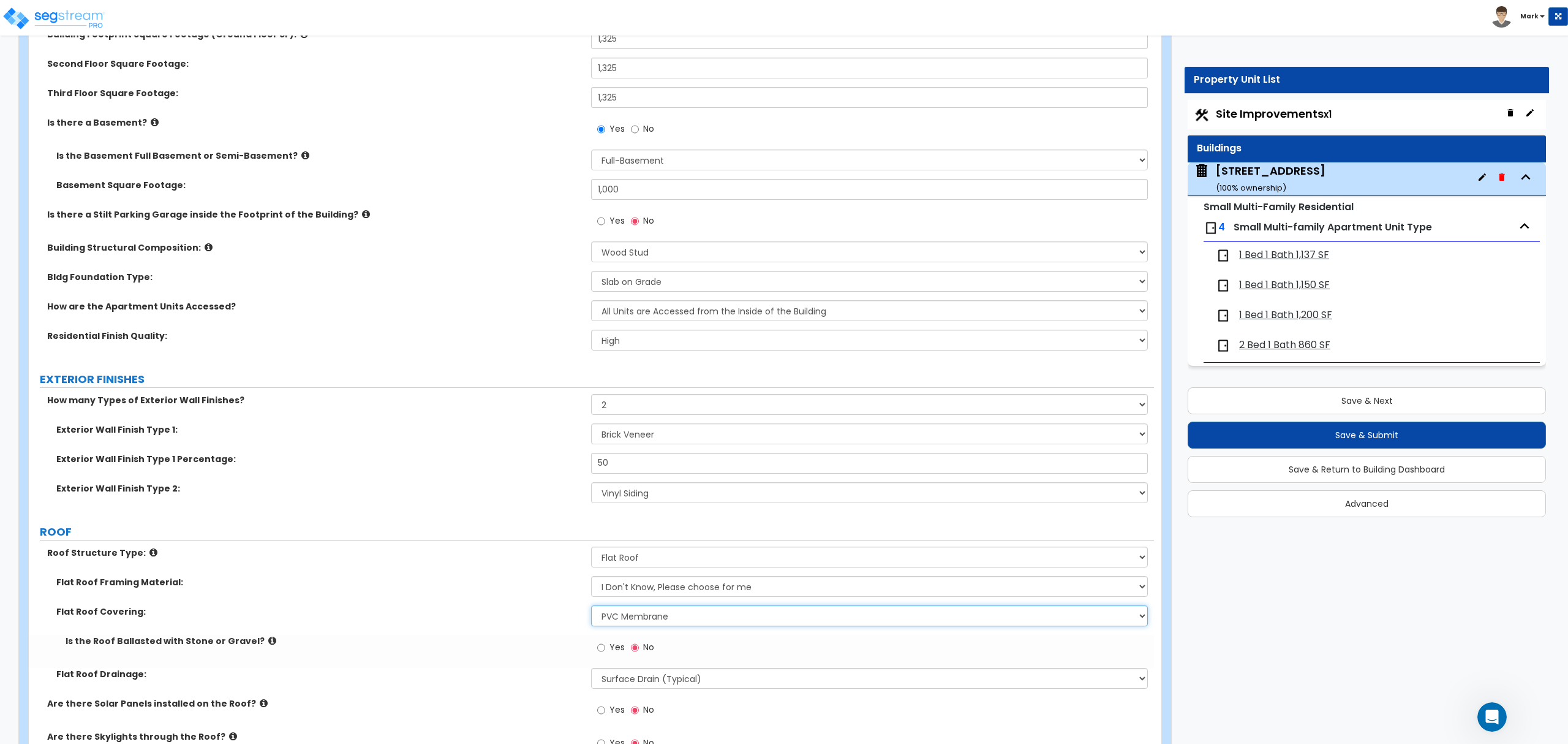
click at [669, 621] on select "Please Choose One Rolled Asphalt PVC Membrane Plastic (EPDM) Membrane Asphalt F…" at bounding box center [869, 615] width 556 height 21
select select "3"
click at [591, 607] on select "Please Choose One Rolled Asphalt PVC Membrane Plastic (EPDM) Membrane Asphalt F…" at bounding box center [869, 615] width 556 height 21
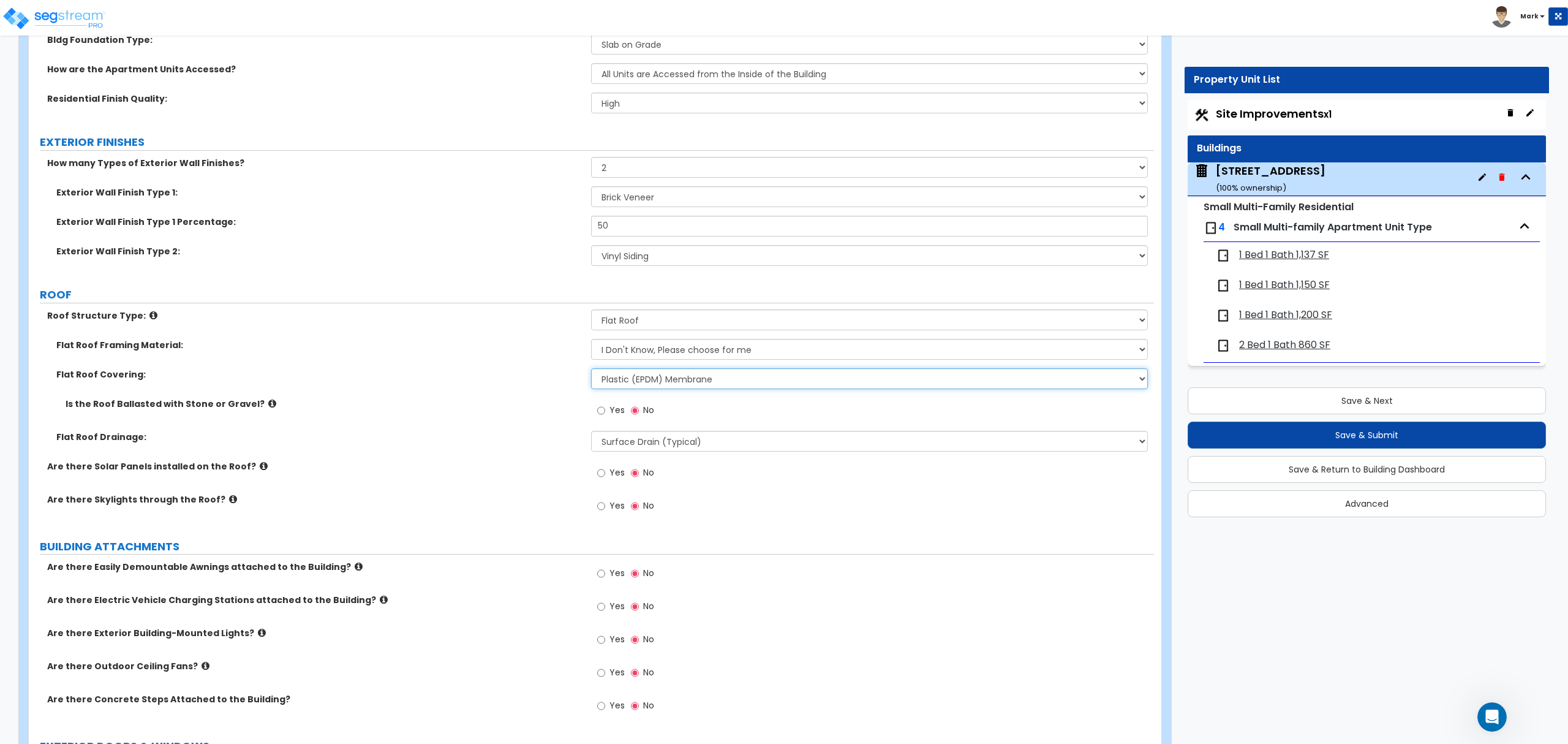
scroll to position [571, 0]
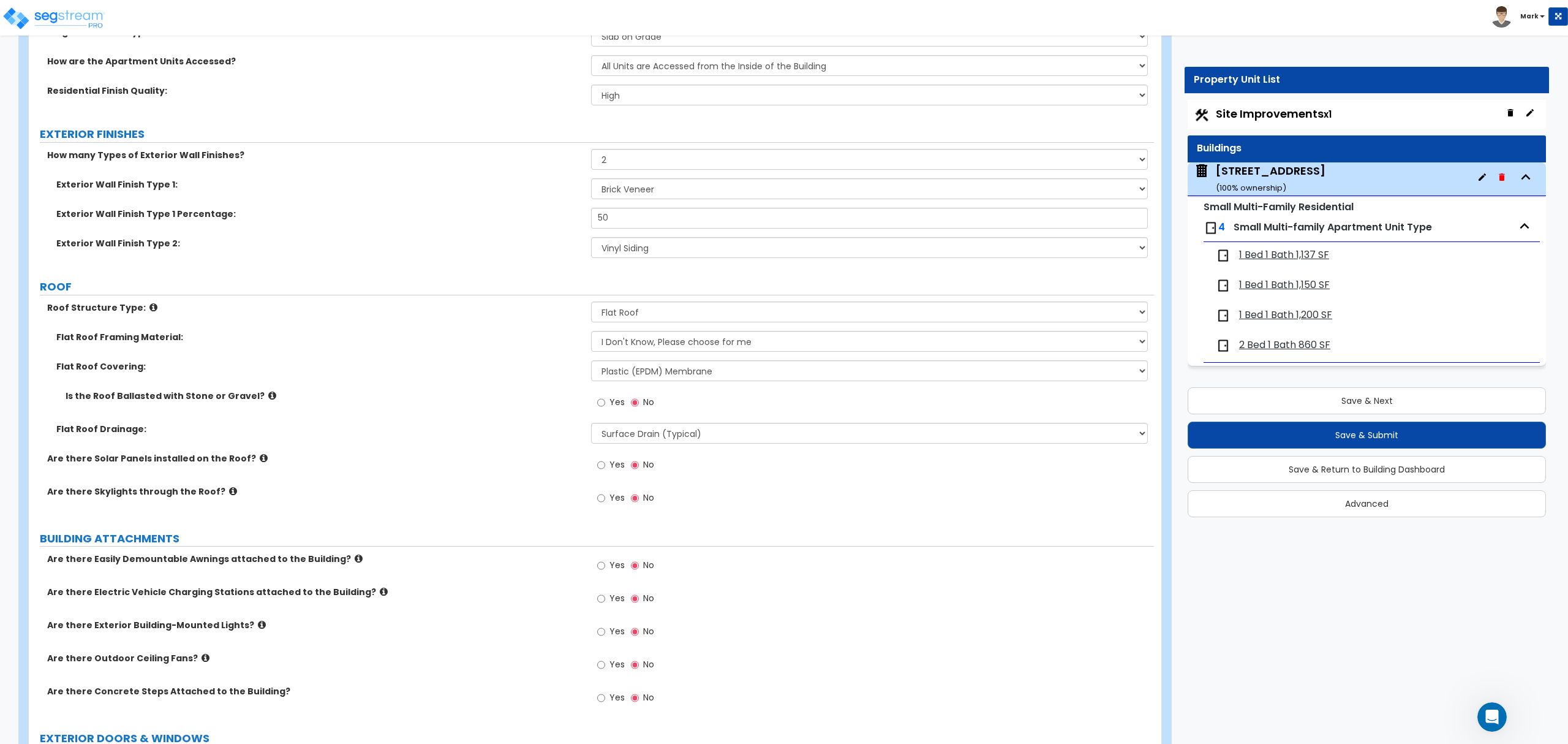
drag, startPoint x: 529, startPoint y: 561, endPoint x: 549, endPoint y: 488, distance: 75.7
click at [529, 561] on label "Are there Easily Demountable Awnings attached to the Building?" at bounding box center [314, 558] width 535 height 12
click at [625, 437] on select "Surface Drain (Typical) Gutters Downspout Only" at bounding box center [869, 433] width 556 height 21
drag, startPoint x: 463, startPoint y: 428, endPoint x: 494, endPoint y: 415, distance: 33.6
click at [474, 423] on div "Flat Roof Framing Material: I Don't Know, Please choose for me Metal Wood Flat …" at bounding box center [591, 391] width 1106 height 121
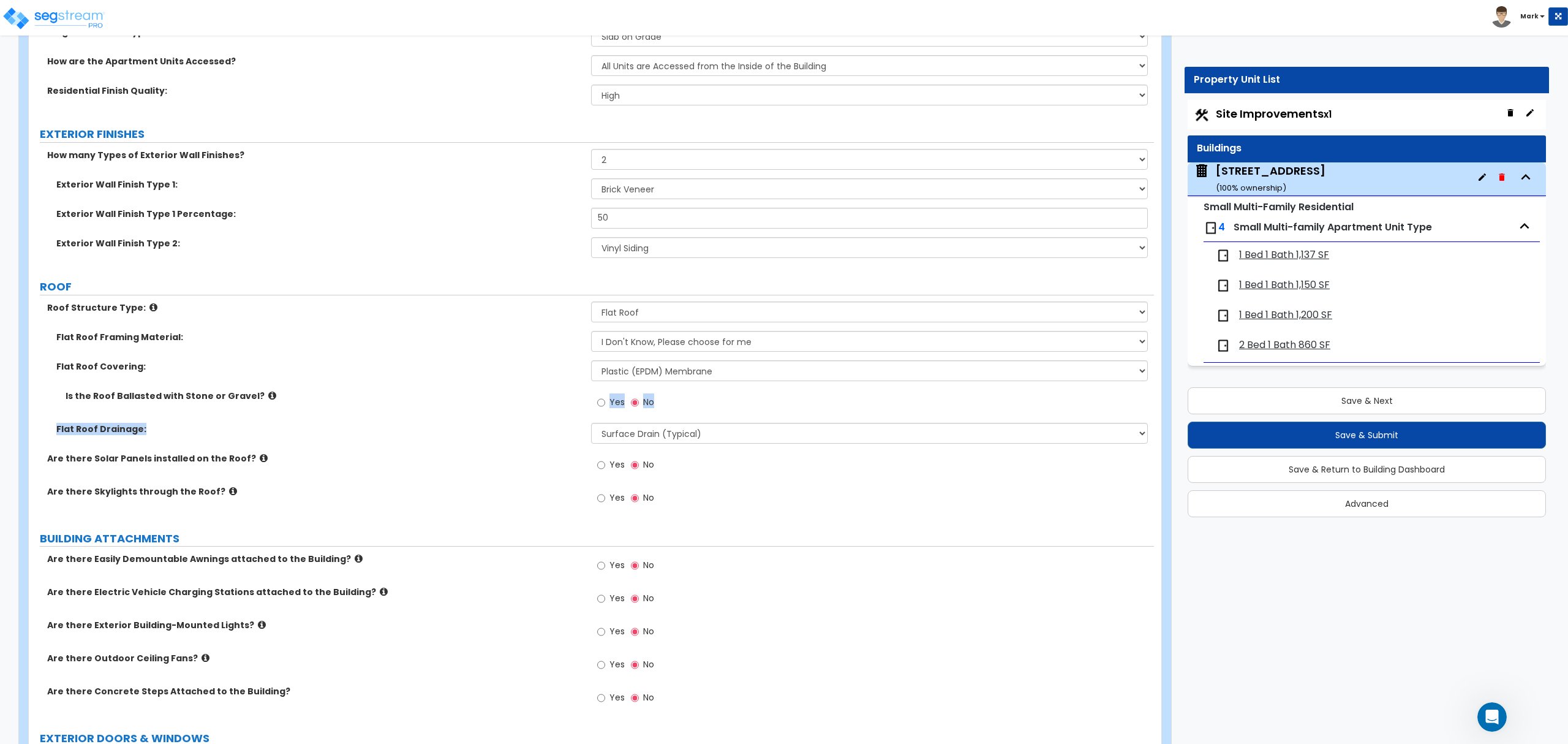
drag, startPoint x: 434, startPoint y: 409, endPoint x: 441, endPoint y: 413, distance: 8.1
click at [435, 409] on div "Is the Roof Ballasted with Stone or Gravel? Yes No" at bounding box center [591, 406] width 1125 height 33
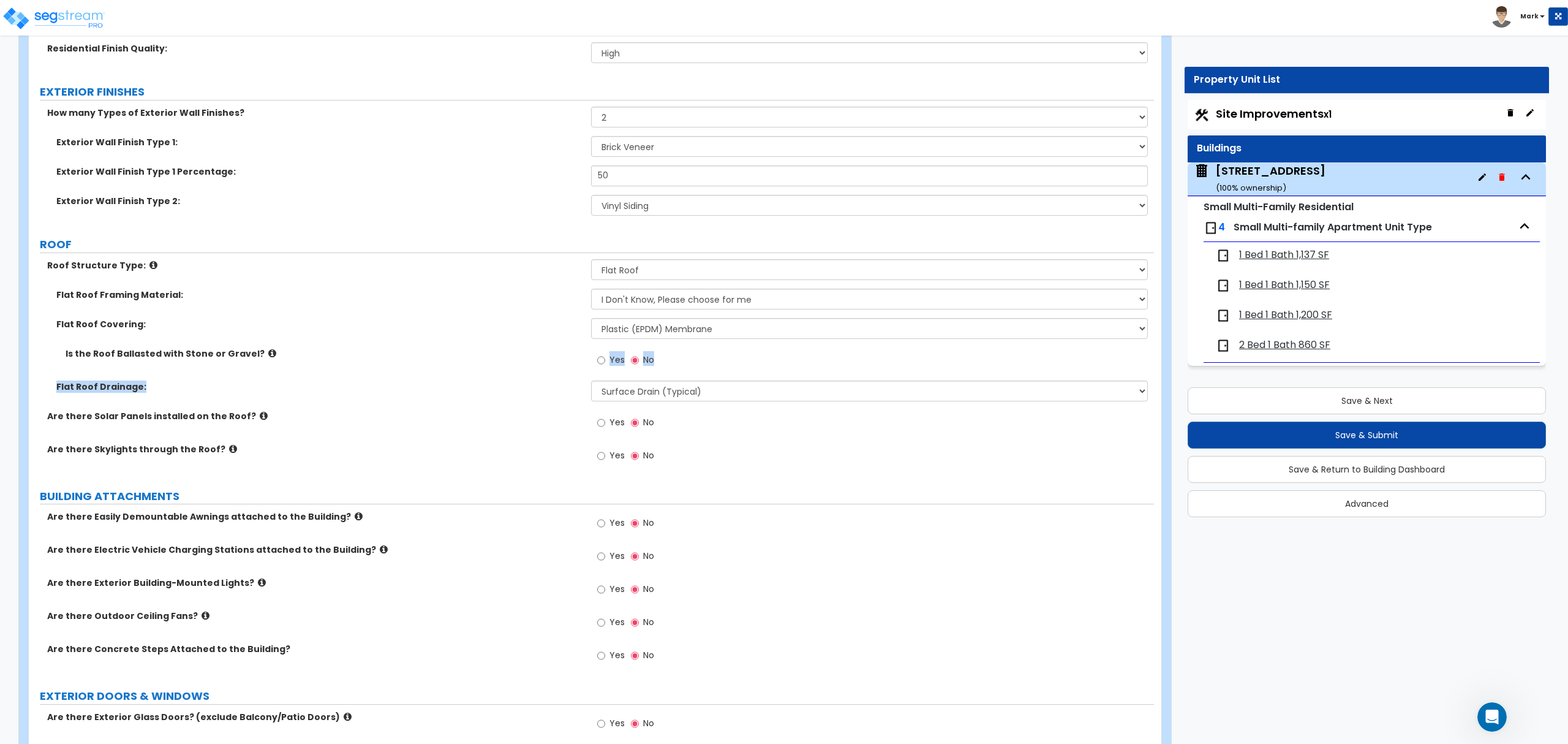
scroll to position [653, 0]
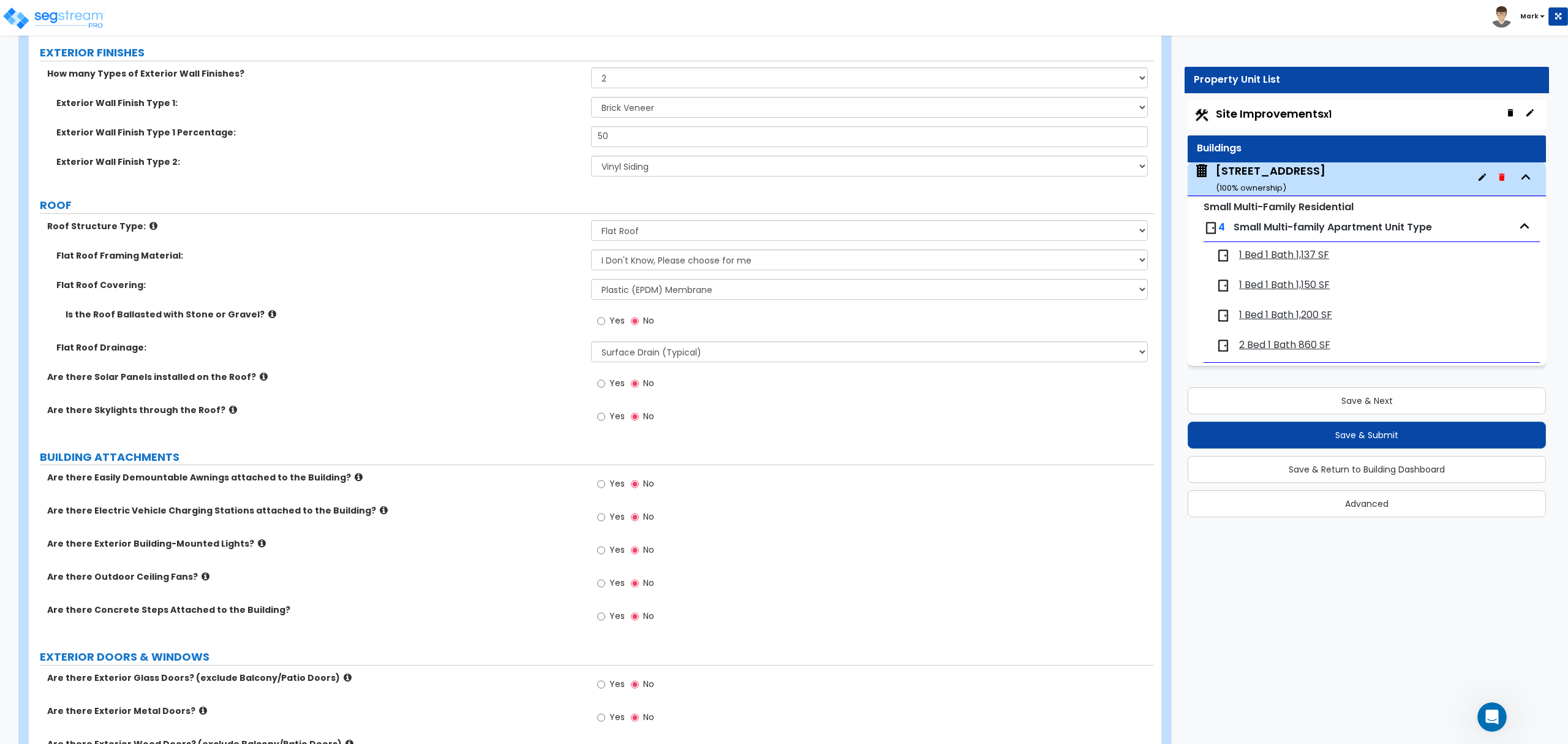
drag, startPoint x: 307, startPoint y: 165, endPoint x: 319, endPoint y: 179, distance: 18.4
click at [311, 169] on div "Exterior Wall Finish Type 2: Please Choose One No Finish/Shared Wall No Wall Br…" at bounding box center [591, 170] width 1125 height 30
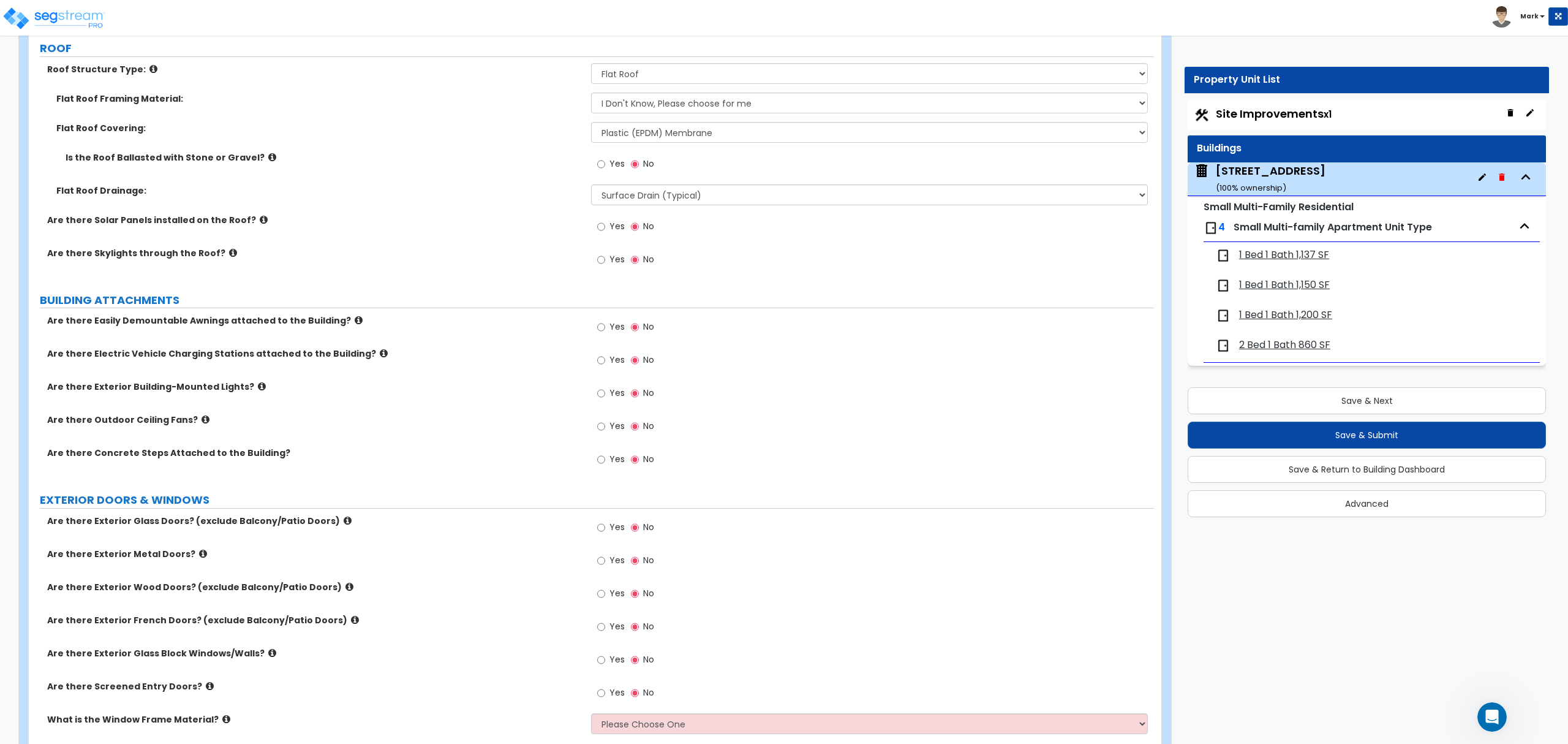
scroll to position [817, 0]
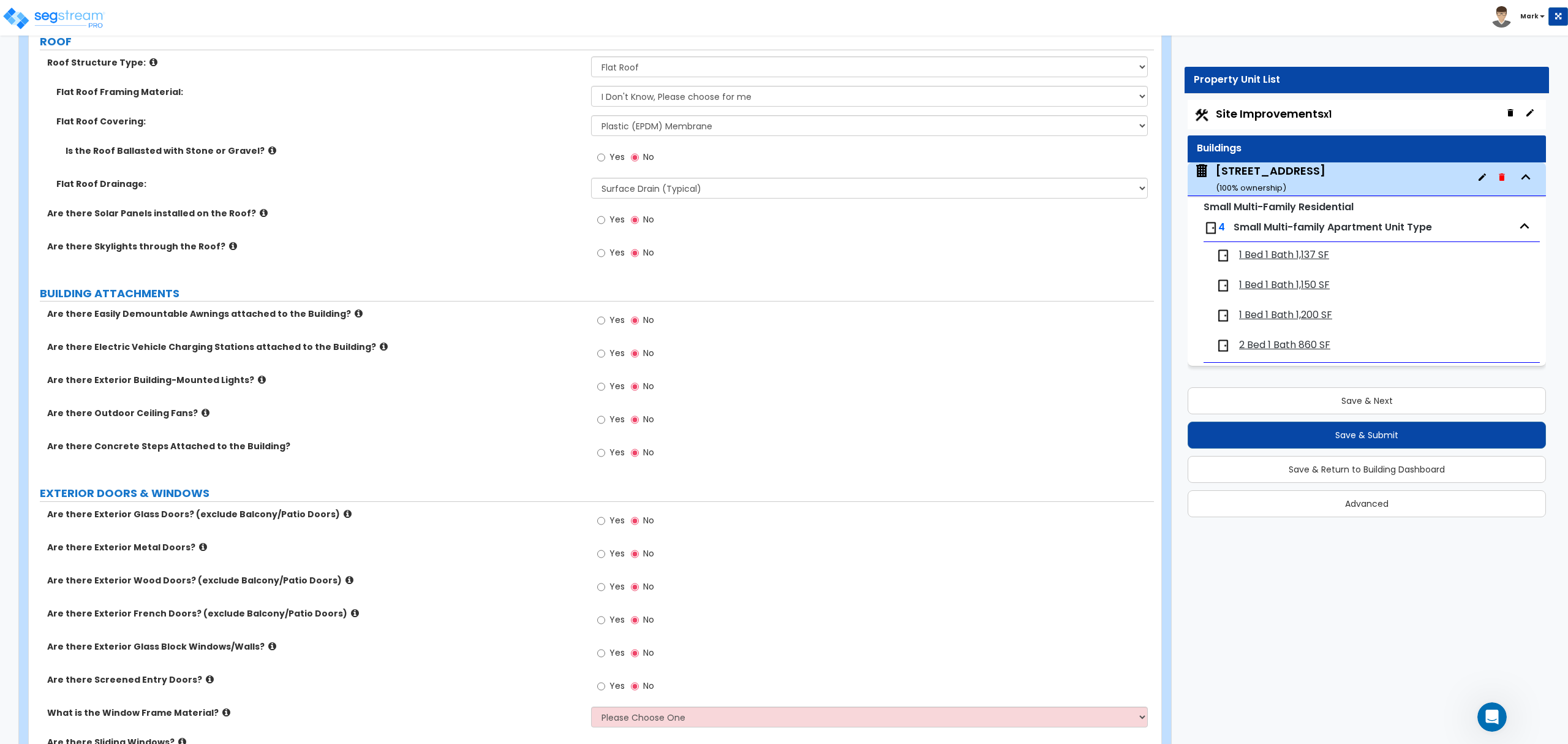
drag, startPoint x: 629, startPoint y: 392, endPoint x: 618, endPoint y: 391, distance: 11.0
click at [625, 392] on div "Yes No" at bounding box center [626, 387] width 69 height 28
click at [607, 391] on label "Yes" at bounding box center [611, 387] width 28 height 21
click at [605, 391] on input "Yes" at bounding box center [601, 386] width 8 height 14
radio input "true"
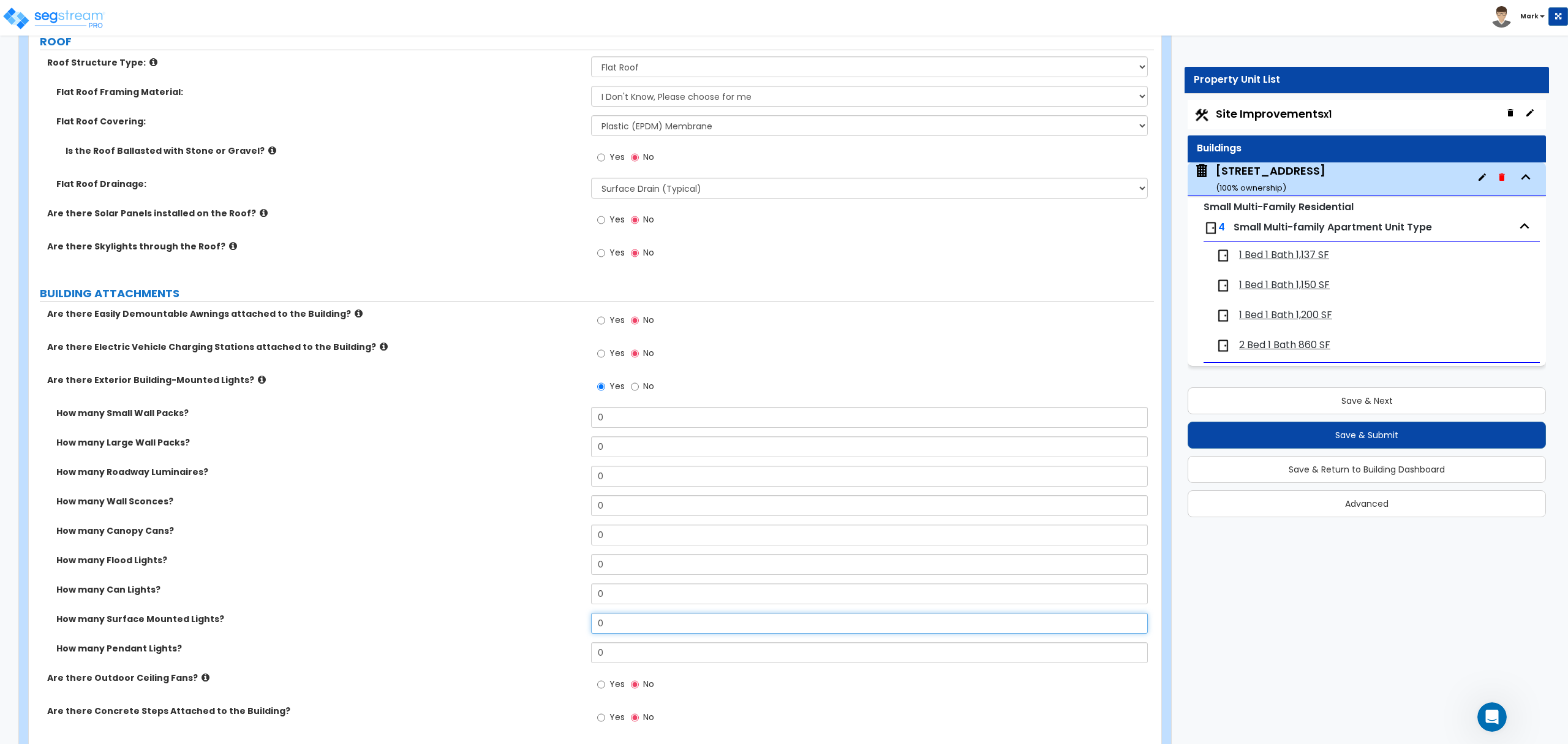
click at [631, 630] on input "0" at bounding box center [869, 623] width 556 height 21
click at [630, 630] on input "0" at bounding box center [869, 623] width 556 height 21
type input "2"
type input "1"
click at [483, 588] on label "How many Can Lights?" at bounding box center [319, 589] width 525 height 12
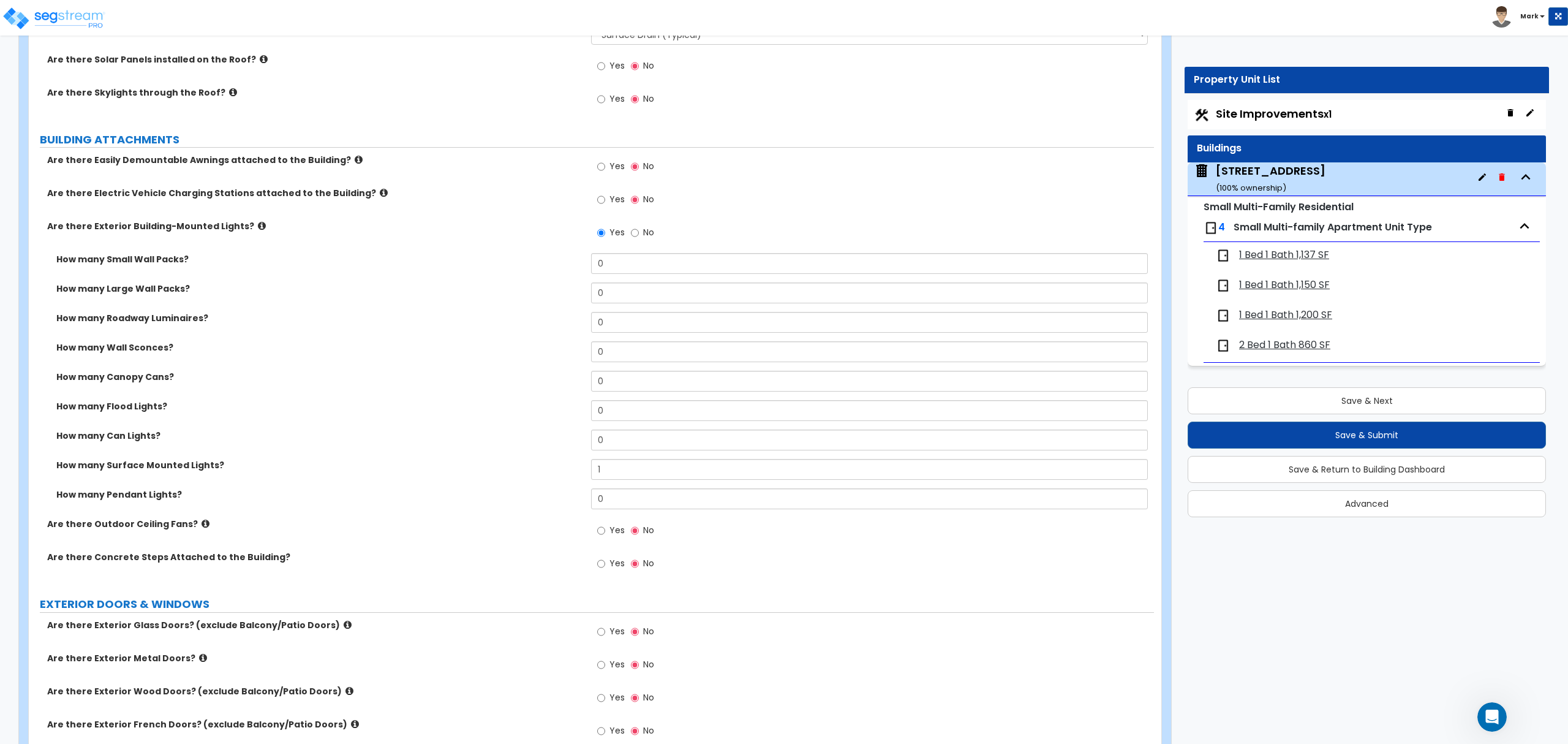
scroll to position [980, 0]
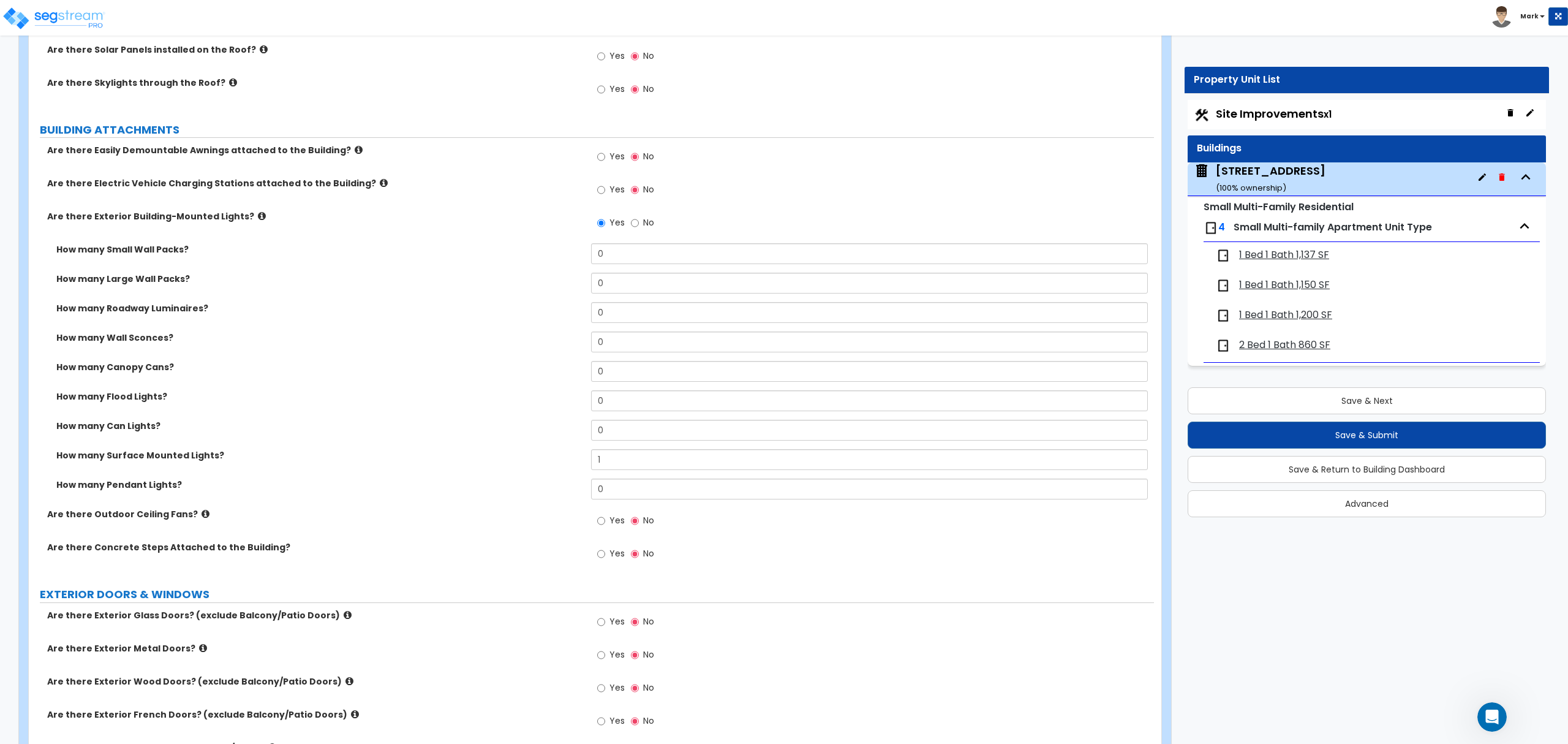
click at [606, 517] on label "Yes" at bounding box center [611, 522] width 28 height 21
click at [605, 517] on input "Yes" at bounding box center [601, 521] width 8 height 14
radio input "true"
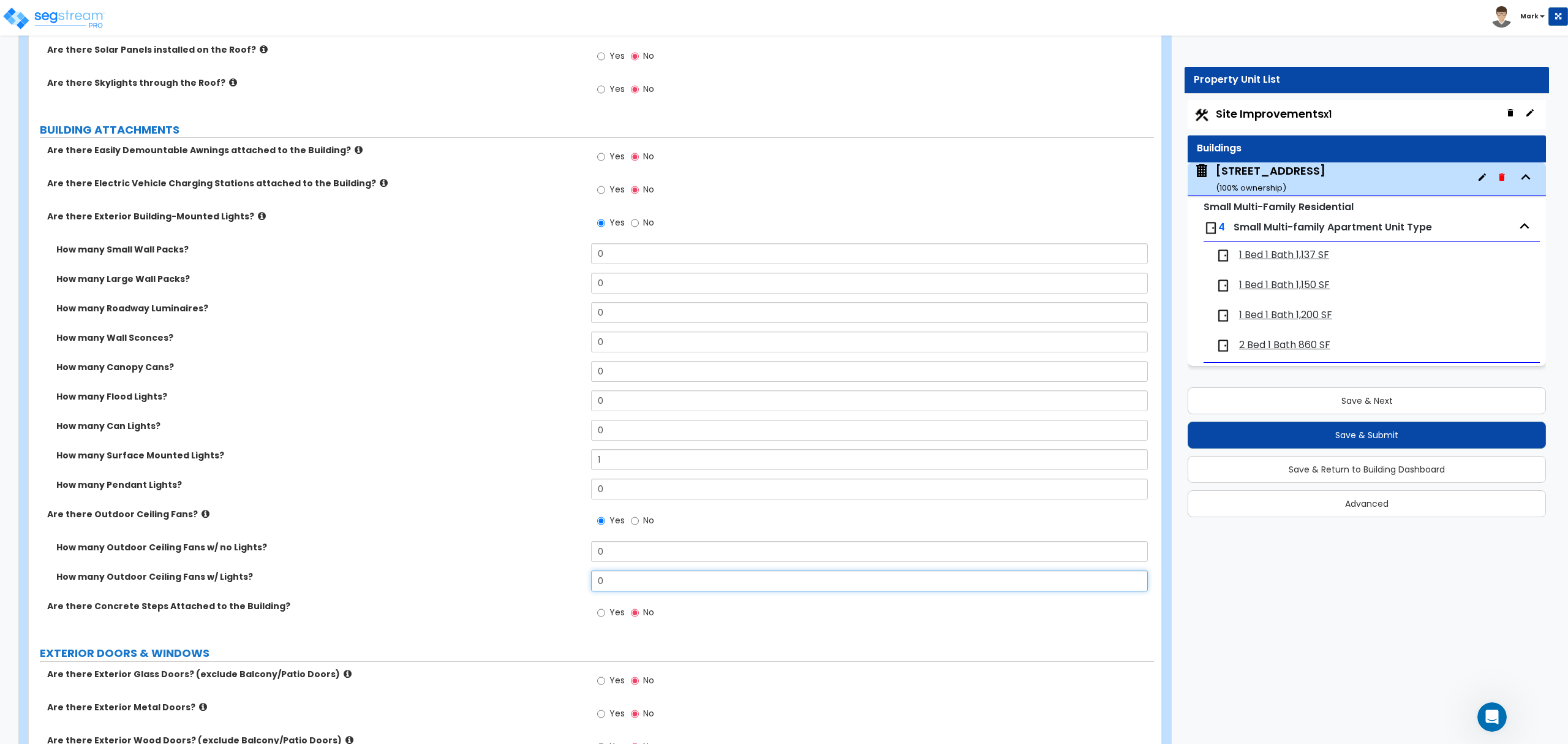
click at [591, 582] on input "0" at bounding box center [869, 580] width 556 height 21
type input "1"
click at [603, 618] on input "Yes" at bounding box center [601, 613] width 8 height 14
radio input "true"
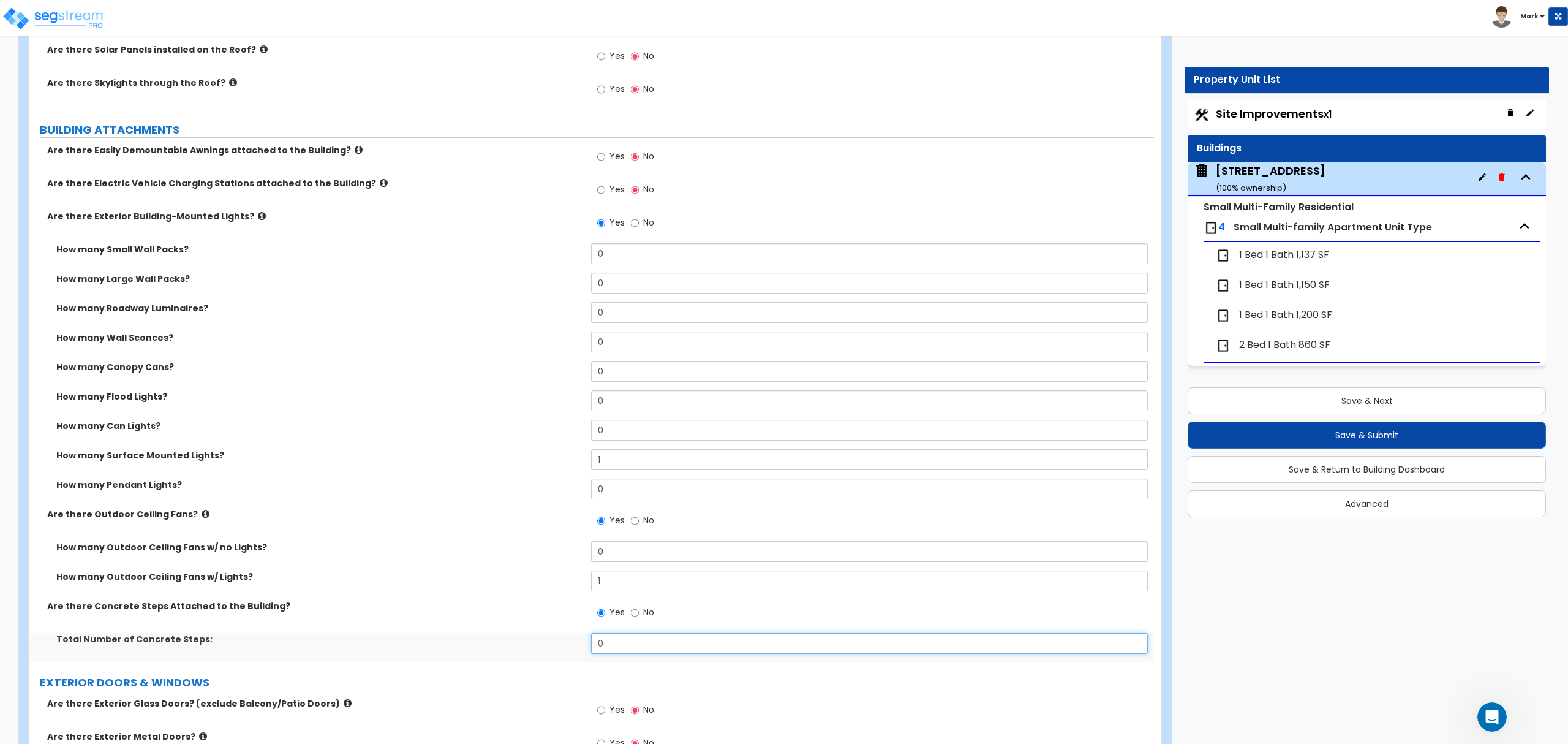
drag, startPoint x: 623, startPoint y: 655, endPoint x: 623, endPoint y: 643, distance: 12.0
click at [623, 653] on input "0" at bounding box center [869, 643] width 556 height 21
click at [632, 628] on div "Yes No" at bounding box center [626, 614] width 69 height 28
click at [635, 642] on input "0" at bounding box center [869, 643] width 556 height 21
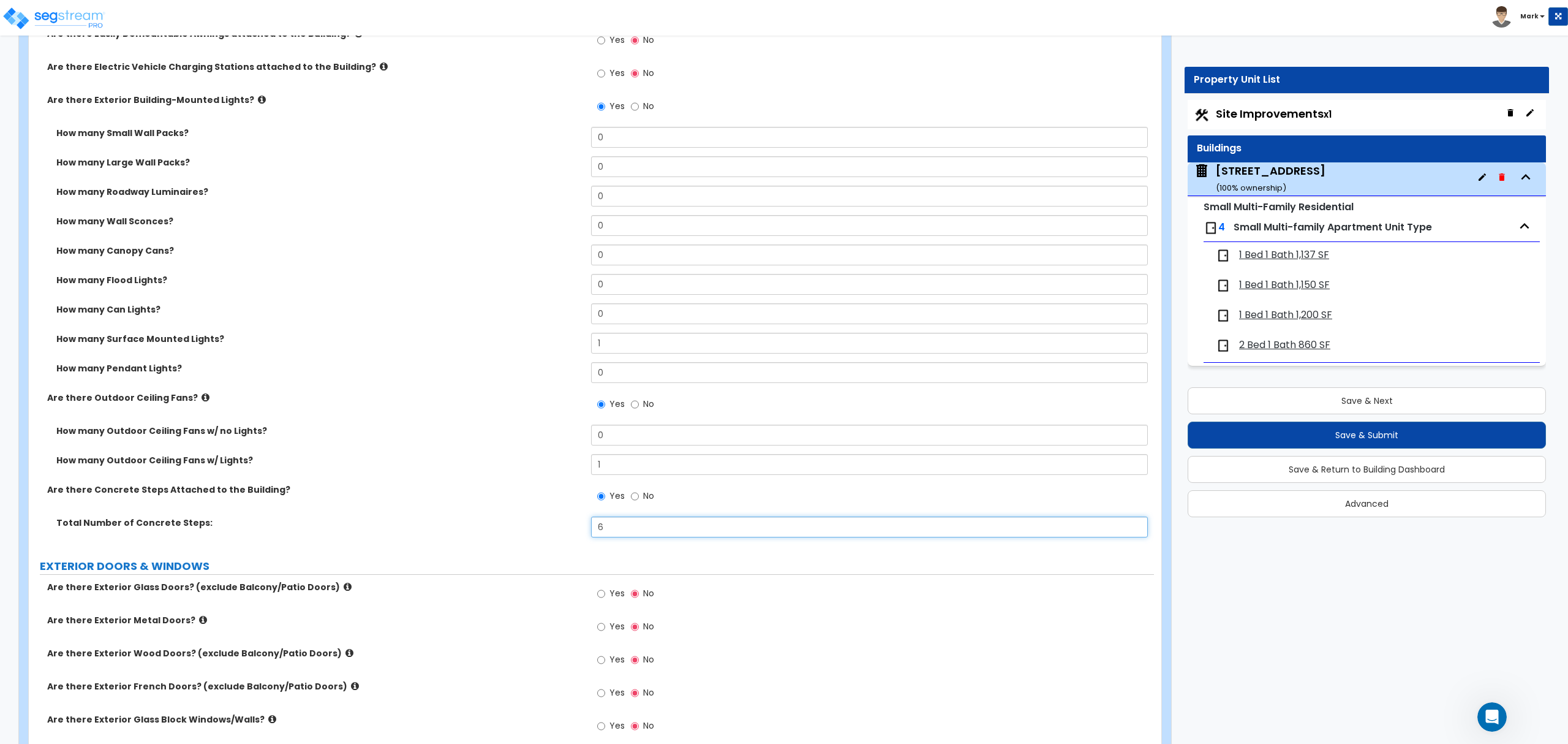
scroll to position [1143, 0]
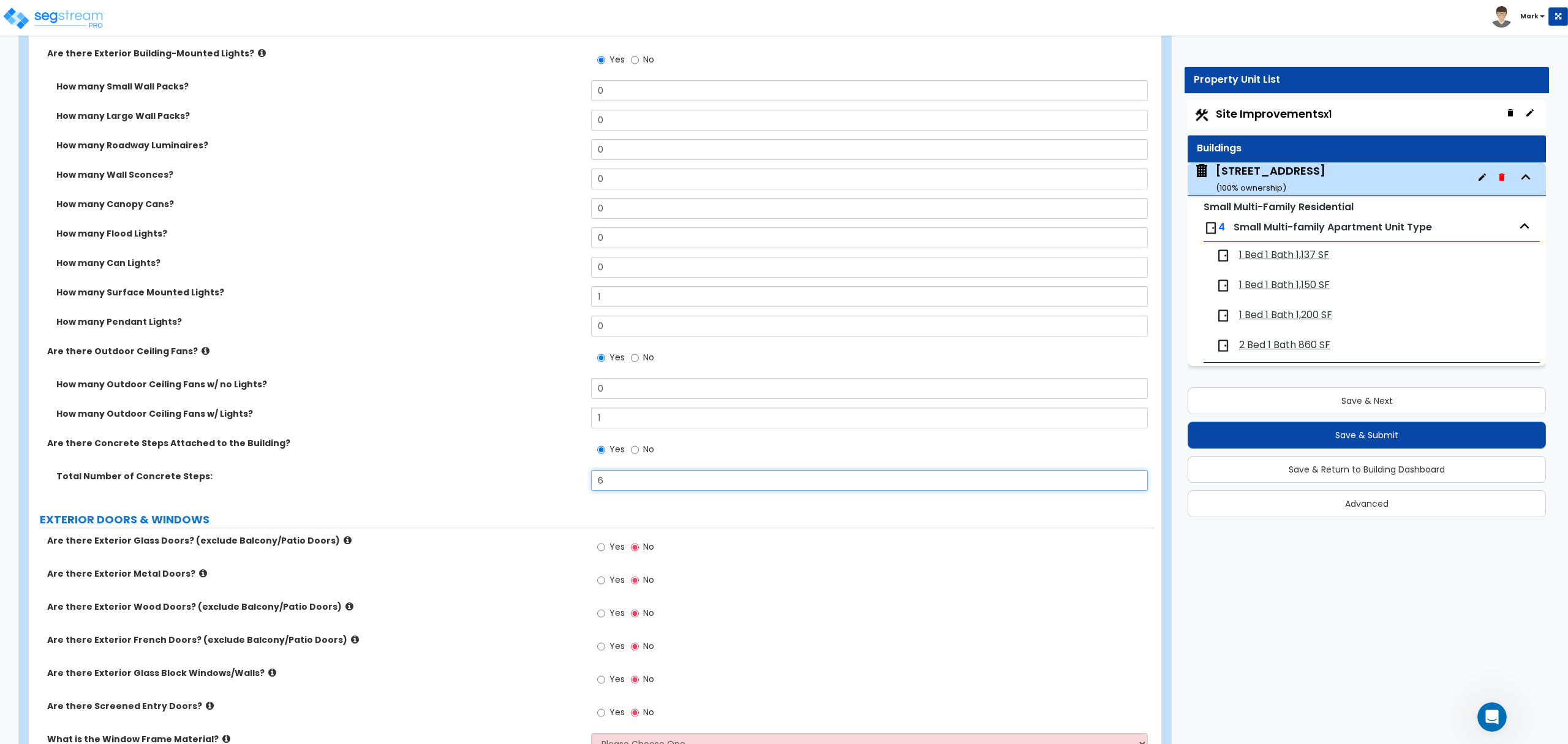
type input "6"
click at [601, 610] on input "Yes" at bounding box center [601, 614] width 8 height 14
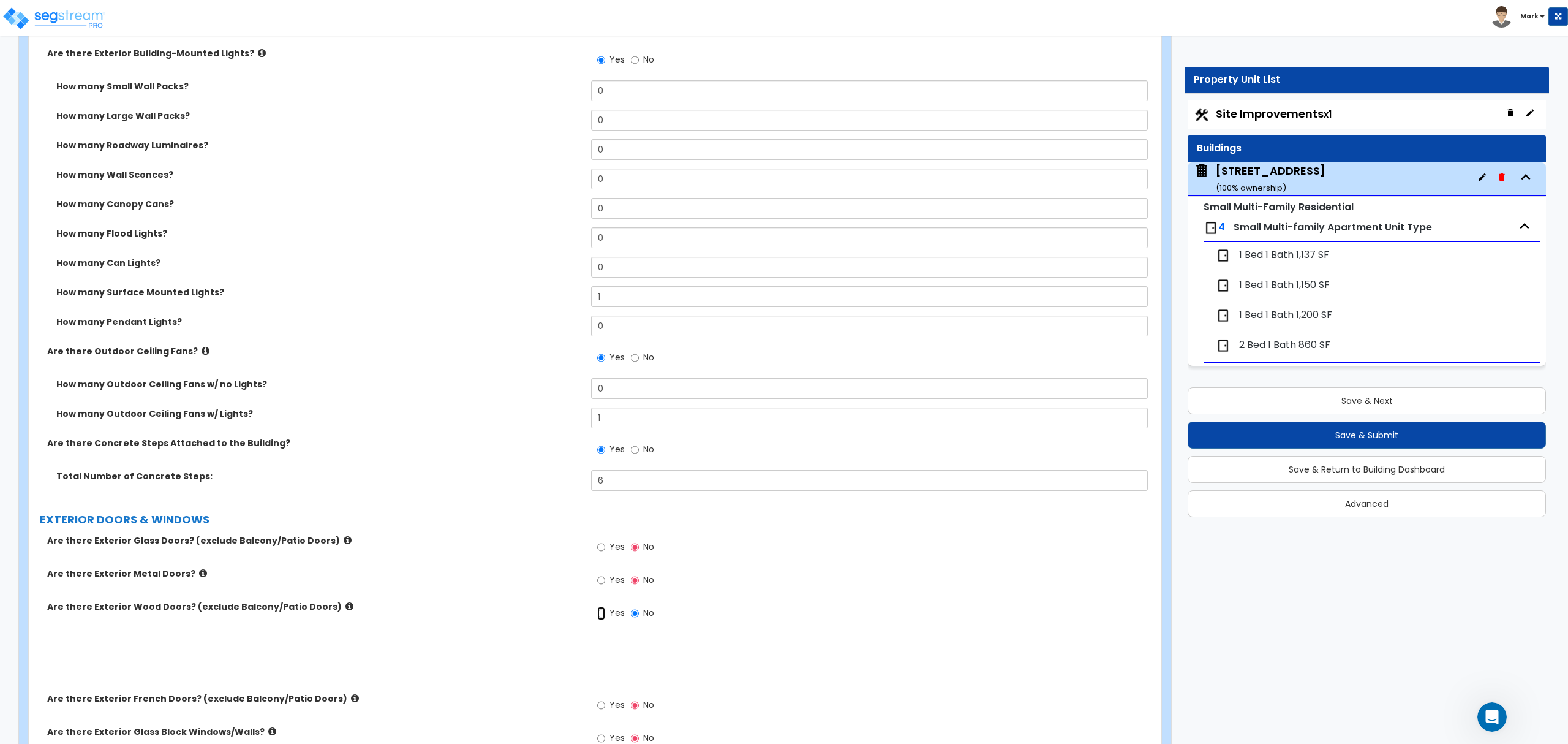
radio input "true"
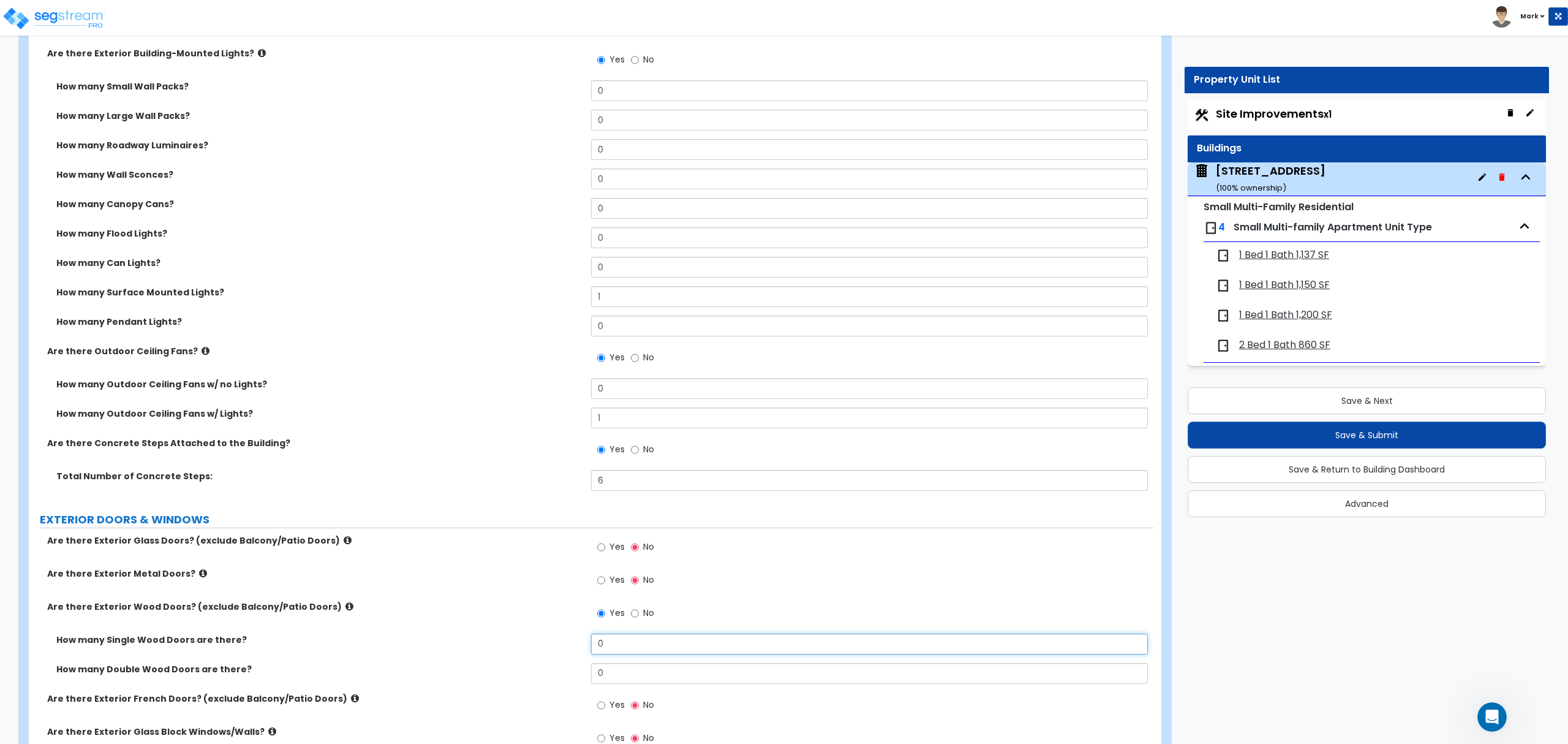
click at [611, 645] on input "0" at bounding box center [869, 643] width 556 height 21
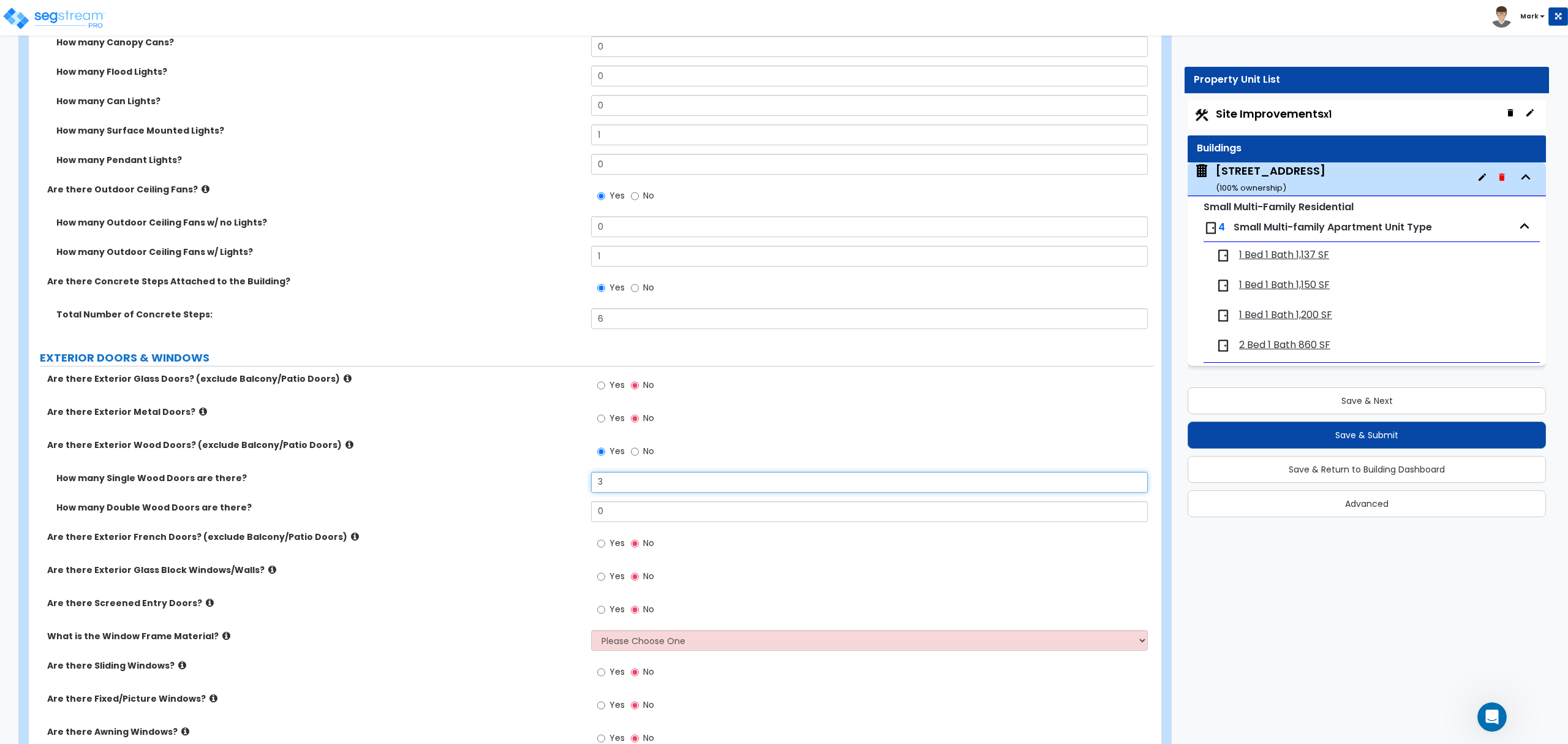
scroll to position [1307, 0]
type input "3"
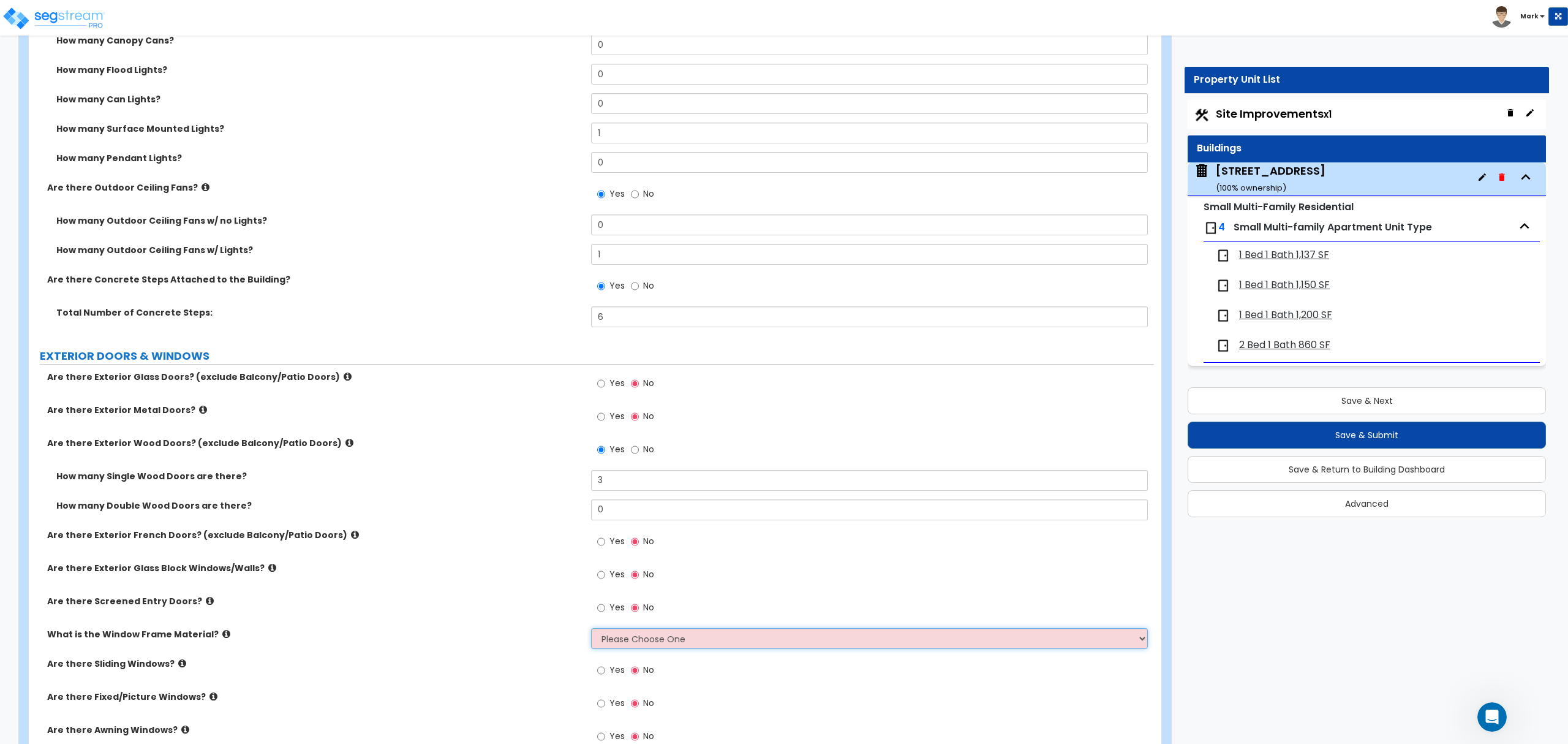
click at [620, 640] on select "Please Choose One Vinyl Aluminum Wood" at bounding box center [869, 638] width 556 height 21
select select "1"
click at [591, 630] on select "Please Choose One Vinyl Aluminum Wood" at bounding box center [869, 638] width 556 height 21
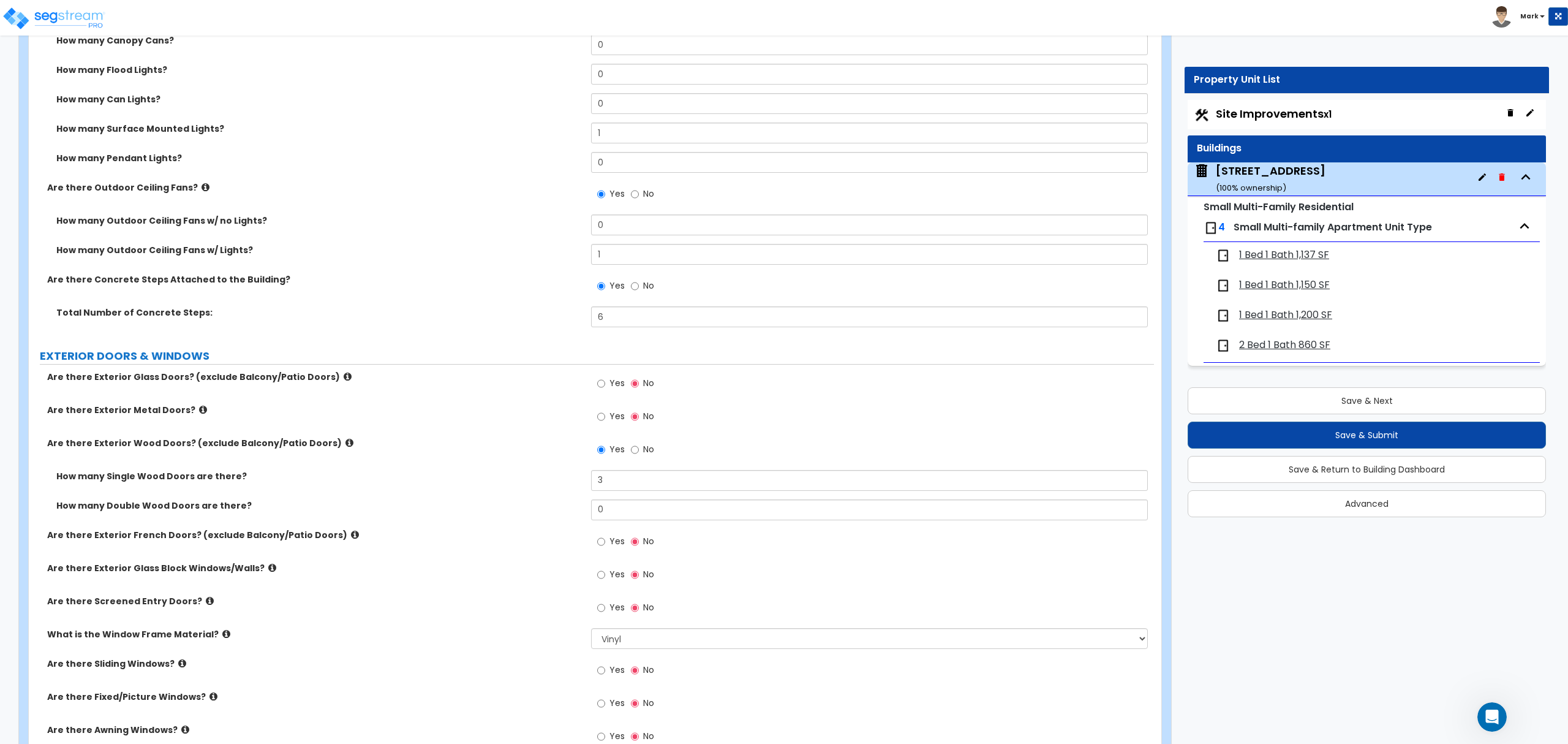
click at [269, 565] on icon at bounding box center [272, 567] width 8 height 9
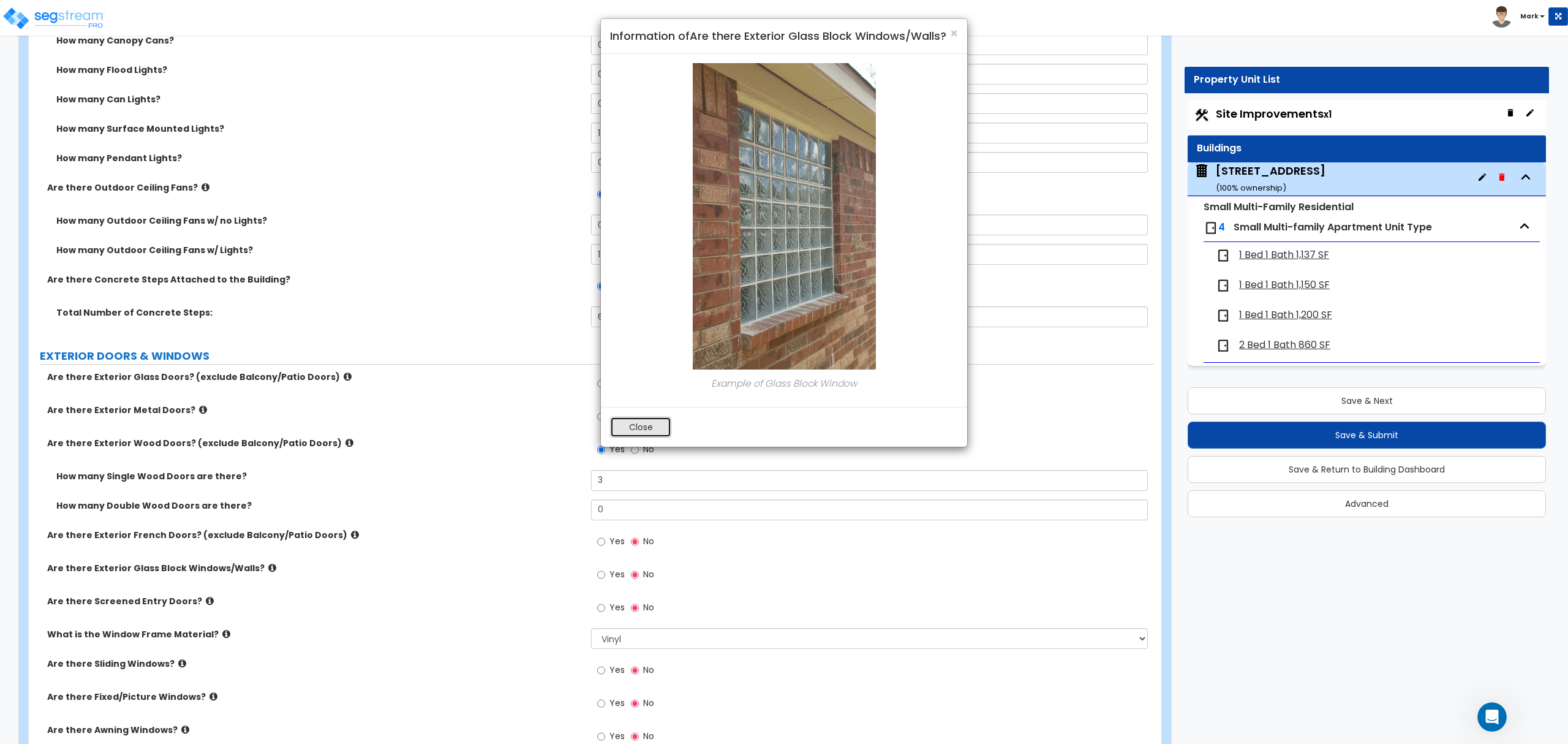
click at [630, 429] on button "Close" at bounding box center [640, 427] width 61 height 21
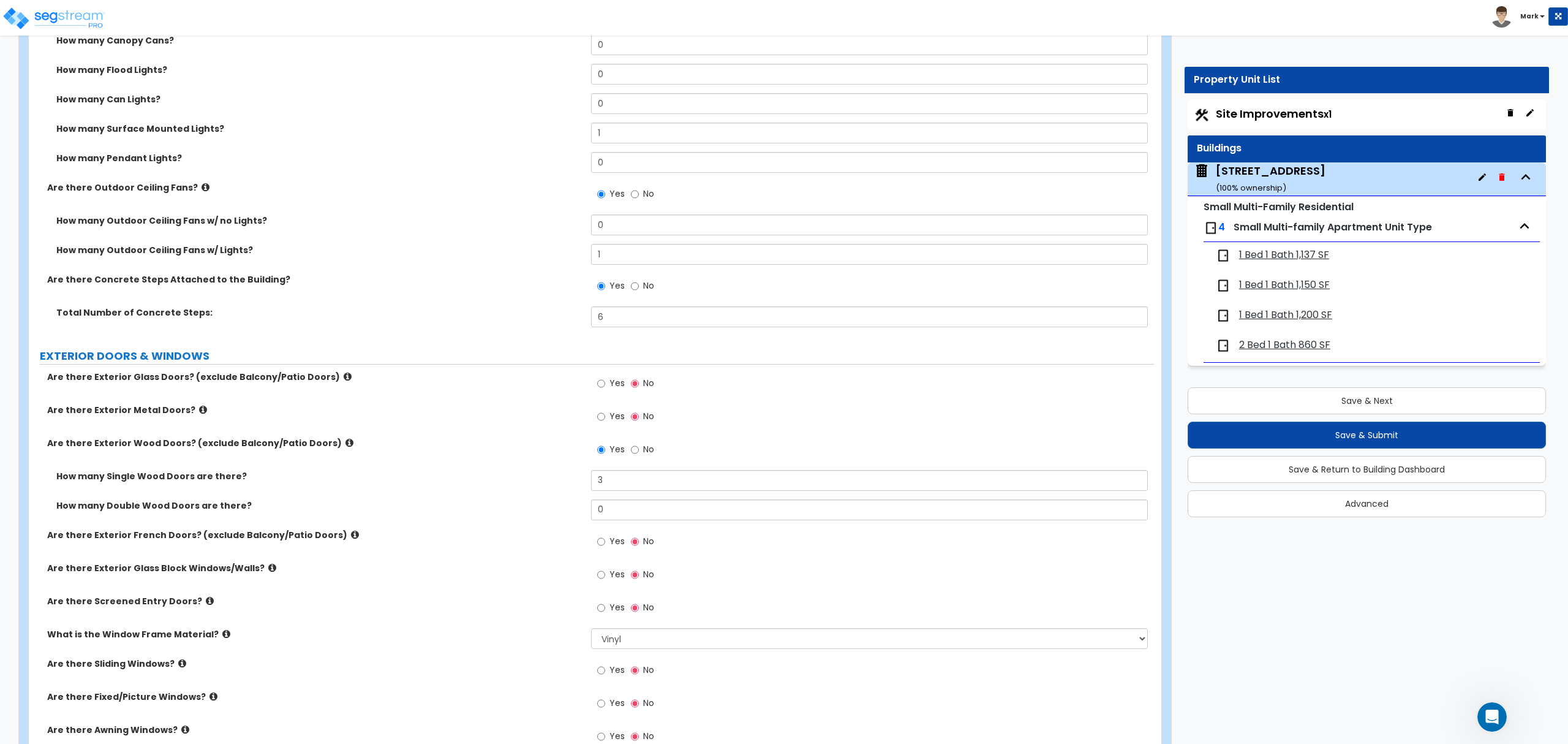
click at [206, 603] on icon at bounding box center [209, 600] width 8 height 9
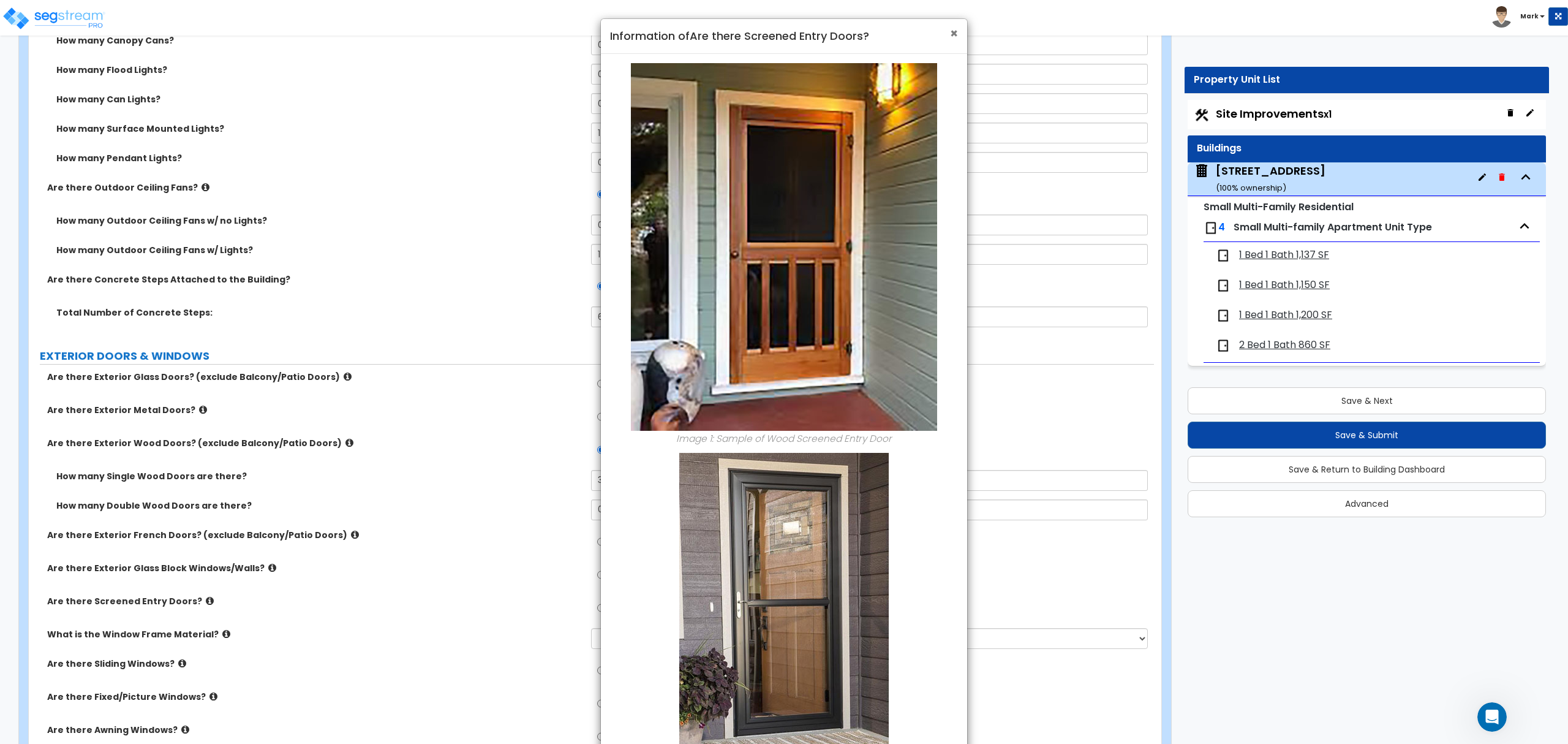
click at [954, 30] on span "×" at bounding box center [953, 33] width 8 height 18
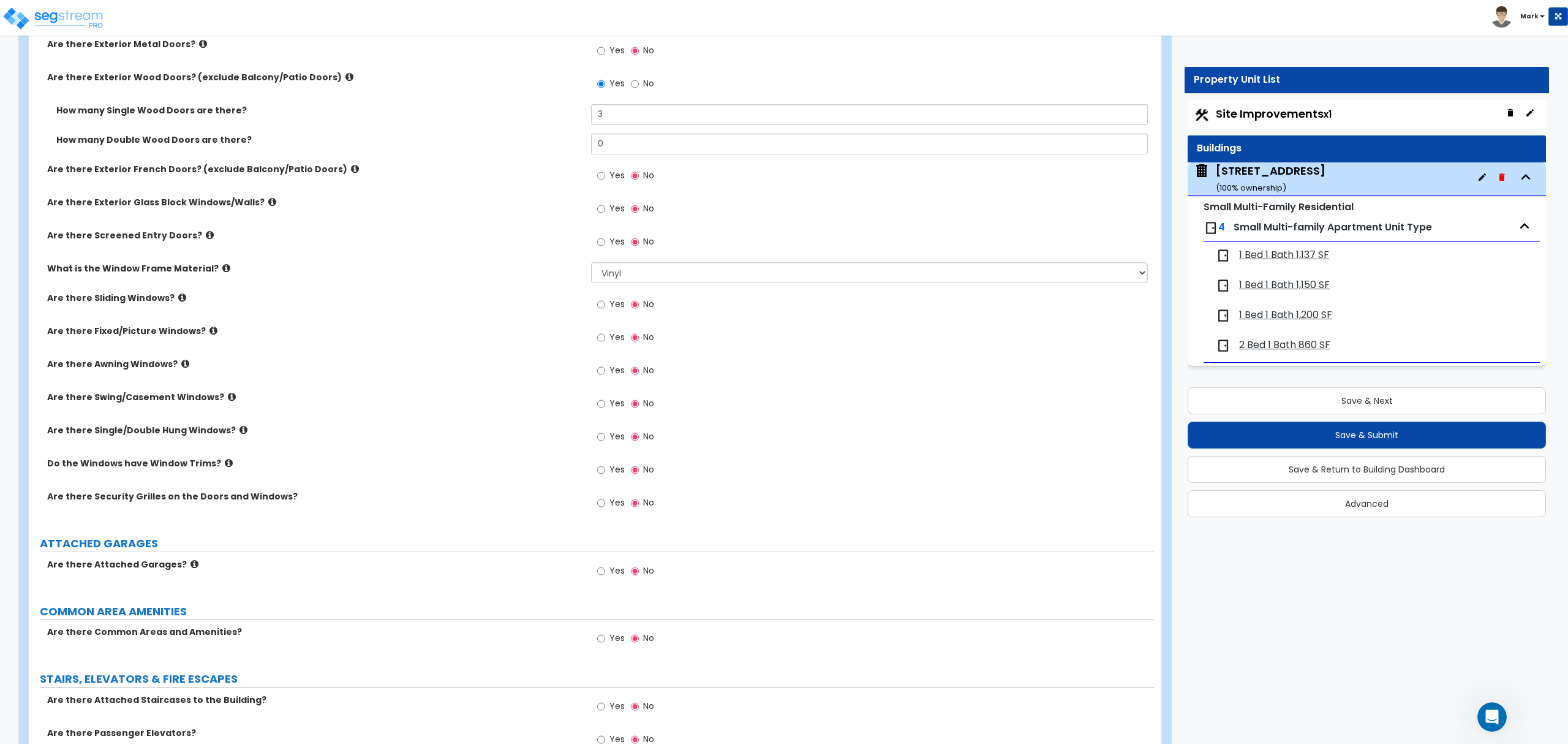
scroll to position [1633, 0]
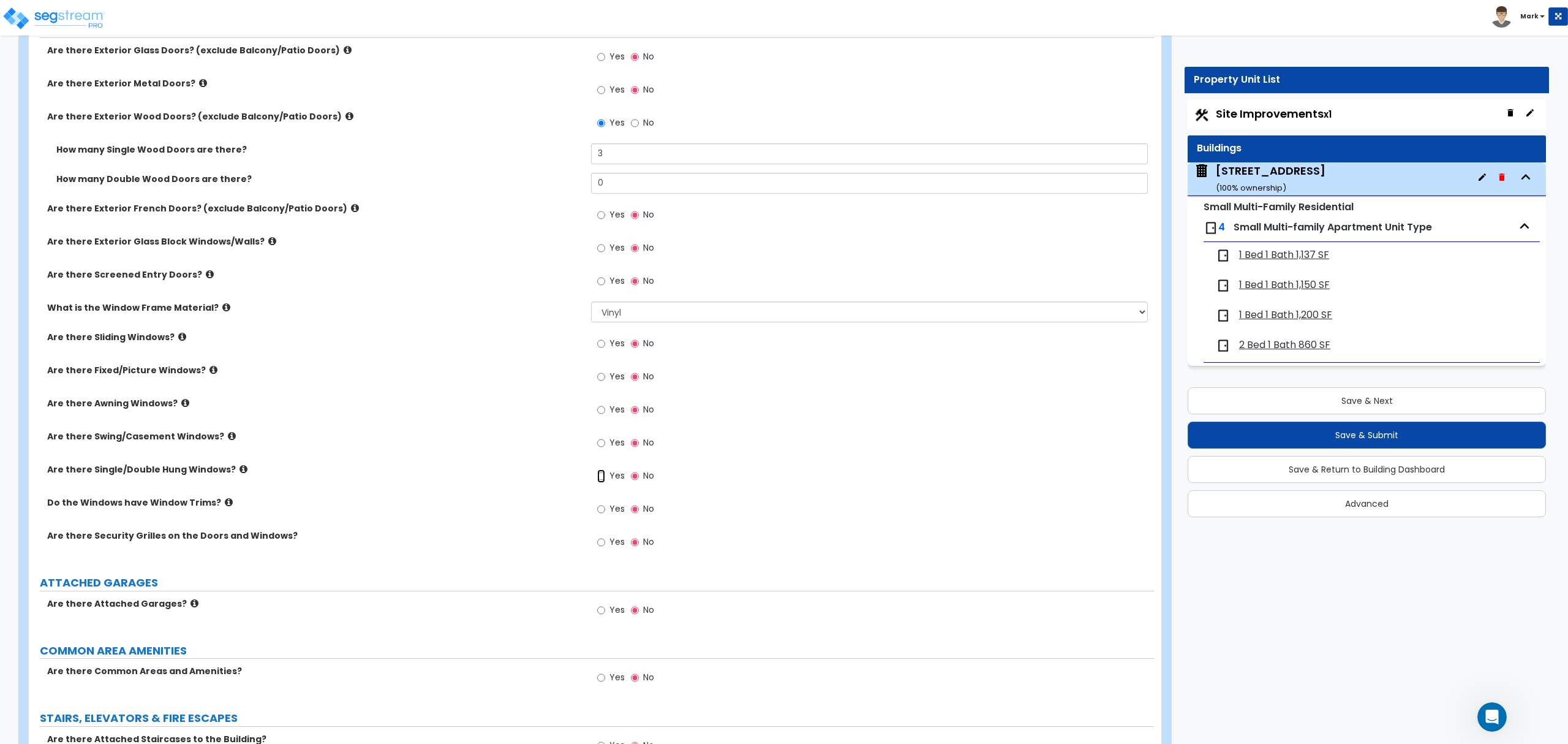
click at [602, 480] on input "Yes" at bounding box center [601, 476] width 8 height 14
radio input "true"
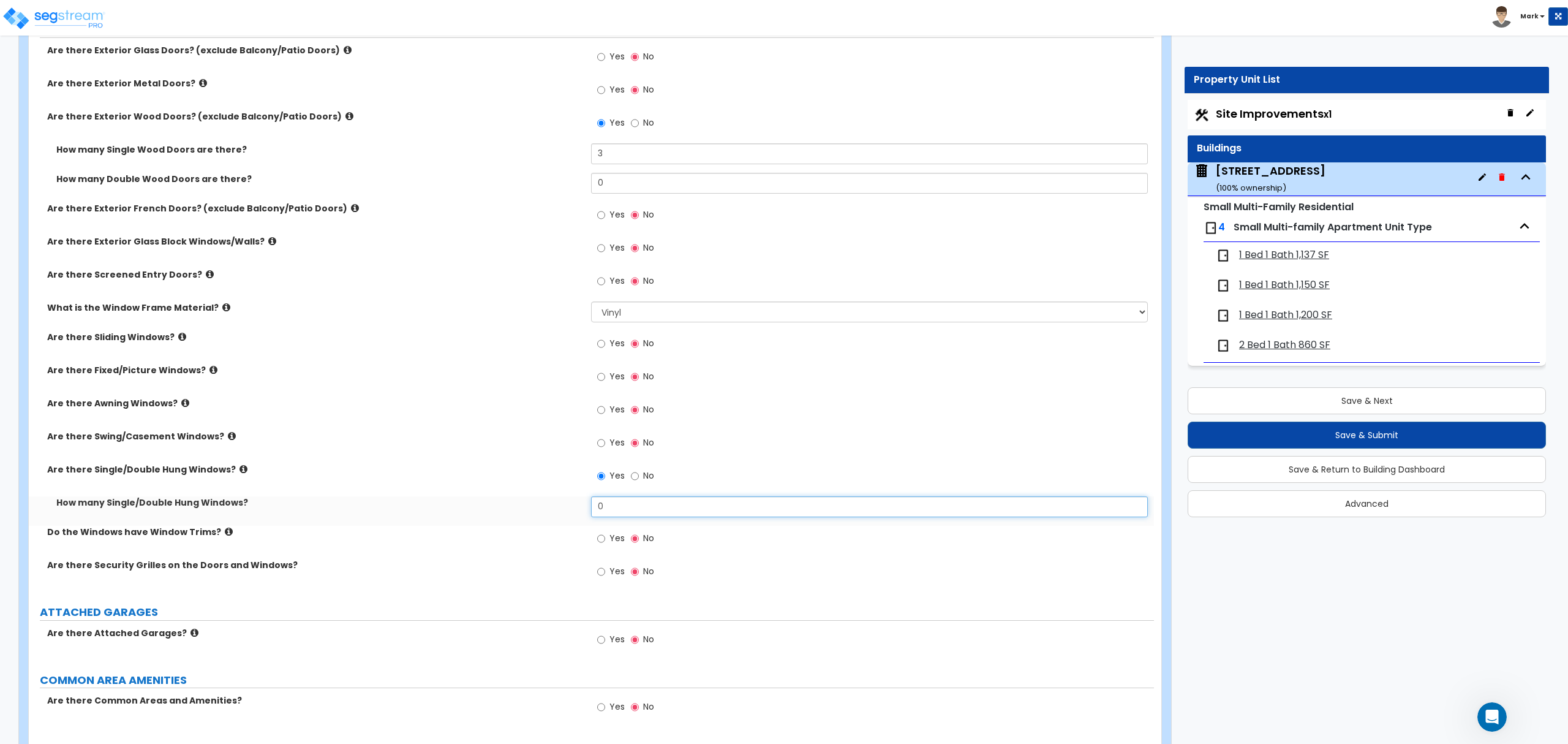
click at [598, 508] on input "0" at bounding box center [869, 507] width 556 height 21
type input "11"
click at [228, 439] on icon at bounding box center [231, 436] width 8 height 9
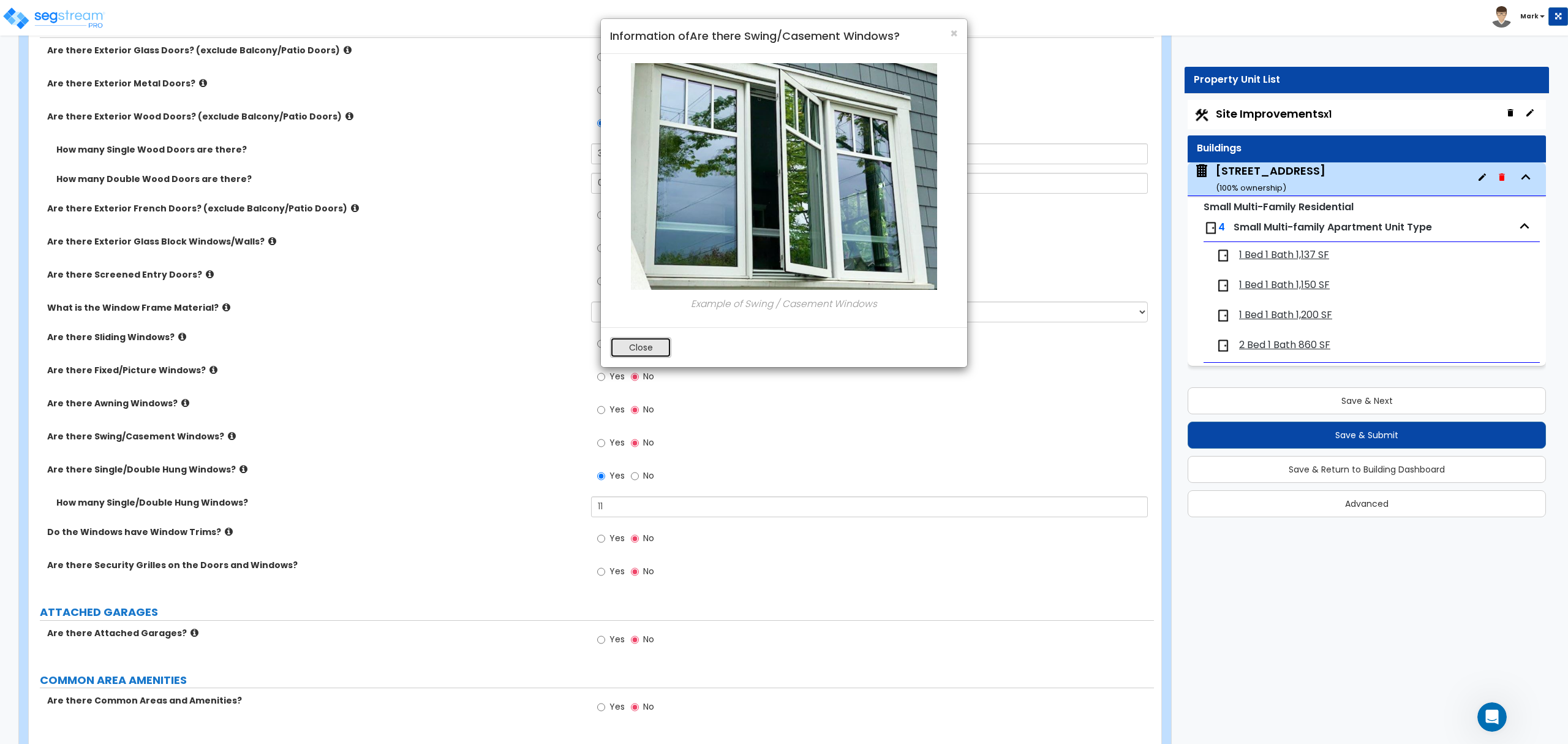
click at [622, 356] on button "Close" at bounding box center [640, 347] width 61 height 21
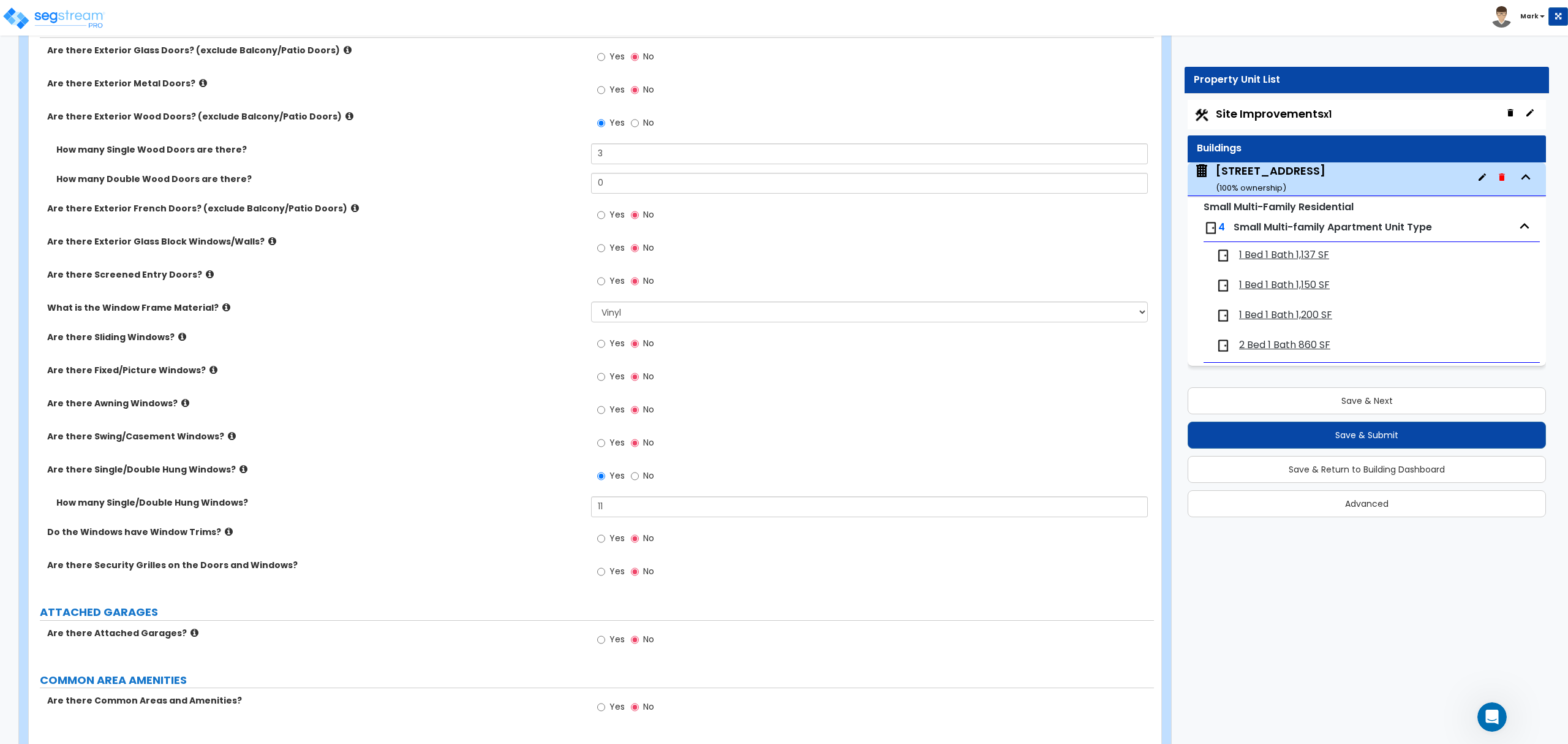
click at [612, 453] on label "Yes" at bounding box center [611, 444] width 28 height 21
click at [605, 450] on input "Yes" at bounding box center [601, 443] width 8 height 14
radio input "true"
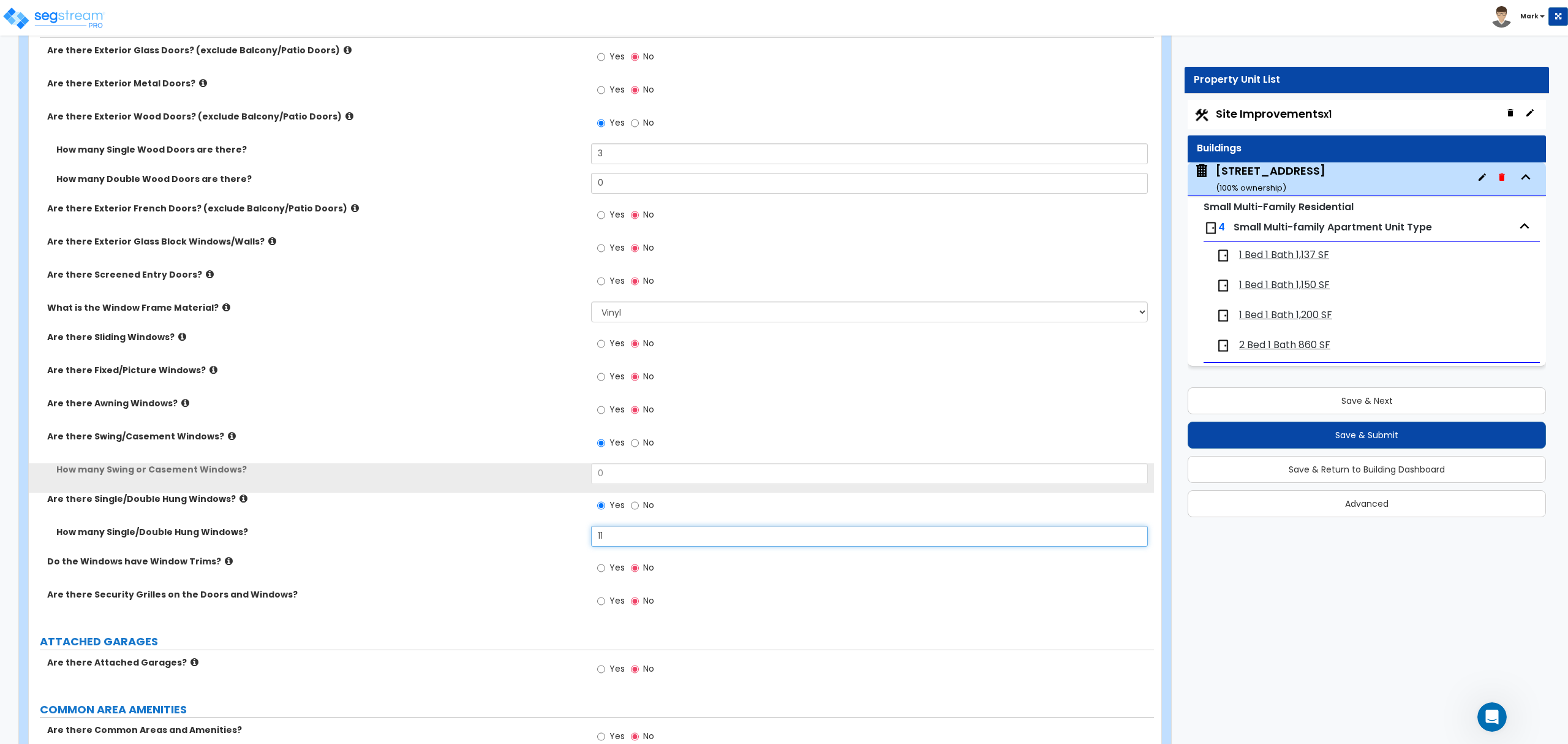
click at [627, 532] on input "11" at bounding box center [869, 536] width 556 height 21
drag, startPoint x: 626, startPoint y: 532, endPoint x: 598, endPoint y: 514, distance: 33.3
click at [598, 514] on div "Are there Exterior Glass Doors? (exclude Balcony/Patio Doors) Yes No Are there …" at bounding box center [591, 332] width 1106 height 577
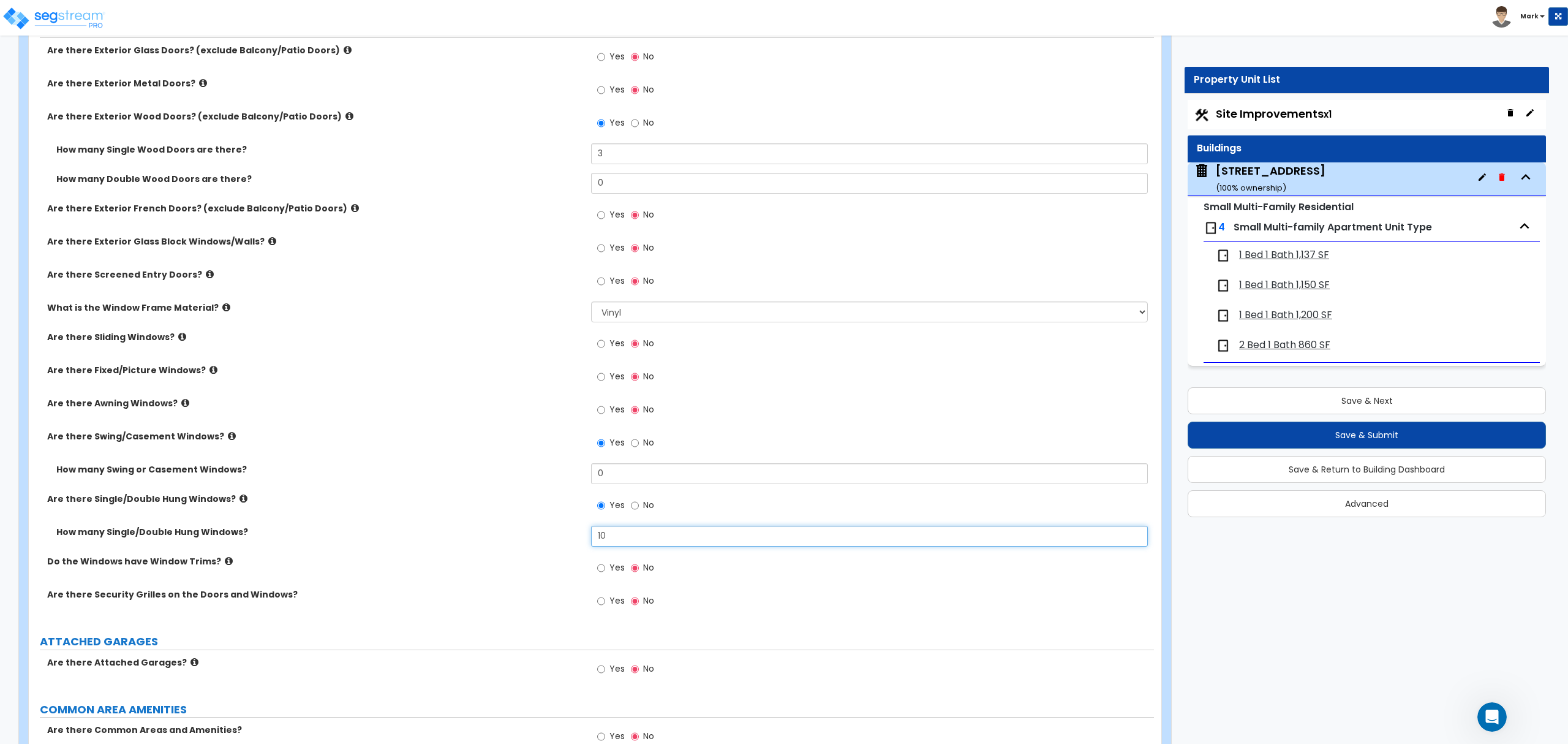
type input "10"
click at [652, 464] on input "0" at bounding box center [869, 474] width 556 height 21
type input "2"
drag, startPoint x: 490, startPoint y: 427, endPoint x: 496, endPoint y: 436, distance: 10.8
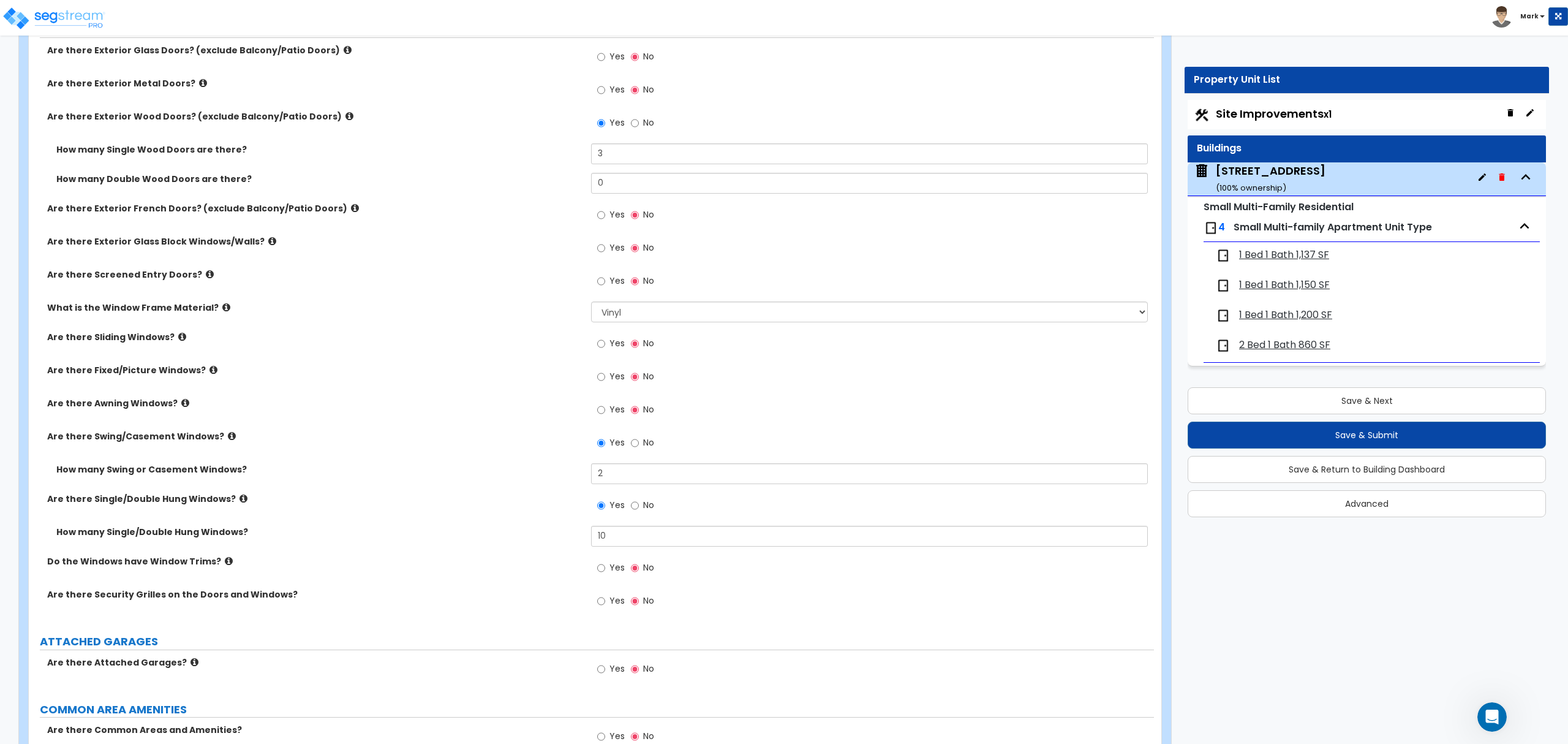
click at [491, 427] on div "Are there Awning Windows? Yes No" at bounding box center [591, 413] width 1125 height 33
click at [597, 606] on input "Yes" at bounding box center [601, 601] width 8 height 14
radio input "true"
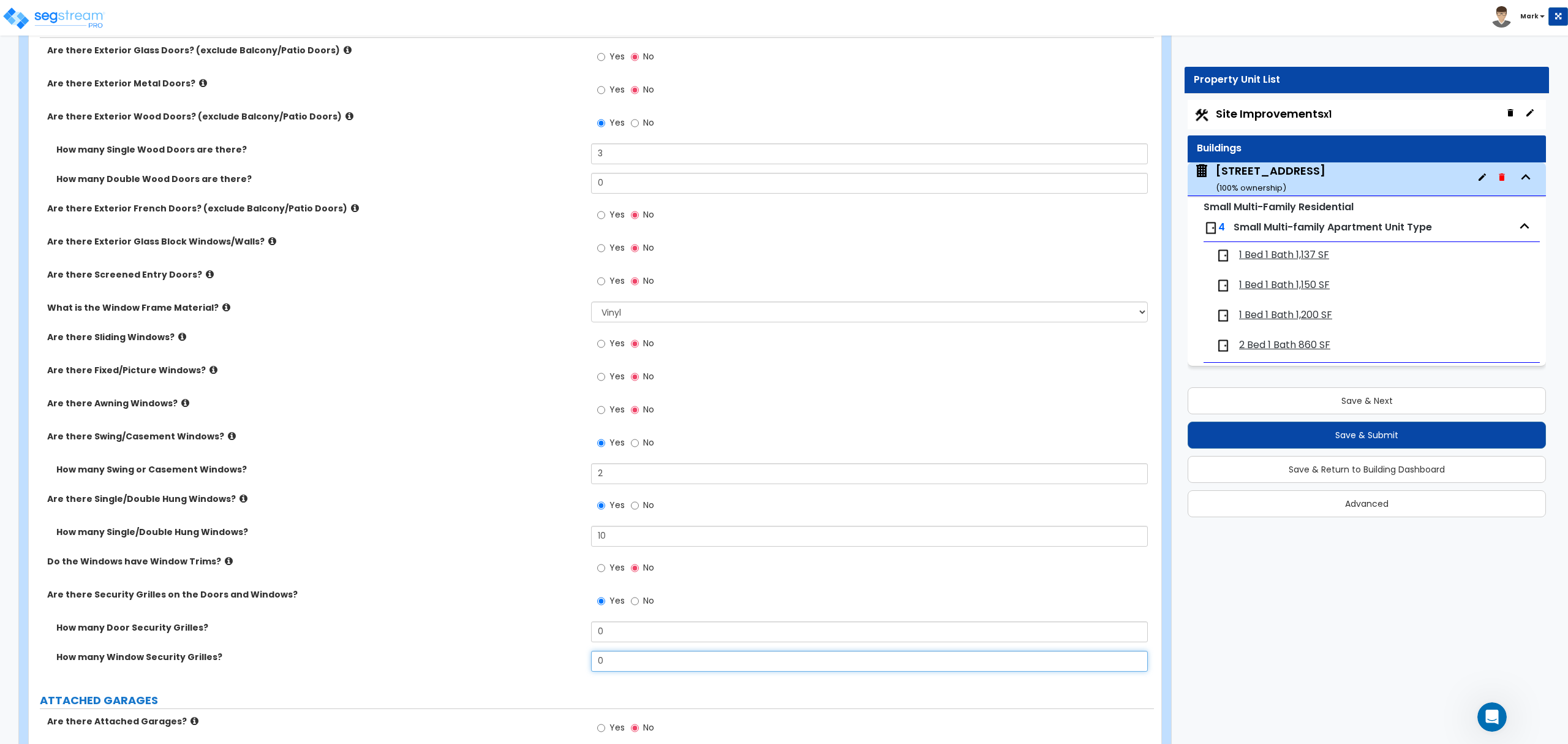
click at [618, 653] on input "0" at bounding box center [869, 661] width 556 height 21
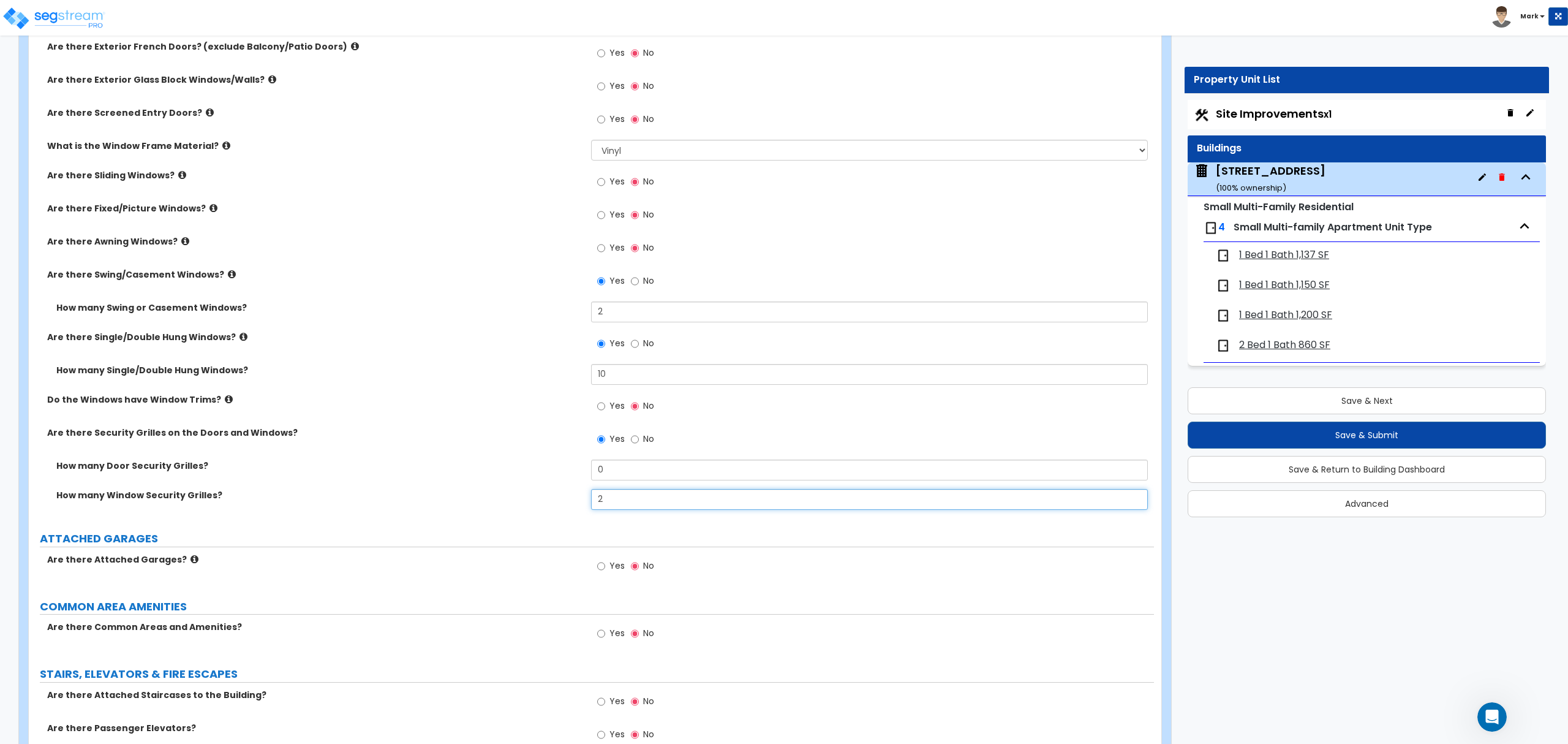
scroll to position [1796, 0]
type input "2"
drag, startPoint x: 98, startPoint y: 434, endPoint x: 163, endPoint y: 437, distance: 65.1
click at [163, 436] on label "Are there Security Grilles on the Doors and Windows?" at bounding box center [314, 430] width 535 height 12
click at [129, 436] on label "Are there Security Grilles on the Doors and Windows?" at bounding box center [314, 430] width 535 height 12
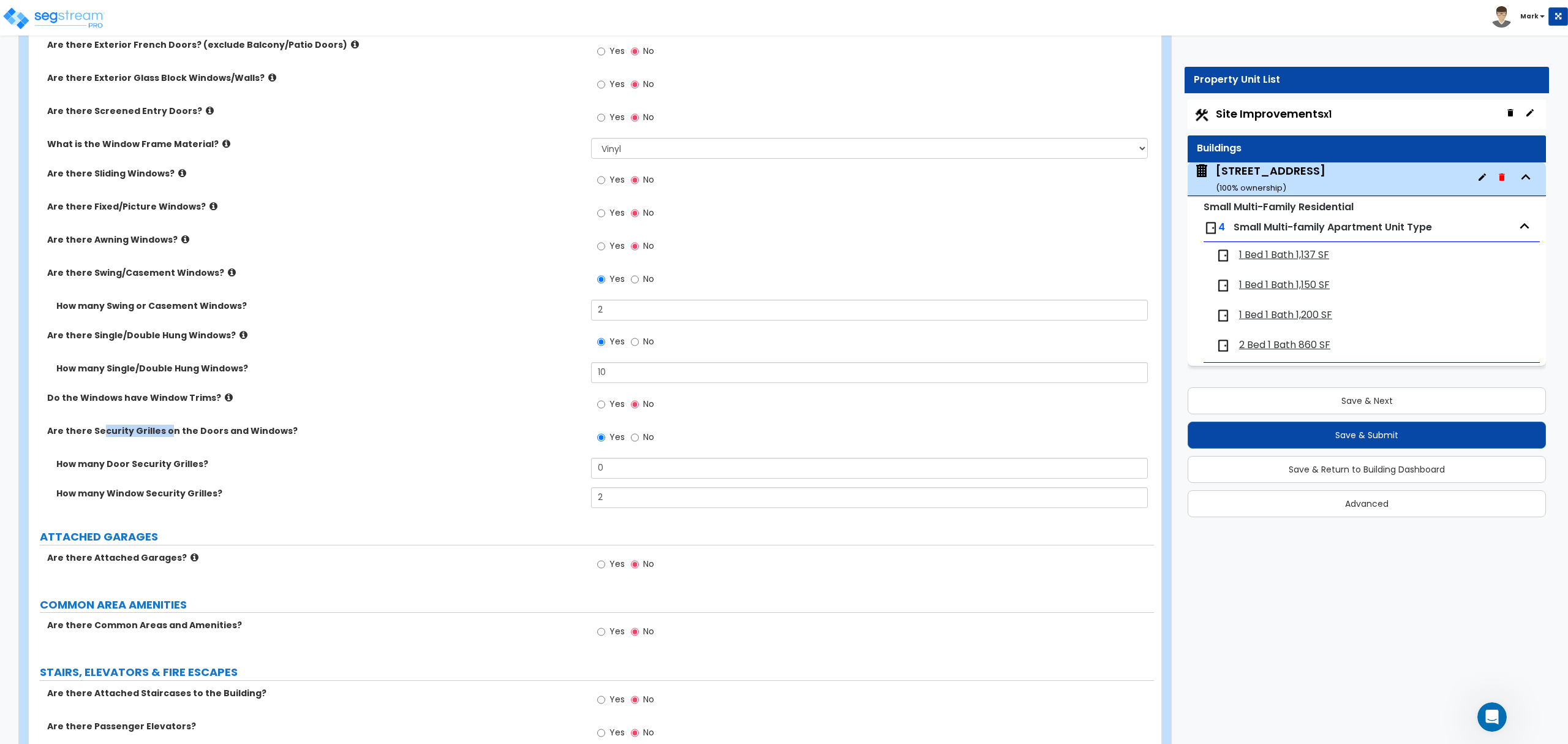
click at [102, 434] on label "Are there Security Grilles on the Doors and Windows?" at bounding box center [314, 430] width 535 height 12
drag, startPoint x: 110, startPoint y: 434, endPoint x: 273, endPoint y: 453, distance: 164.1
click at [273, 453] on div "Are there Security Grilles on the Doors and Windows? Yes No" at bounding box center [591, 441] width 1125 height 33
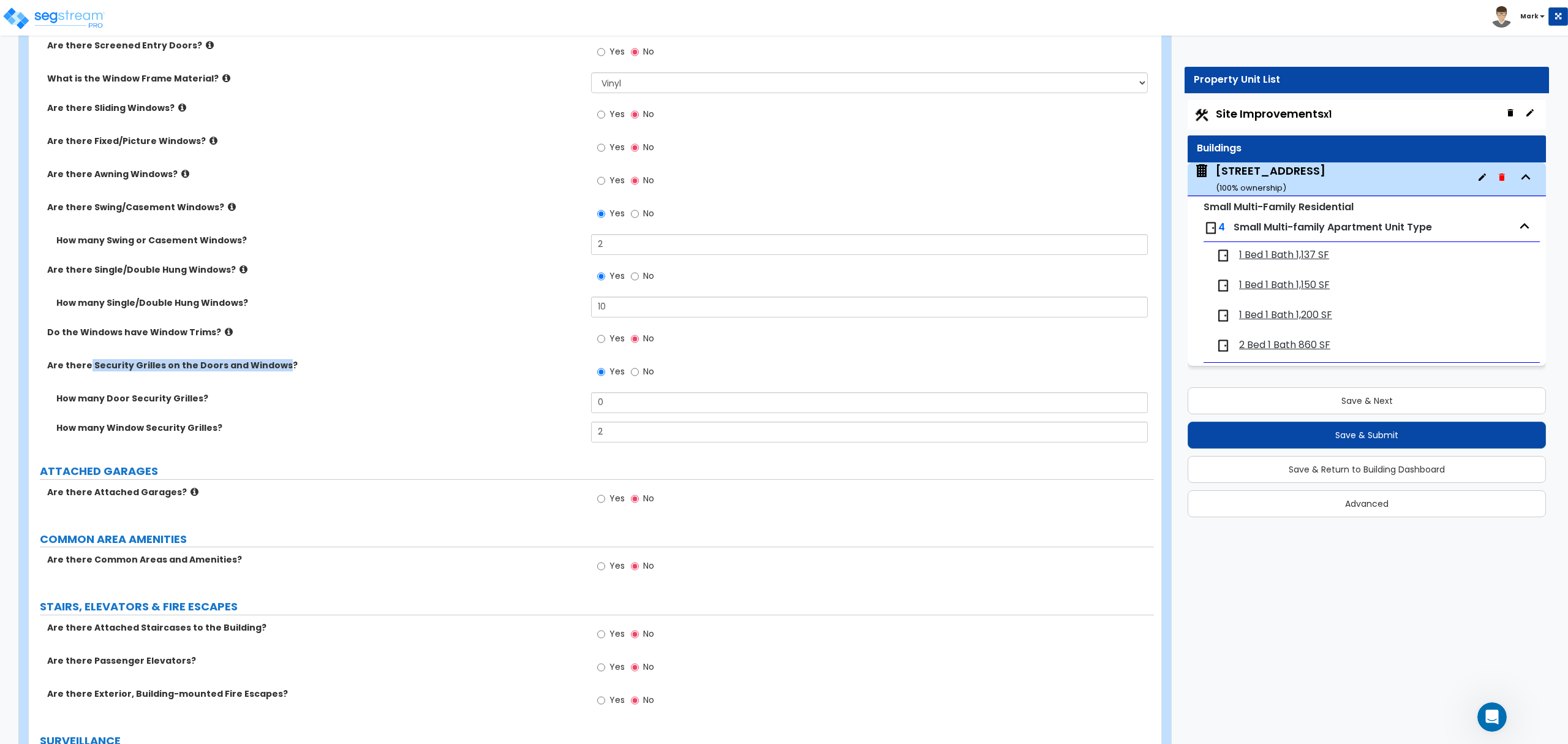
scroll to position [1960, 0]
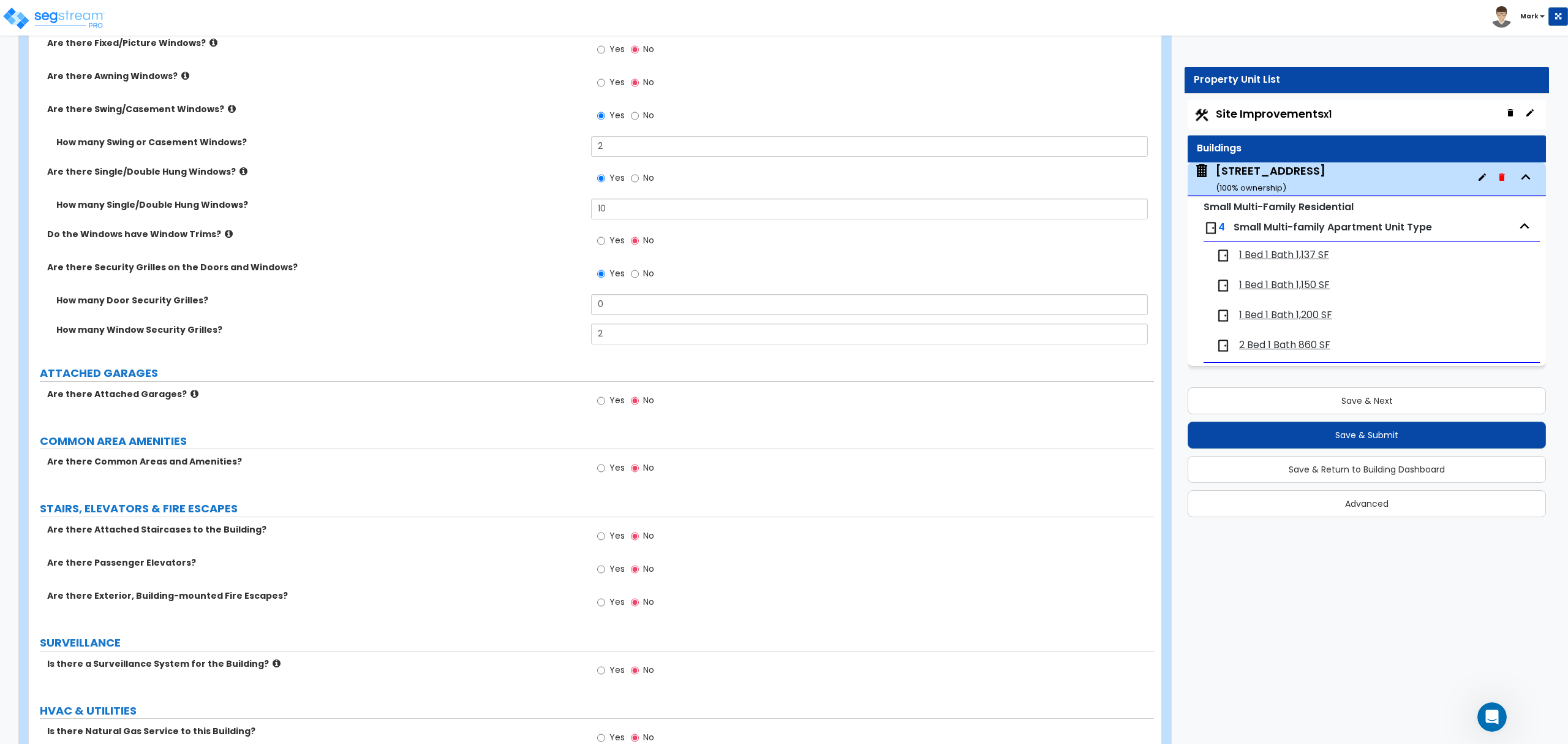
click at [380, 404] on div "Are there Attached Garages? Yes No" at bounding box center [591, 404] width 1125 height 33
click at [608, 470] on label "Yes" at bounding box center [611, 469] width 28 height 21
click at [605, 470] on input "Yes" at bounding box center [601, 468] width 8 height 14
radio input "true"
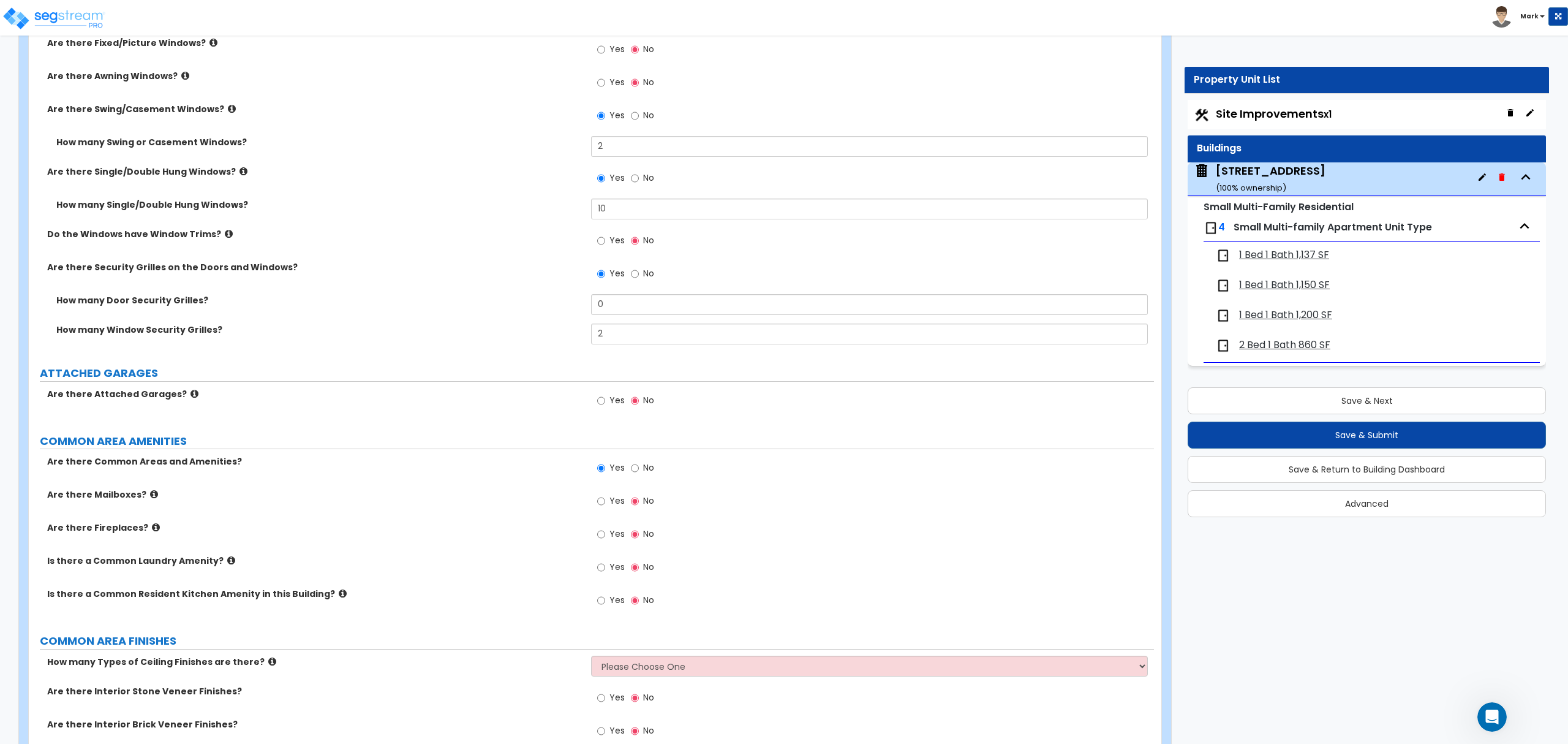
click at [611, 573] on span "Yes" at bounding box center [617, 566] width 15 height 12
click at [605, 574] on input "Yes" at bounding box center [601, 567] width 8 height 14
radio input "true"
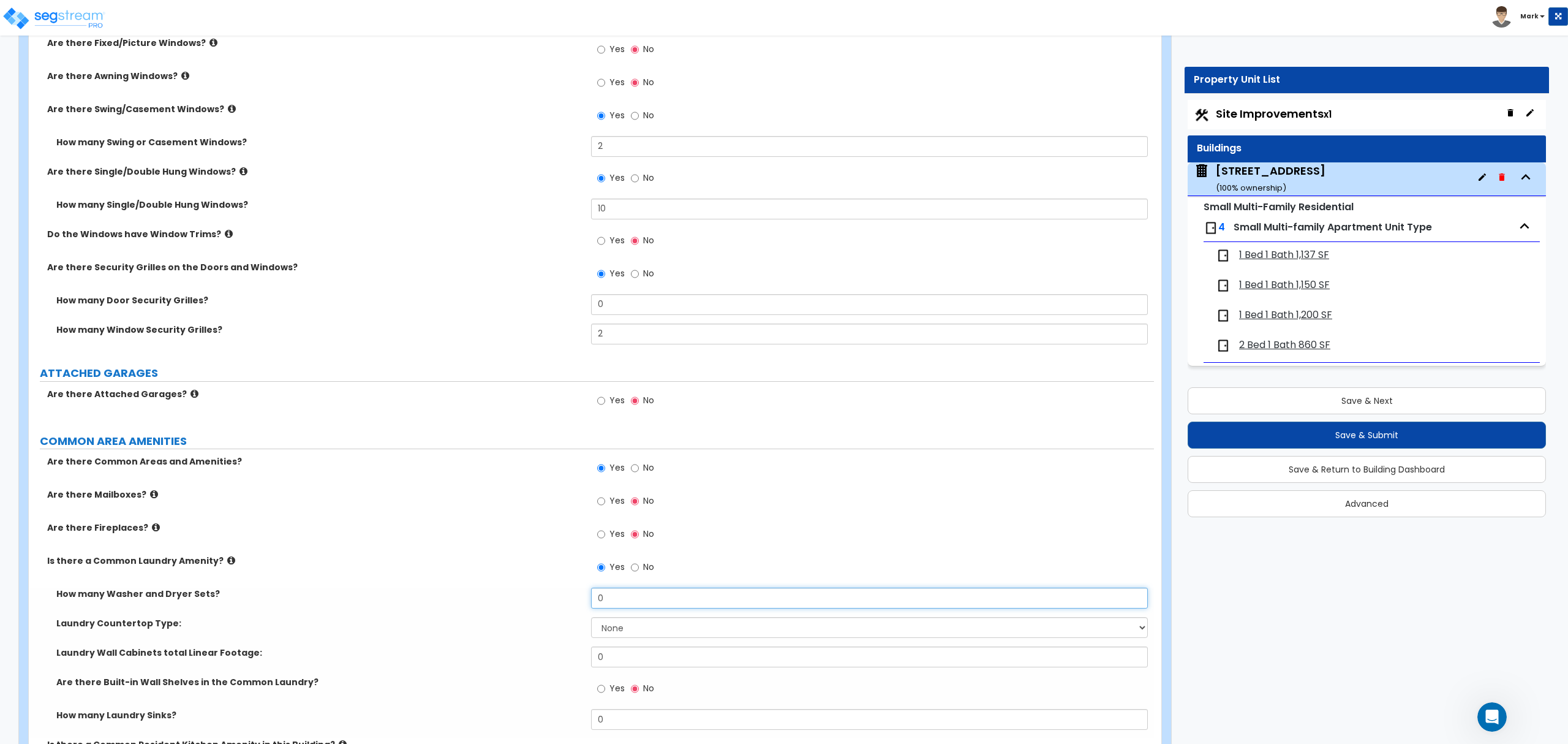
click at [630, 604] on input "0" at bounding box center [869, 597] width 556 height 21
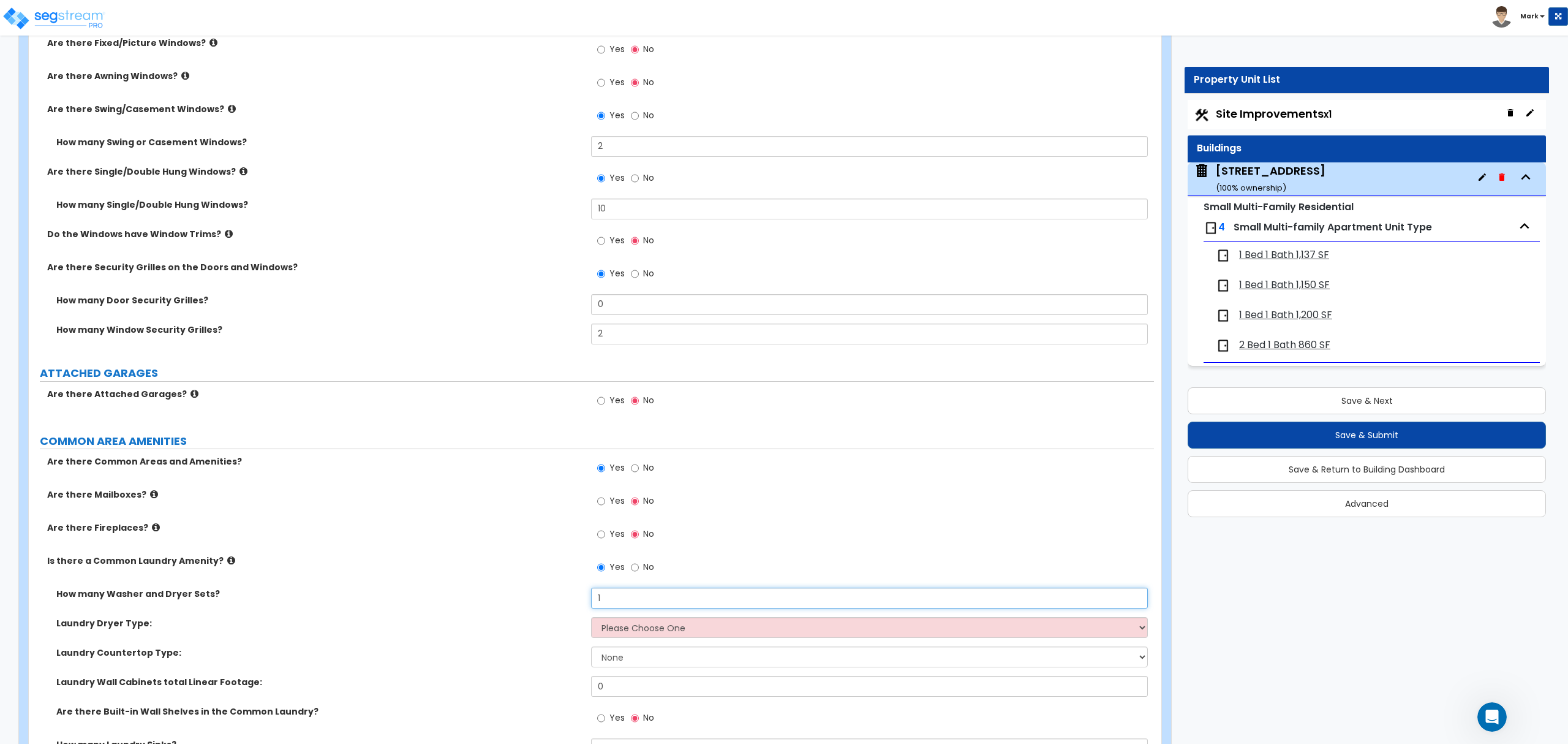
type input "1"
drag, startPoint x: 613, startPoint y: 620, endPoint x: 618, endPoint y: 630, distance: 11.2
click at [615, 620] on select "Please Choose One Gas Electric" at bounding box center [869, 627] width 556 height 21
click at [591, 620] on select "Please Choose One Gas Electric" at bounding box center [869, 627] width 556 height 21
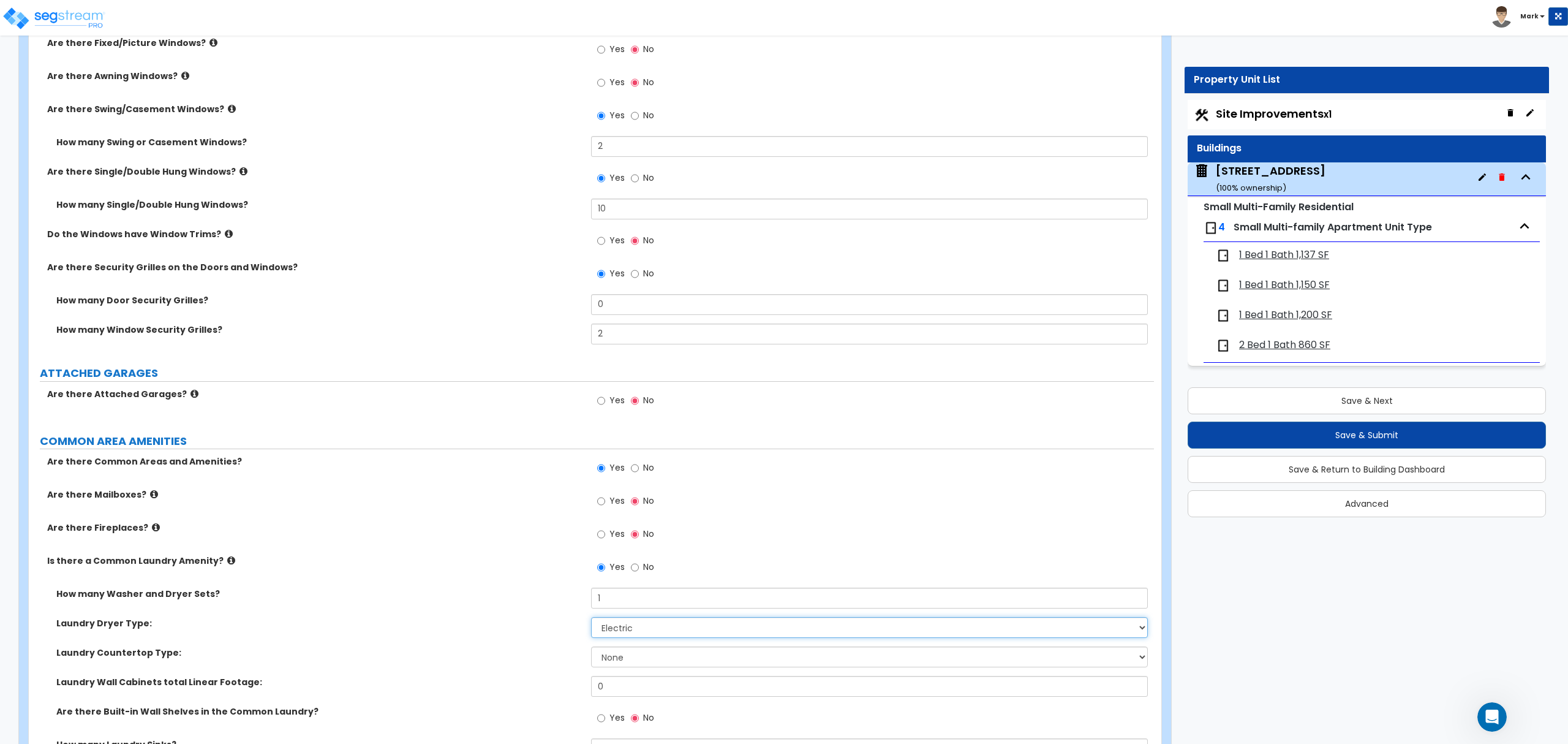
click at [618, 629] on select "Please Choose One Gas Electric" at bounding box center [869, 627] width 556 height 21
click at [591, 620] on select "Please Choose One Gas Electric" at bounding box center [869, 627] width 556 height 21
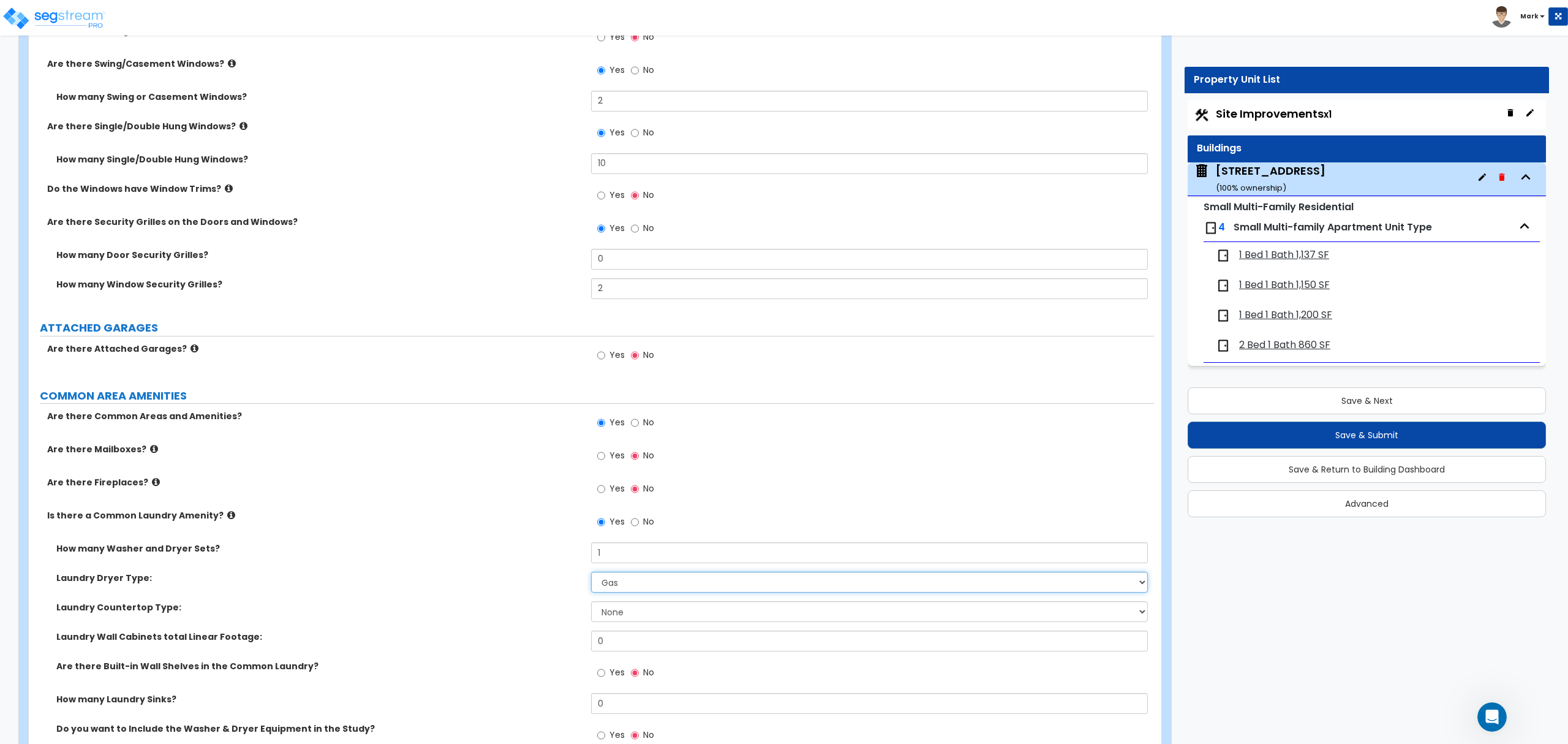
scroll to position [2041, 0]
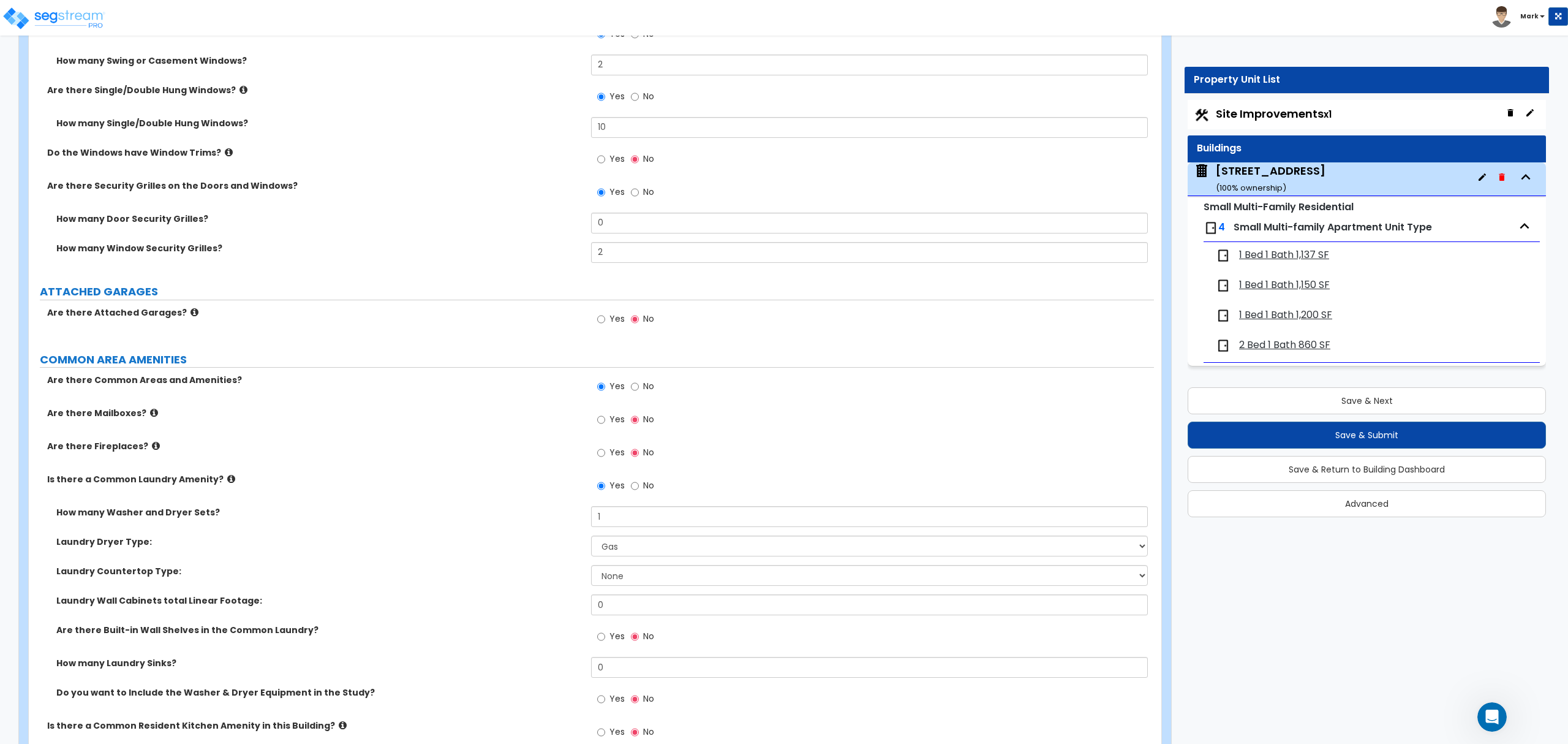
click at [609, 562] on div "Laundry Dryer Type: Please Choose One Gas Electric" at bounding box center [591, 550] width 1125 height 30
click at [612, 549] on select "Please Choose One Gas Electric" at bounding box center [869, 546] width 556 height 21
select select "2"
click at [591, 538] on select "Please Choose One Gas Electric" at bounding box center [869, 546] width 556 height 21
click at [607, 640] on label "Yes" at bounding box center [611, 637] width 28 height 21
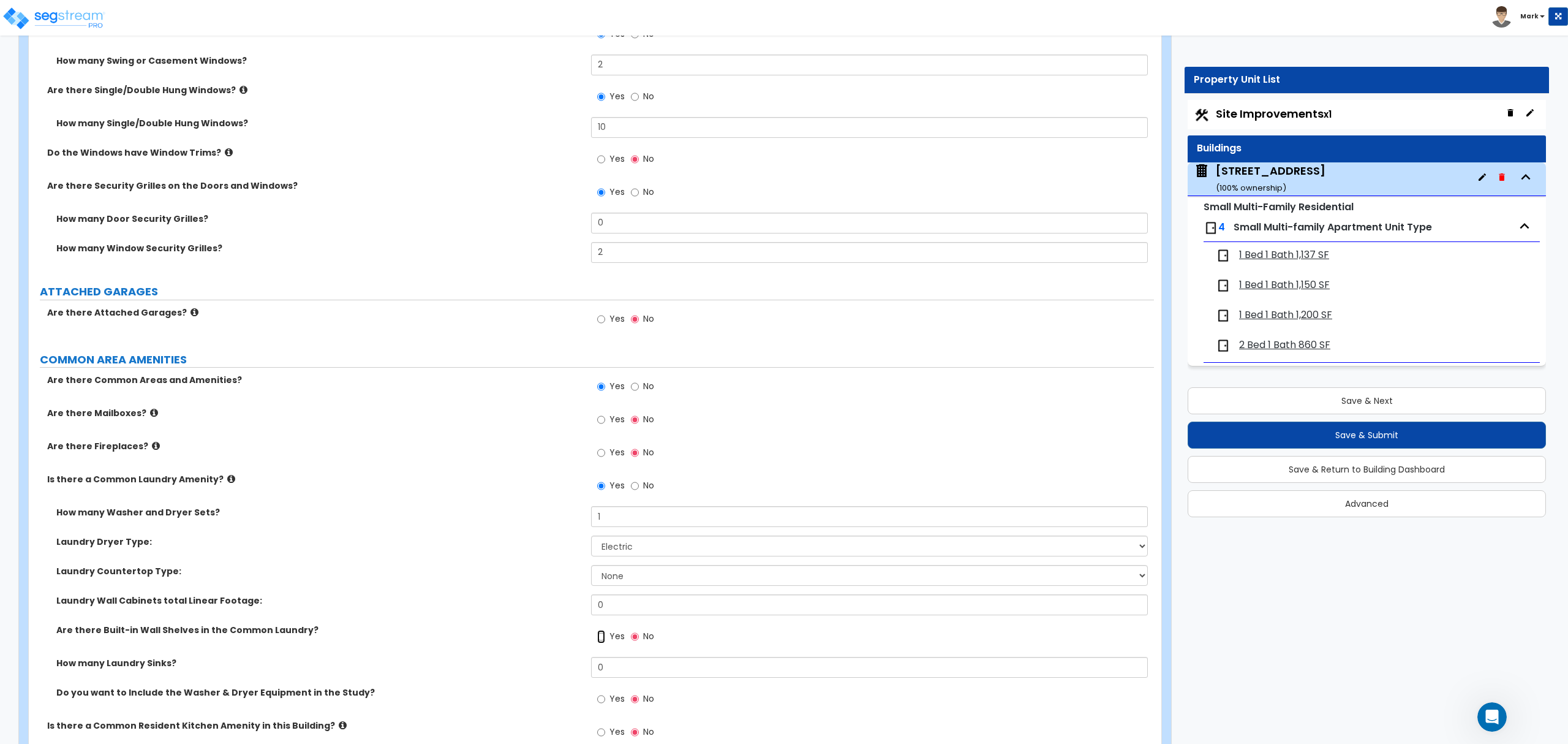
click at [605, 640] on input "Yes" at bounding box center [601, 636] width 8 height 14
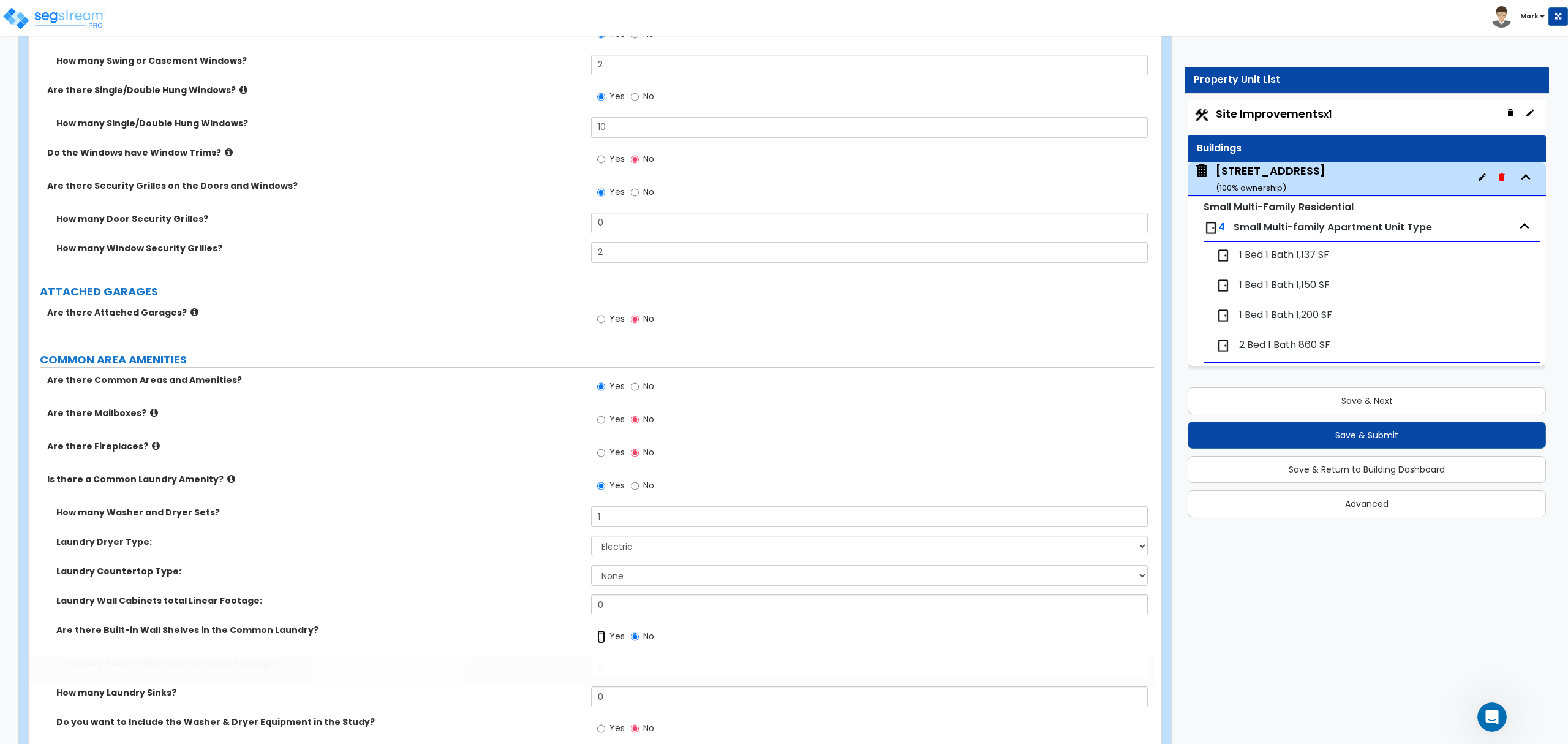
radio input "true"
click at [610, 670] on input "0" at bounding box center [869, 667] width 556 height 21
type input "21"
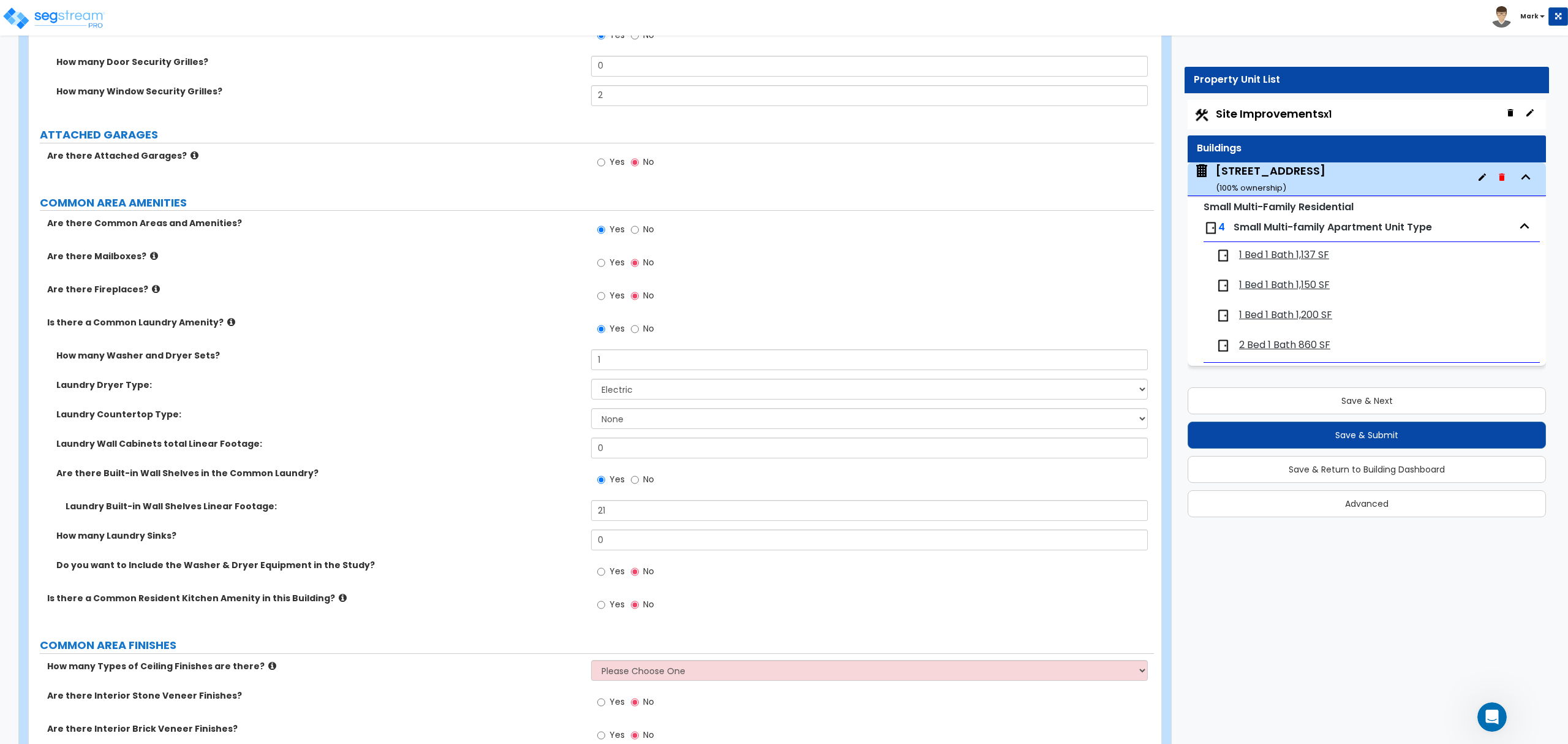
scroll to position [2205, 0]
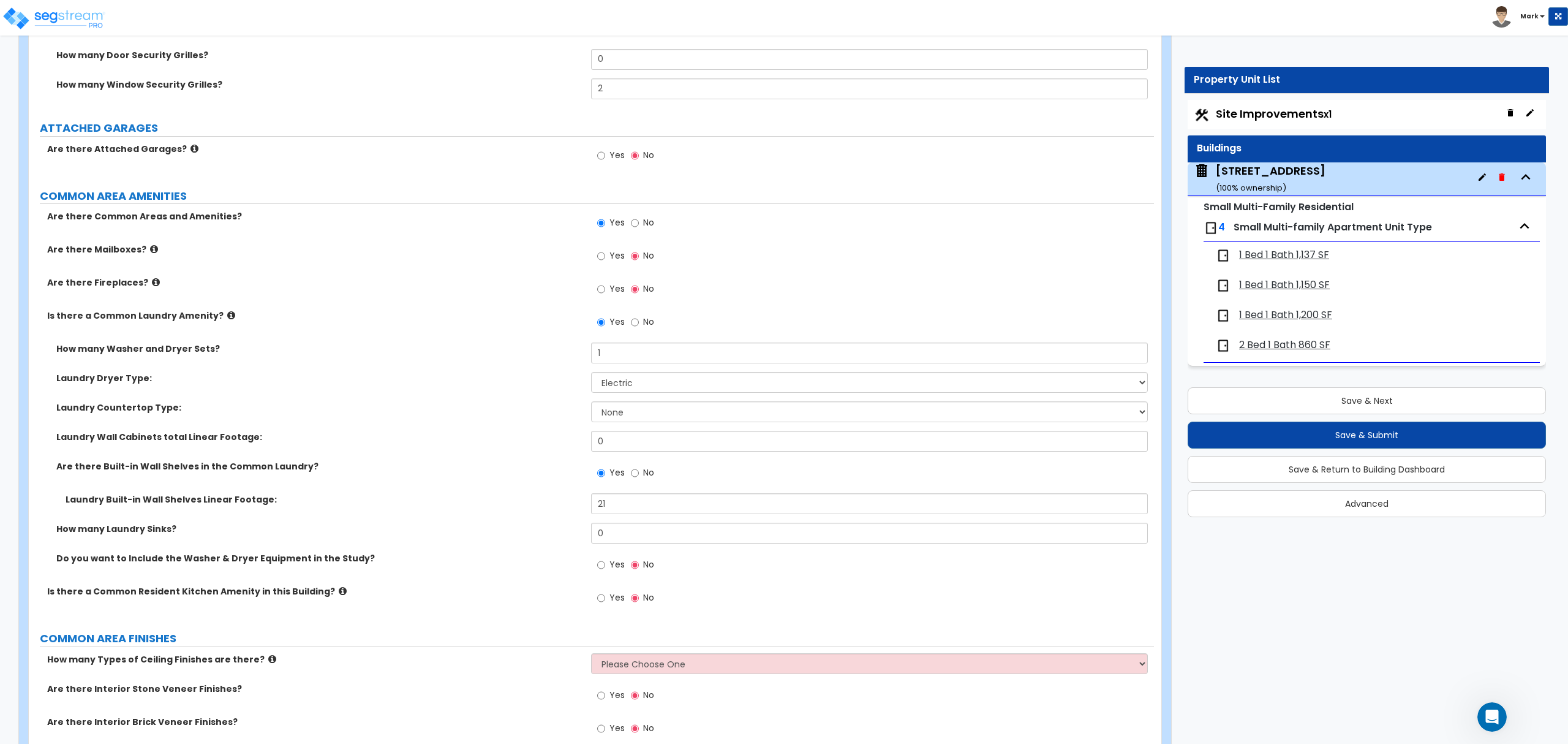
click at [618, 567] on span "Yes" at bounding box center [617, 564] width 15 height 12
click at [605, 567] on input "Yes" at bounding box center [601, 565] width 8 height 14
radio input "true"
click at [339, 594] on icon at bounding box center [342, 591] width 8 height 9
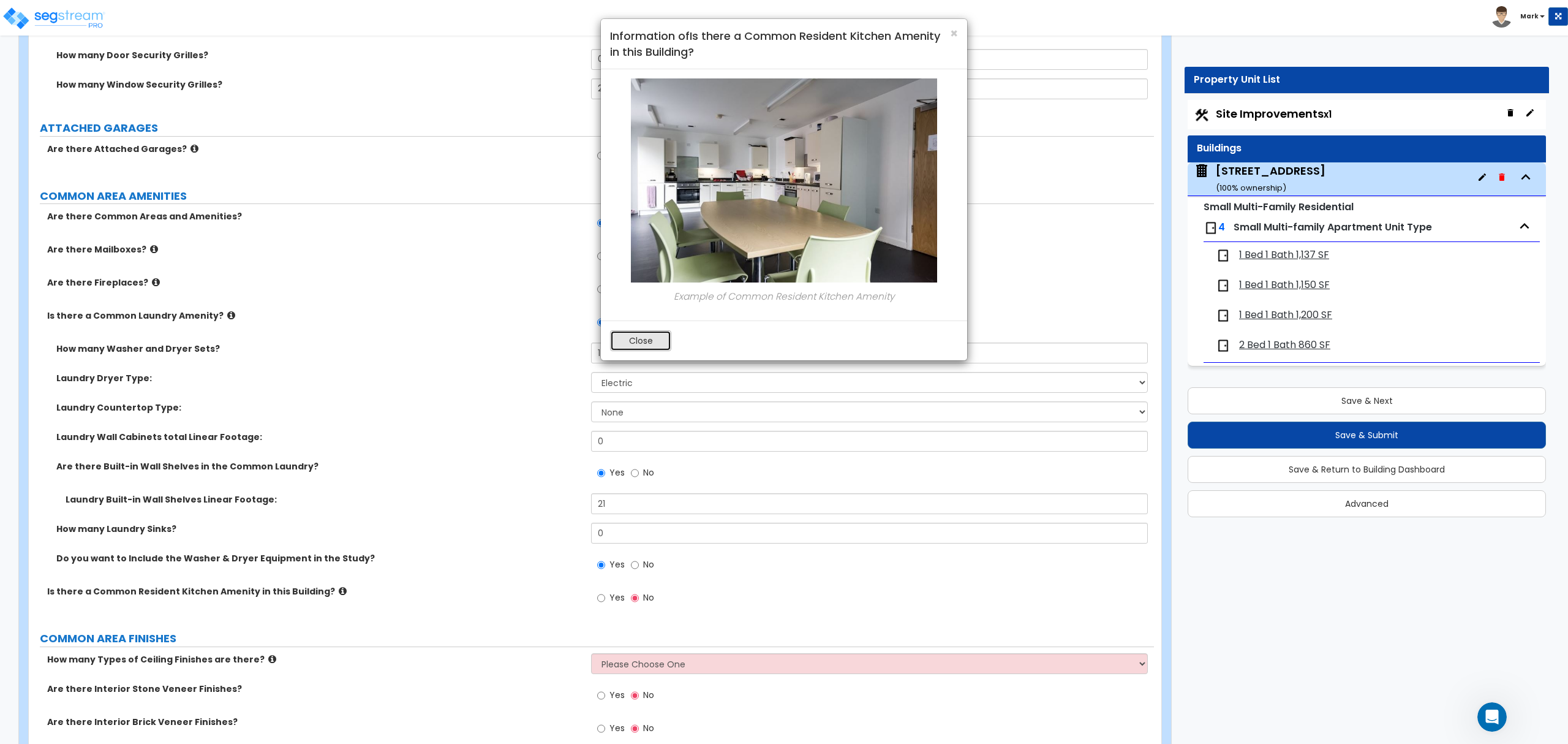
click at [643, 339] on button "Close" at bounding box center [640, 341] width 61 height 21
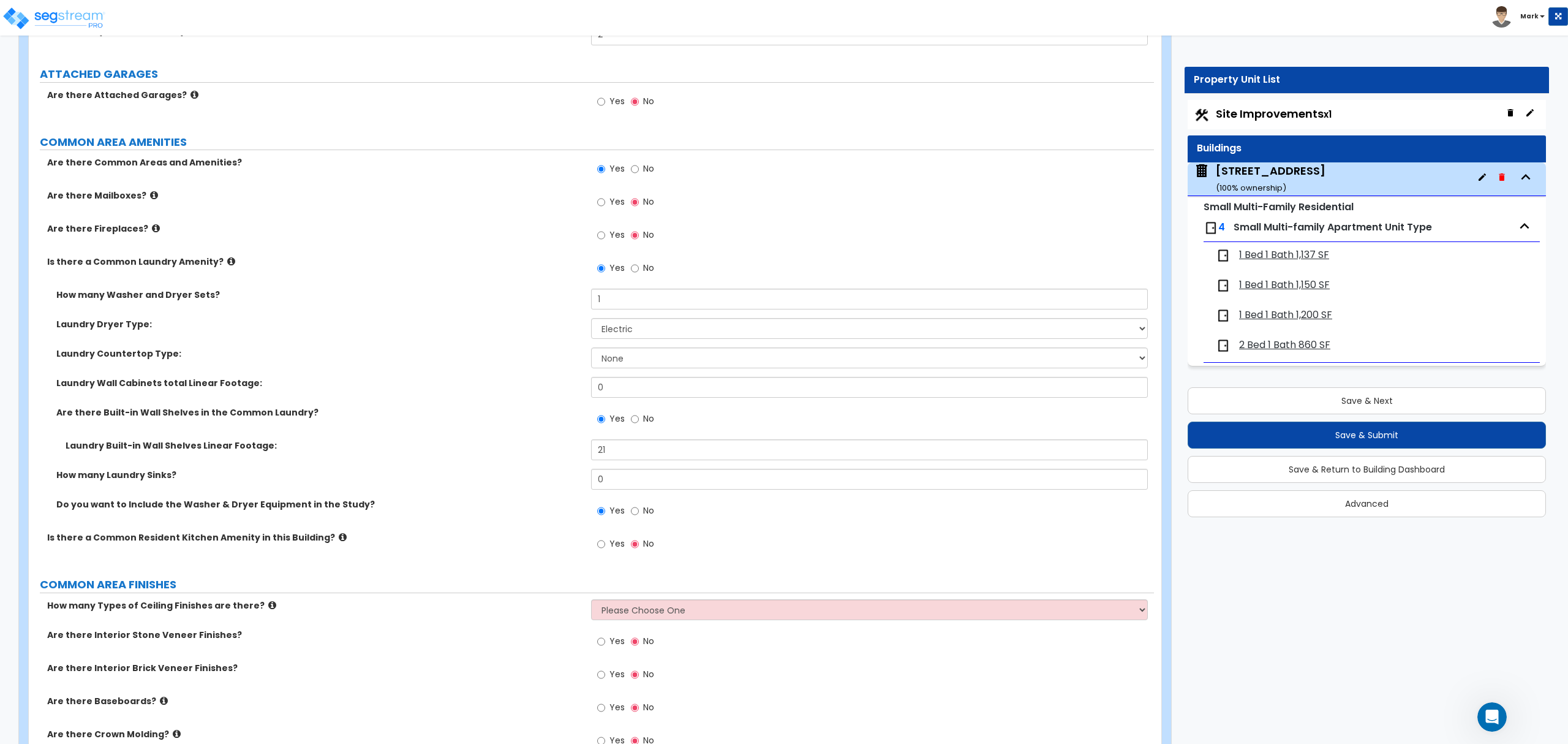
scroll to position [2287, 0]
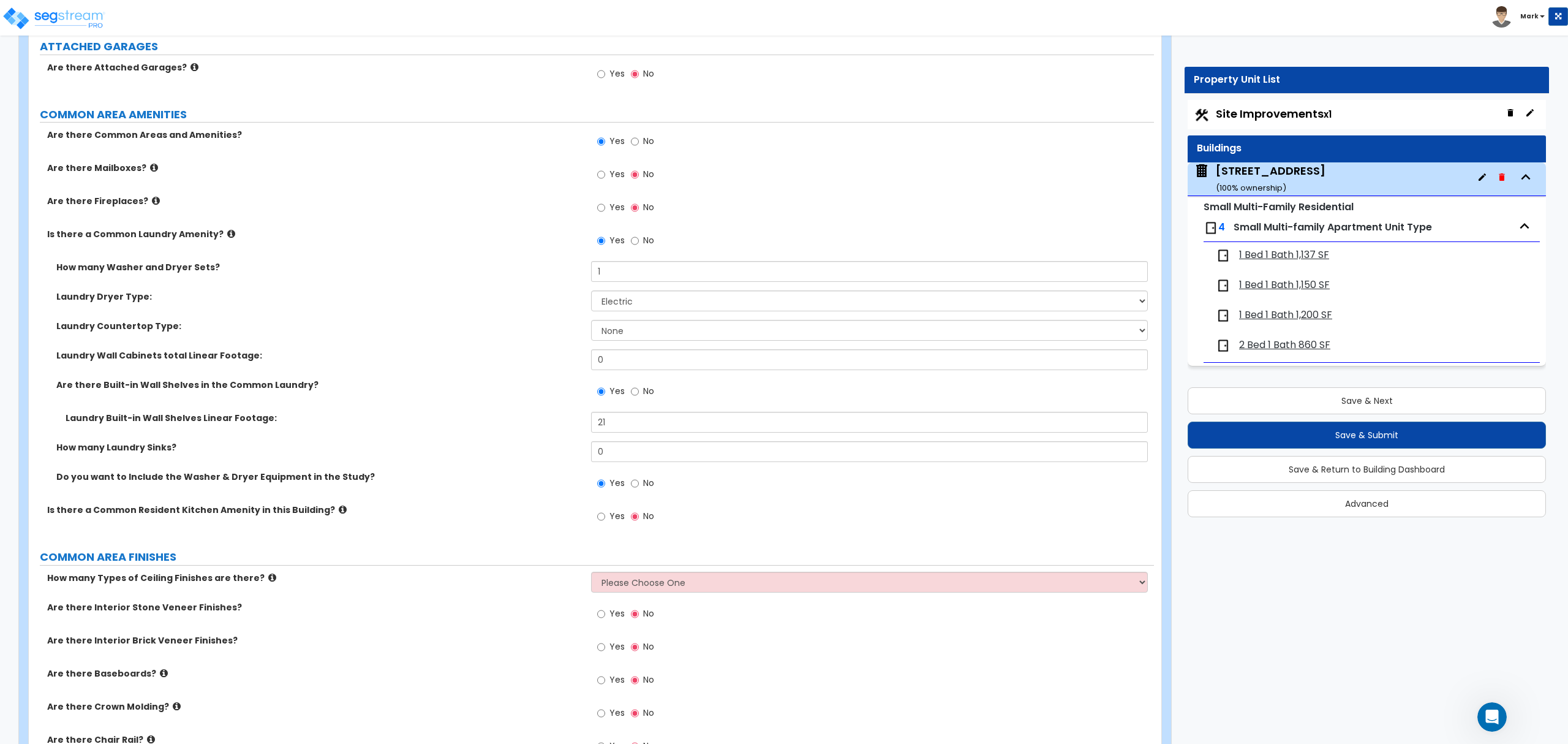
click at [662, 588] on select "Please Choose One 1 2 3" at bounding box center [869, 581] width 556 height 21
select select "1"
click at [591, 574] on select "Please Choose One 1 2 3" at bounding box center [869, 581] width 556 height 21
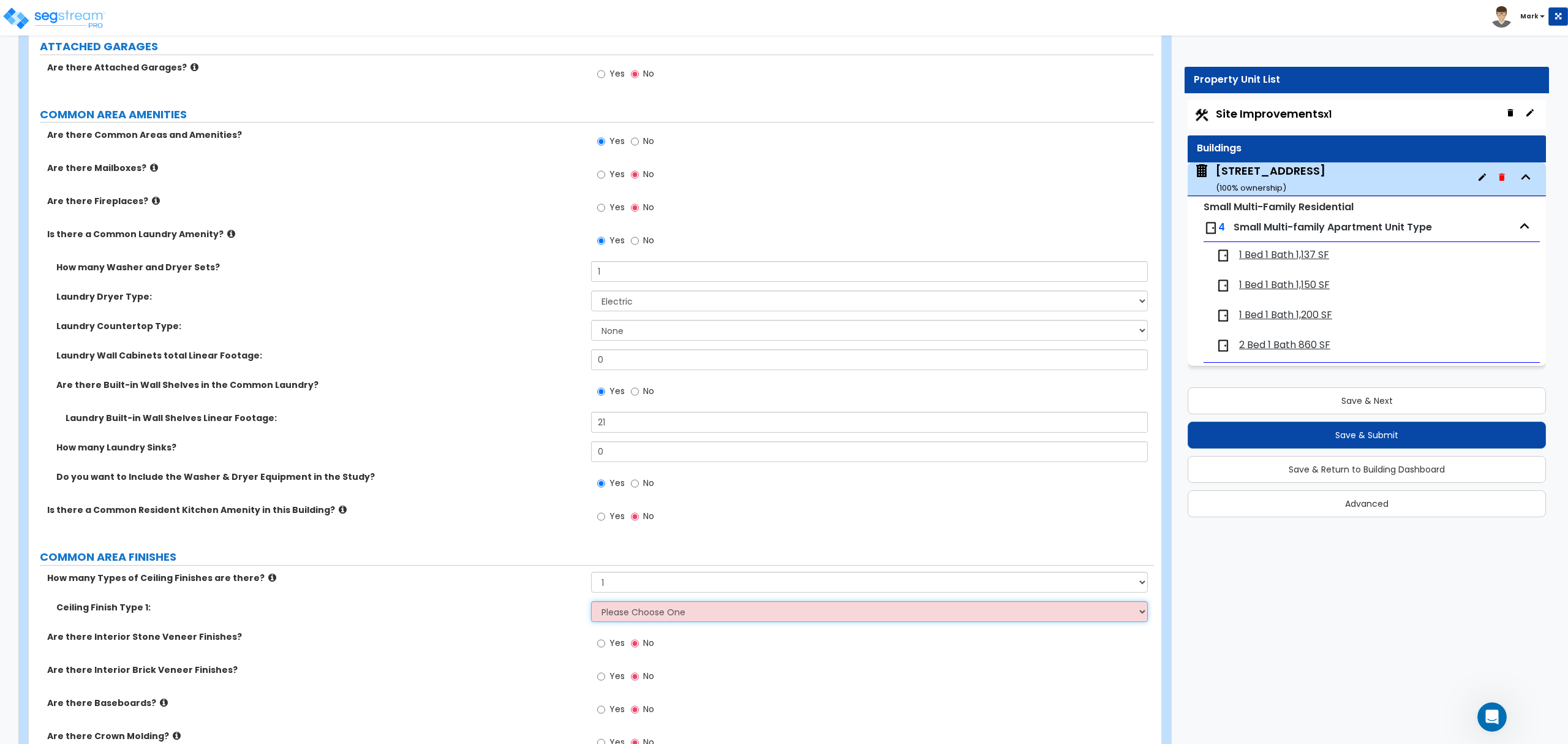
click at [618, 616] on select "Please Choose One Drywall Ceiling Open Ceiling Drop Ceiling" at bounding box center [869, 611] width 556 height 21
select select "3"
click at [591, 603] on select "Please Choose One Drywall Ceiling Open Ceiling Drop Ceiling" at bounding box center [869, 611] width 556 height 21
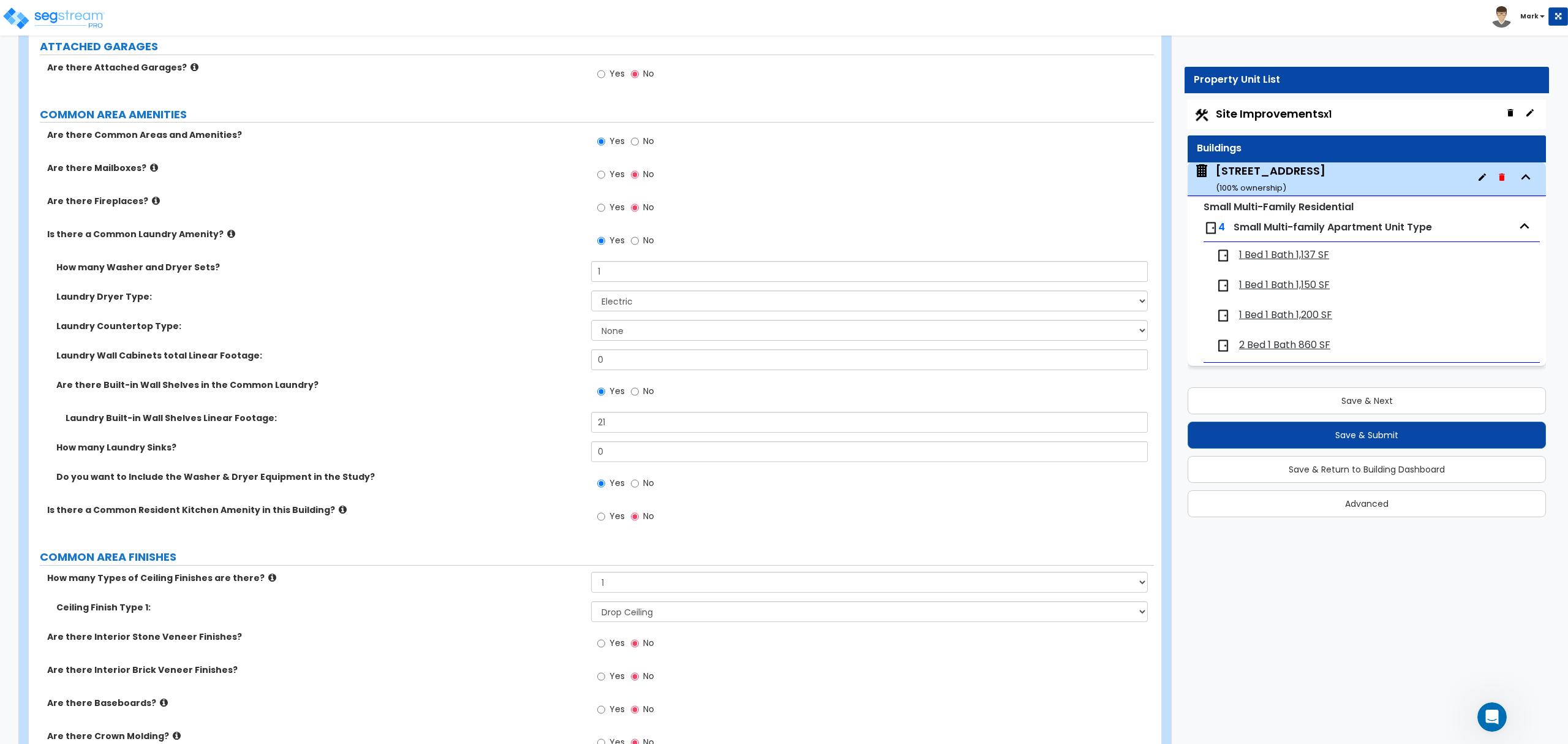
click at [607, 707] on label "Yes" at bounding box center [611, 710] width 28 height 21
click at [605, 707] on input "Yes" at bounding box center [601, 709] width 8 height 14
radio input "true"
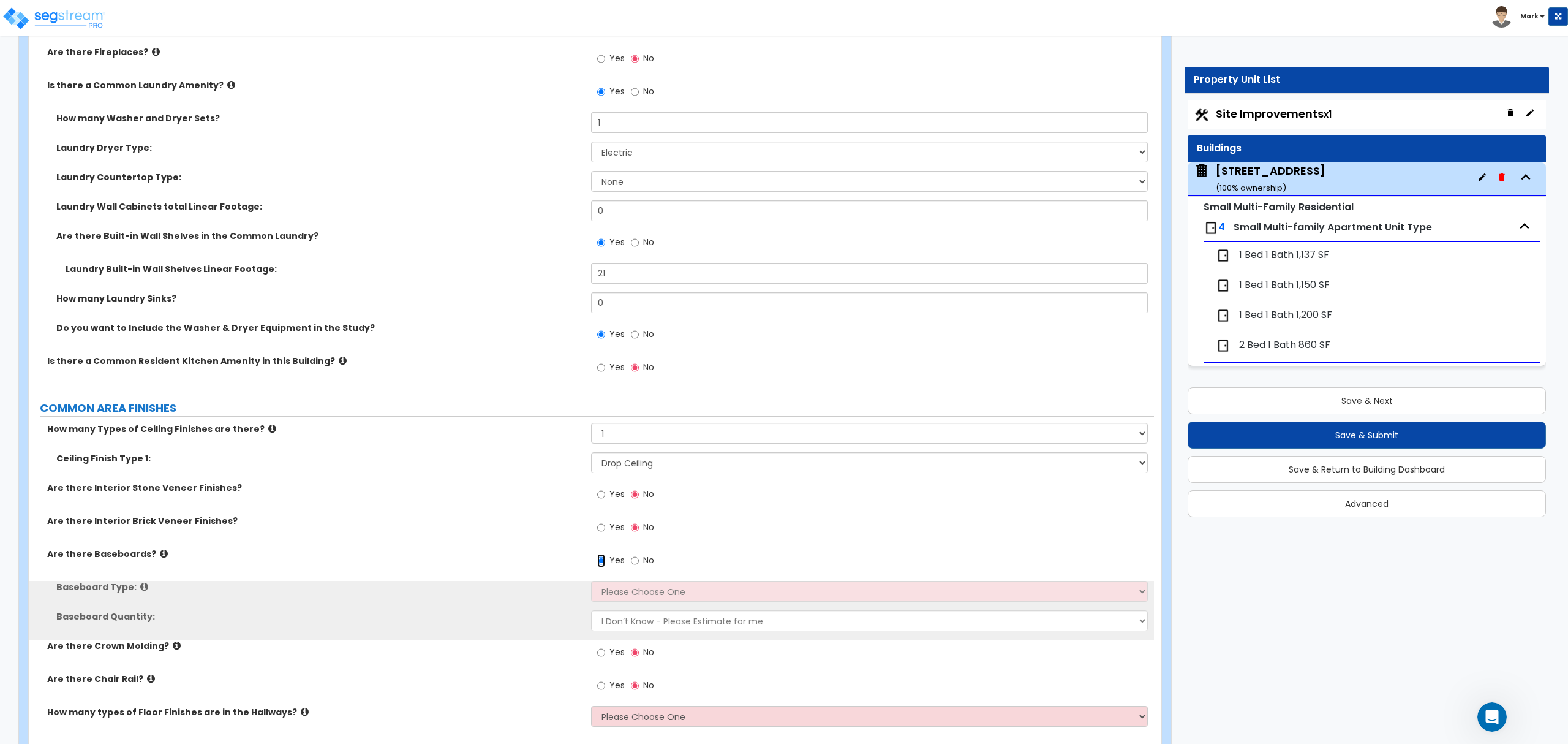
scroll to position [2451, 0]
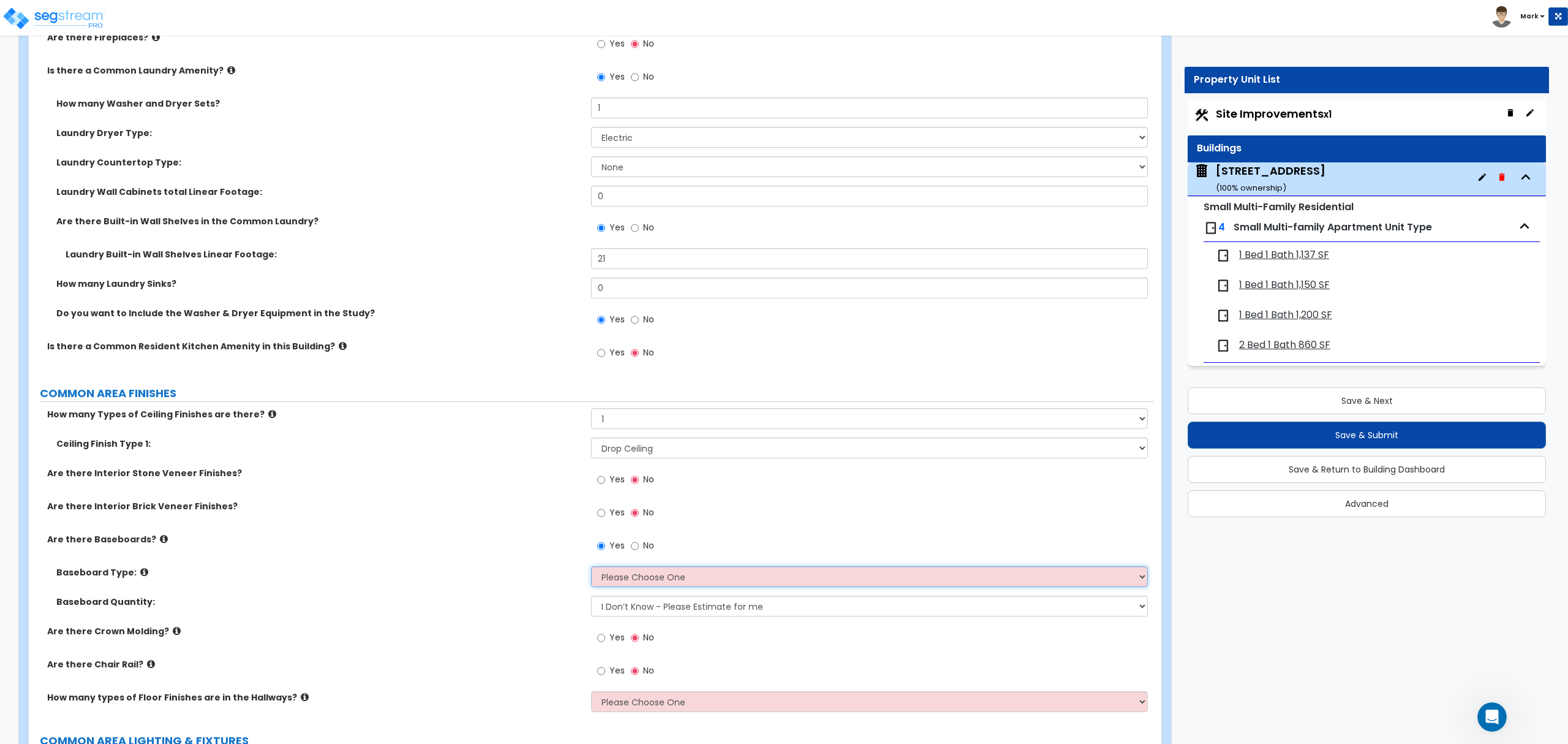
click at [654, 586] on select "Please Choose One Wood Vinyl Carpet Tile" at bounding box center [869, 576] width 556 height 21
select select "1"
click at [591, 569] on select "Please Choose One Wood Vinyl Carpet Tile" at bounding box center [869, 576] width 556 height 21
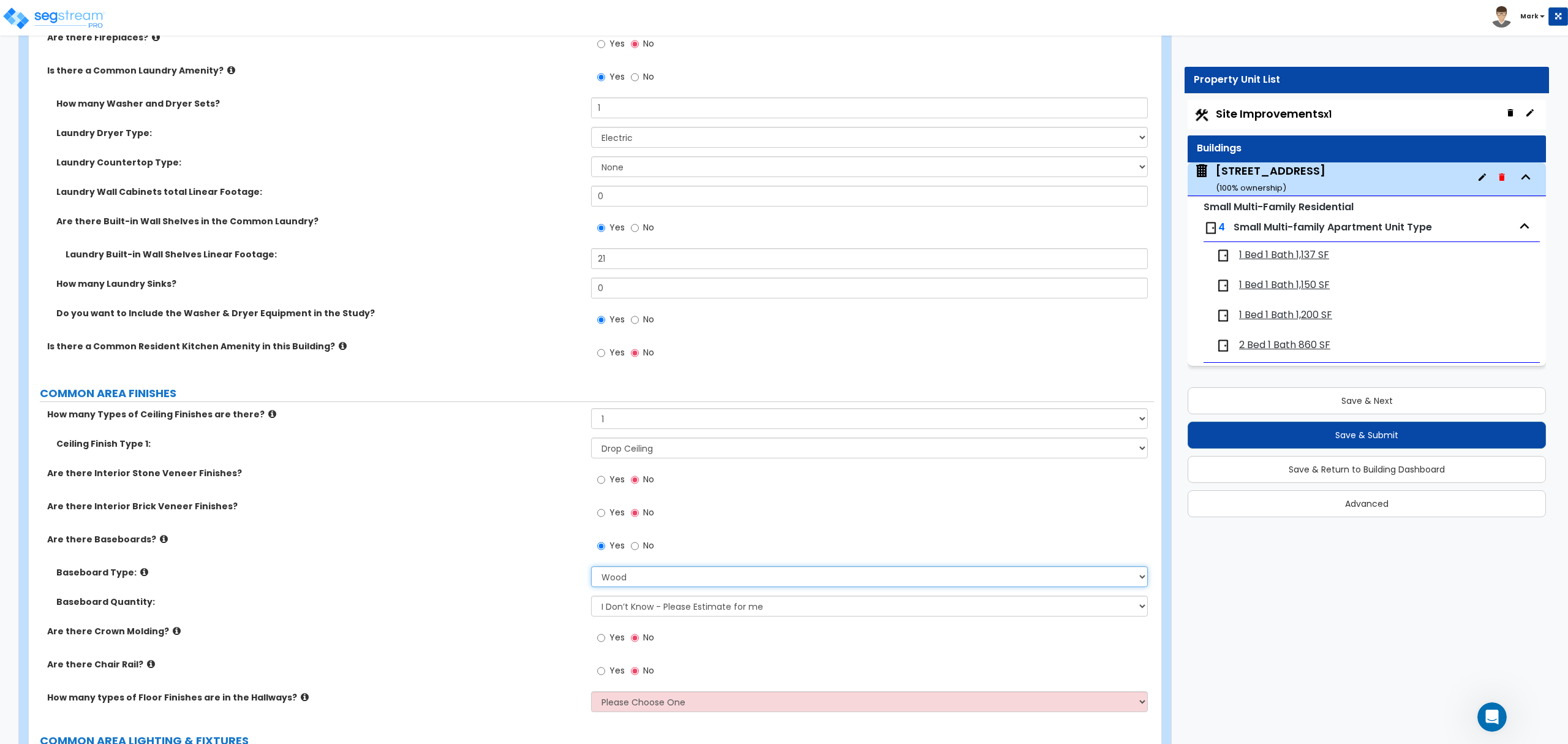
scroll to position [2532, 0]
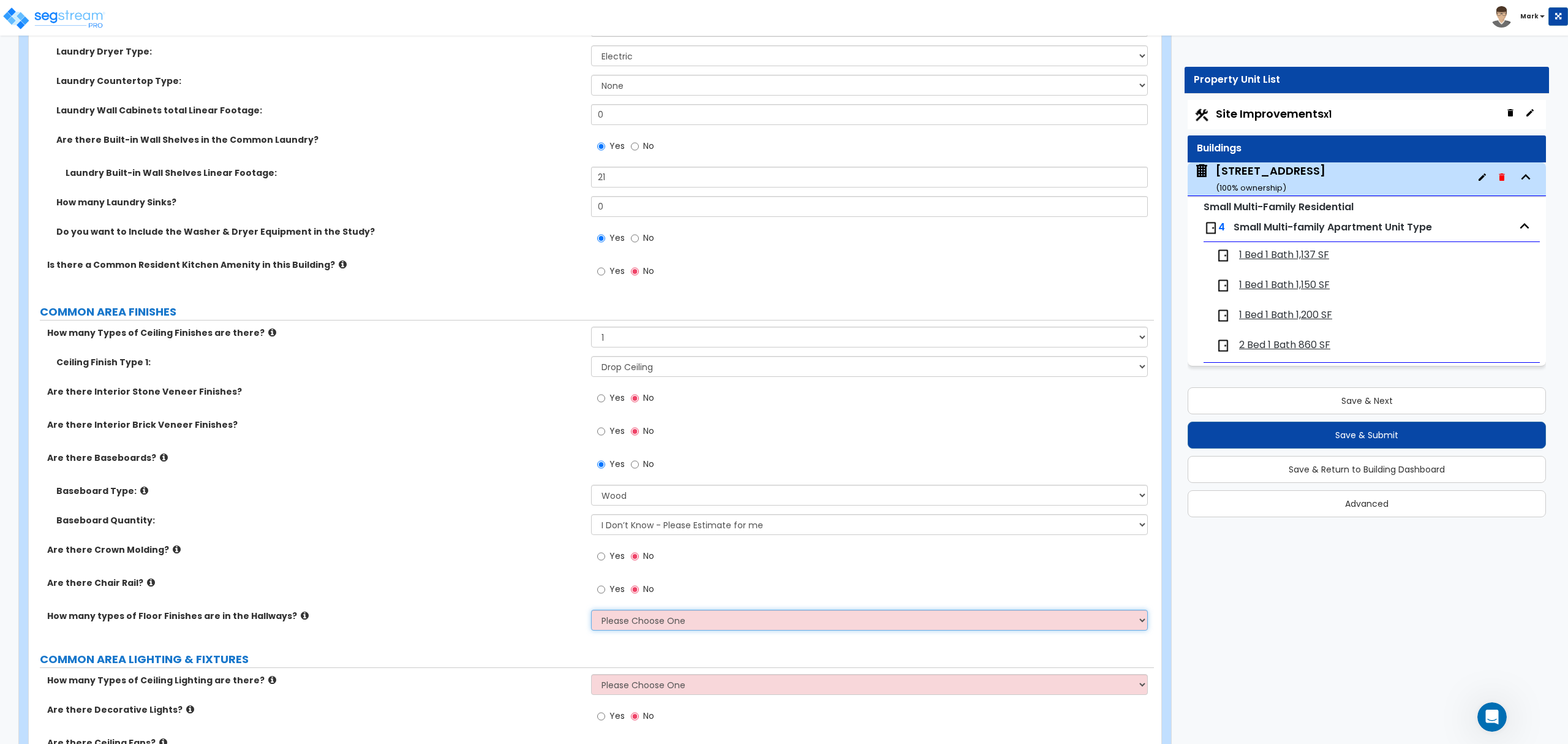
click at [615, 624] on select "Please Choose One 1 2 3 4" at bounding box center [869, 619] width 556 height 21
select select "1"
click at [591, 612] on select "Please Choose One 1 2 3 4" at bounding box center [869, 619] width 556 height 21
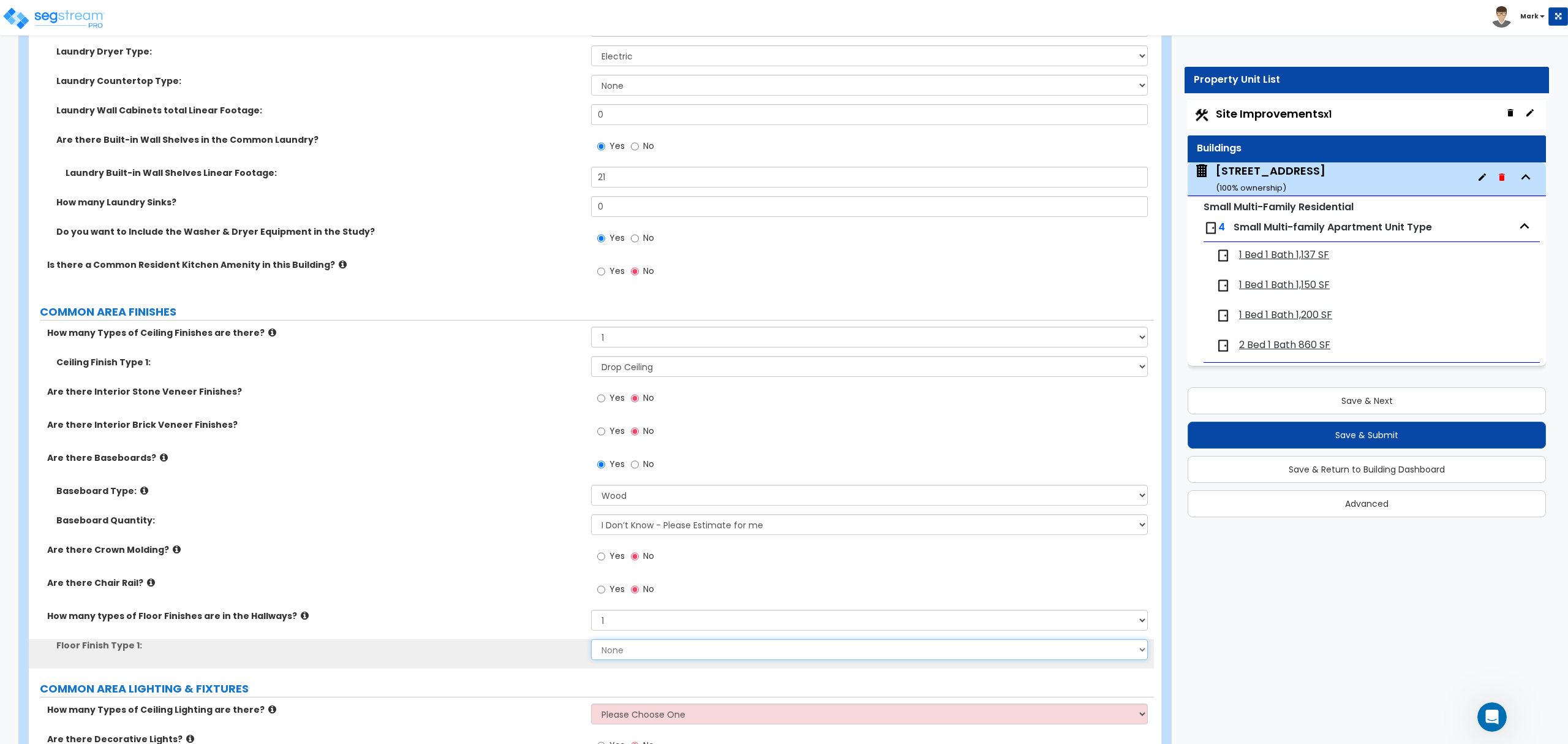
click at [621, 646] on select "None Tile Flooring Hardwood Flooring Resilient Laminate Flooring VCT Flooring S…" at bounding box center [869, 649] width 556 height 21
select select "2"
click at [591, 641] on select "None Tile Flooring Hardwood Flooring Resilient Laminate Flooring VCT Flooring S…" at bounding box center [869, 649] width 556 height 21
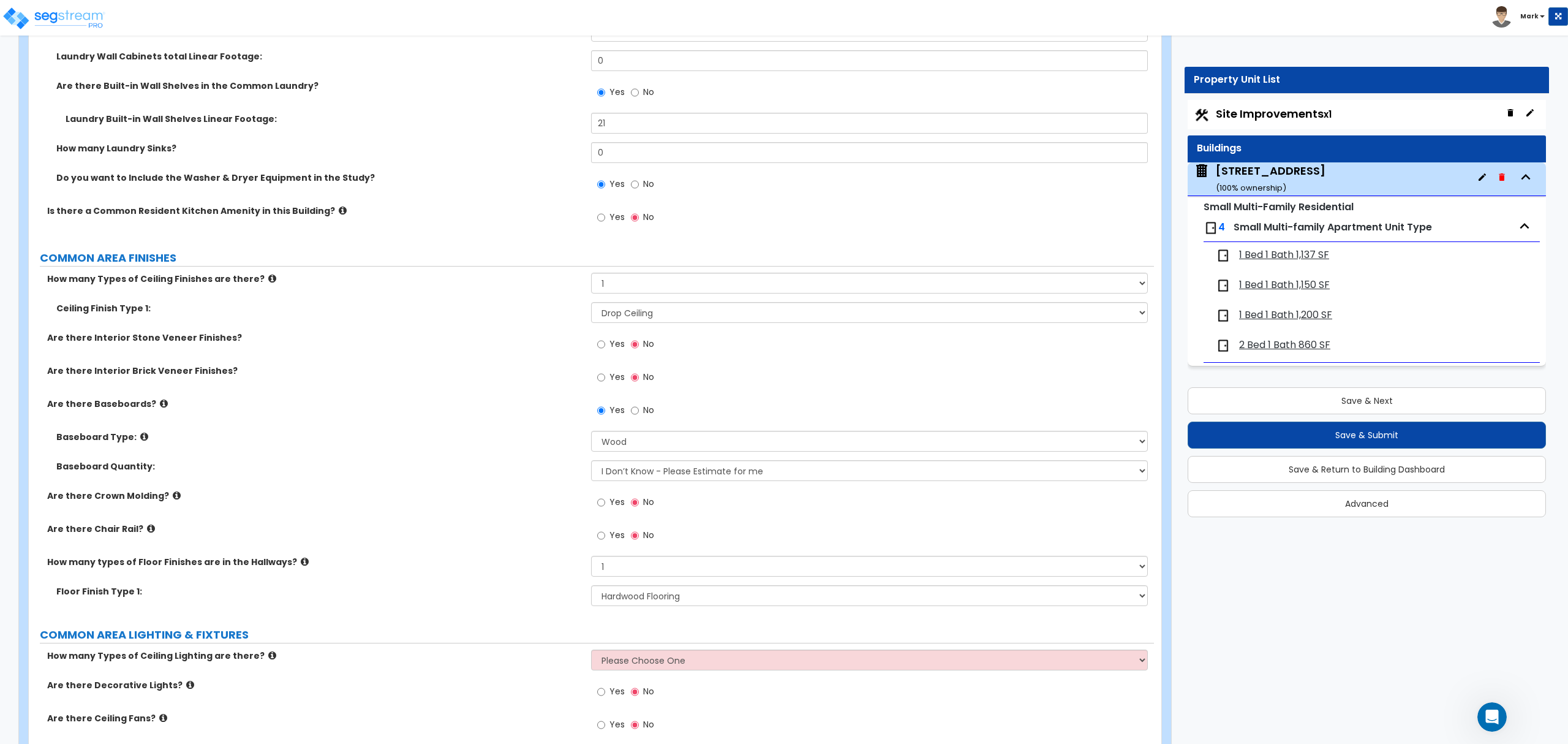
scroll to position [2613, 0]
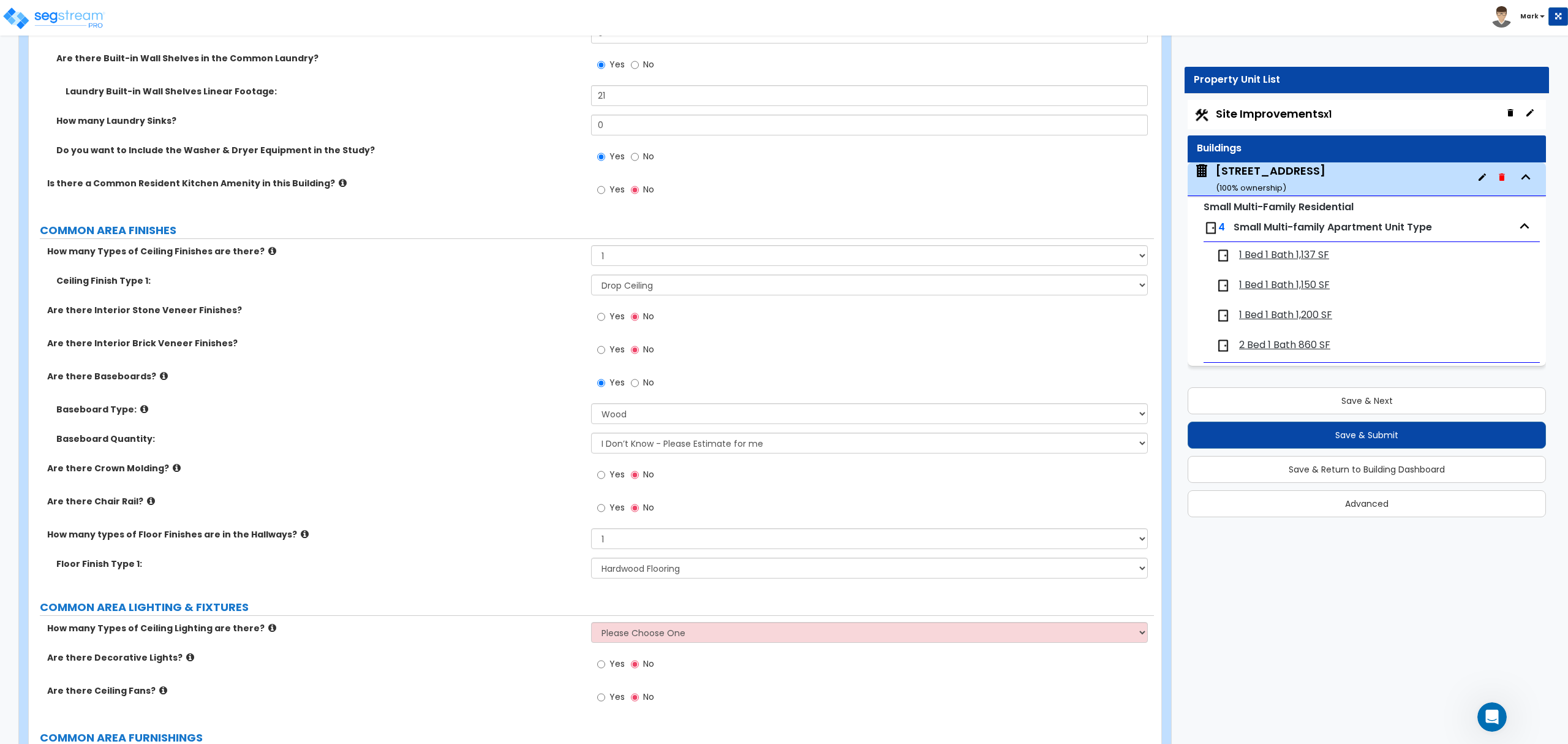
click at [622, 638] on select "Please Choose One 1 2 3" at bounding box center [869, 632] width 556 height 21
select select "1"
click at [591, 625] on select "Please Choose One 1 2 3" at bounding box center [869, 632] width 556 height 21
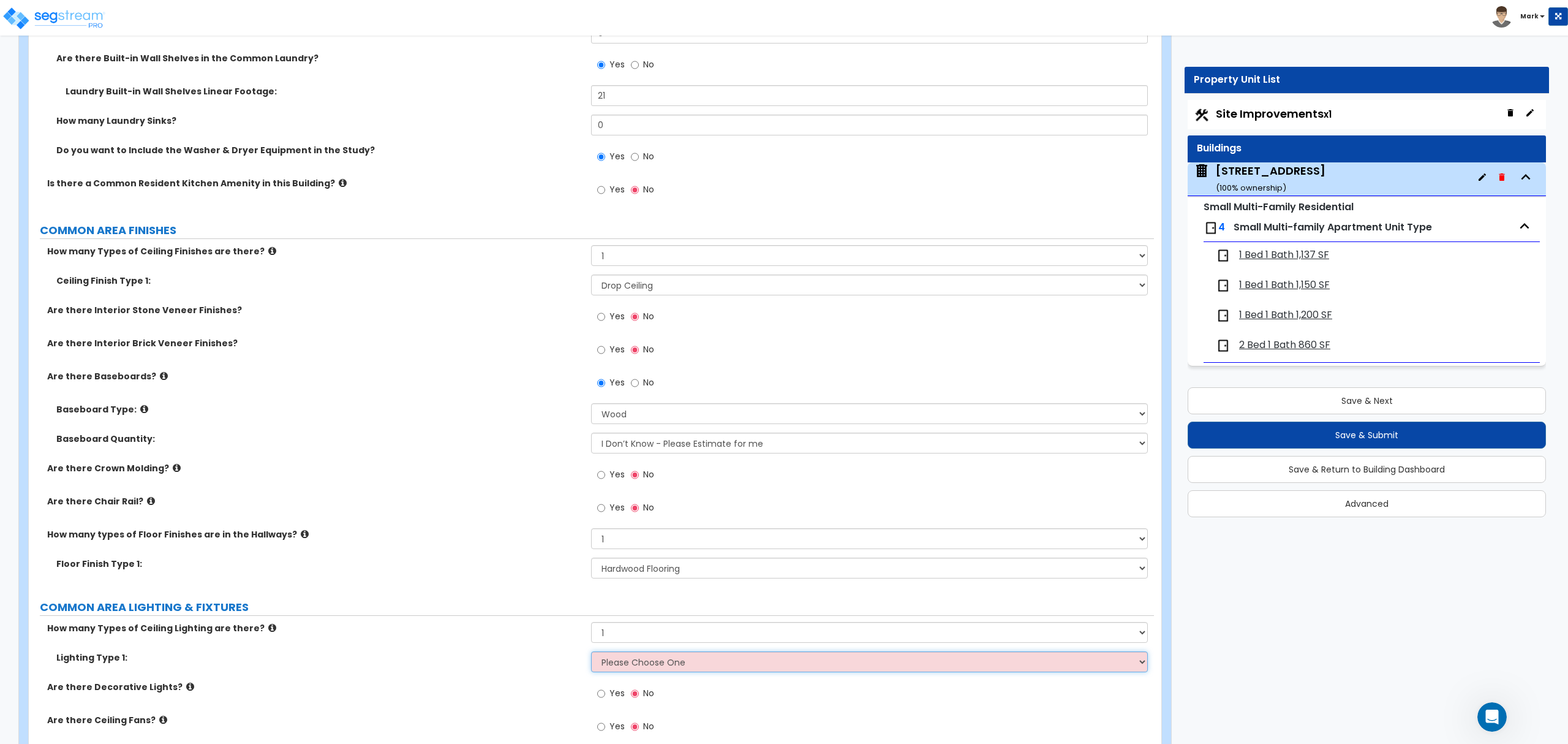
click at [699, 665] on select "Please Choose One LED Surface-Mounted LED Recessed Fluorescent Surface-Mounted …" at bounding box center [869, 661] width 556 height 21
click at [591, 653] on select "Please Choose One LED Surface-Mounted LED Recessed Fluorescent Surface-Mounted …" at bounding box center [869, 661] width 556 height 21
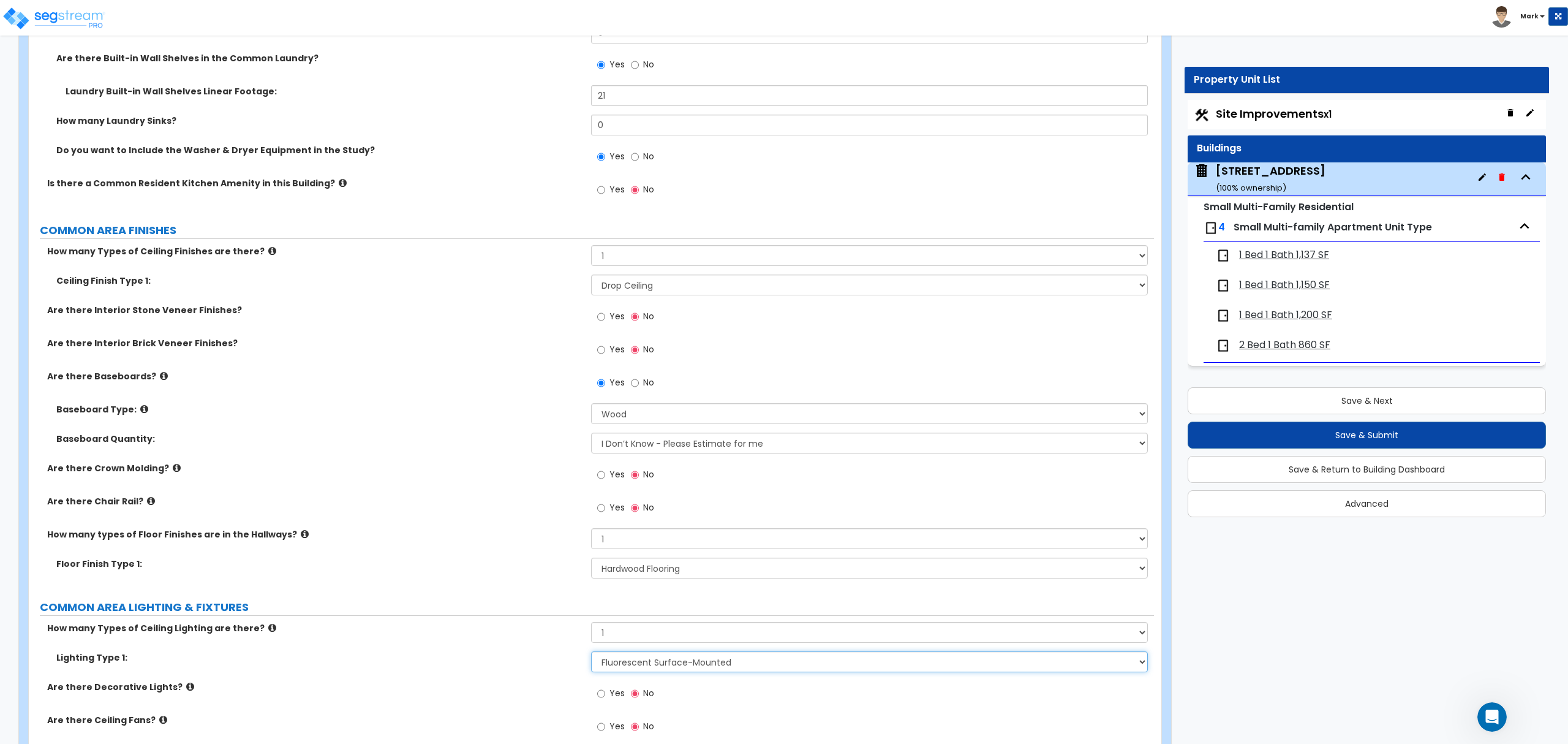
drag, startPoint x: 630, startPoint y: 664, endPoint x: 629, endPoint y: 656, distance: 8.1
click at [631, 660] on select "Please Choose One LED Surface-Mounted LED Recessed Fluorescent Surface-Mounted …" at bounding box center [869, 661] width 556 height 21
select select "1"
click at [591, 653] on select "Please Choose One LED Surface-Mounted LED Recessed Fluorescent Surface-Mounted …" at bounding box center [869, 661] width 556 height 21
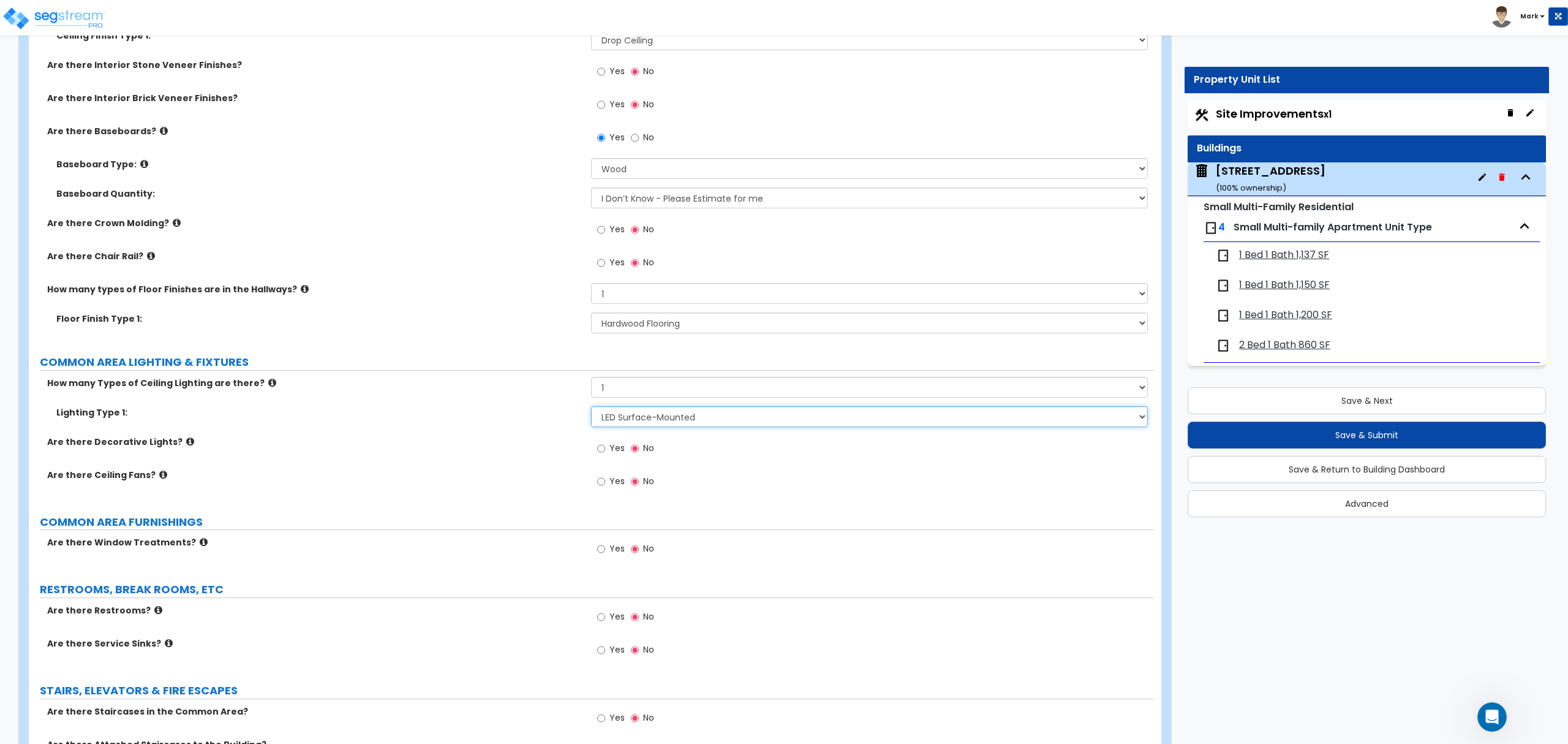
scroll to position [1034, 0]
click at [612, 554] on span "Yes" at bounding box center [617, 548] width 15 height 12
click at [605, 554] on input "Yes" at bounding box center [601, 549] width 8 height 14
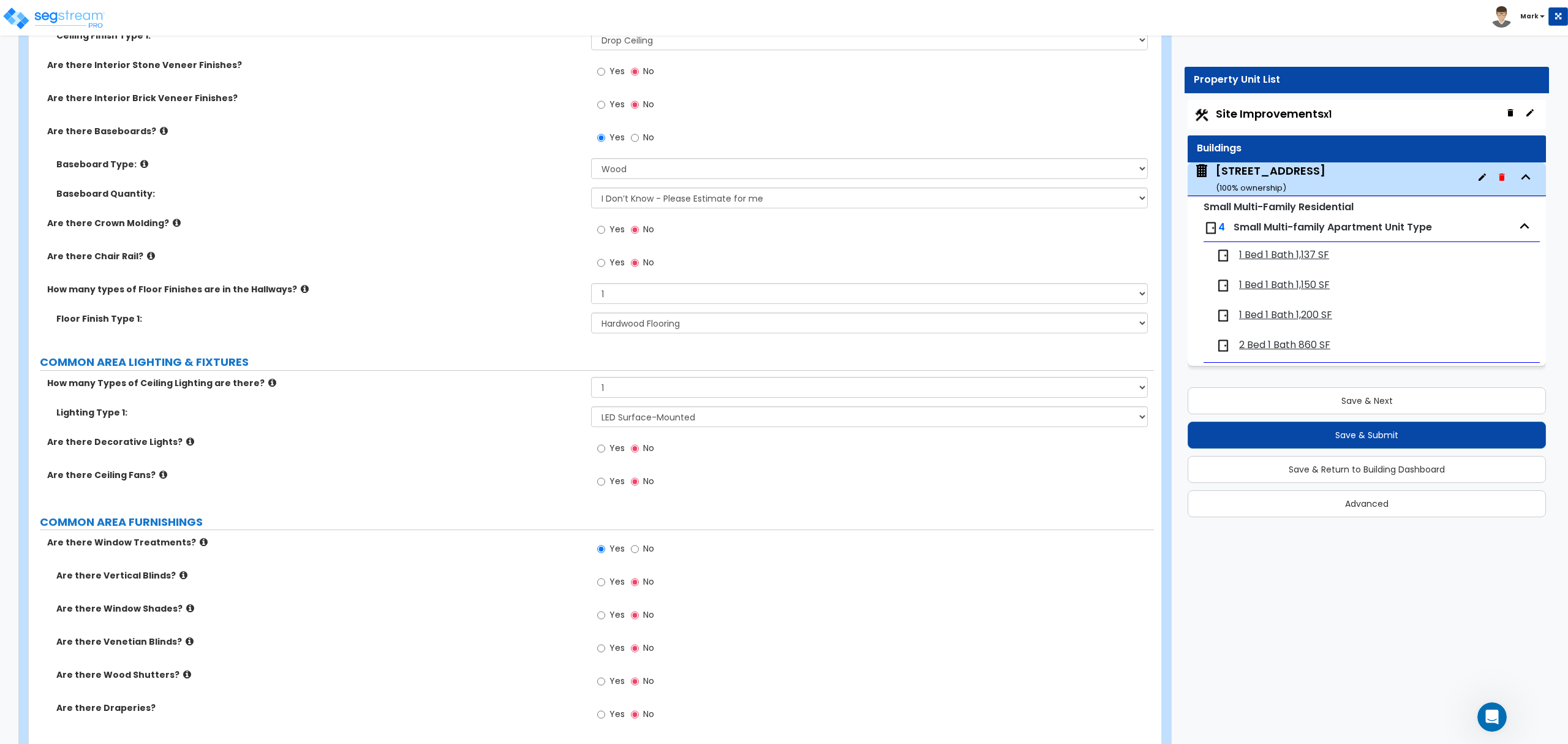
scroll to position [1002, 0]
click at [646, 558] on label "No" at bounding box center [642, 550] width 23 height 21
click at [639, 556] on input "No" at bounding box center [634, 549] width 8 height 14
radio input "false"
radio input "true"
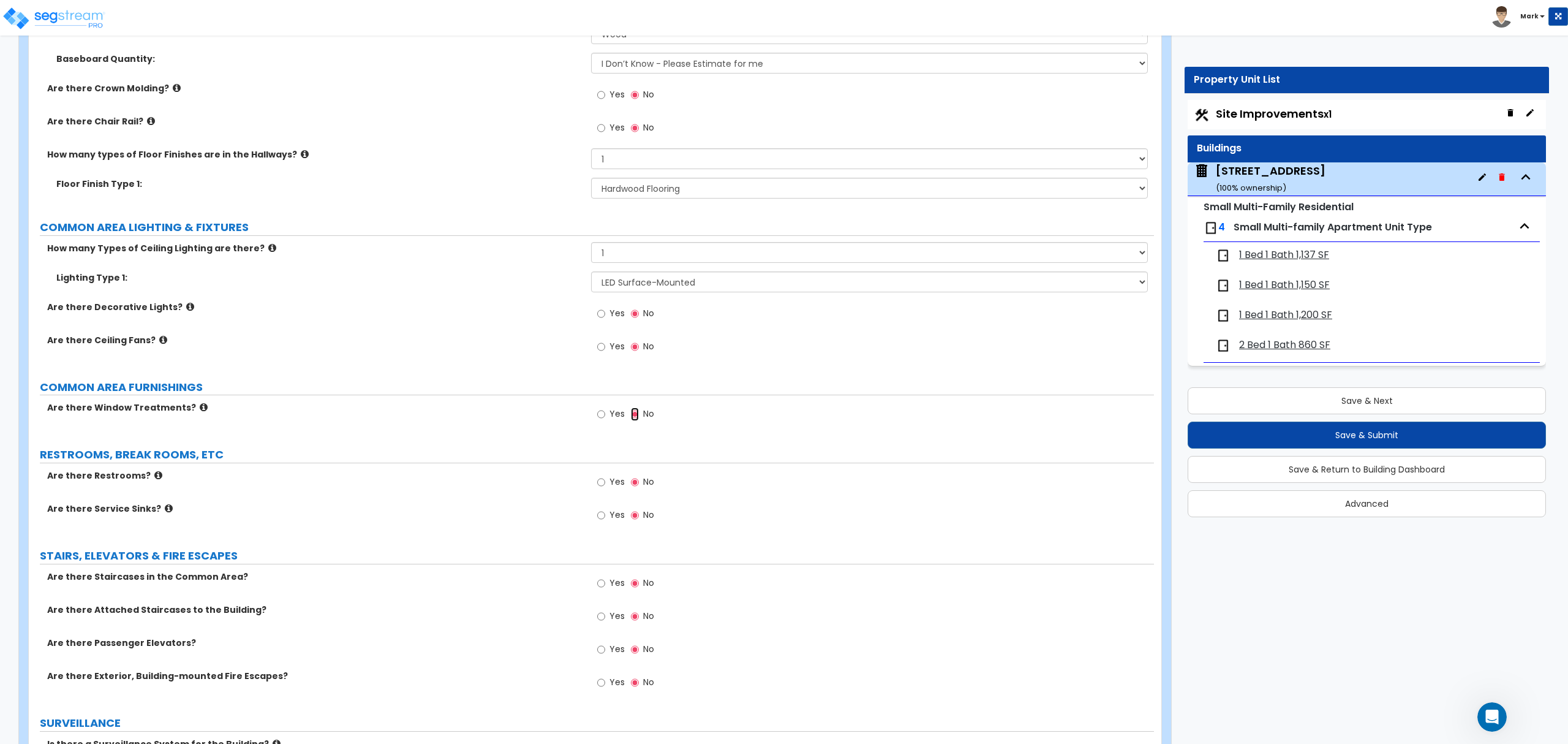
scroll to position [3022, 0]
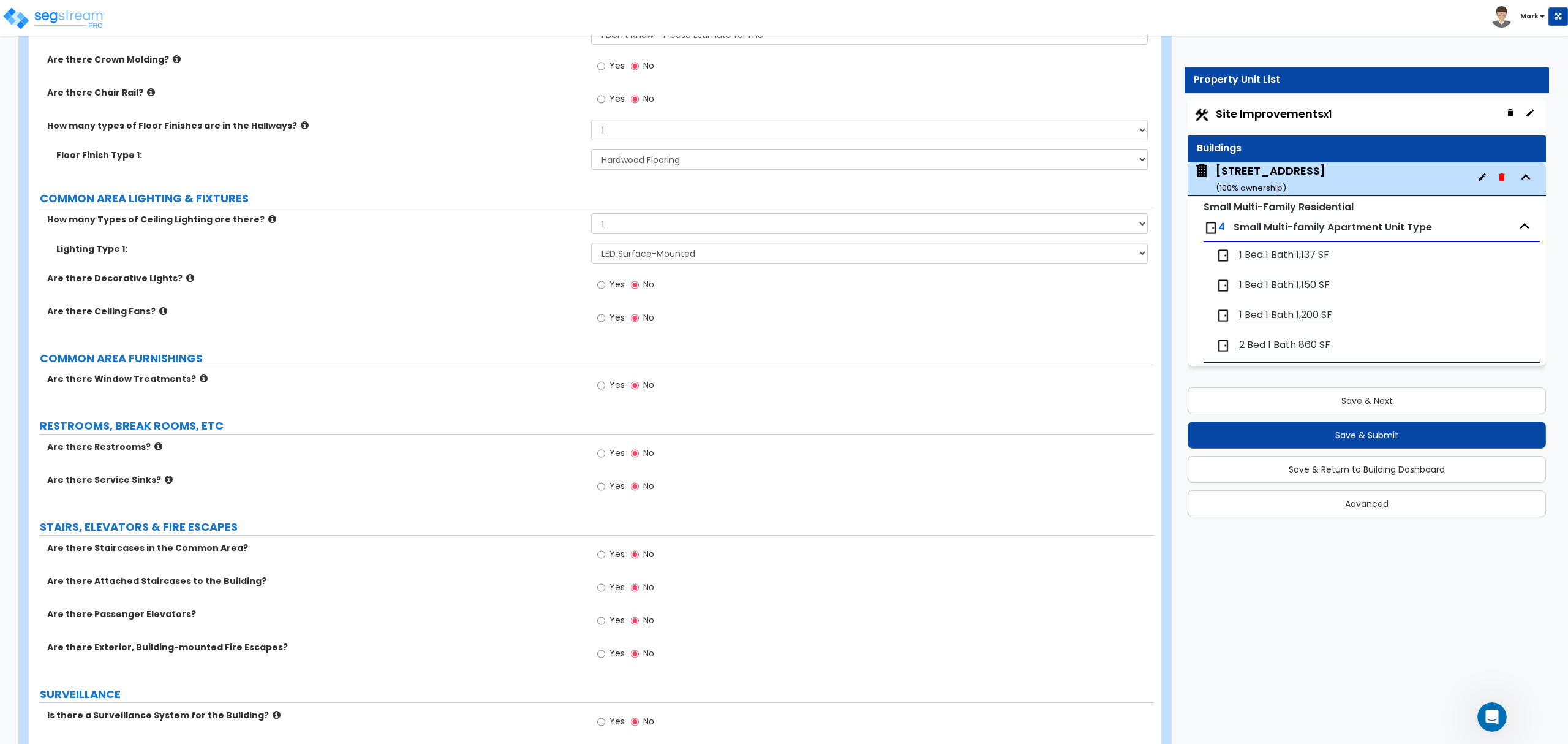
click at [613, 558] on span "Yes" at bounding box center [617, 553] width 15 height 12
click at [605, 558] on input "Yes" at bounding box center [601, 554] width 8 height 14
radio input "true"
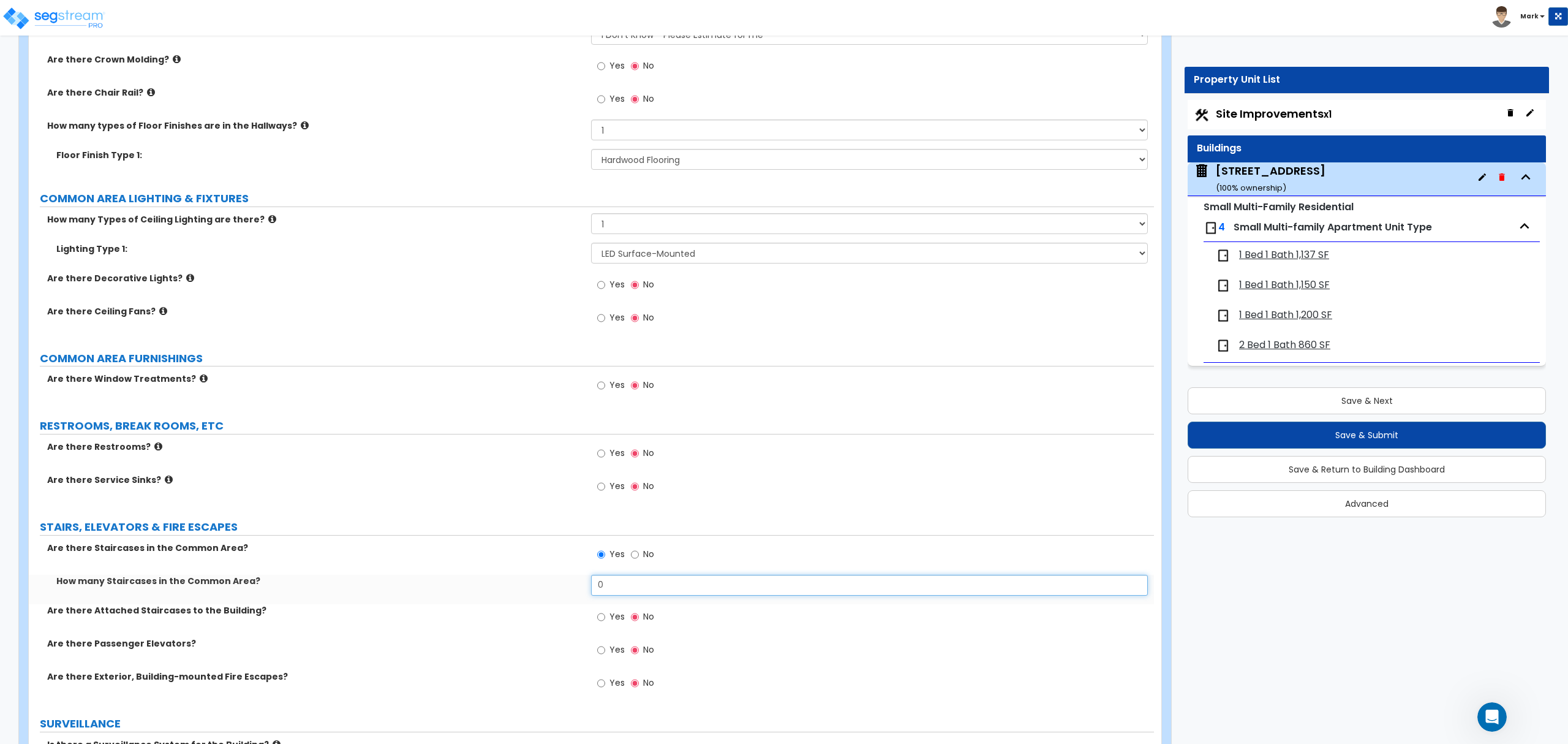
click at [616, 586] on input "0" at bounding box center [869, 585] width 556 height 21
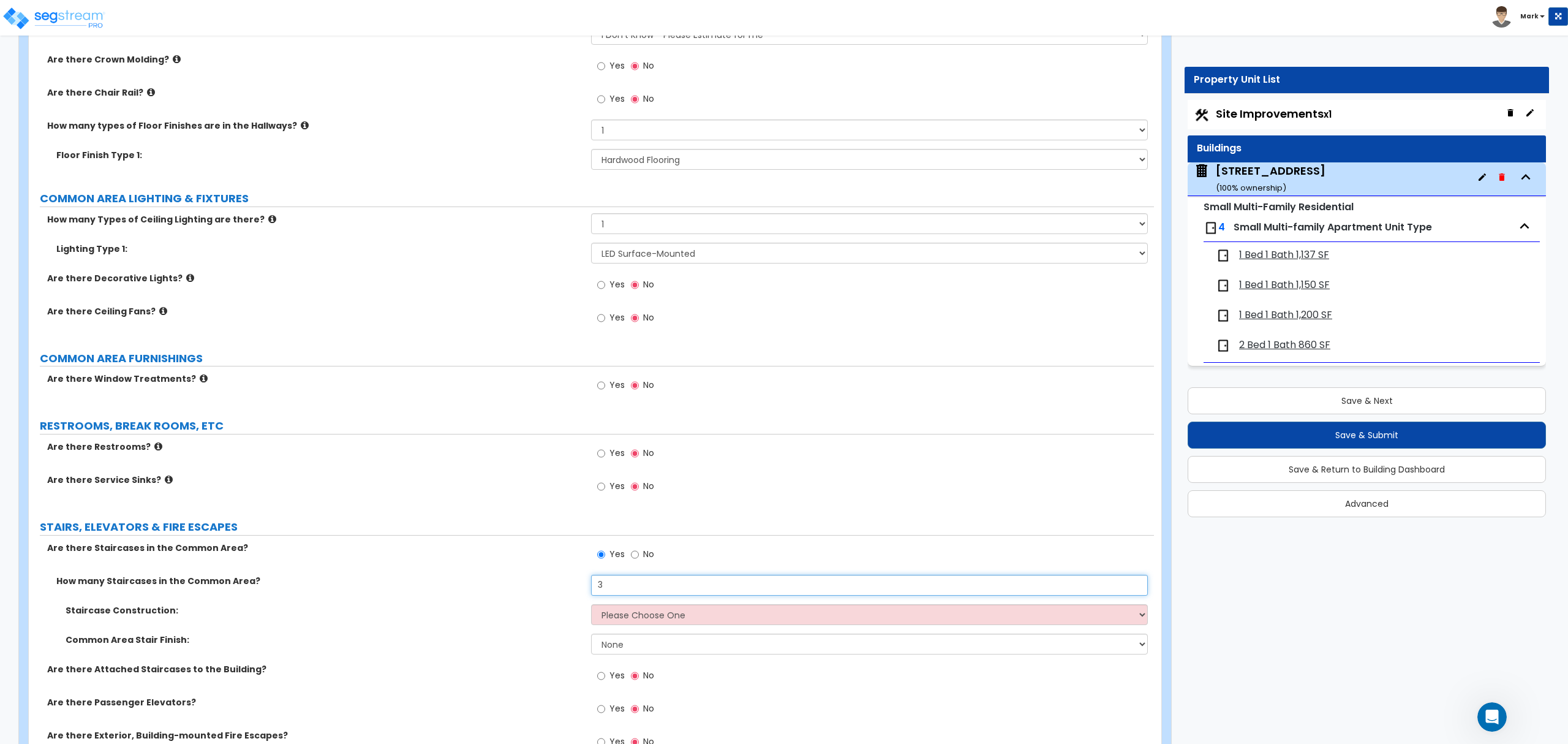
type input "3"
click at [625, 611] on select "Please Choose One Concrete Steel Wood Please Choose For Me" at bounding box center [869, 614] width 556 height 21
click at [633, 585] on input "3" at bounding box center [869, 585] width 556 height 21
click at [633, 584] on input "3" at bounding box center [869, 585] width 556 height 21
drag, startPoint x: 633, startPoint y: 584, endPoint x: 524, endPoint y: 631, distance: 118.7
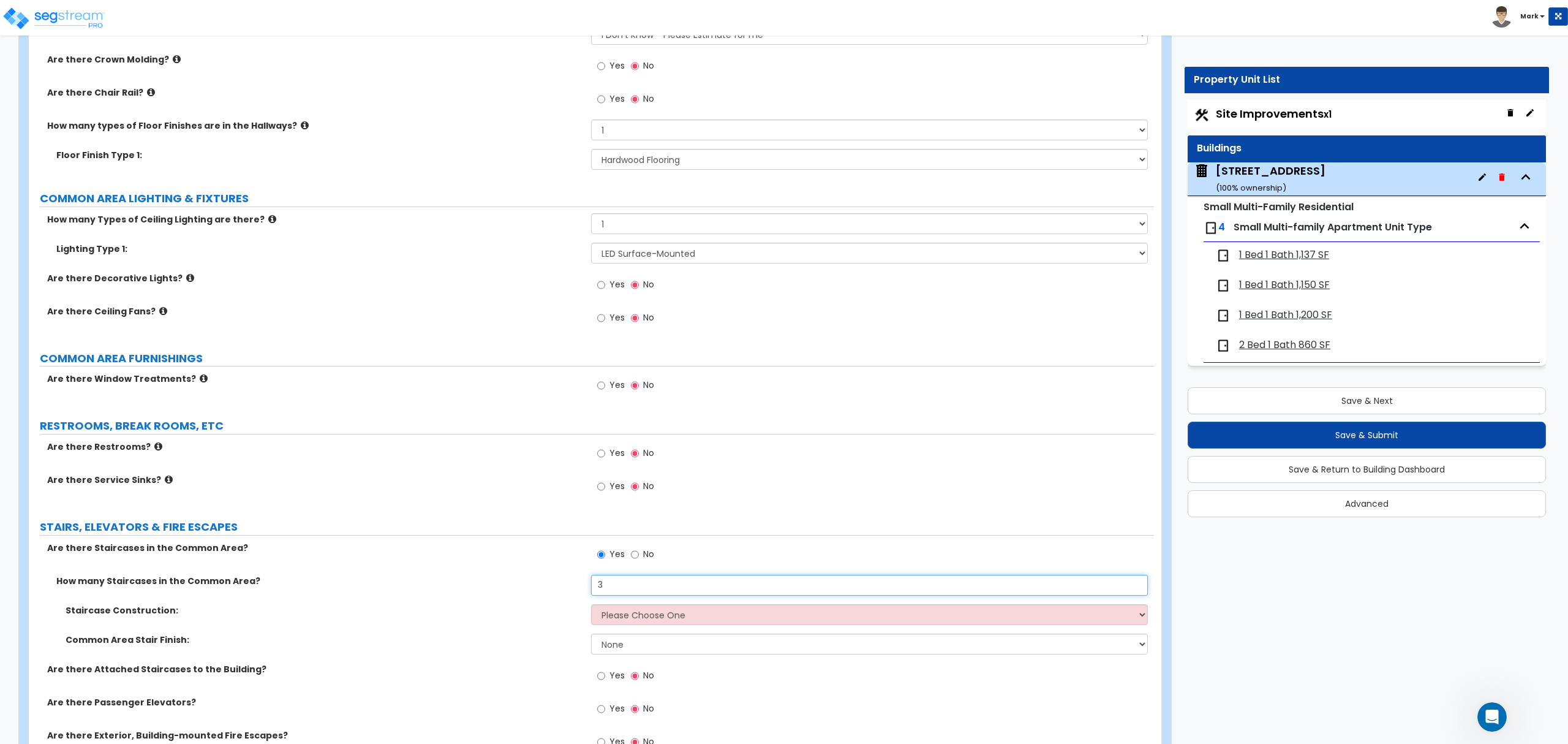
click at [628, 587] on input "3" at bounding box center [869, 585] width 556 height 21
click at [651, 622] on select "Please Choose One Concrete Steel Wood Please Choose For Me" at bounding box center [869, 614] width 556 height 21
select select "3"
click at [591, 607] on select "Please Choose One Concrete Steel Wood Please Choose For Me" at bounding box center [869, 614] width 556 height 21
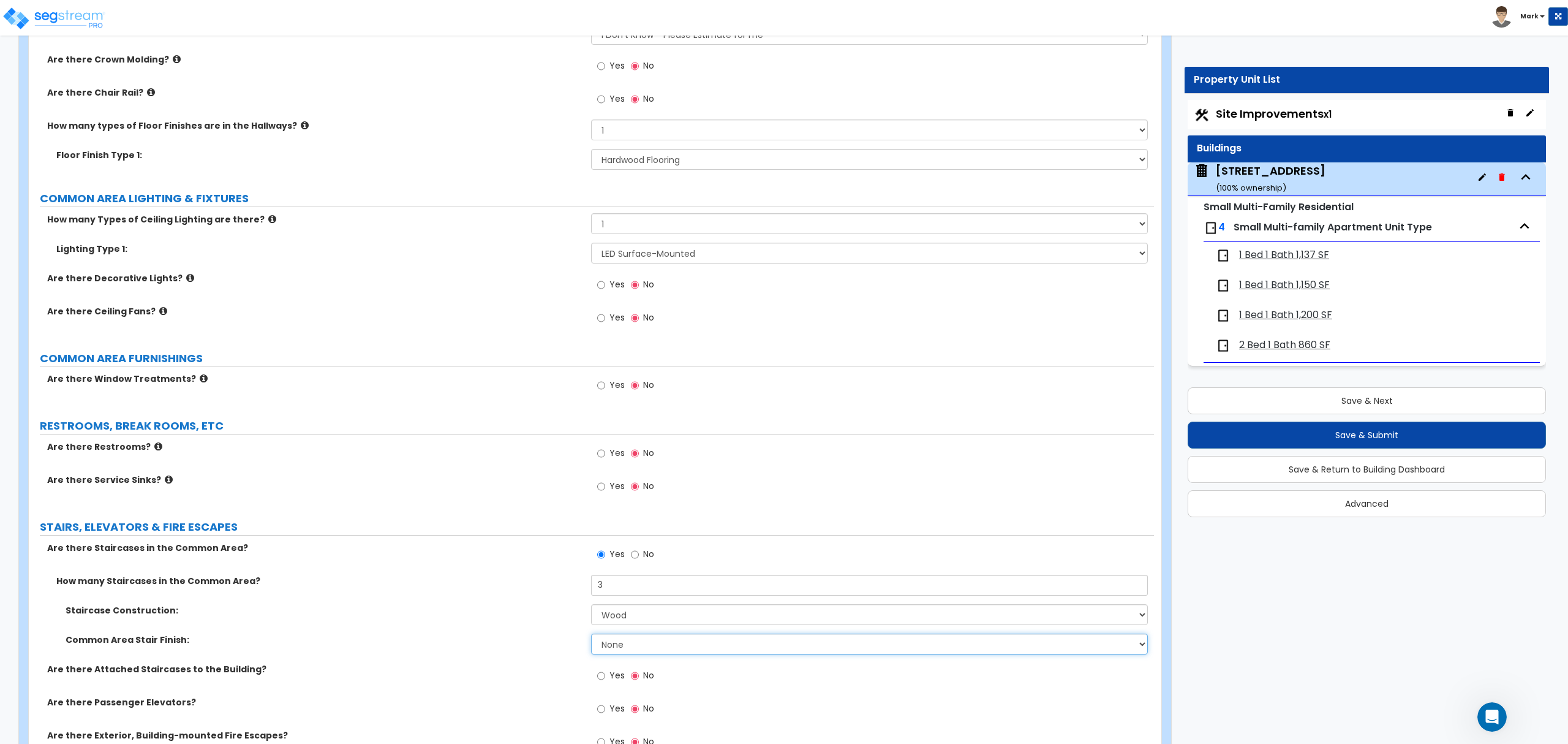
click at [633, 650] on select "None Tile Wood Laminate VCT Sheet Carpet Sheet Vinyl Carpet Tile" at bounding box center [869, 643] width 556 height 21
select select "2"
click at [591, 636] on select "None Tile Wood Laminate VCT Sheet Carpet Sheet Vinyl Carpet Tile" at bounding box center [869, 643] width 556 height 21
click at [518, 625] on div "Staircase Construction: Please Choose One Concrete Steel Wood Please Choose For…" at bounding box center [591, 619] width 1125 height 30
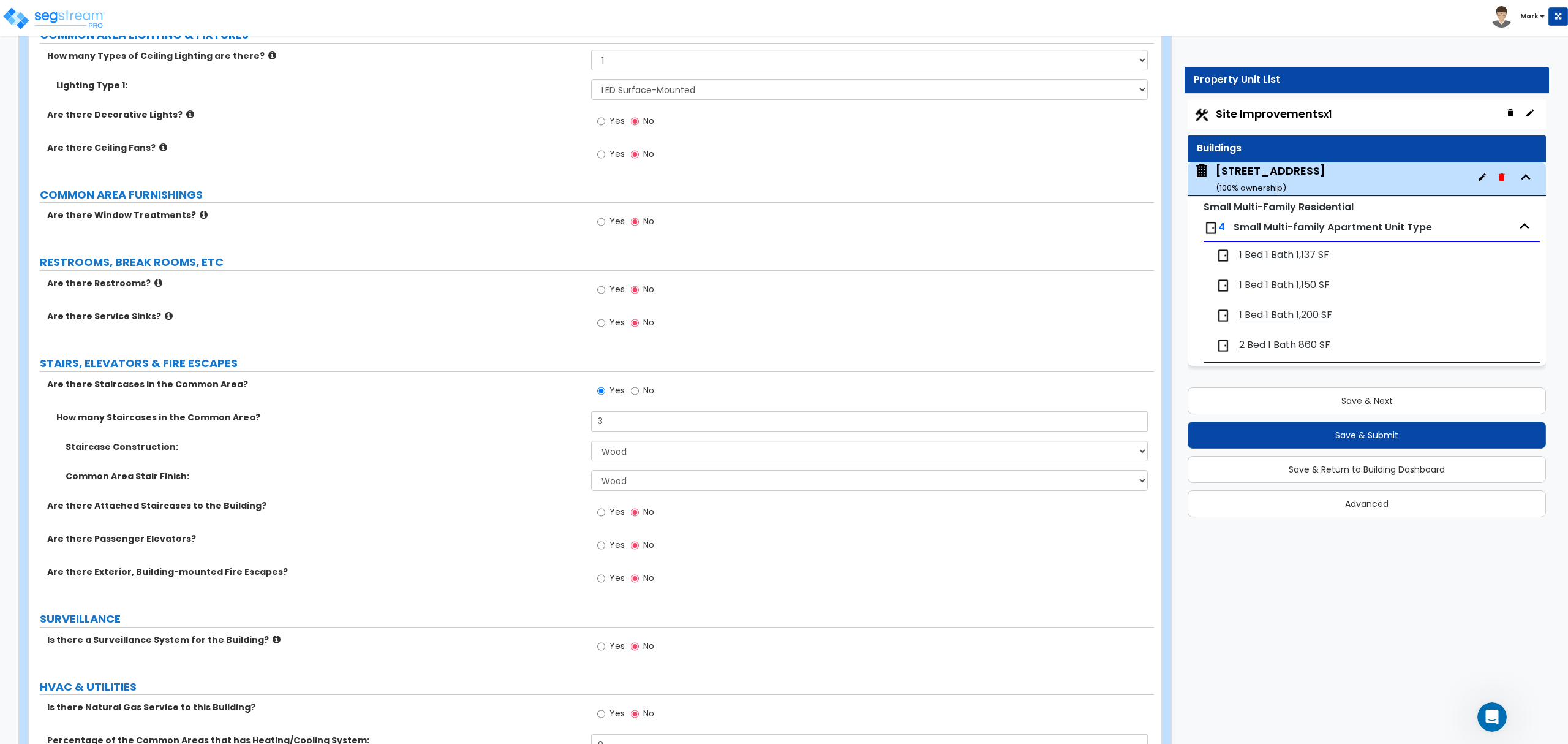
click at [607, 513] on label "Yes" at bounding box center [611, 514] width 28 height 21
click at [605, 513] on input "Yes" at bounding box center [601, 512] width 8 height 14
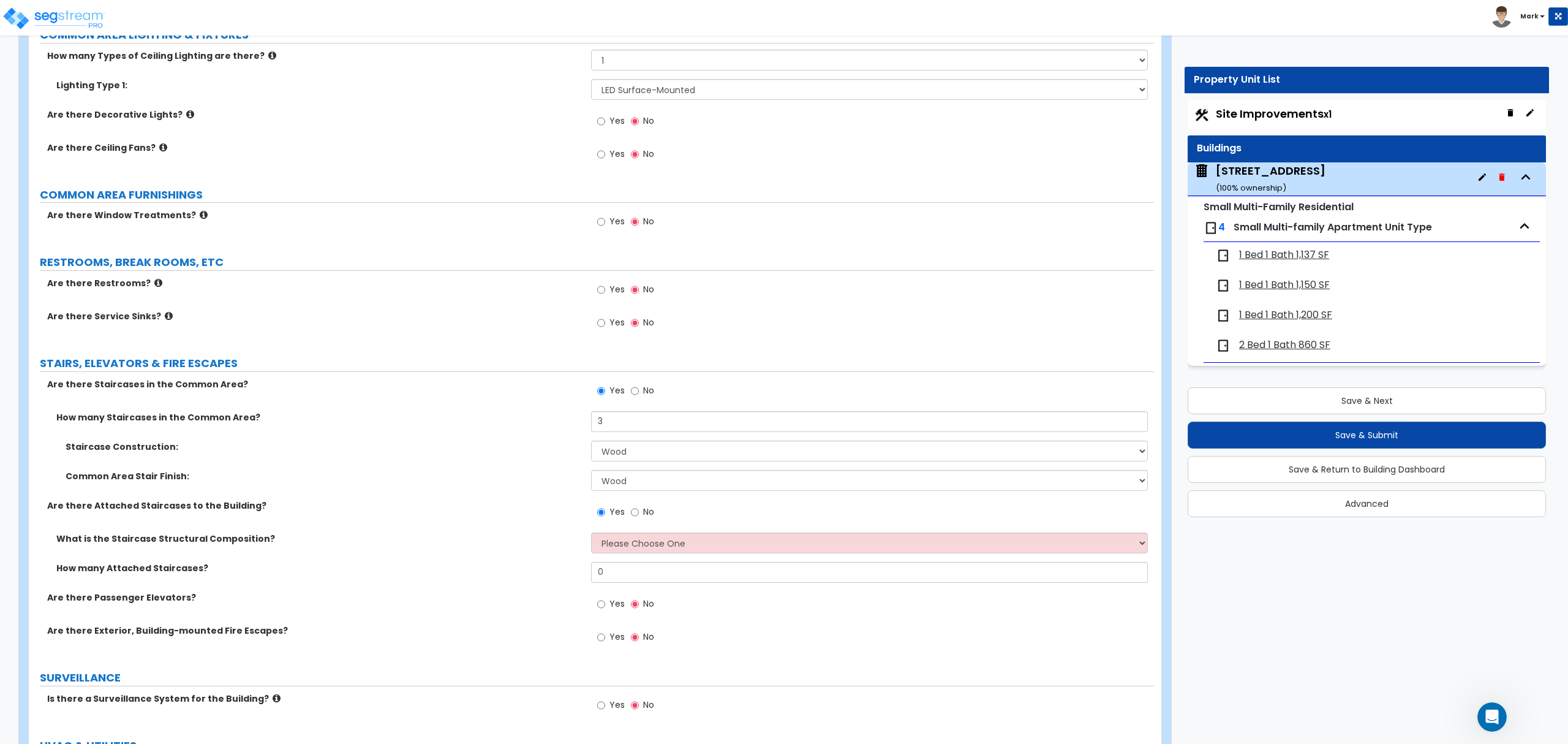
click at [640, 522] on label "No" at bounding box center [642, 514] width 23 height 21
click at [639, 519] on input "No" at bounding box center [634, 512] width 8 height 14
radio input "false"
radio input "true"
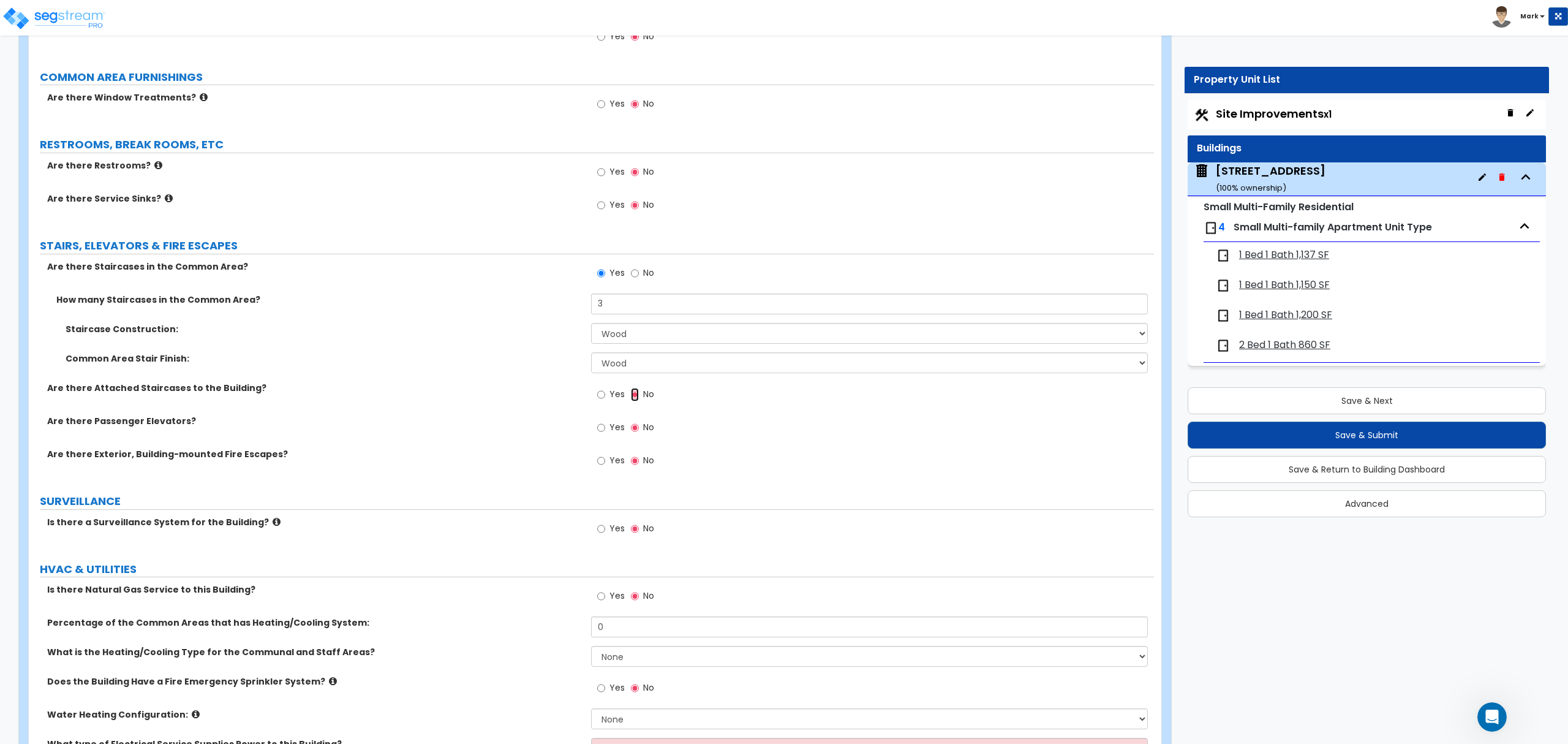
scroll to position [3421, 0]
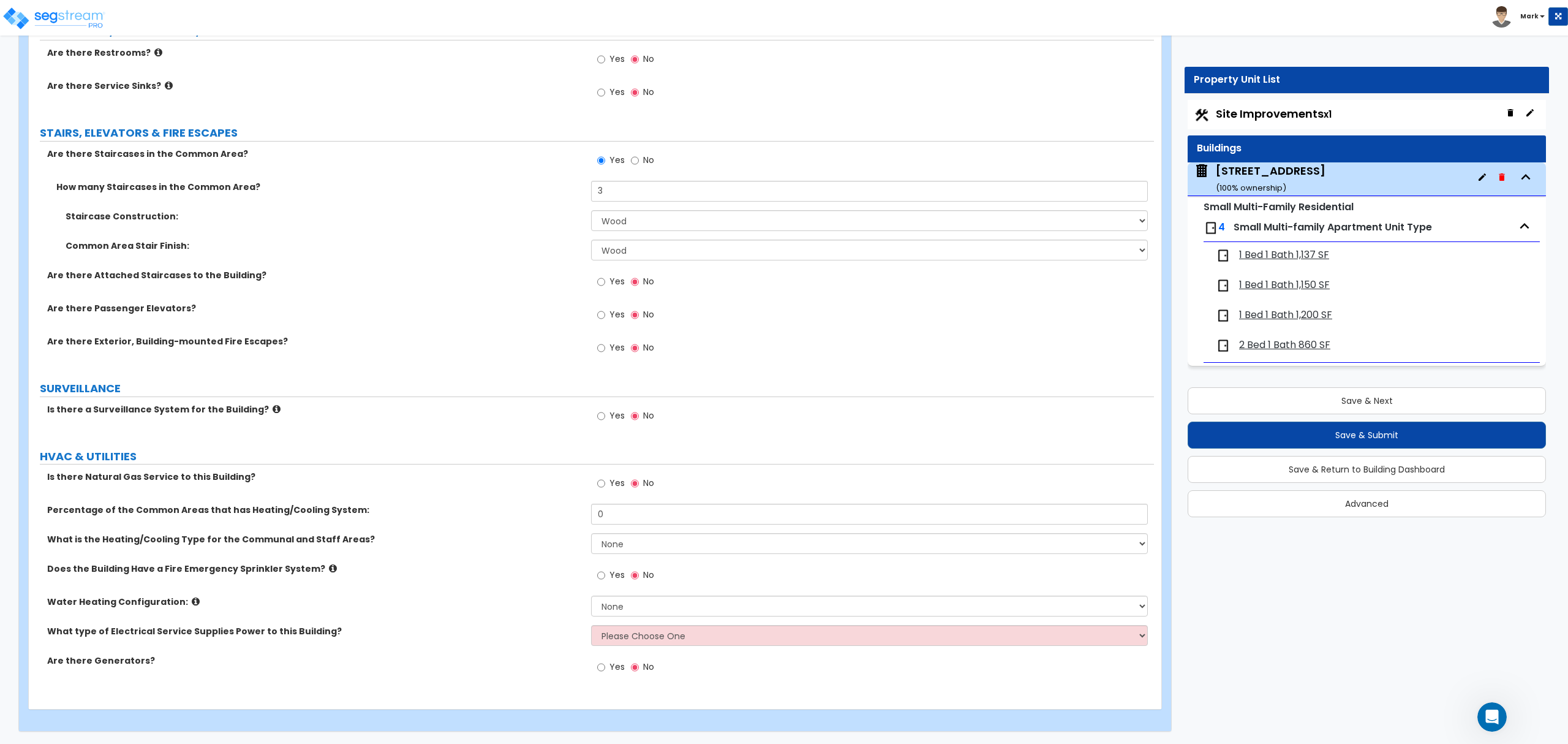
drag, startPoint x: 587, startPoint y: 470, endPoint x: 590, endPoint y: 479, distance: 9.5
click at [590, 479] on div "Is there Natural Gas Service to this Building? Yes No" at bounding box center [591, 486] width 1125 height 33
click at [597, 480] on input "Yes" at bounding box center [601, 483] width 8 height 14
radio input "true"
click at [602, 511] on input "0" at bounding box center [869, 514] width 556 height 21
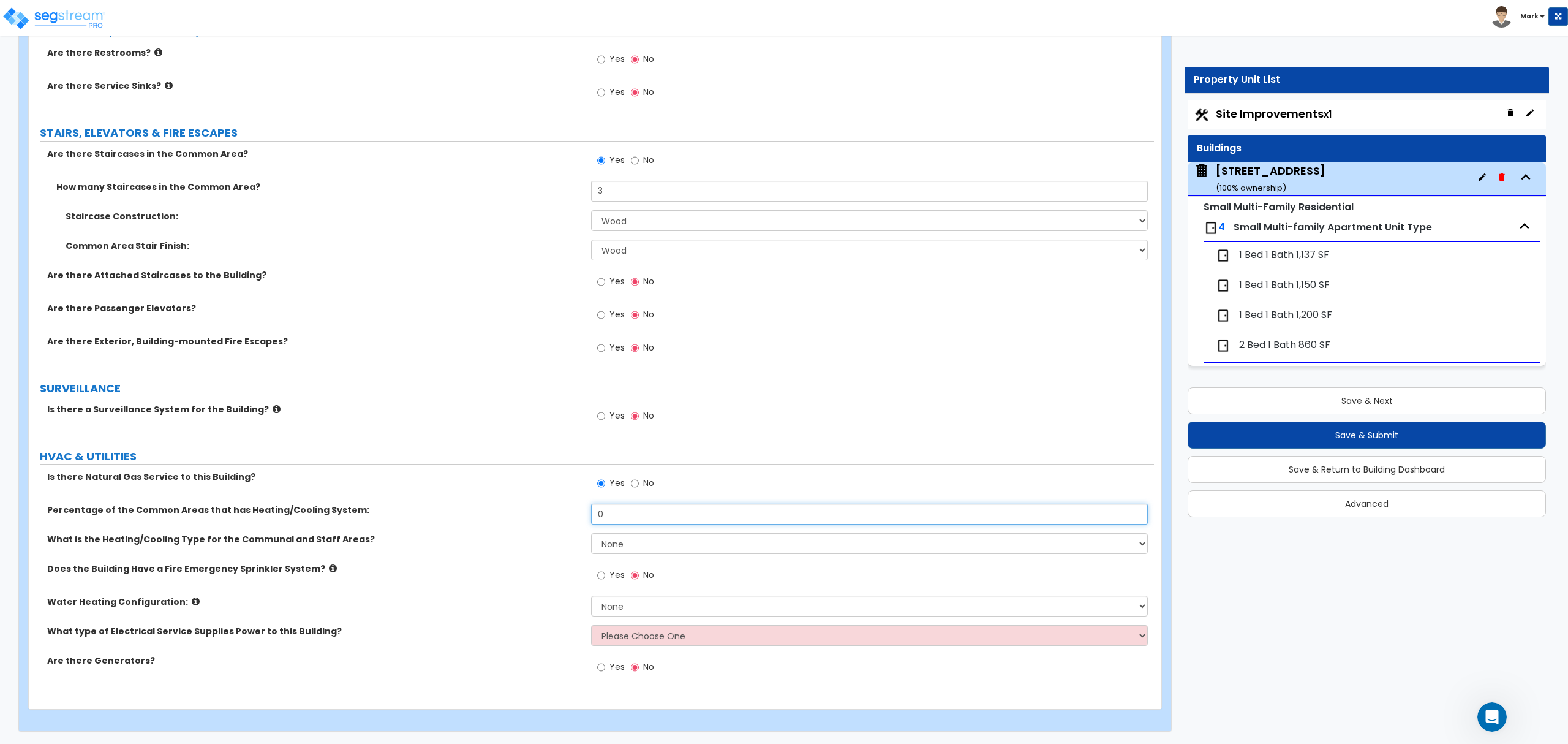
click at [602, 511] on input "0" at bounding box center [869, 514] width 556 height 21
click at [635, 541] on select "None Heat Only Centralized Heating & Cooling Thru Wall Air Conditioners Mini Sp…" at bounding box center [869, 543] width 556 height 21
select select "1"
click at [591, 533] on select "None Heat Only Centralized Heating & Cooling Thru Wall Air Conditioners Mini Sp…" at bounding box center [869, 543] width 556 height 21
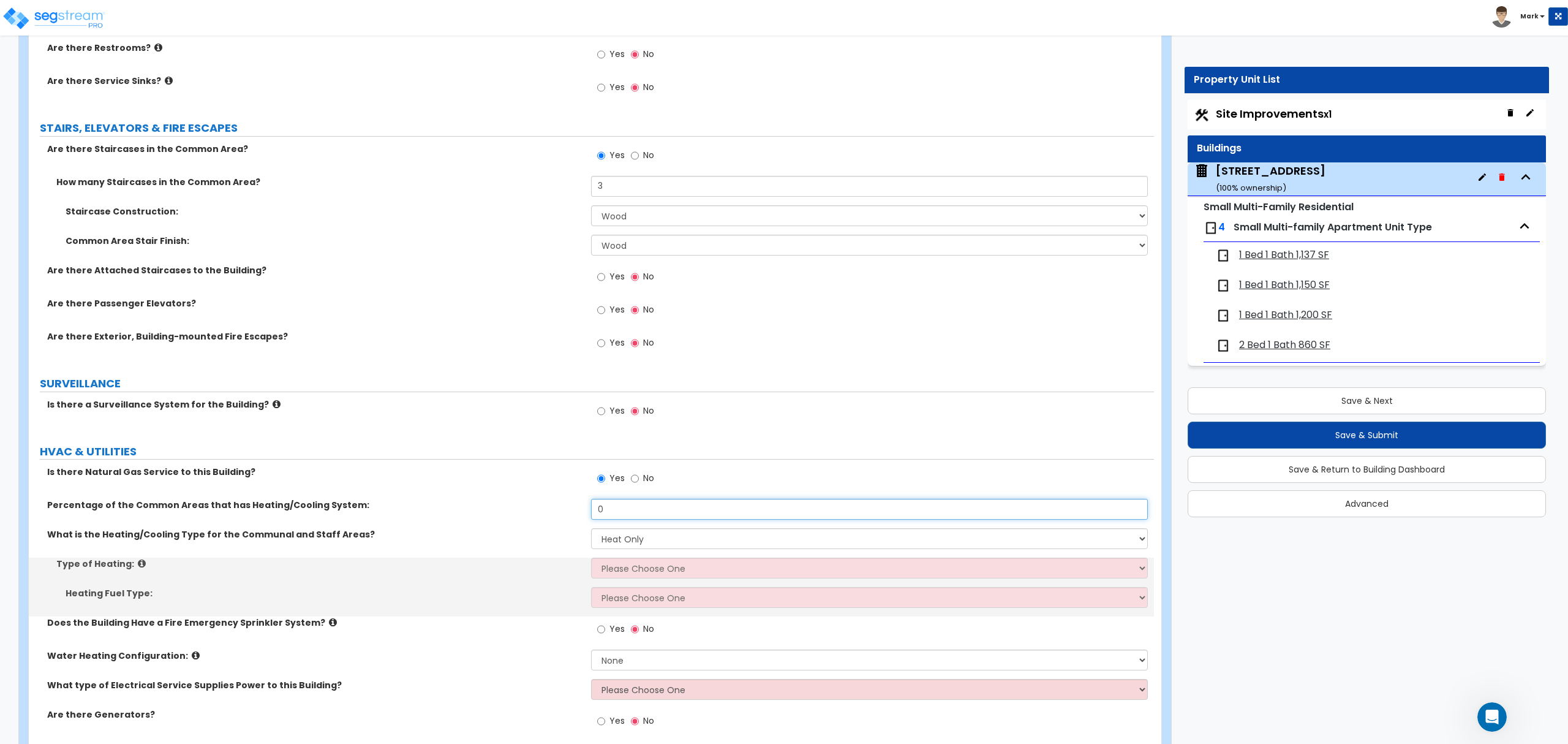
click at [620, 515] on input "0" at bounding box center [869, 508] width 556 height 21
drag, startPoint x: 620, startPoint y: 515, endPoint x: 587, endPoint y: 555, distance: 51.9
click at [620, 519] on input "0" at bounding box center [869, 508] width 556 height 21
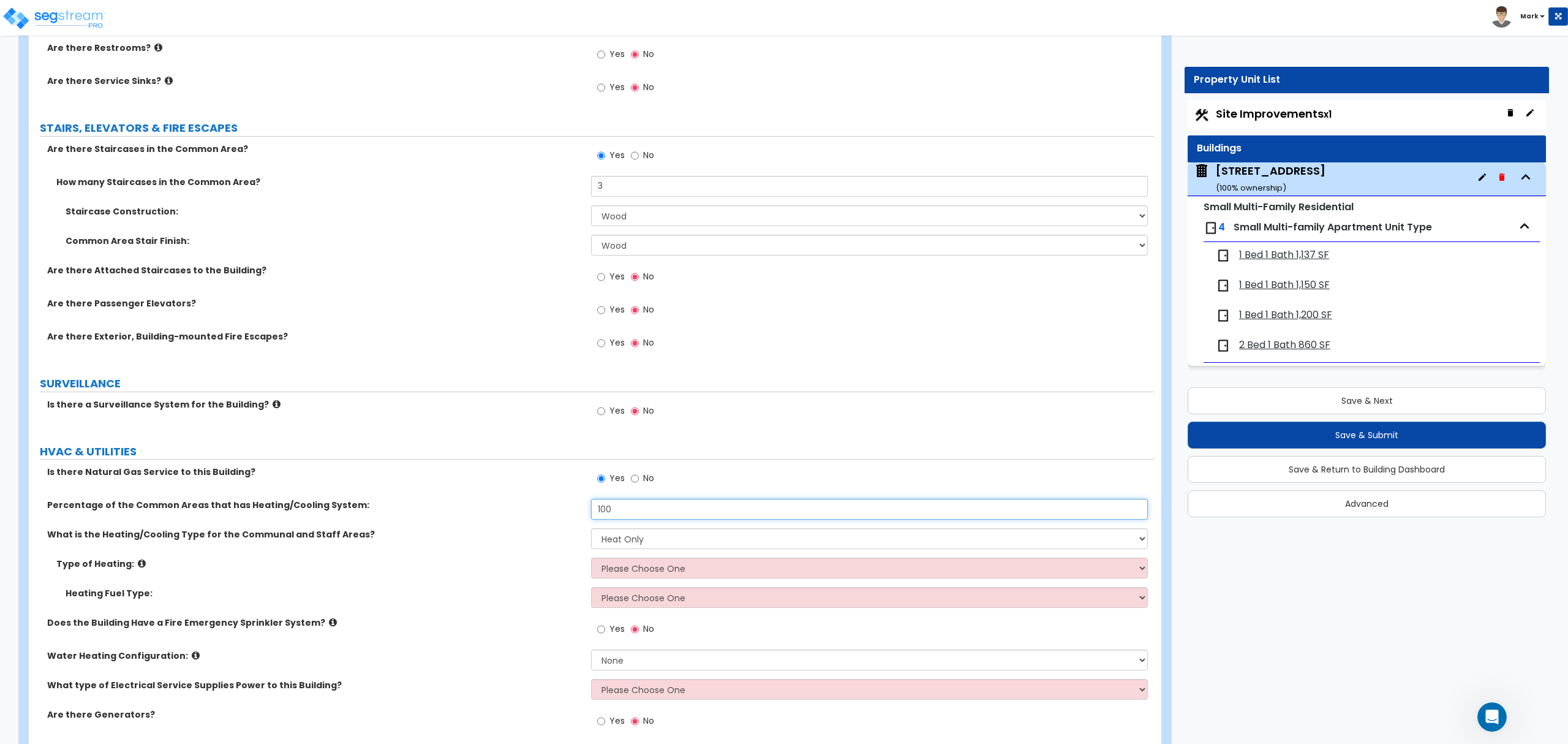
type input "100"
click at [657, 569] on select "Please Choose One Wall Heater Electric Baseboard Heater Hydronic Heating Radian…" at bounding box center [869, 568] width 556 height 21
select select "4"
click at [591, 562] on select "Please Choose One Wall Heater Electric Baseboard Heater Hydronic Heating Radian…" at bounding box center [869, 568] width 556 height 21
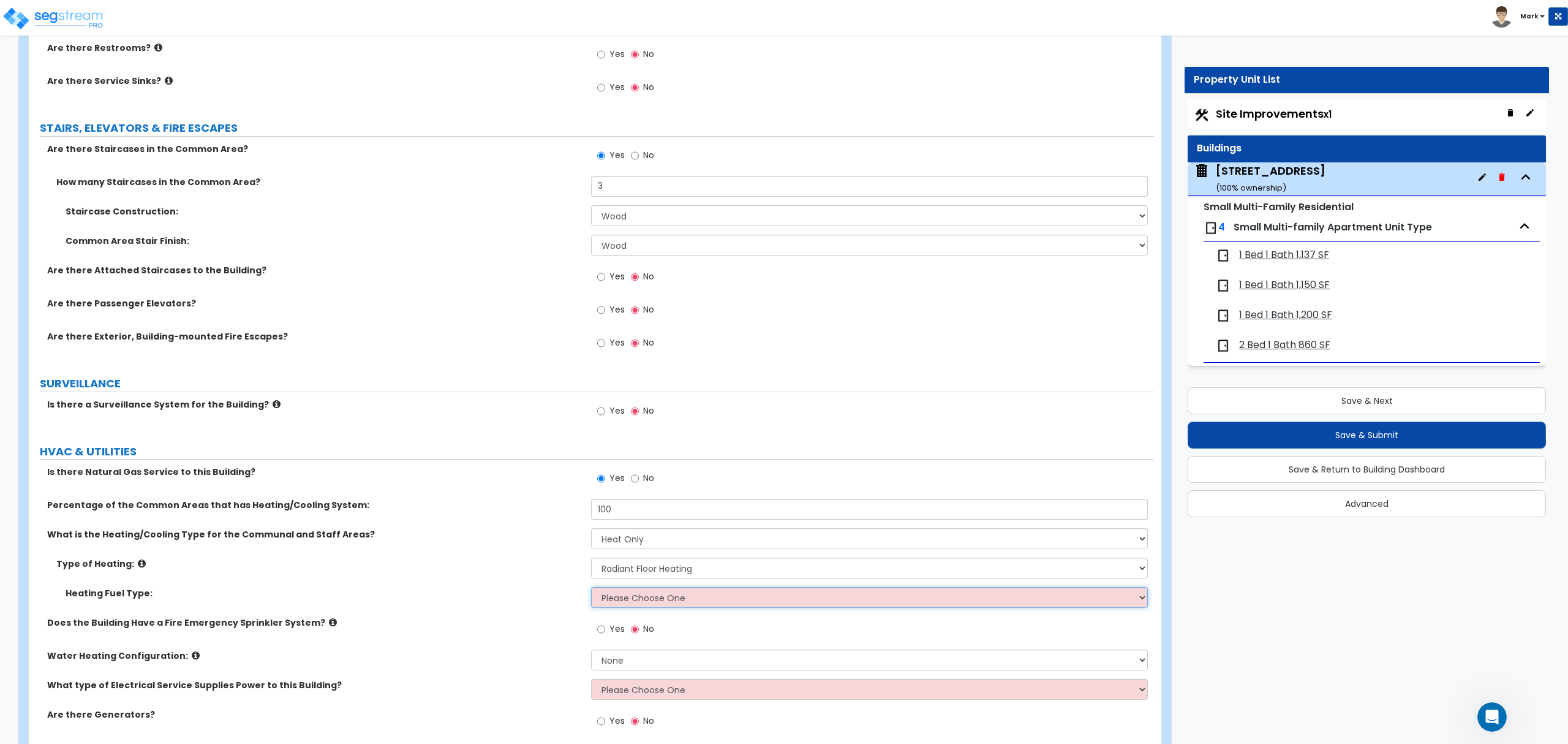
click at [667, 600] on select "Please Choose One Gas Electric" at bounding box center [869, 597] width 556 height 21
select select "1"
click at [591, 591] on select "Please Choose One Gas Electric" at bounding box center [869, 597] width 556 height 21
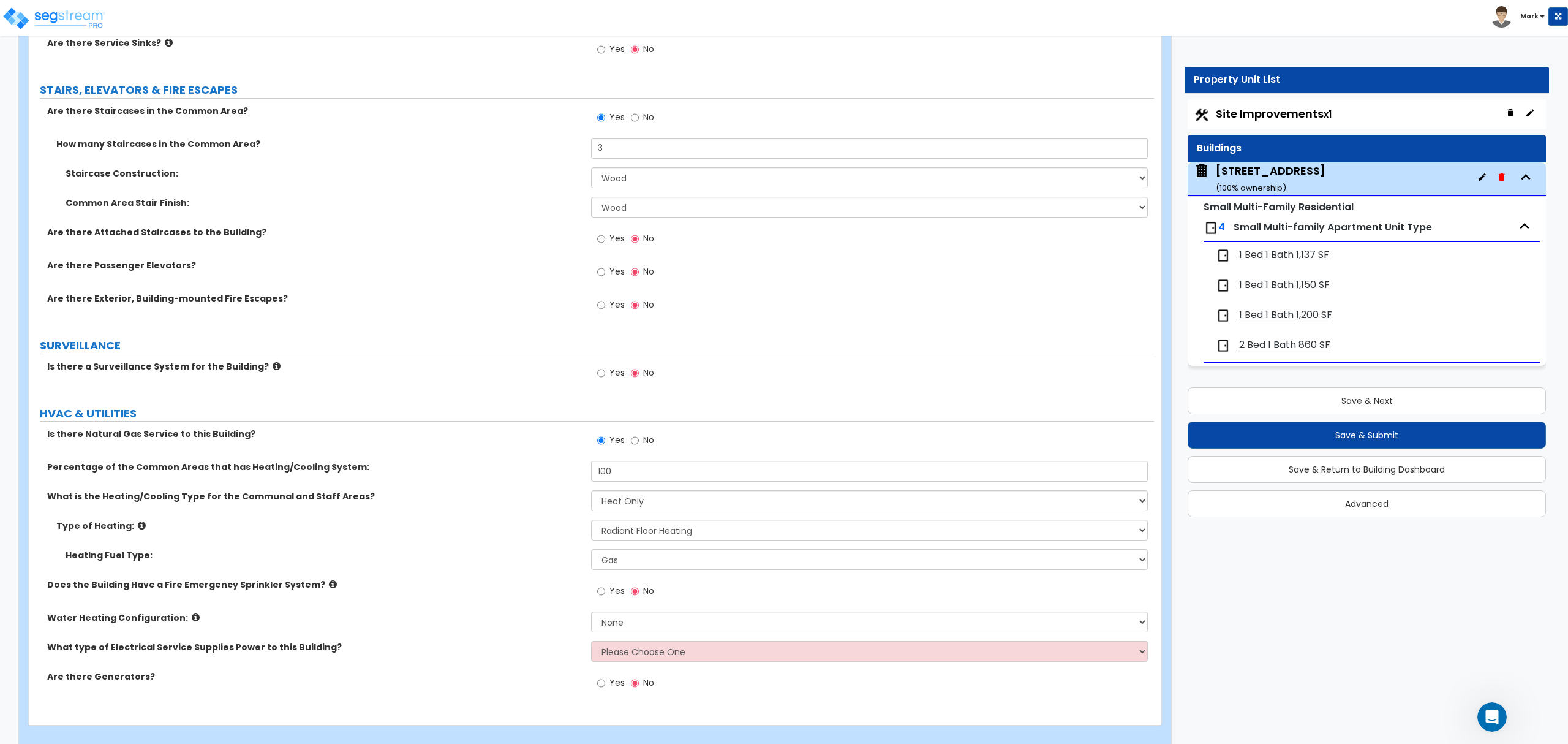
scroll to position [3479, 0]
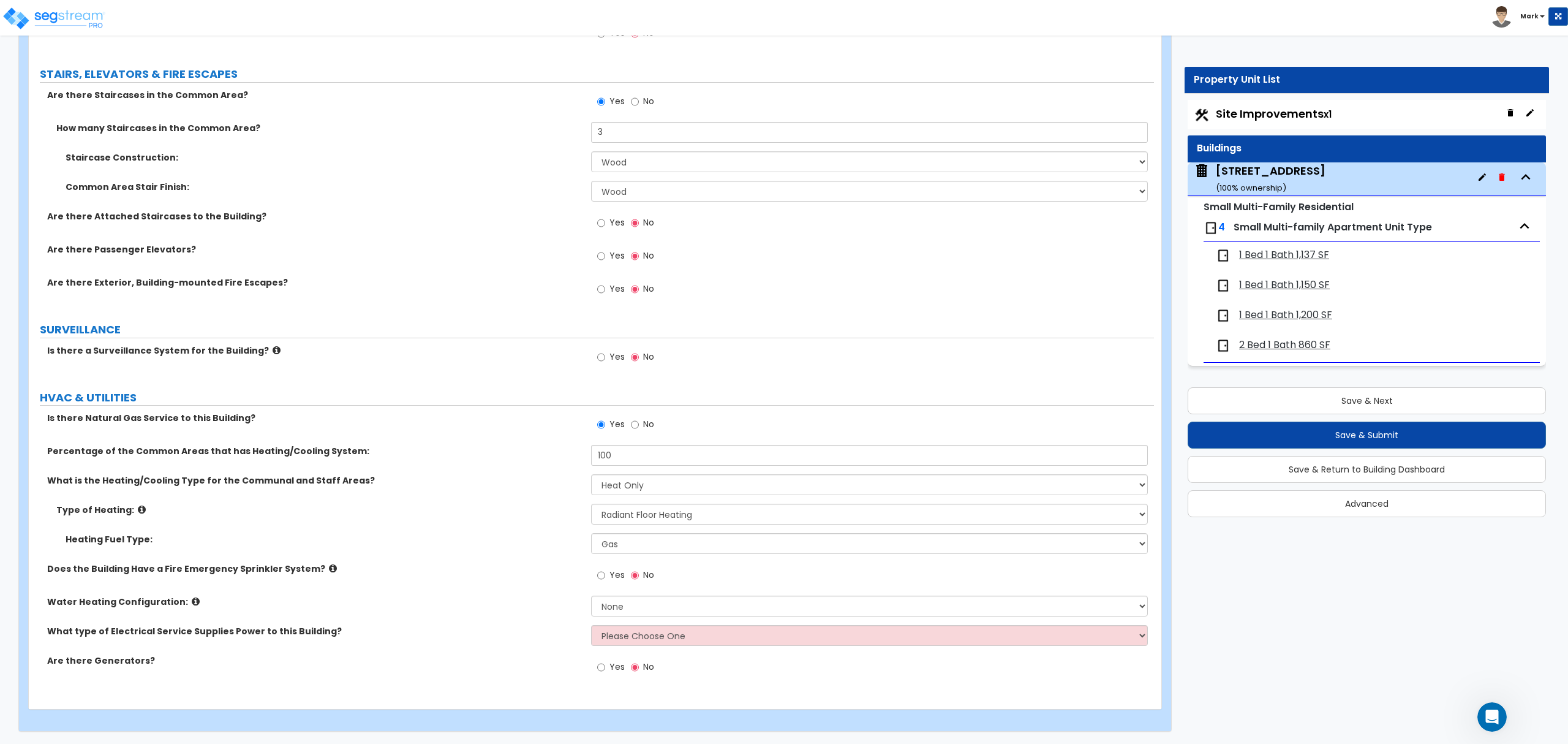
drag, startPoint x: 302, startPoint y: 572, endPoint x: 297, endPoint y: 567, distance: 7.1
drag, startPoint x: 297, startPoint y: 567, endPoint x: 30, endPoint y: 605, distance: 269.7
drag, startPoint x: 30, startPoint y: 605, endPoint x: 27, endPoint y: 569, distance: 36.1
drag, startPoint x: 596, startPoint y: 580, endPoint x: 596, endPoint y: 586, distance: 6.0
click at [597, 581] on label "Yes" at bounding box center [611, 576] width 28 height 21
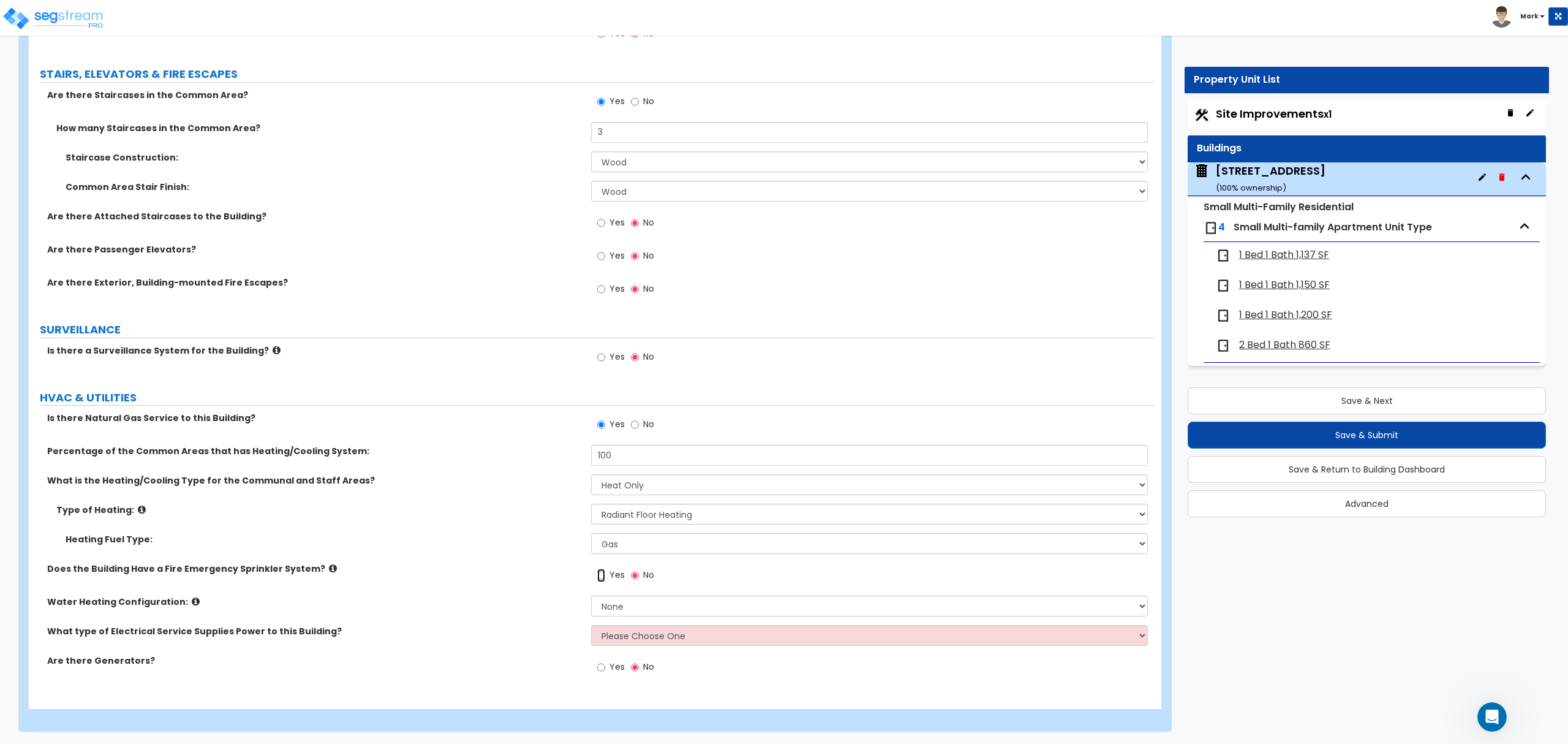
click at [597, 581] on input "Yes" at bounding box center [601, 575] width 8 height 14
click at [598, 601] on select "None Water Heater for Multiple Units Water Heater for Individual Units" at bounding box center [869, 606] width 556 height 21
drag, startPoint x: 655, startPoint y: 572, endPoint x: 645, endPoint y: 580, distance: 12.8
click at [651, 574] on div "Yes No" at bounding box center [626, 576] width 69 height 28
click at [645, 580] on label "No" at bounding box center [642, 576] width 23 height 21
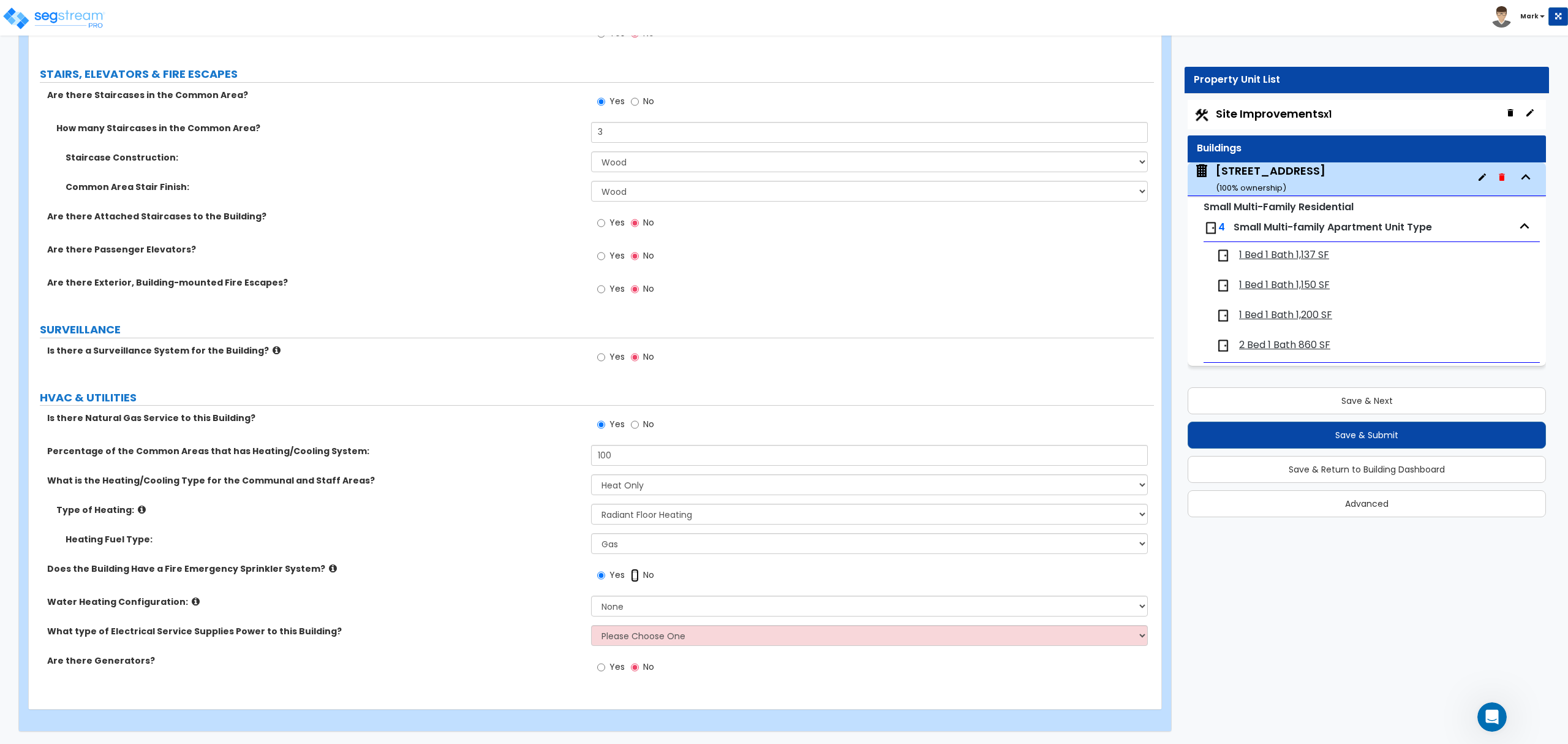
click at [639, 580] on input "No" at bounding box center [634, 575] width 8 height 14
radio input "false"
radio input "true"
drag, startPoint x: 638, startPoint y: 606, endPoint x: 629, endPoint y: 610, distance: 9.8
click at [629, 610] on select "None Water Heater for Multiple Units Water Heater for Individual Units" at bounding box center [869, 606] width 556 height 21
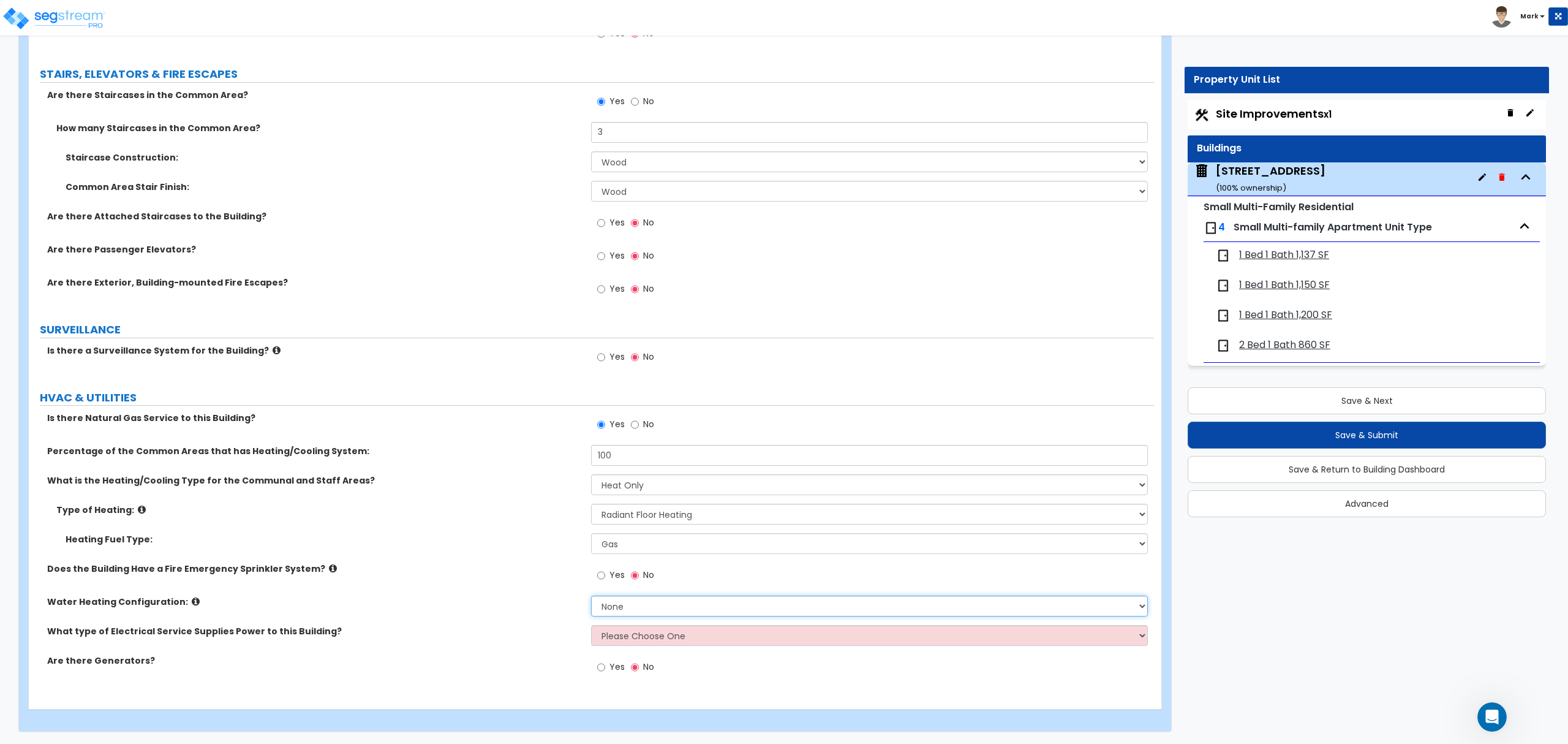
select select "1"
click at [591, 596] on select "None Water Heater for Multiple Units Water Heater for Individual Units" at bounding box center [869, 606] width 556 height 21
click at [629, 645] on div "What type of Electrical Service Supplies Power to this Building? Please Choose …" at bounding box center [591, 639] width 1125 height 30
drag, startPoint x: 466, startPoint y: 497, endPoint x: 468, endPoint y: 491, distance: 6.3
drag, startPoint x: 468, startPoint y: 491, endPoint x: 423, endPoint y: 493, distance: 45.0
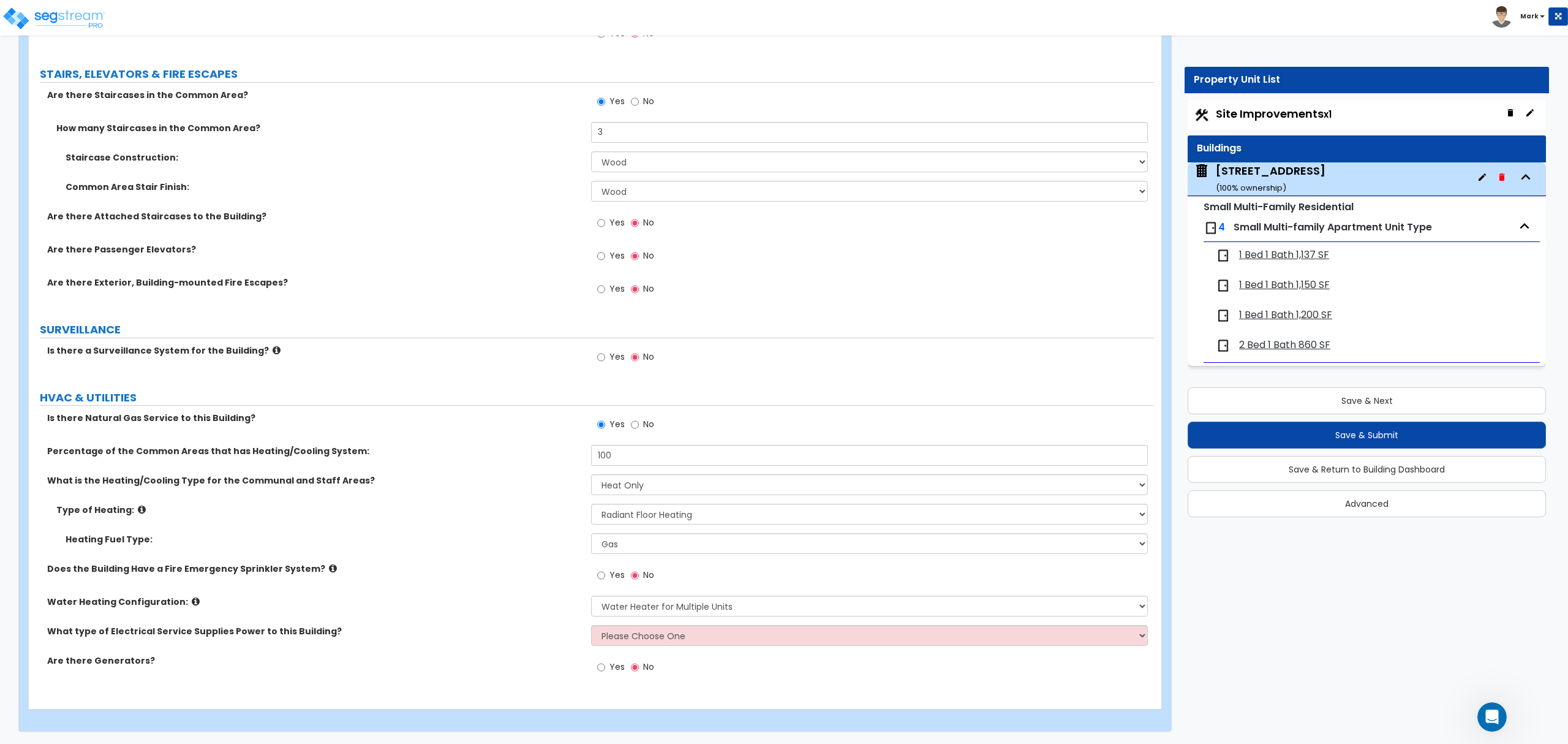
drag, startPoint x: 388, startPoint y: 471, endPoint x: 399, endPoint y: 454, distance: 20.2
click at [397, 456] on div "Percentage of the Common Areas that has Heating/Cooling System: 100" at bounding box center [591, 459] width 1125 height 30
click at [346, 658] on label "Are there Generators?" at bounding box center [314, 660] width 535 height 12
click at [82, 540] on label "Heating Fuel Type:" at bounding box center [323, 539] width 516 height 12
drag, startPoint x: 69, startPoint y: 591, endPoint x: 75, endPoint y: 609, distance: 19.0
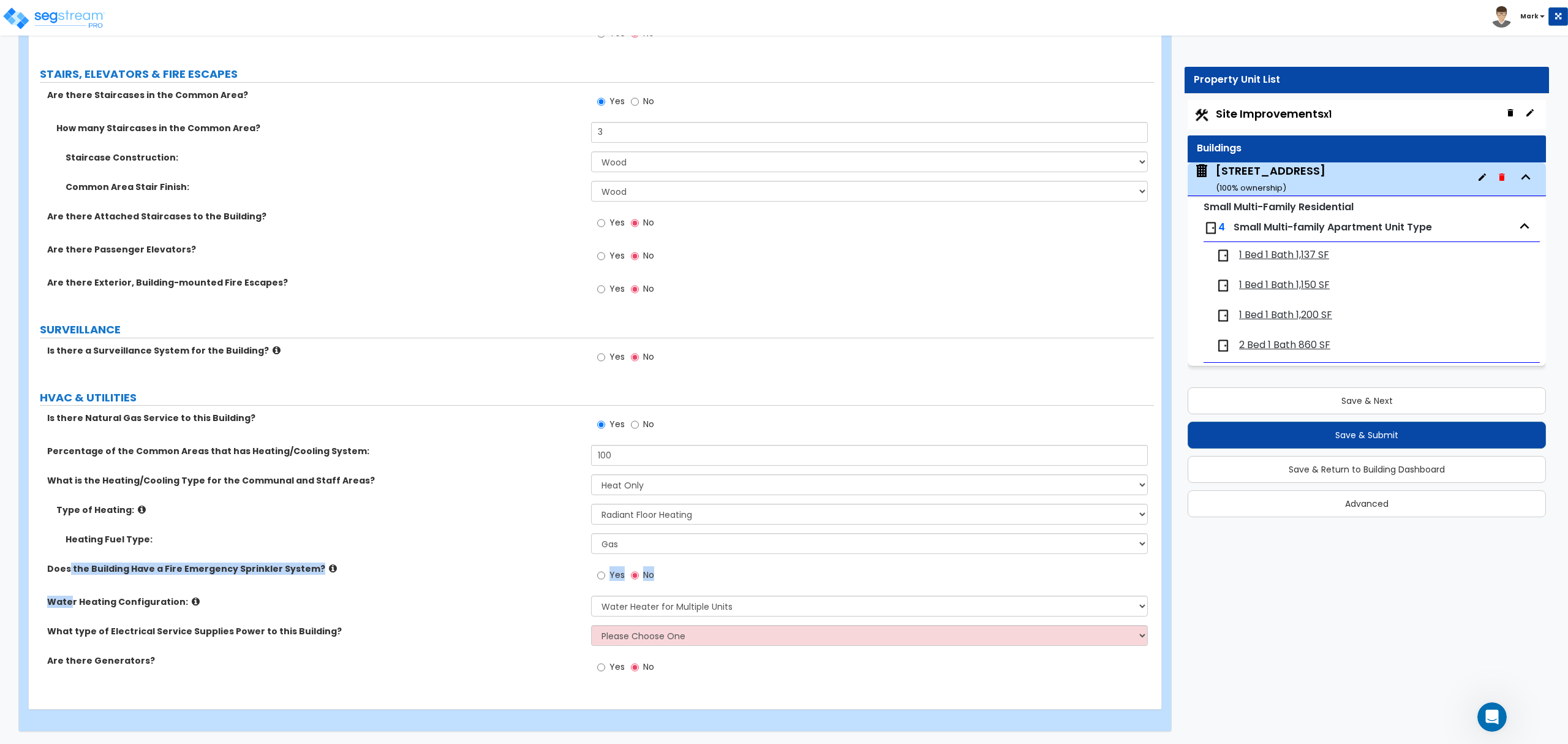
click at [75, 609] on div "Is there Natural Gas Service to this Building? Yes No Percentage of the Common …" at bounding box center [591, 549] width 1106 height 275
click at [682, 652] on div "What type of Electrical Service Supplies Power to this Building? Please Choose …" at bounding box center [591, 639] width 1125 height 30
click at [647, 630] on select "Please Choose One Overhead Underground" at bounding box center [869, 635] width 556 height 21
drag, startPoint x: 399, startPoint y: 580, endPoint x: 403, endPoint y: 569, distance: 11.7
click at [403, 569] on div "Does the Building Have a Fire Emergency Sprinkler System? Yes No" at bounding box center [591, 579] width 1125 height 33
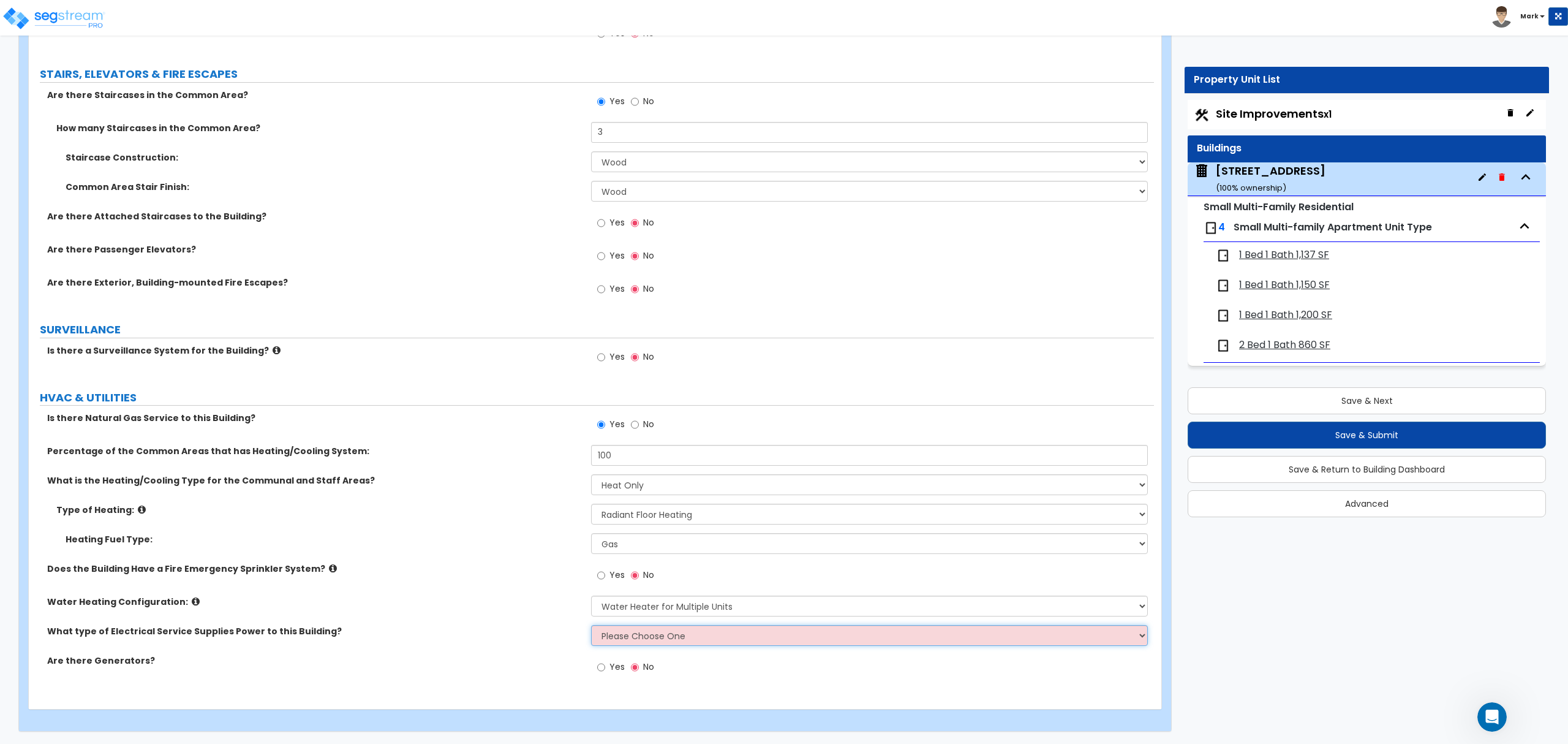
click at [662, 629] on select "Please Choose One Overhead Underground" at bounding box center [869, 635] width 556 height 21
click at [620, 629] on select "Please Choose One Overhead Underground" at bounding box center [869, 635] width 556 height 21
select select "2"
click at [591, 625] on select "Please Choose One Overhead Underground" at bounding box center [869, 635] width 556 height 21
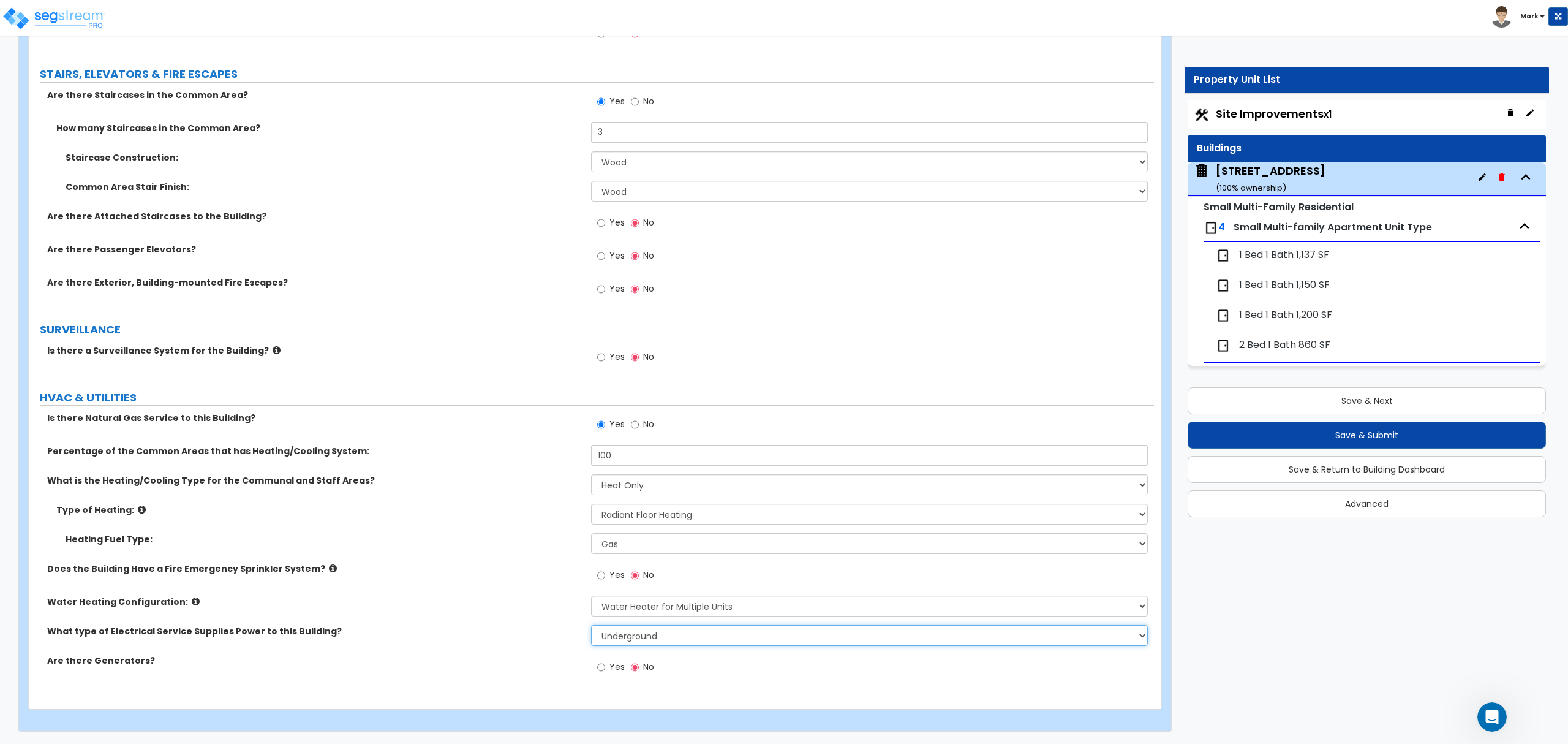
click at [722, 637] on select "Please Choose One Overhead Underground" at bounding box center [869, 635] width 556 height 21
click at [485, 597] on label "Water Heating Configuration:" at bounding box center [314, 602] width 535 height 12
click at [623, 652] on div "What type of Electrical Service Supplies Power to this Building? Please Choose …" at bounding box center [591, 639] width 1125 height 30
click at [623, 642] on select "Please Choose One Overhead Underground" at bounding box center [869, 635] width 556 height 21
drag, startPoint x: 468, startPoint y: 538, endPoint x: 470, endPoint y: 547, distance: 9.2
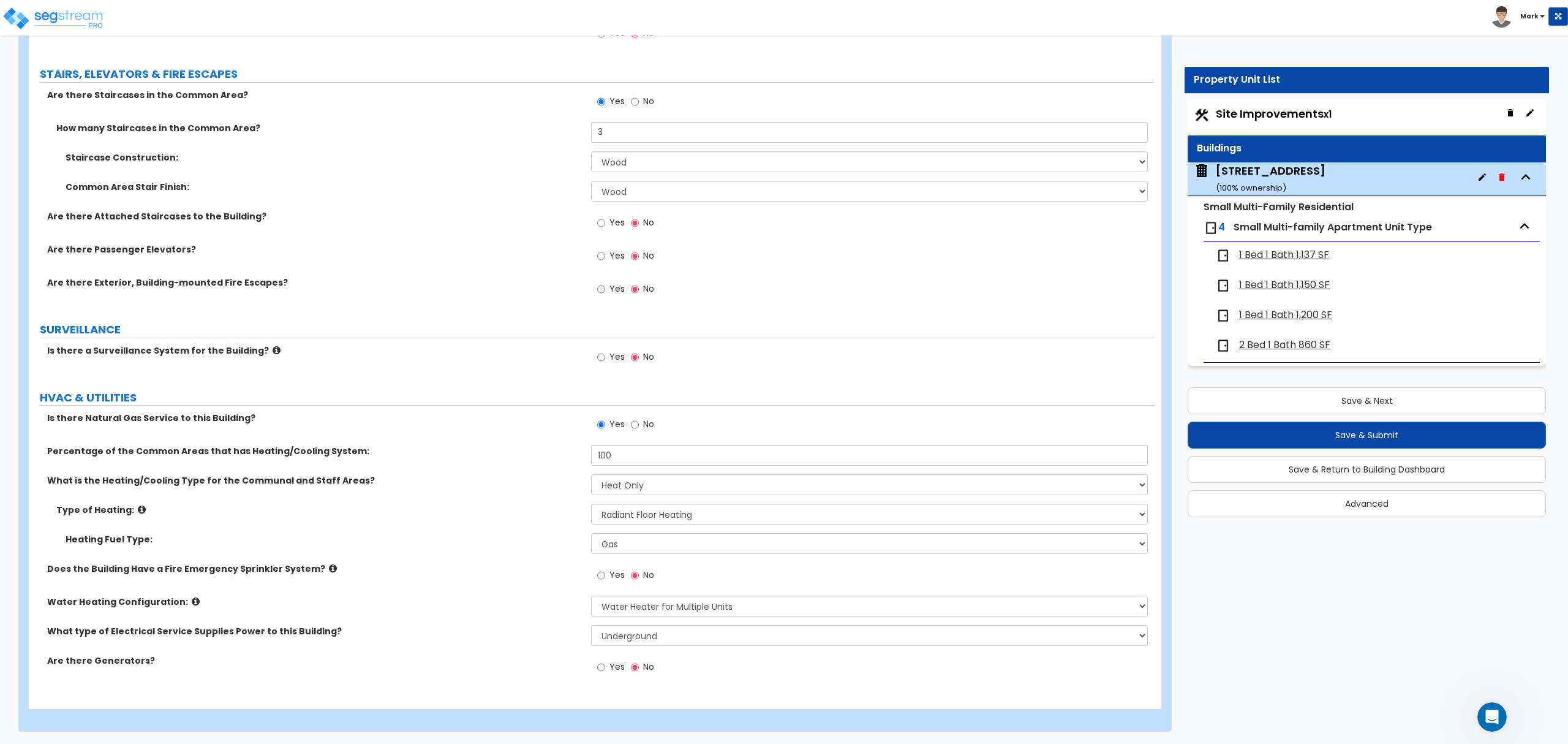
click at [468, 545] on div "Heating Fuel Type: Please Choose One Gas Electric" at bounding box center [591, 547] width 1125 height 30
click at [623, 640] on select "Please Choose One Overhead Underground" at bounding box center [869, 635] width 556 height 21
click at [550, 611] on div "Water Heating Configuration: None Water Heater for Multiple Units Water Heater …" at bounding box center [591, 610] width 1125 height 30
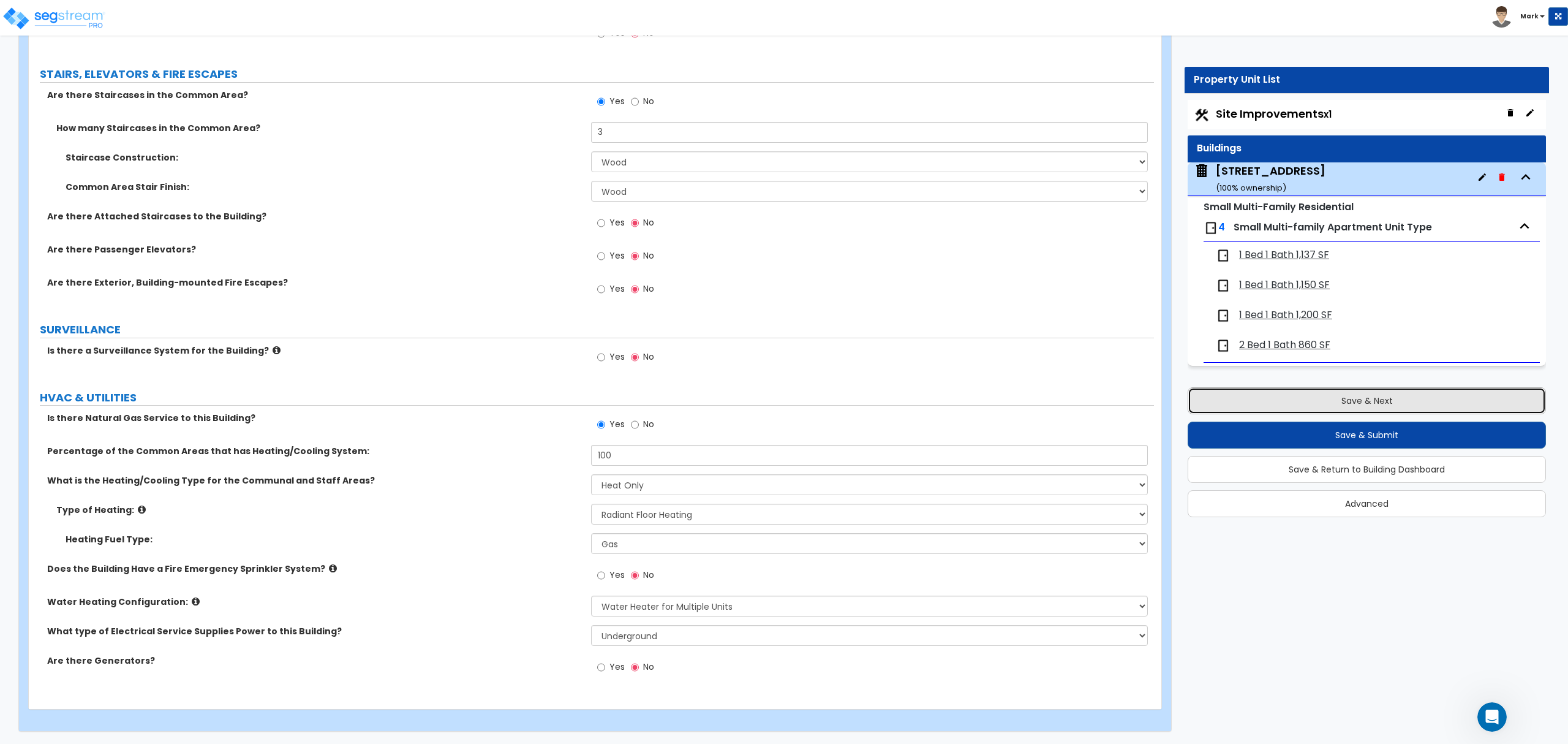
click at [1382, 403] on button "Save & Next" at bounding box center [1366, 401] width 358 height 27
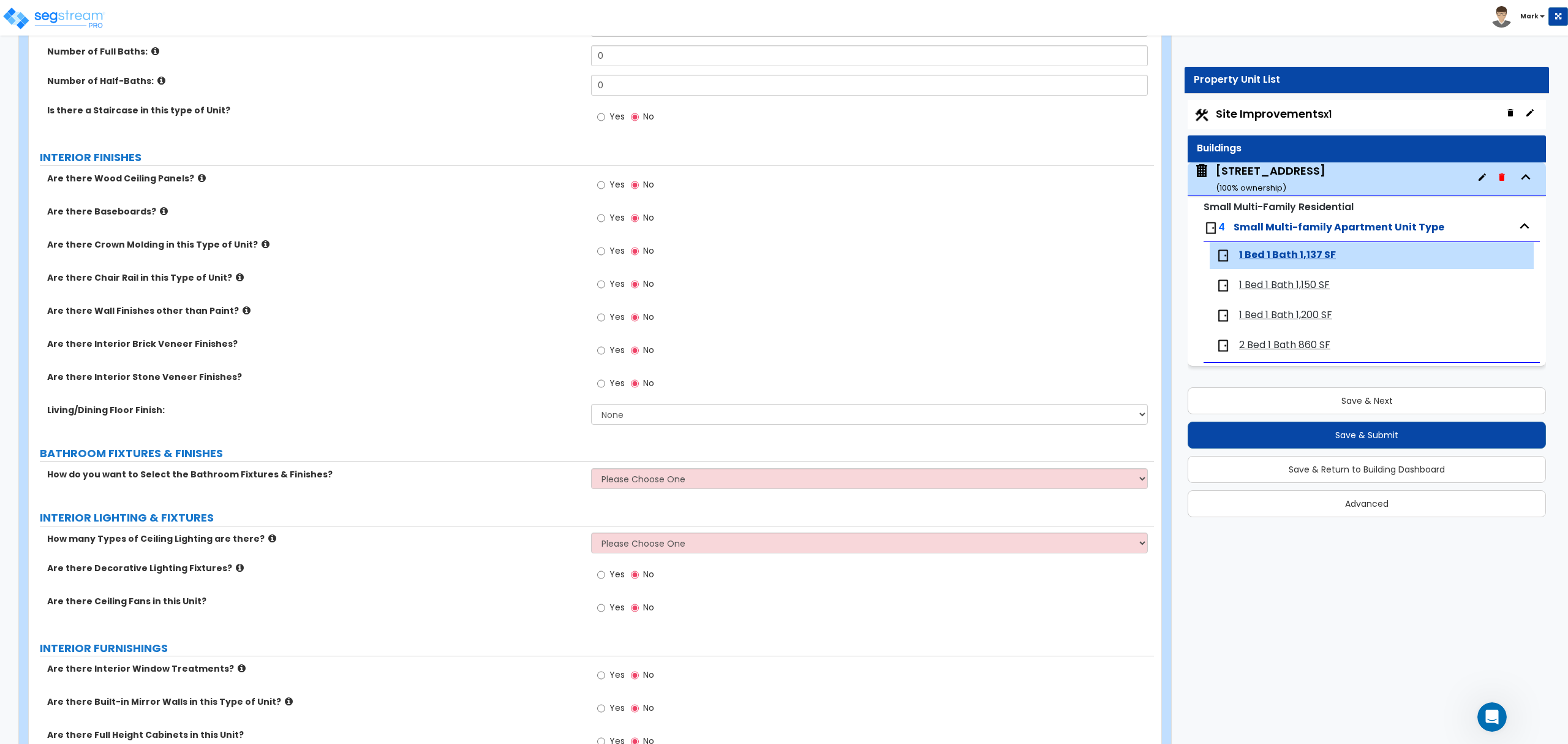
scroll to position [0, 0]
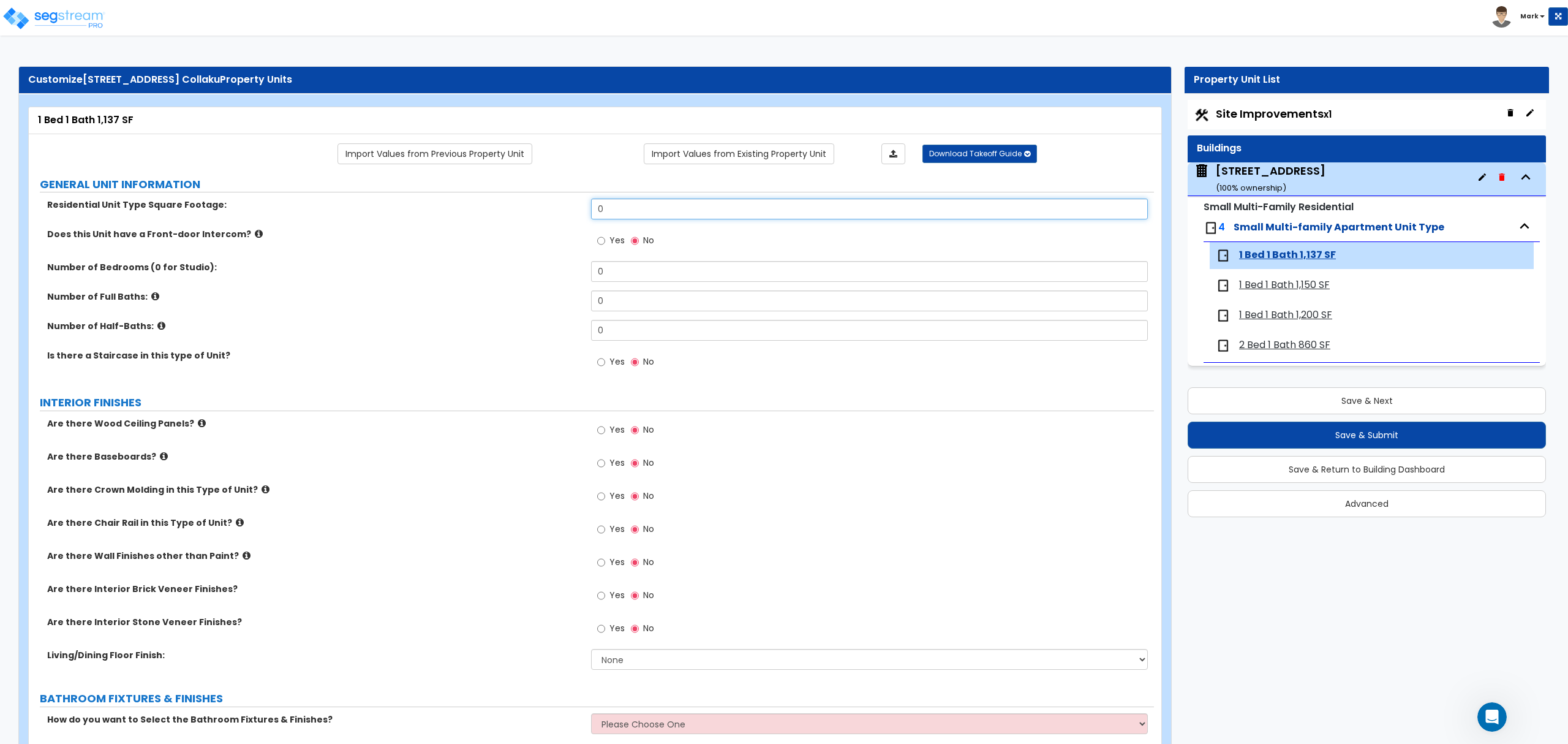
click at [729, 208] on input "0" at bounding box center [869, 208] width 556 height 21
type input "1,137"
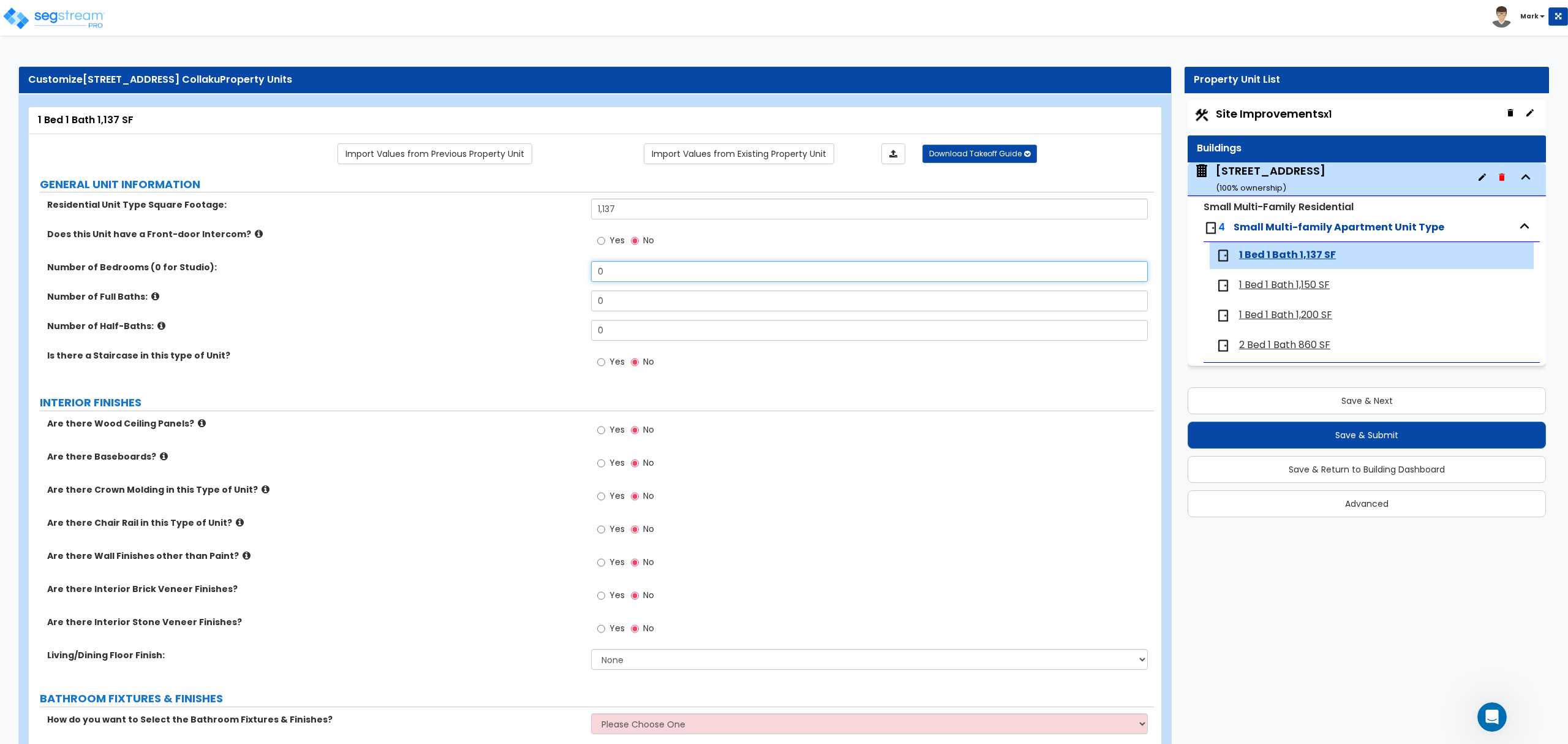
click at [646, 268] on input "0" at bounding box center [869, 271] width 556 height 21
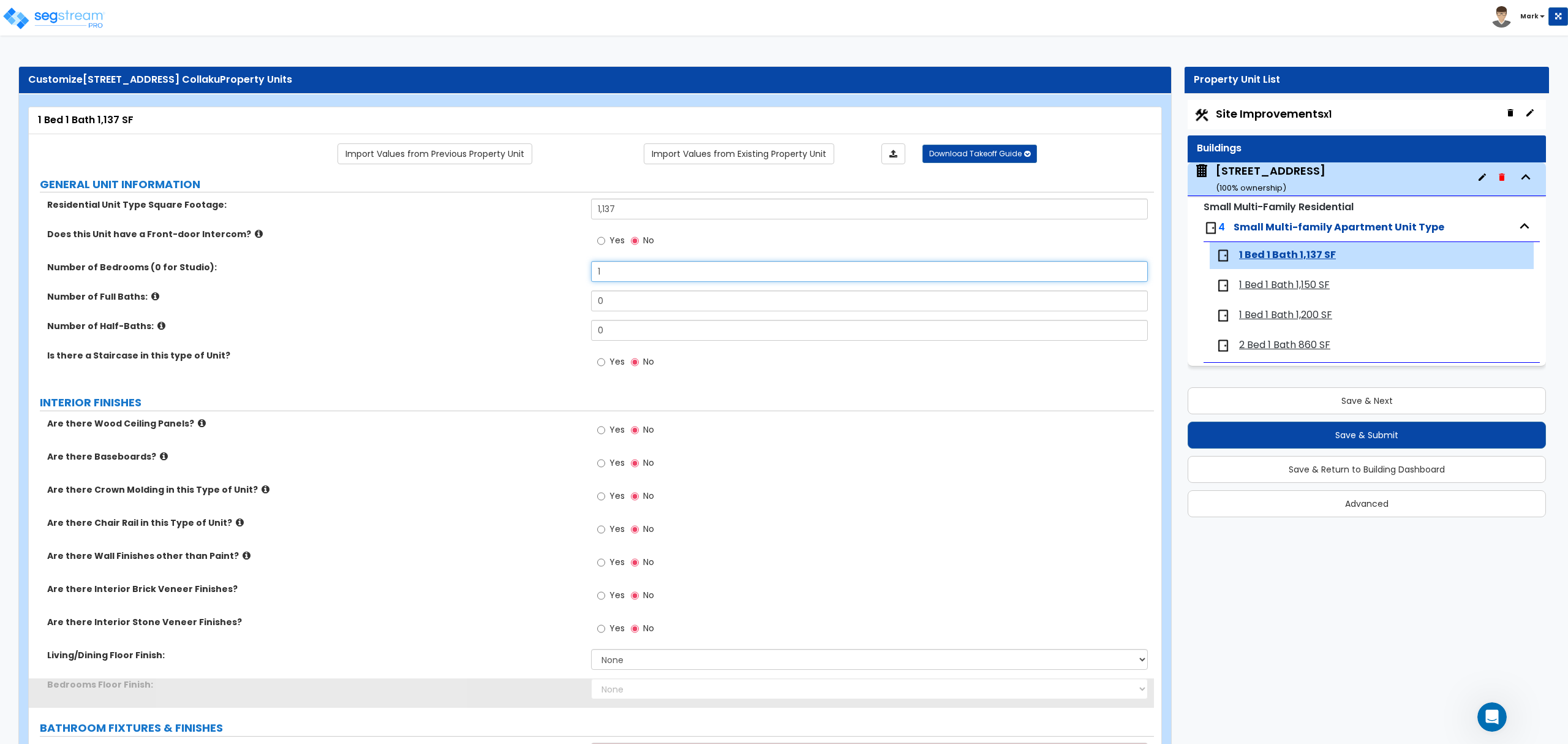
type input "1"
click at [649, 297] on input "0" at bounding box center [869, 301] width 556 height 21
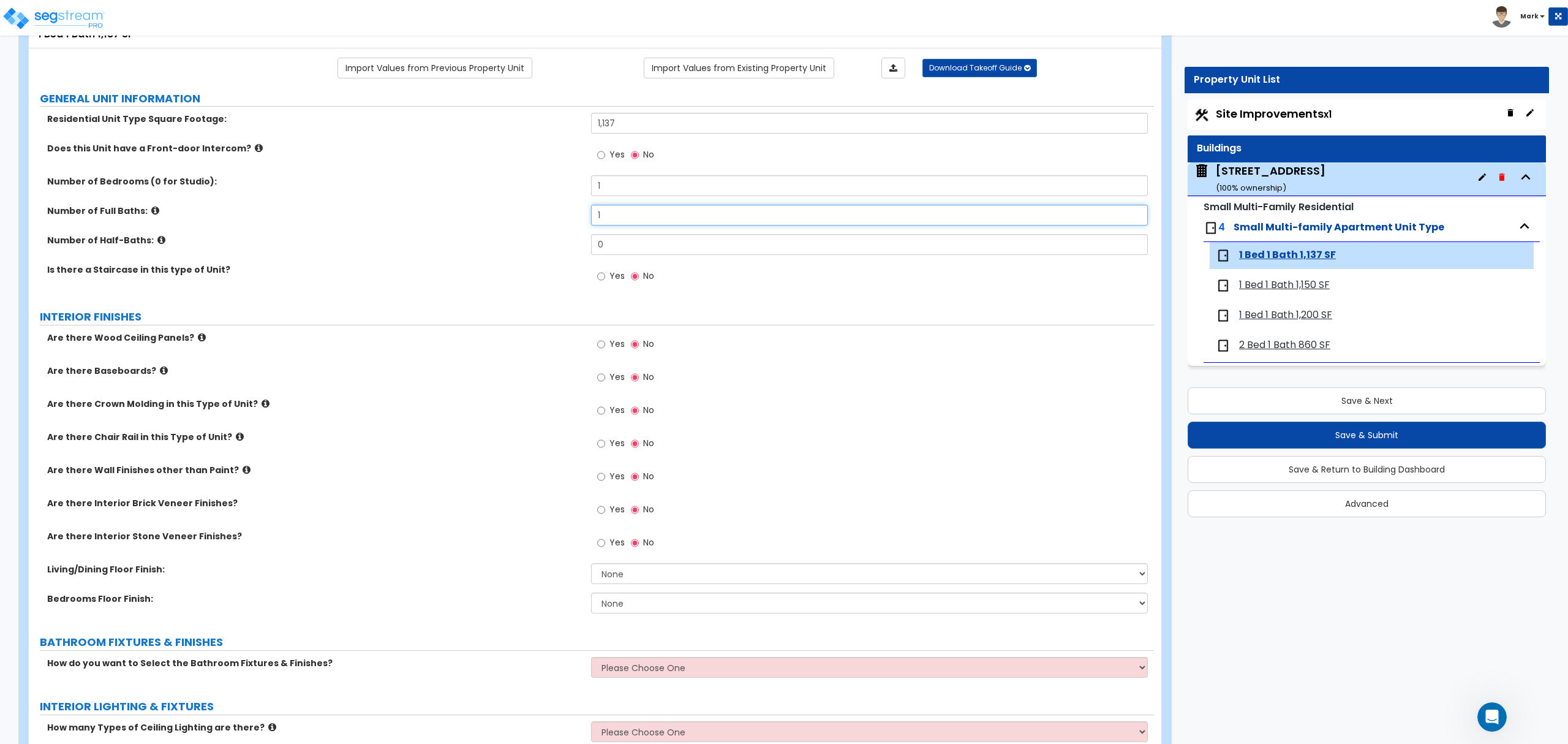
scroll to position [81, 0]
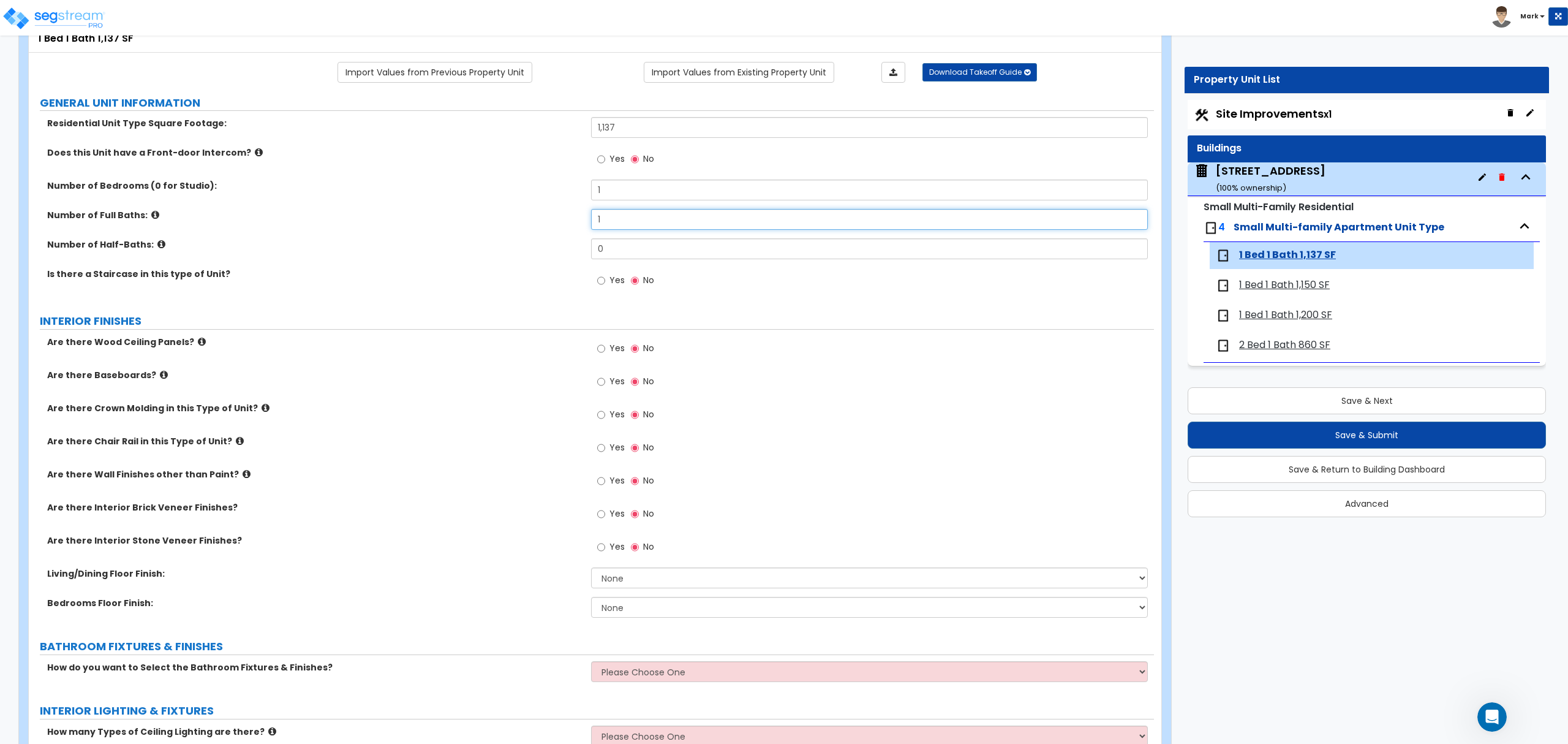
type input "1"
click at [606, 386] on label "Yes" at bounding box center [611, 383] width 28 height 21
click at [605, 386] on input "Yes" at bounding box center [601, 381] width 8 height 14
radio input "true"
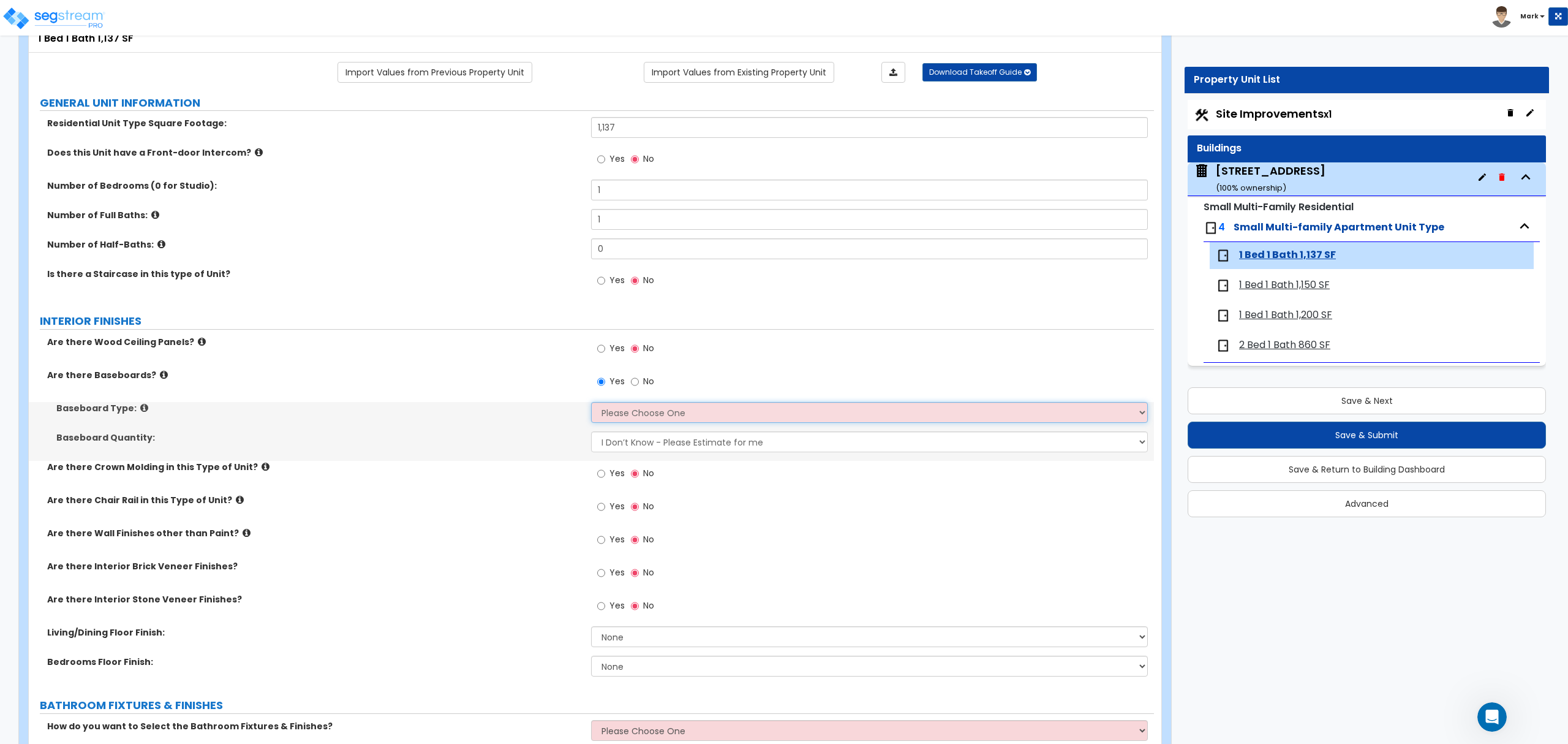
click at [633, 413] on select "Please Choose One Wood Vinyl Carpet Tile" at bounding box center [869, 412] width 556 height 21
select select "1"
click at [591, 403] on select "Please Choose One Wood Vinyl Carpet Tile" at bounding box center [869, 412] width 556 height 21
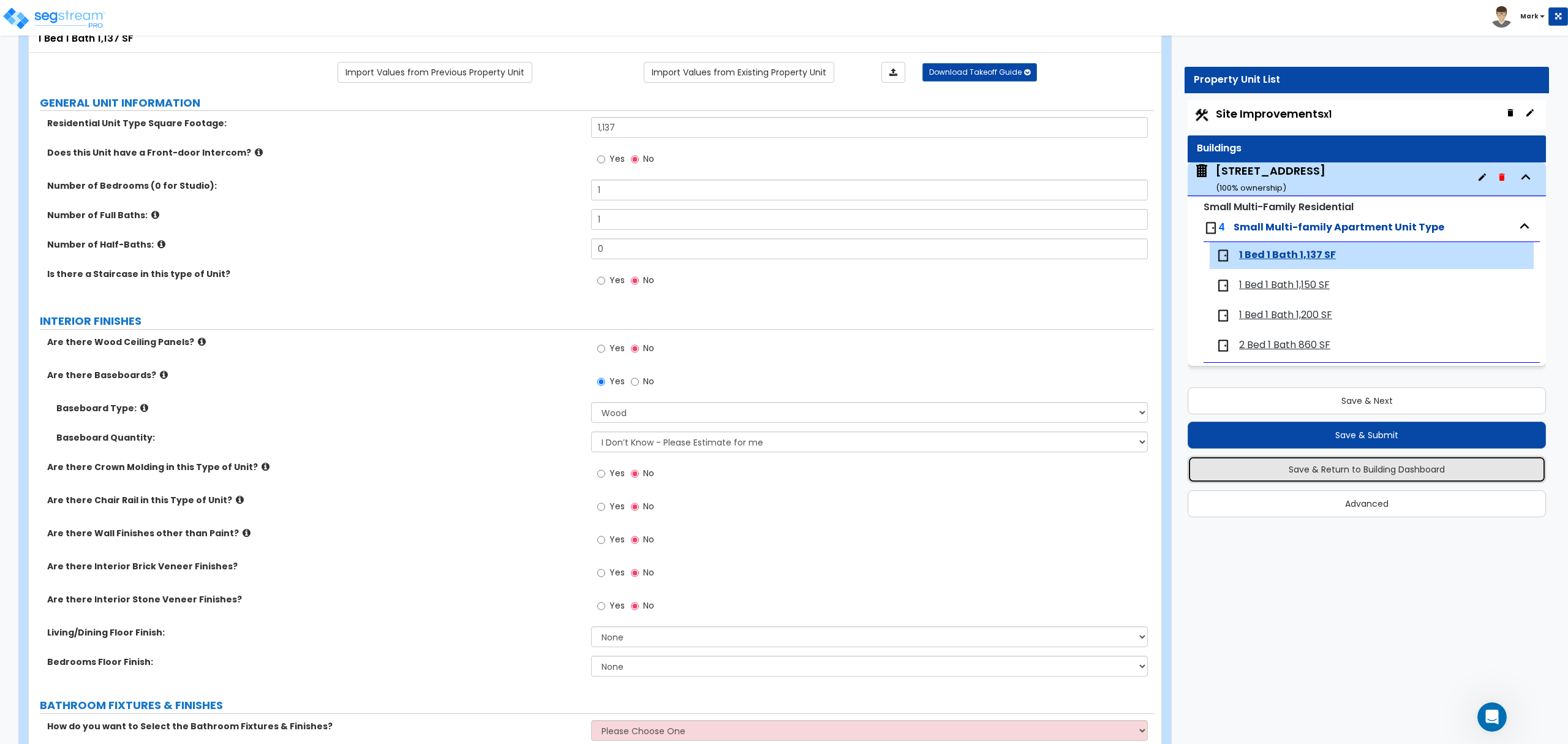
click at [1409, 475] on button "Save & Return to Building Dashboard" at bounding box center [1366, 469] width 358 height 27
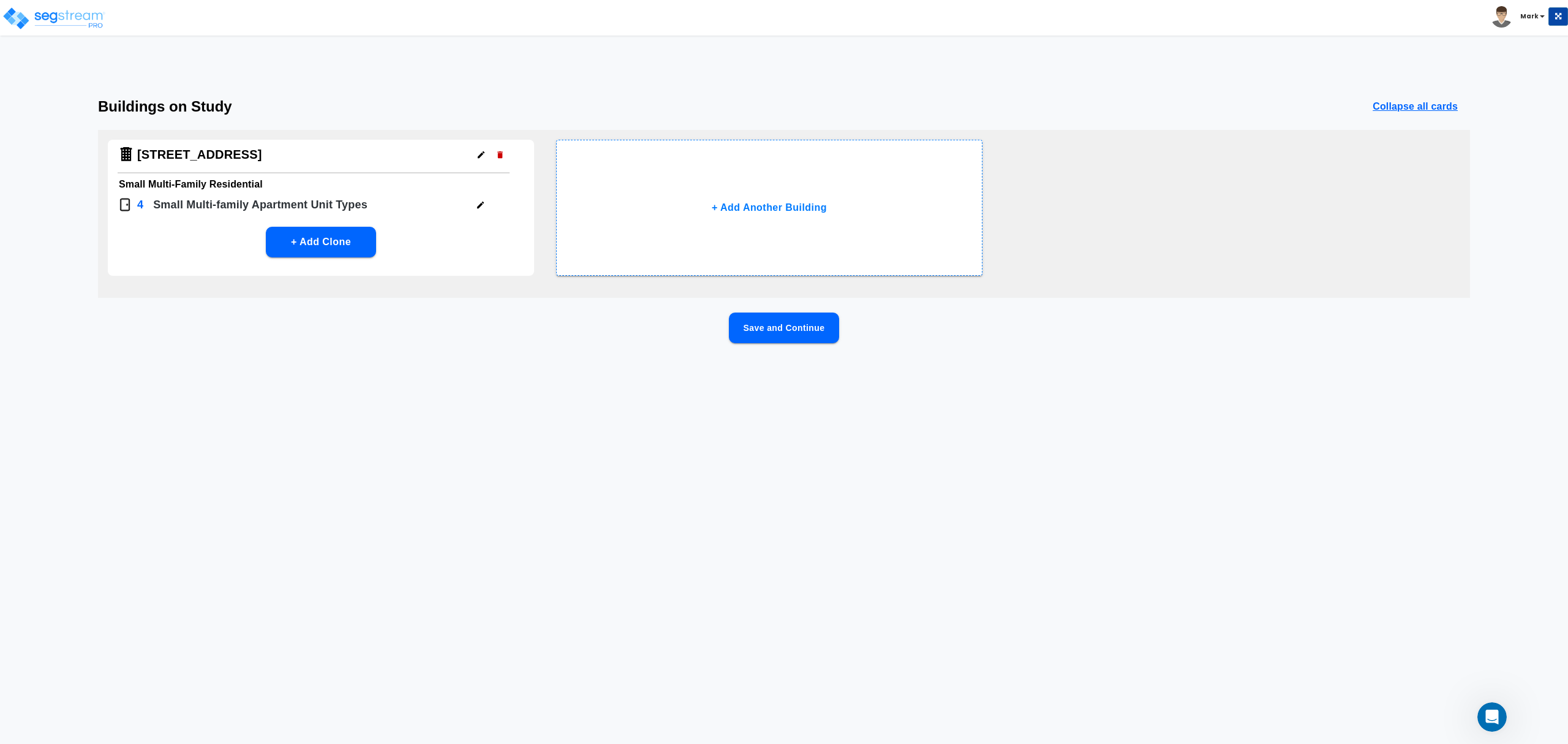
scroll to position [0, 0]
